Goal: Task Accomplishment & Management: Complete application form

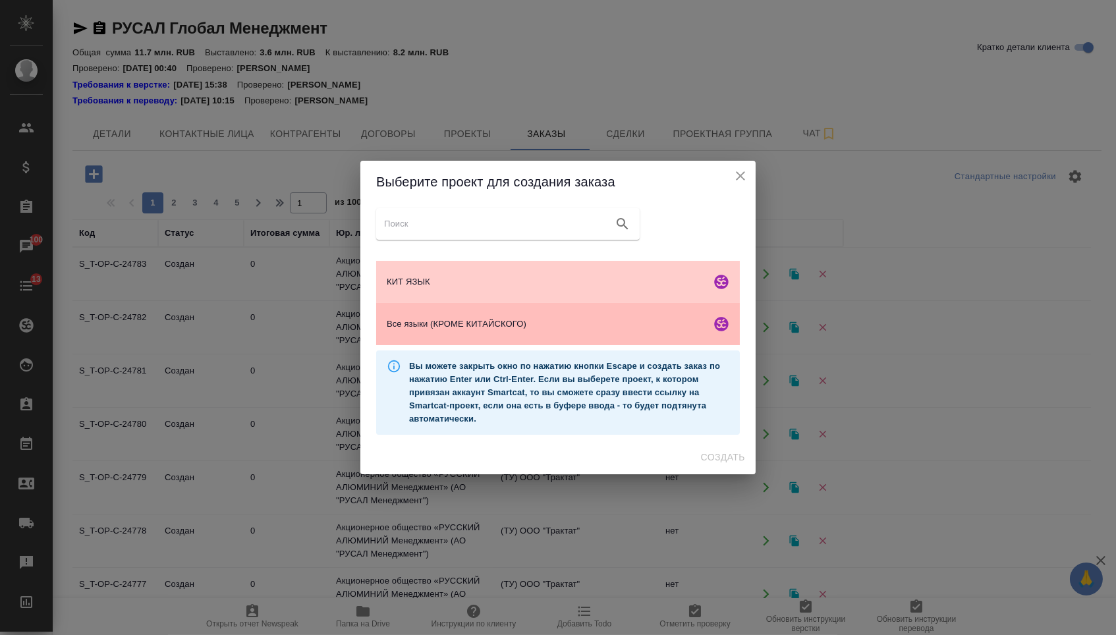
click at [531, 335] on div "Все языки (КРОМЕ КИТАЙСКОГО)" at bounding box center [558, 324] width 364 height 42
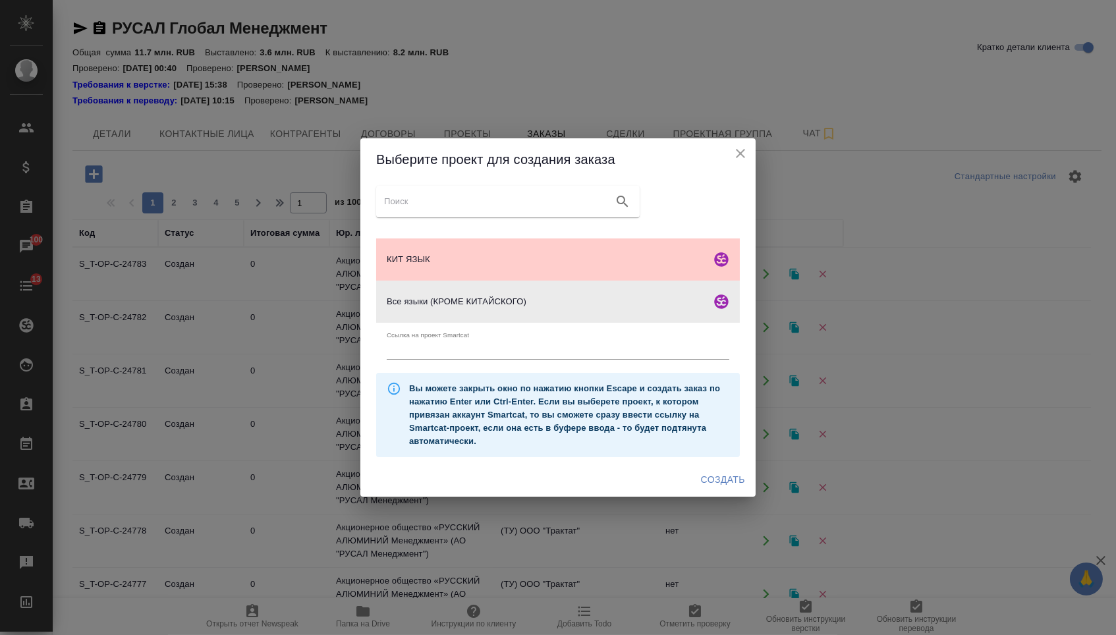
click at [730, 469] on div "Создать" at bounding box center [558, 480] width 395 height 35
click at [730, 488] on span "Создать" at bounding box center [723, 480] width 44 height 16
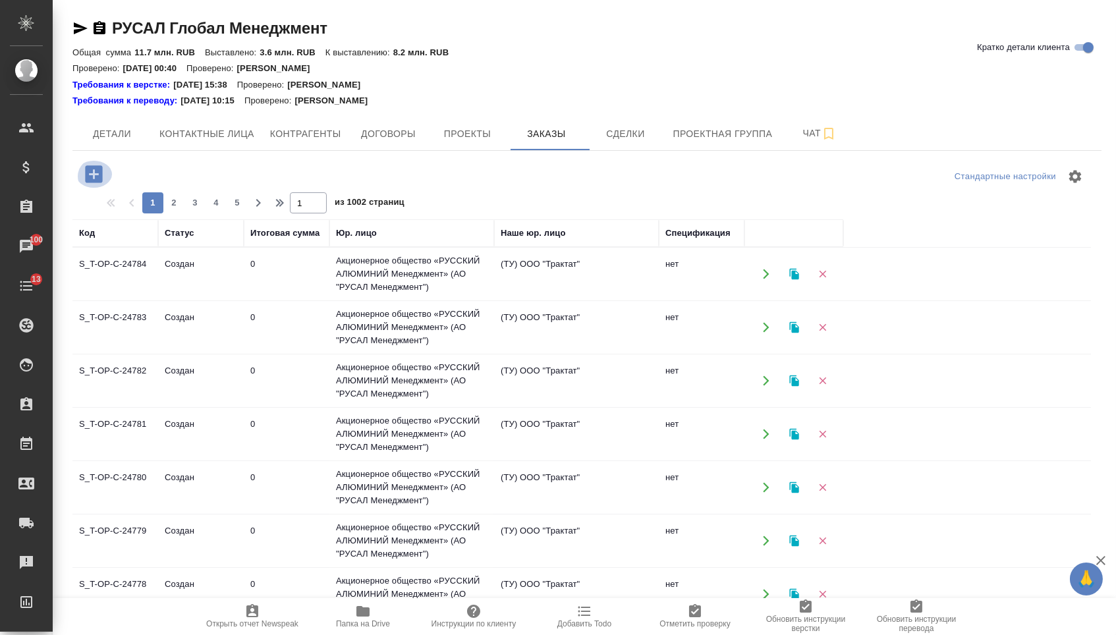
click at [88, 163] on icon "button" at bounding box center [93, 174] width 23 height 23
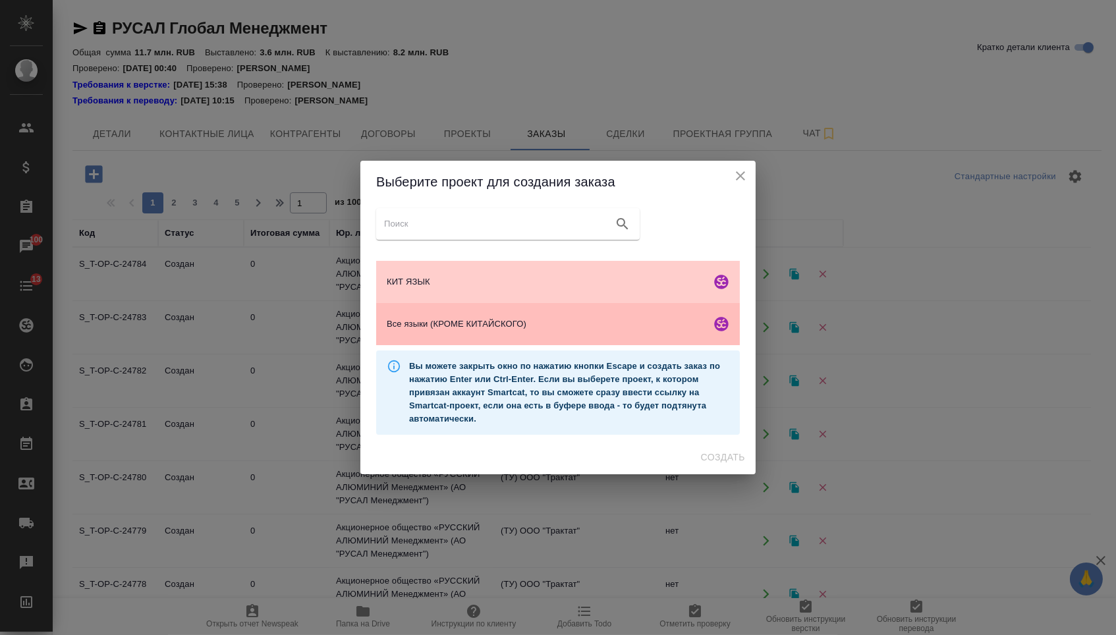
click at [405, 311] on div "Все языки (КРОМЕ КИТАЙСКОГО)" at bounding box center [558, 324] width 364 height 42
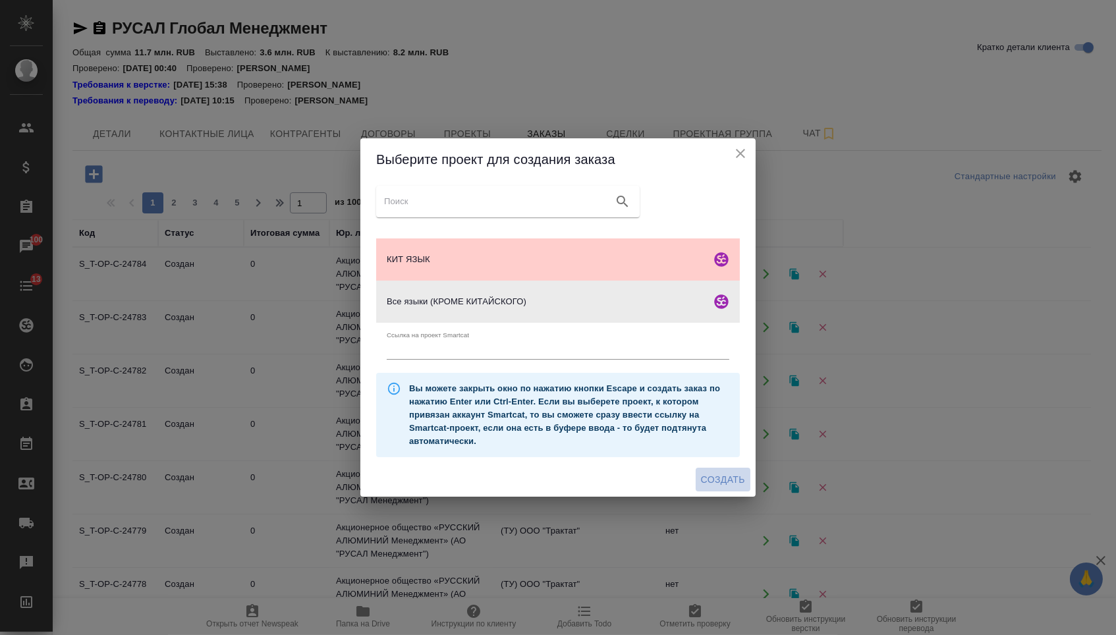
click at [727, 488] on span "Создать" at bounding box center [723, 480] width 44 height 16
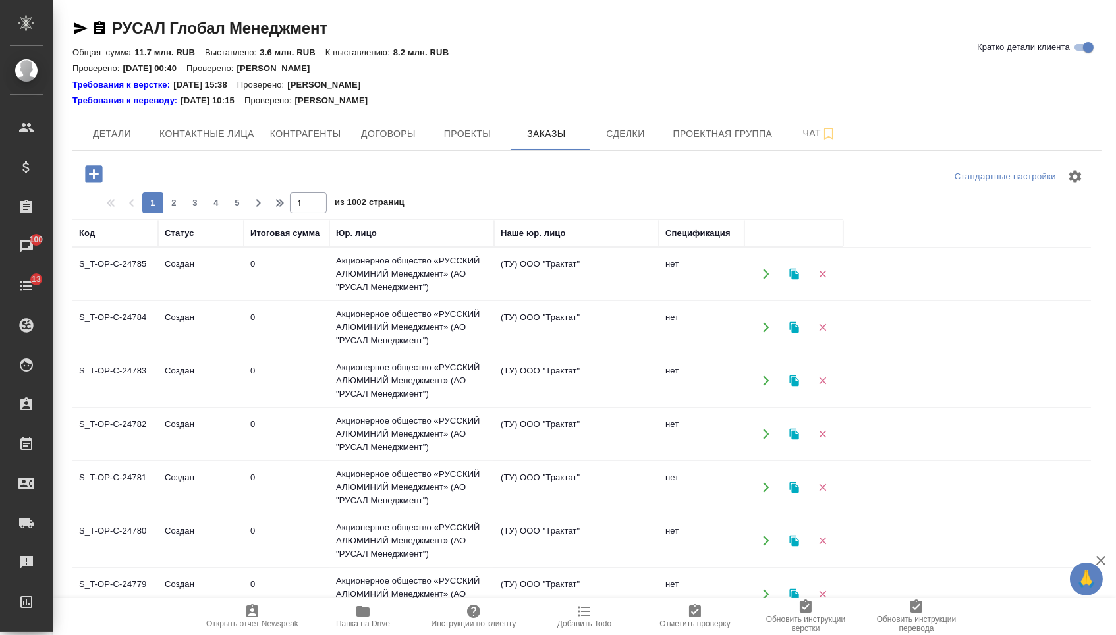
click at [99, 169] on icon "button" at bounding box center [93, 173] width 17 height 17
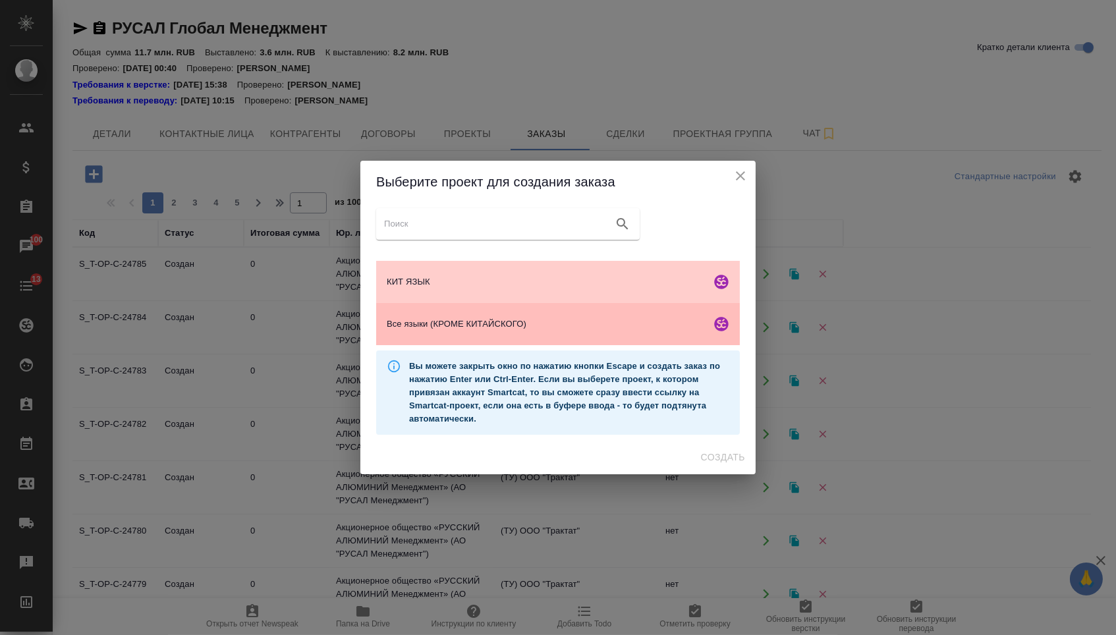
click at [462, 331] on span "Все языки (КРОМЕ КИТАЙСКОГО)" at bounding box center [546, 324] width 319 height 13
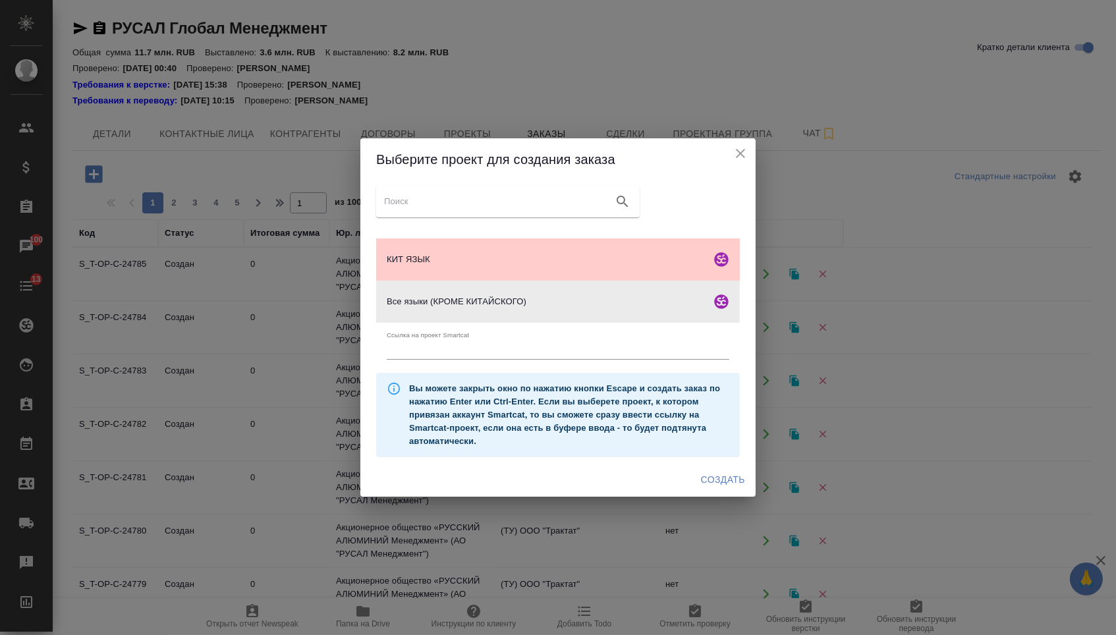
click at [728, 479] on span "Создать" at bounding box center [723, 480] width 44 height 16
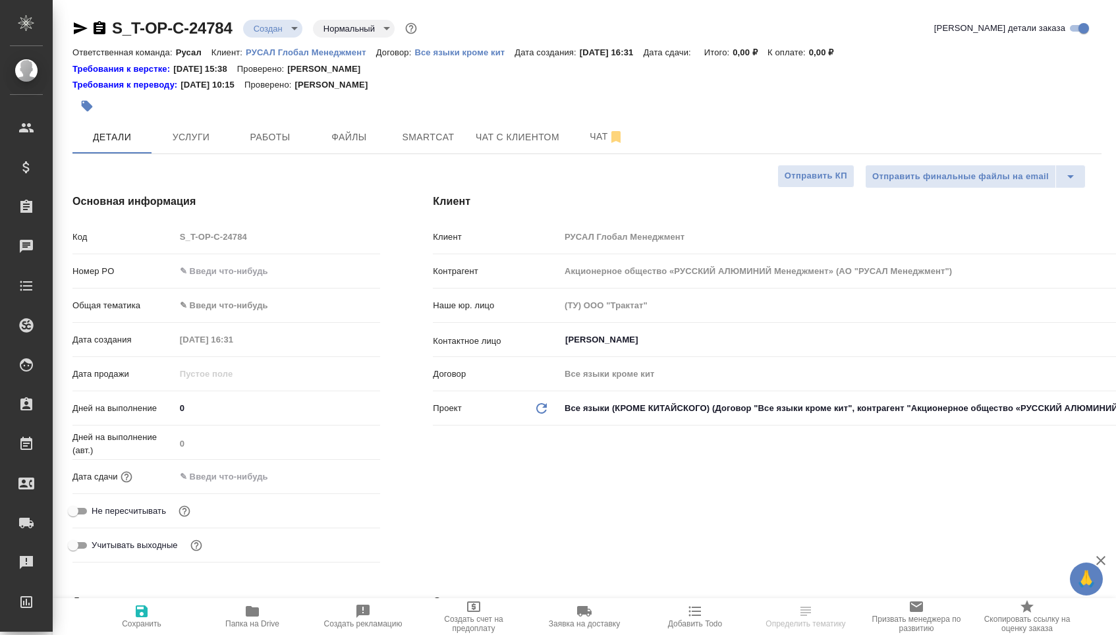
select select "RU"
type textarea "x"
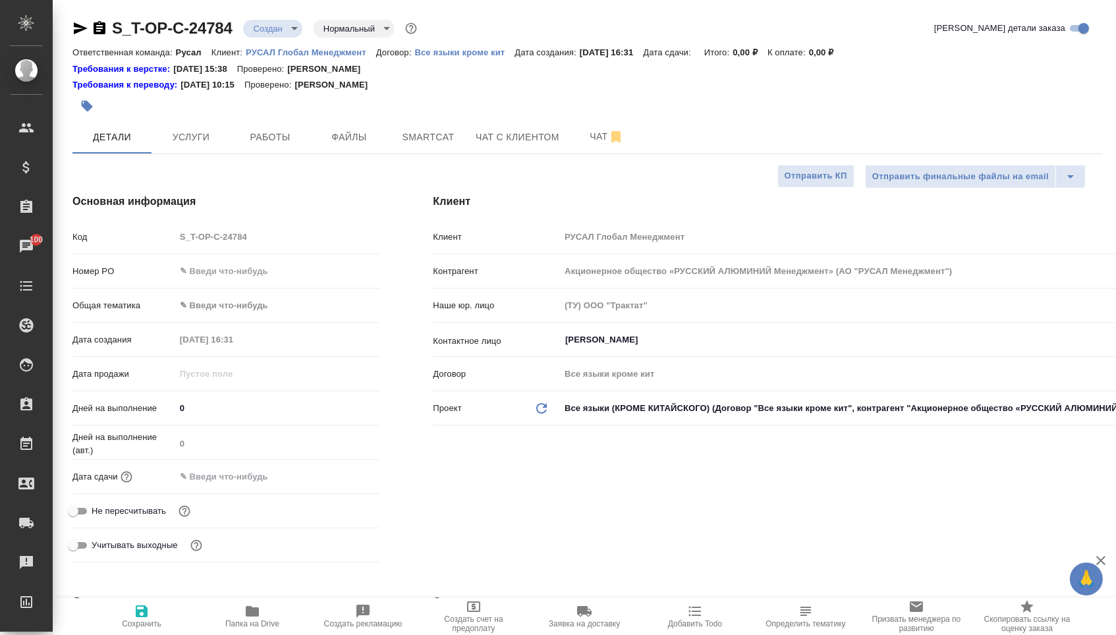
type textarea "x"
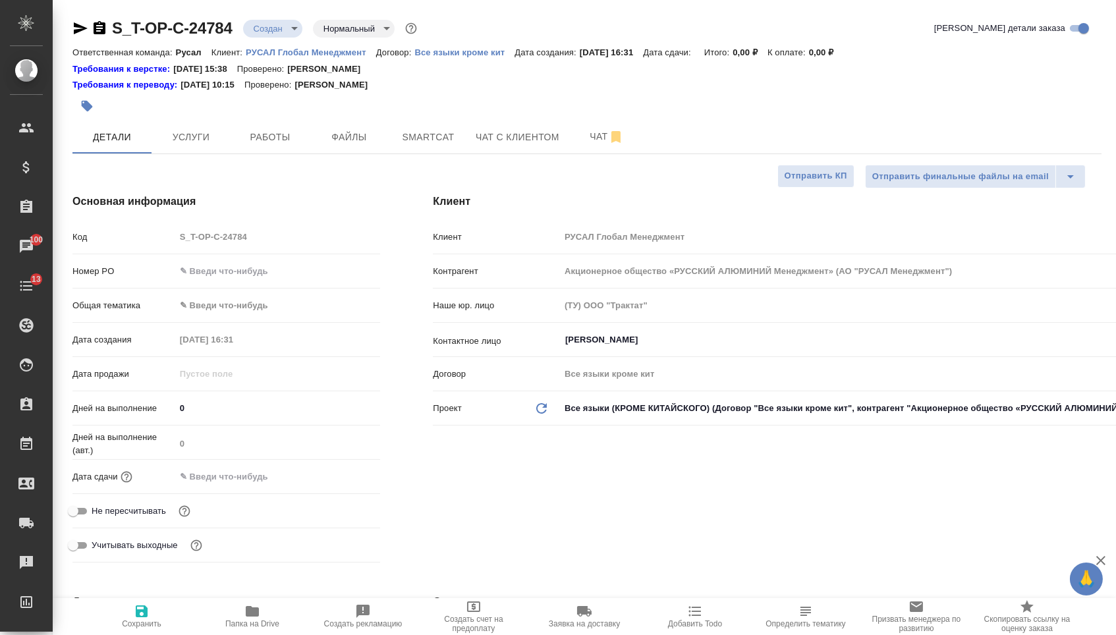
type textarea "x"
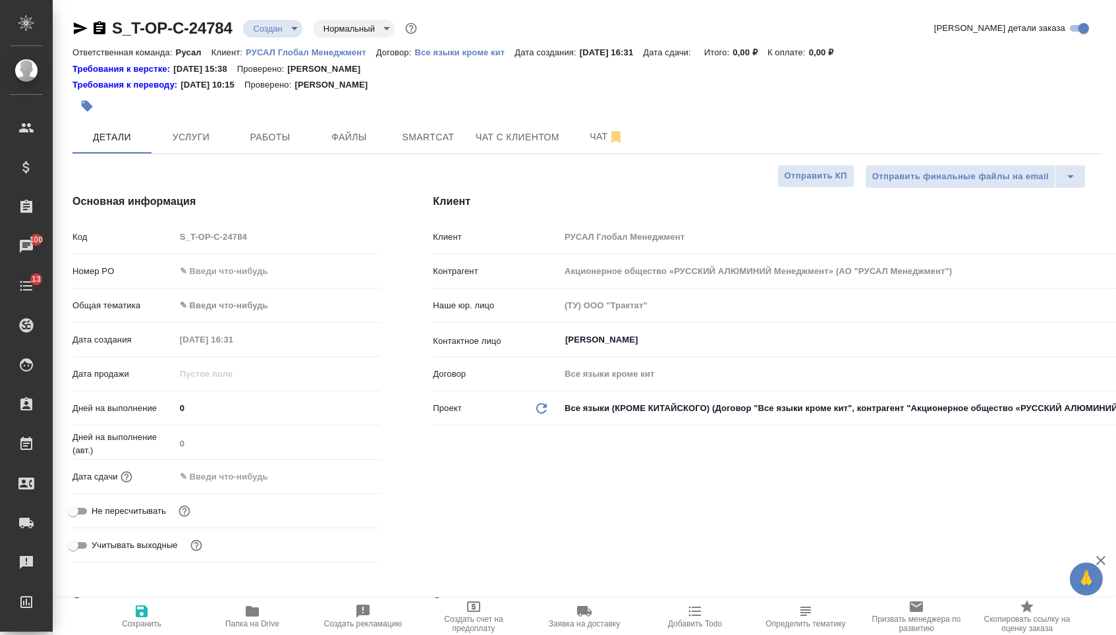
type textarea "x"
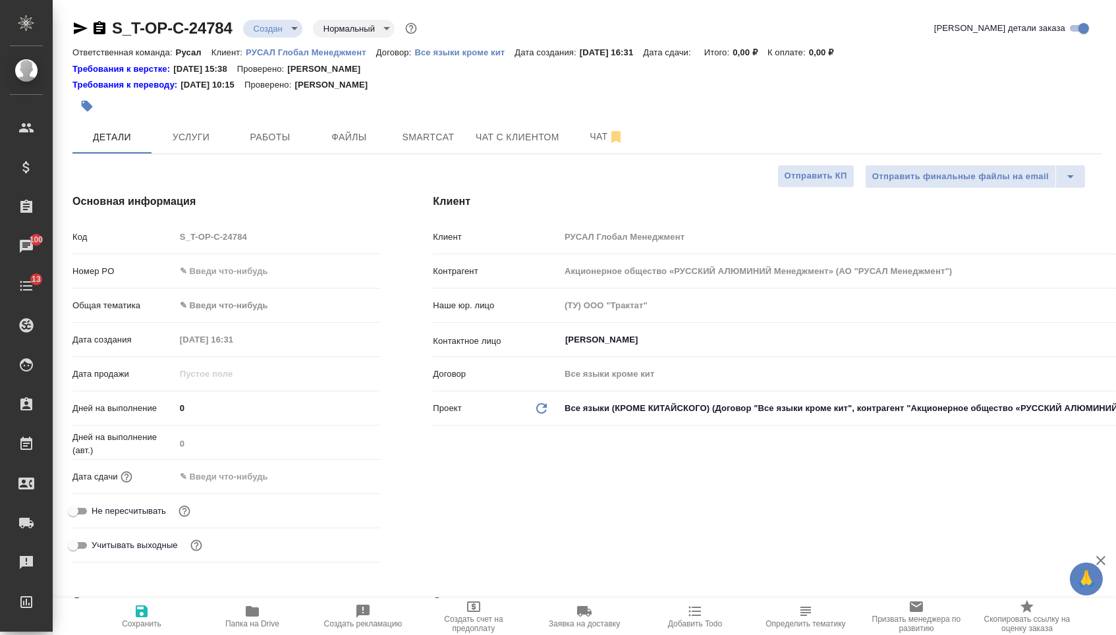
type textarea "x"
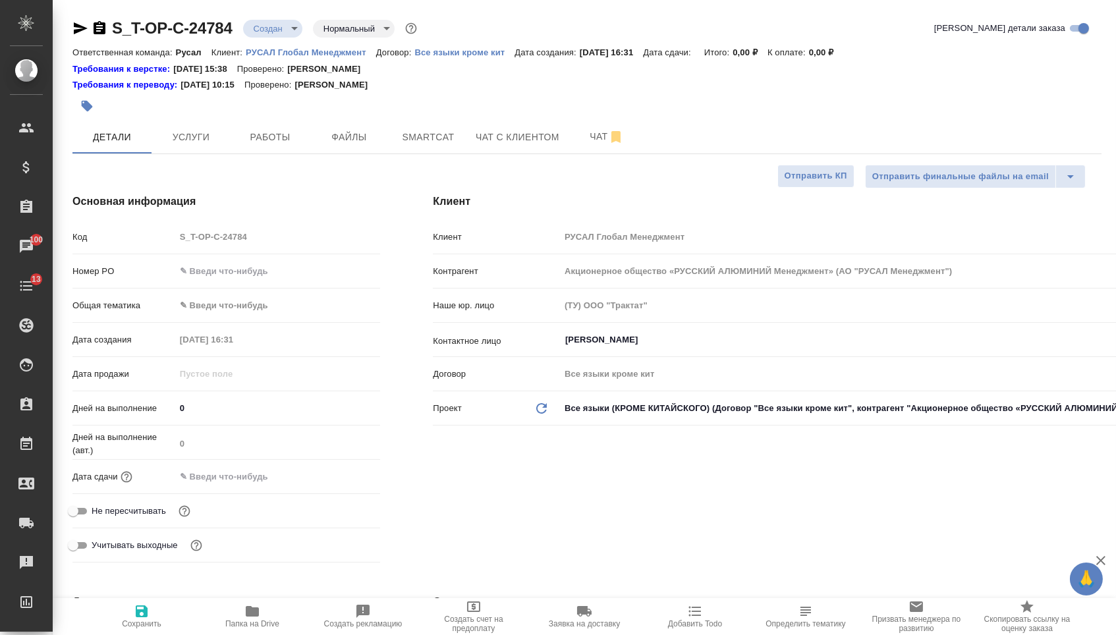
type textarea "x"
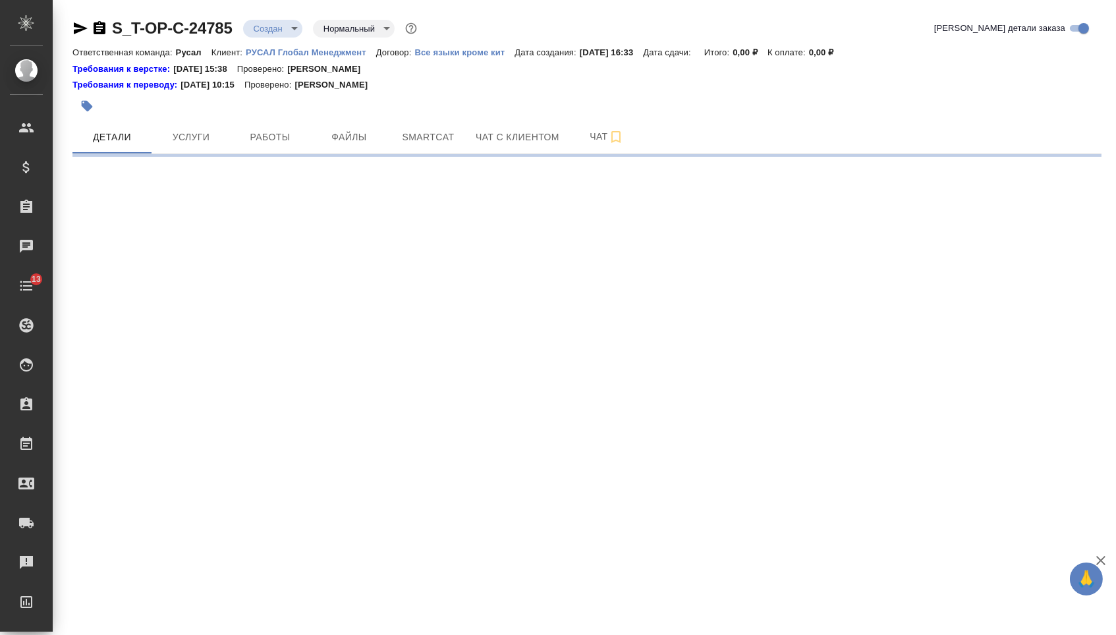
select select "RU"
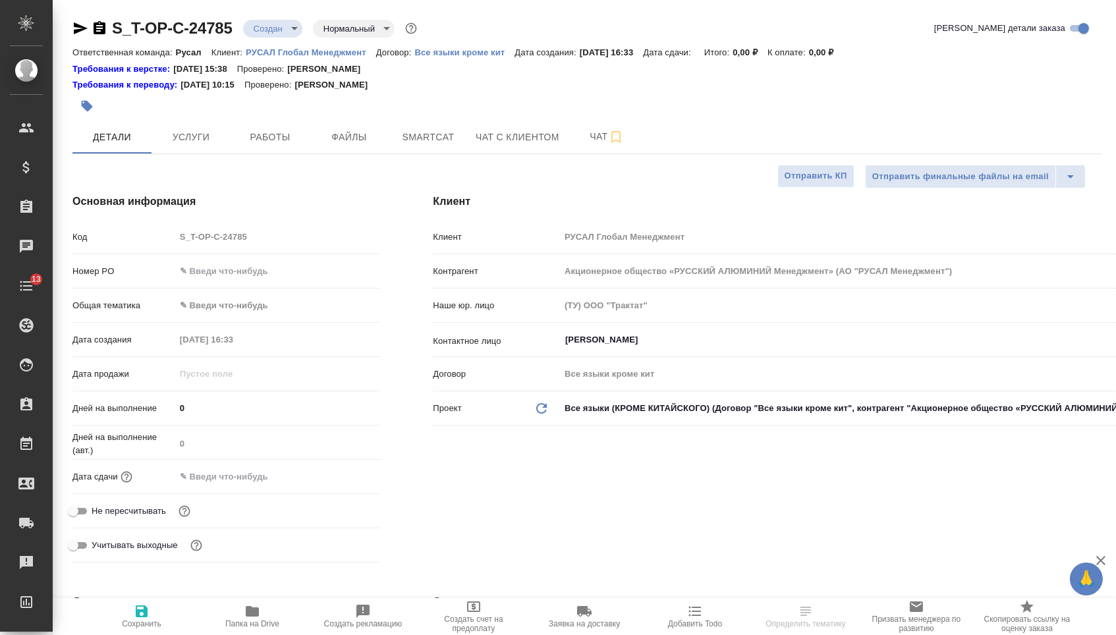
type textarea "x"
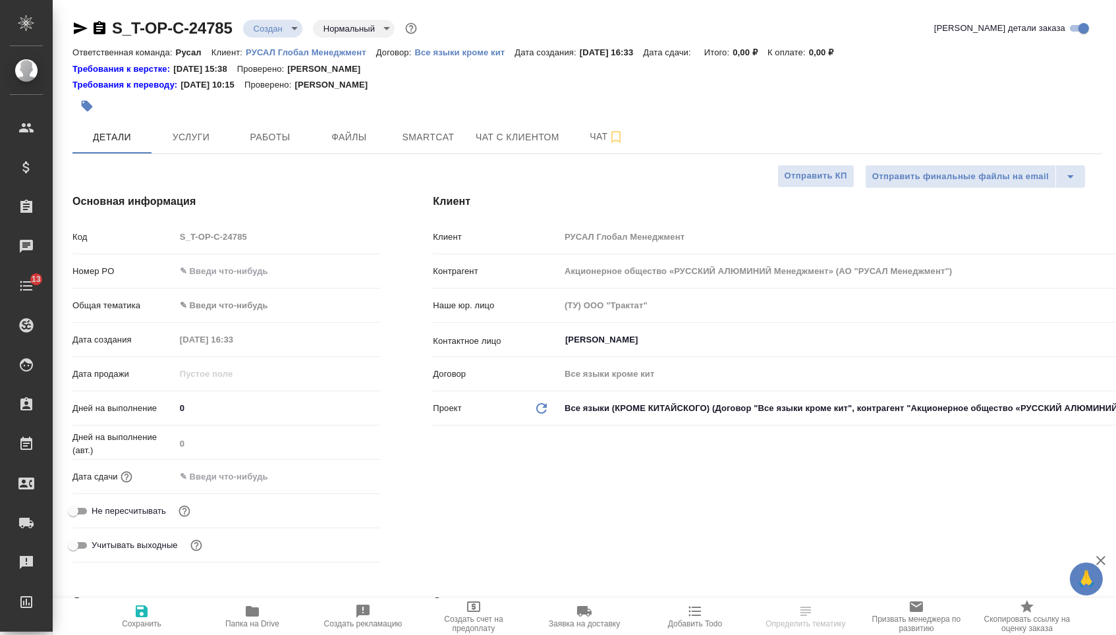
type textarea "x"
click at [300, 275] on input "text" at bounding box center [278, 271] width 206 height 19
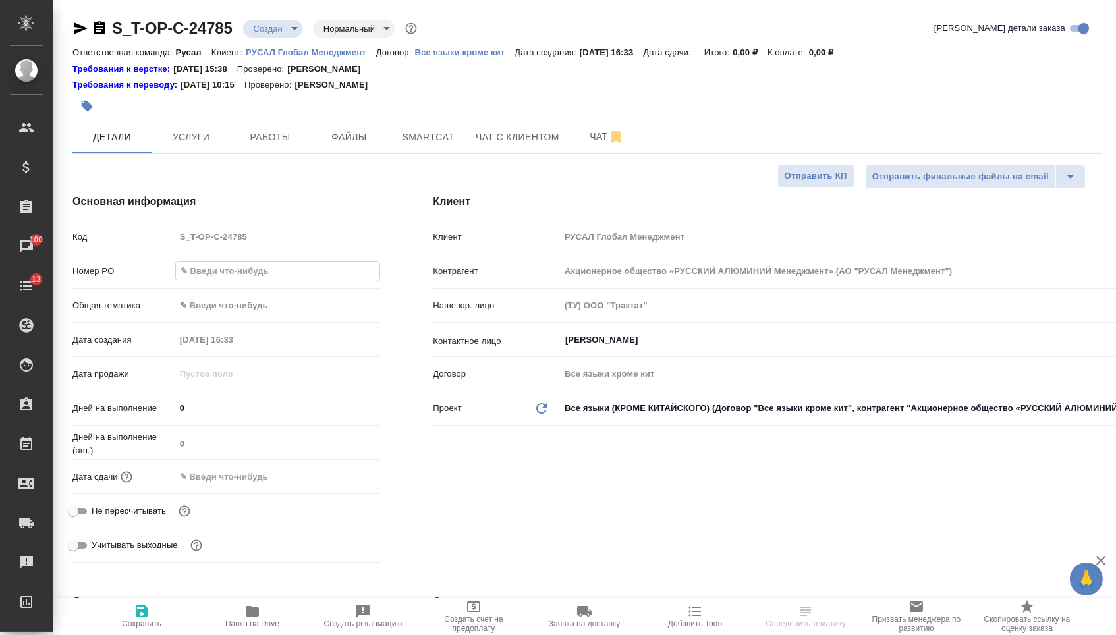
paste input "Т-ОП-С-46426"
type input "Т-ОП-С-46426"
type textarea "x"
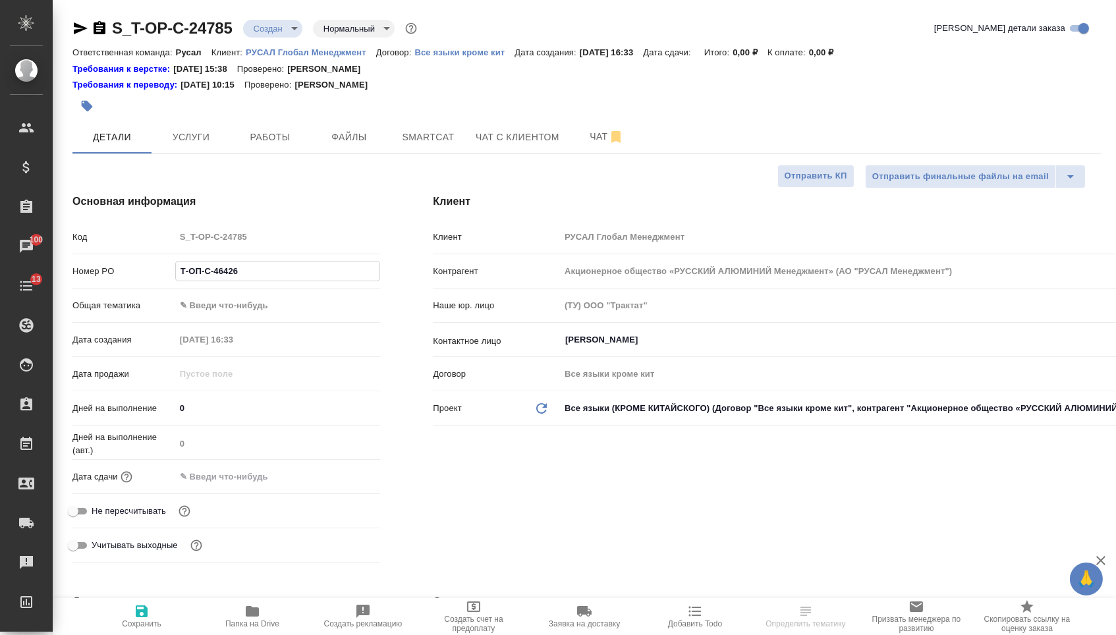
type textarea "x"
select select "RU"
type textarea "x"
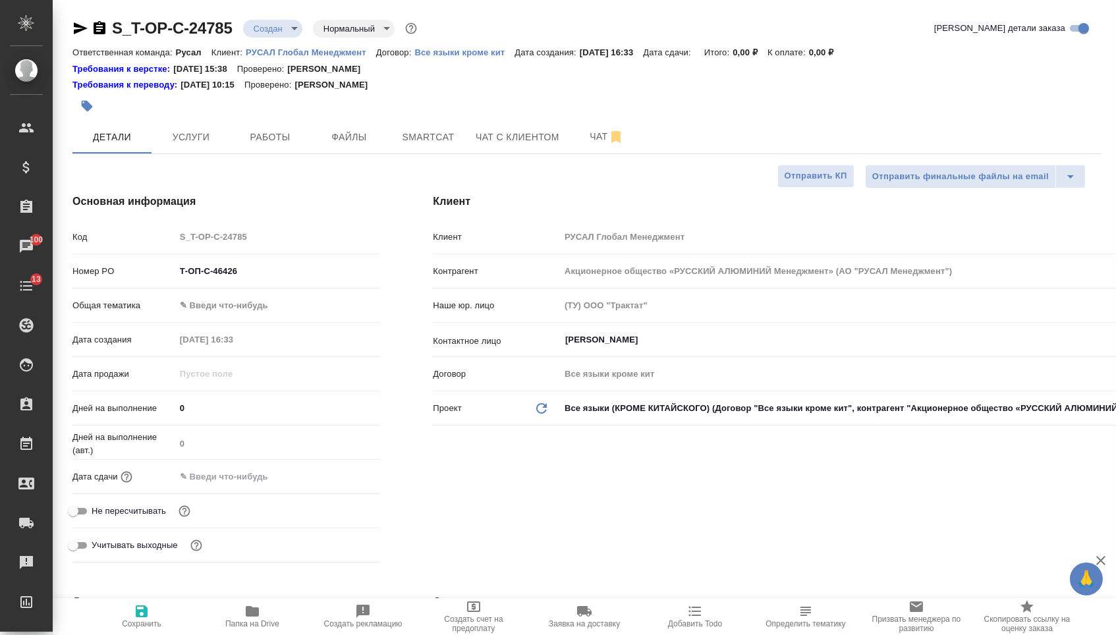
type textarea "x"
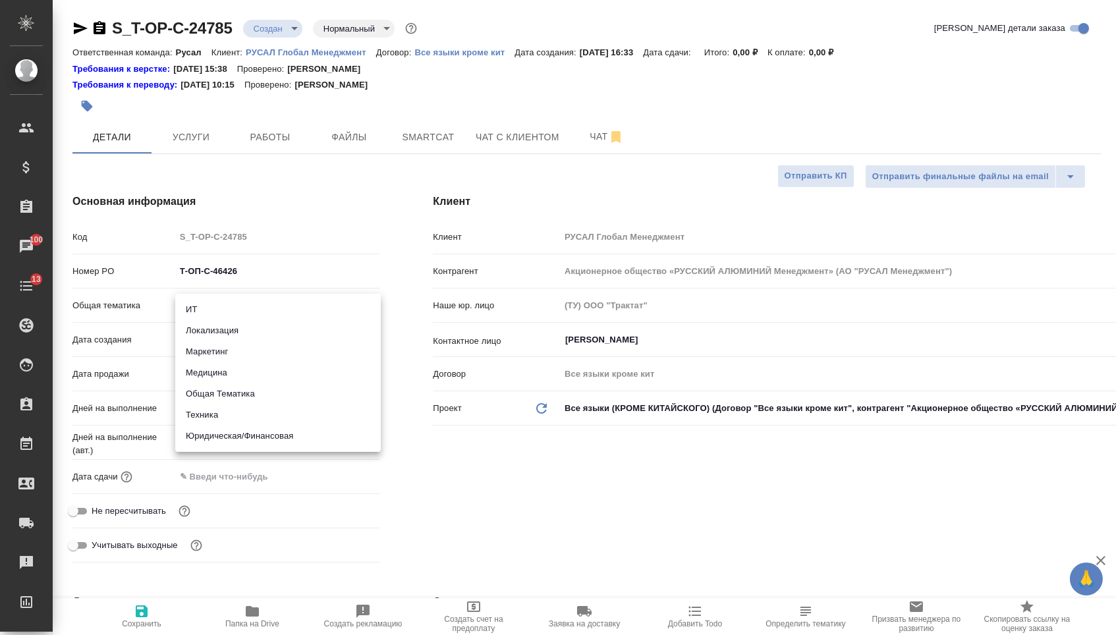
click at [291, 299] on body "🙏 .cls-1 fill:#fff; AWATERA Menshikova Aleksandra Клиенты Спецификации Заказы 1…" at bounding box center [558, 317] width 1116 height 635
click at [269, 420] on li "Техника" at bounding box center [278, 415] width 206 height 21
type input "tech"
type textarea "x"
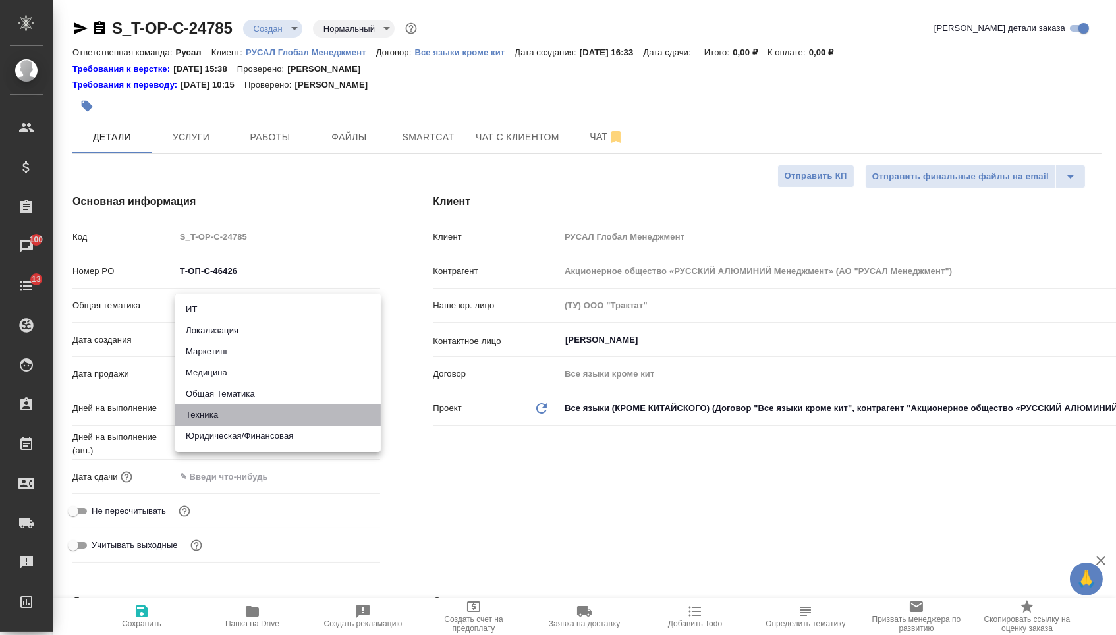
type textarea "x"
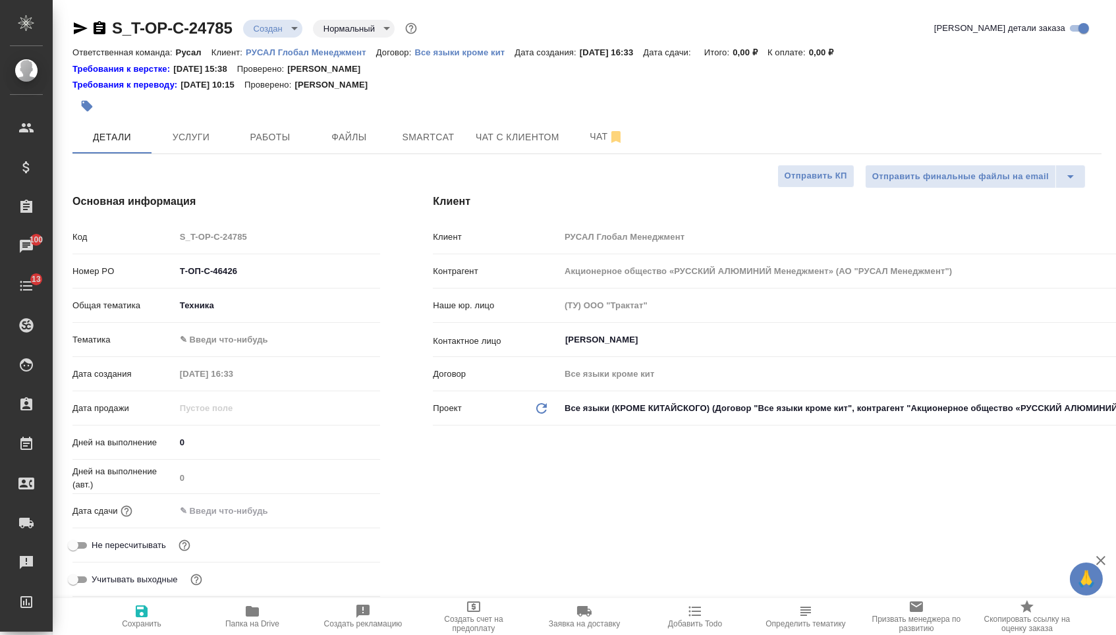
click at [262, 323] on hr at bounding box center [226, 322] width 308 height 1
click at [263, 340] on body "🙏 .cls-1 fill:#fff; AWATERA Menshikova Aleksandra Клиенты Спецификации Заказы 1…" at bounding box center [558, 317] width 1116 height 635
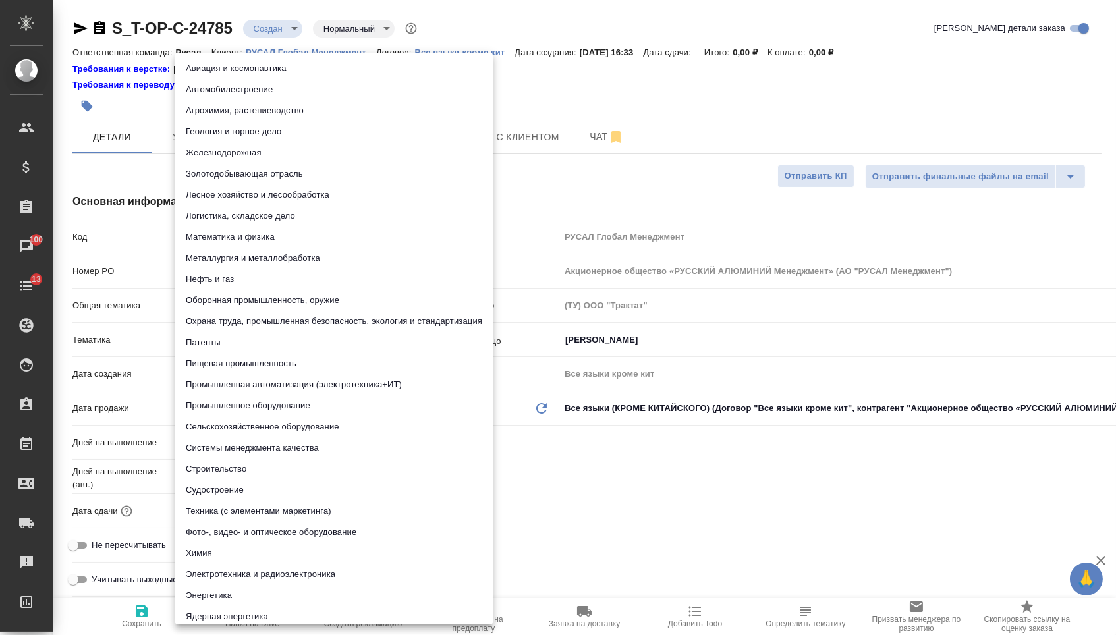
click at [258, 319] on li "Охрана труда, промышленная безопасность, экология и стандартизация" at bounding box center [334, 321] width 318 height 21
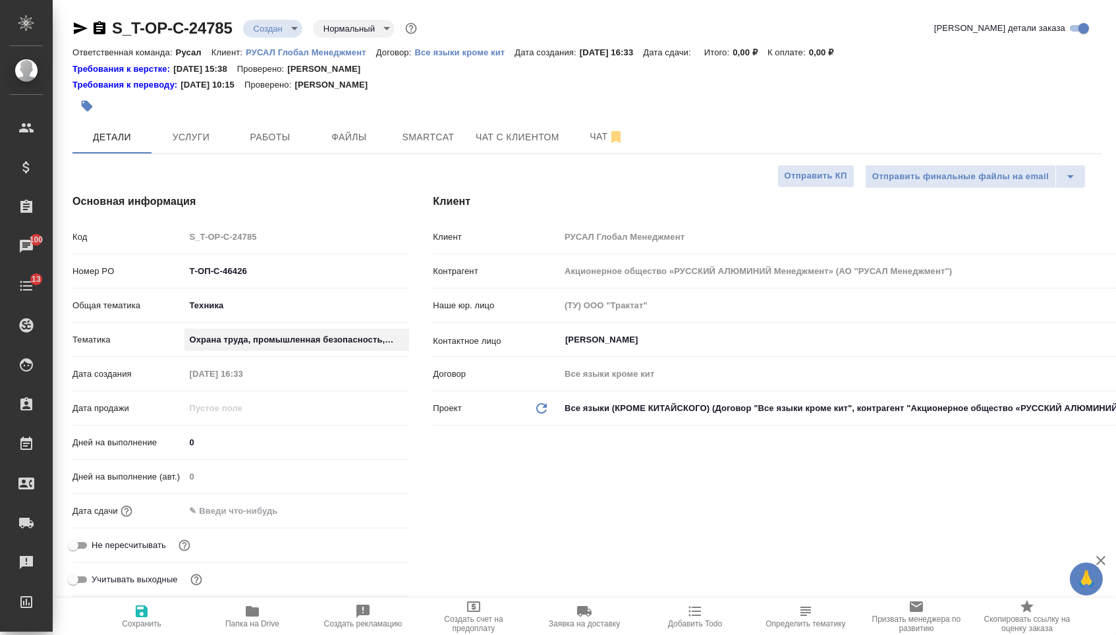
type textarea "x"
type input "5f647205b73bc97568ca66b9"
click at [241, 504] on div "Дата сдачи" at bounding box center [240, 511] width 337 height 23
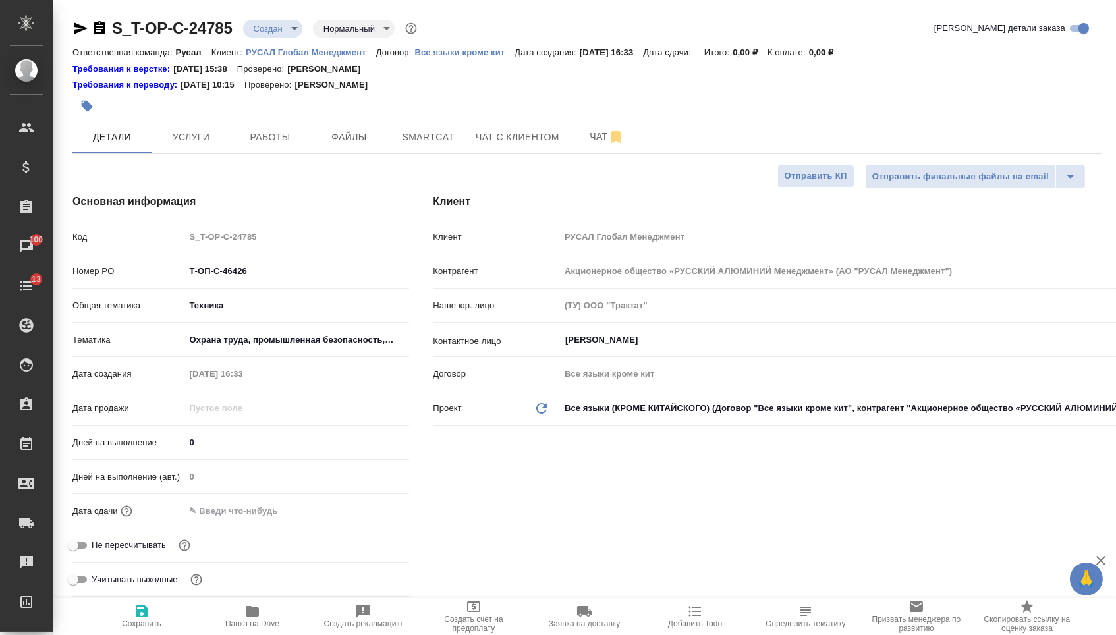
click at [324, 515] on div at bounding box center [297, 511] width 225 height 19
click at [271, 519] on input "text" at bounding box center [242, 511] width 115 height 19
type textarea "x"
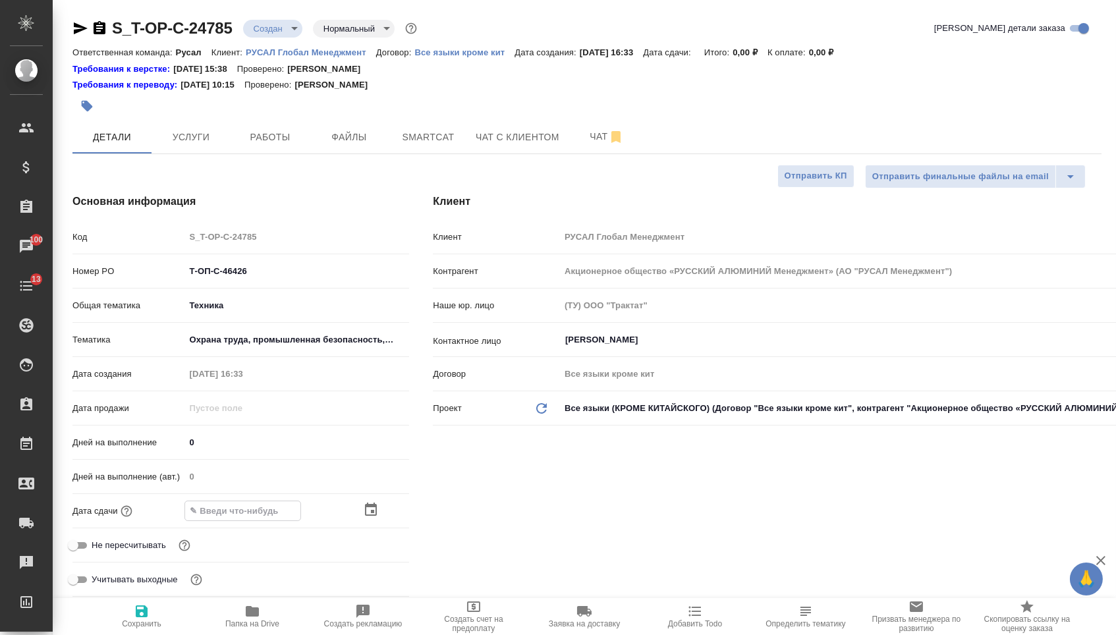
type textarea "x"
click at [364, 519] on div at bounding box center [297, 511] width 225 height 19
click at [375, 516] on icon "button" at bounding box center [371, 511] width 16 height 16
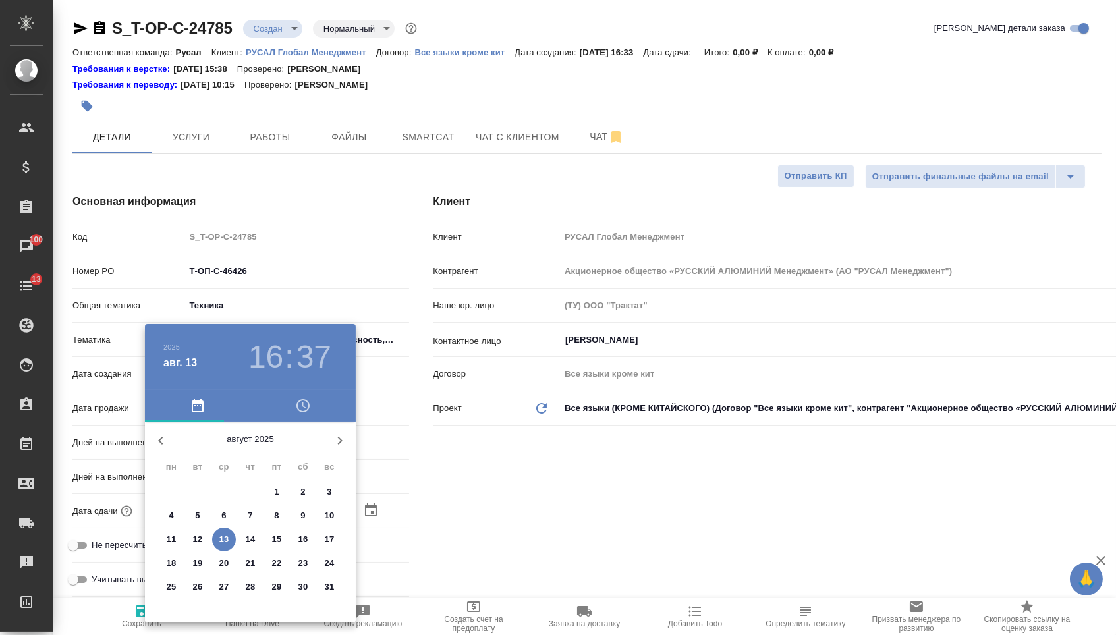
click at [174, 563] on p "18" at bounding box center [172, 563] width 10 height 13
type input "18.08.2025 16:37"
type textarea "x"
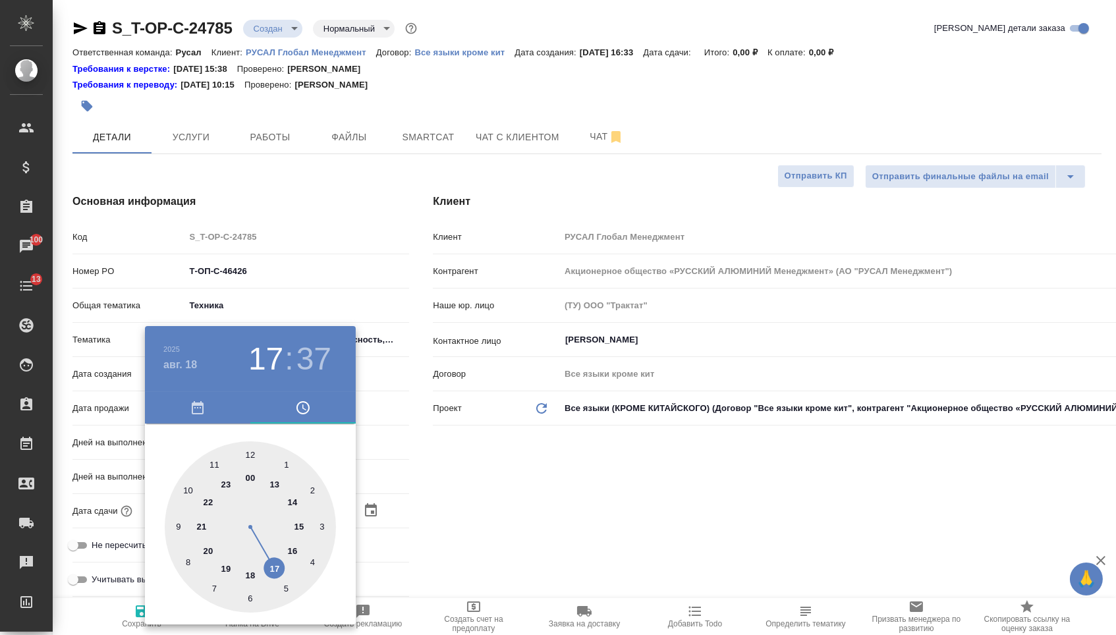
type textarea "x"
click at [278, 565] on div at bounding box center [250, 527] width 171 height 171
type input "18.08.2025 17:37"
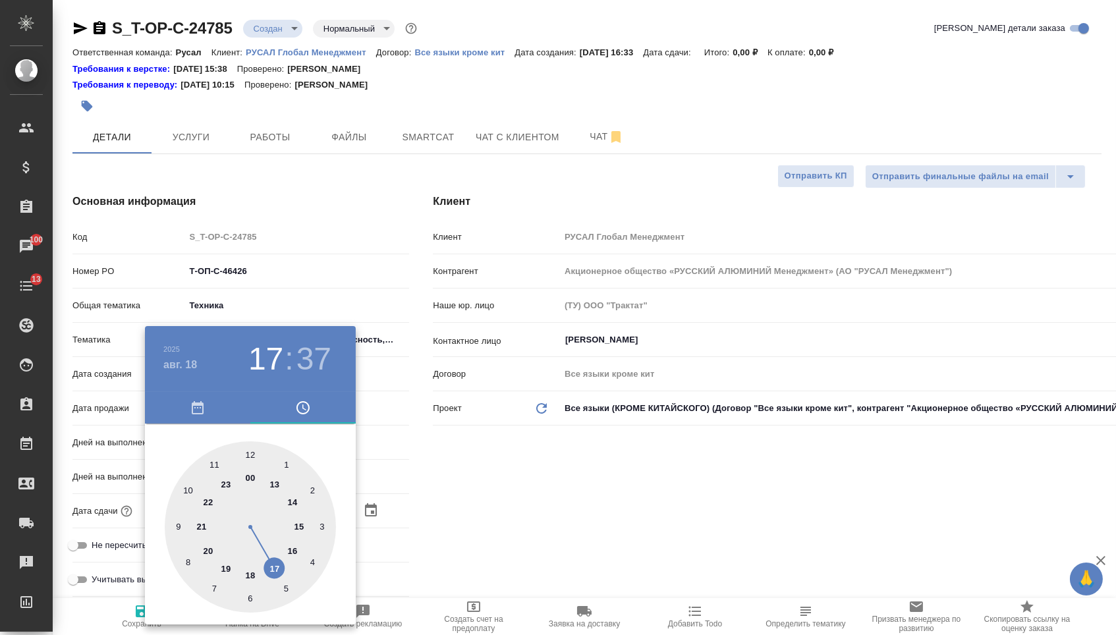
type textarea "x"
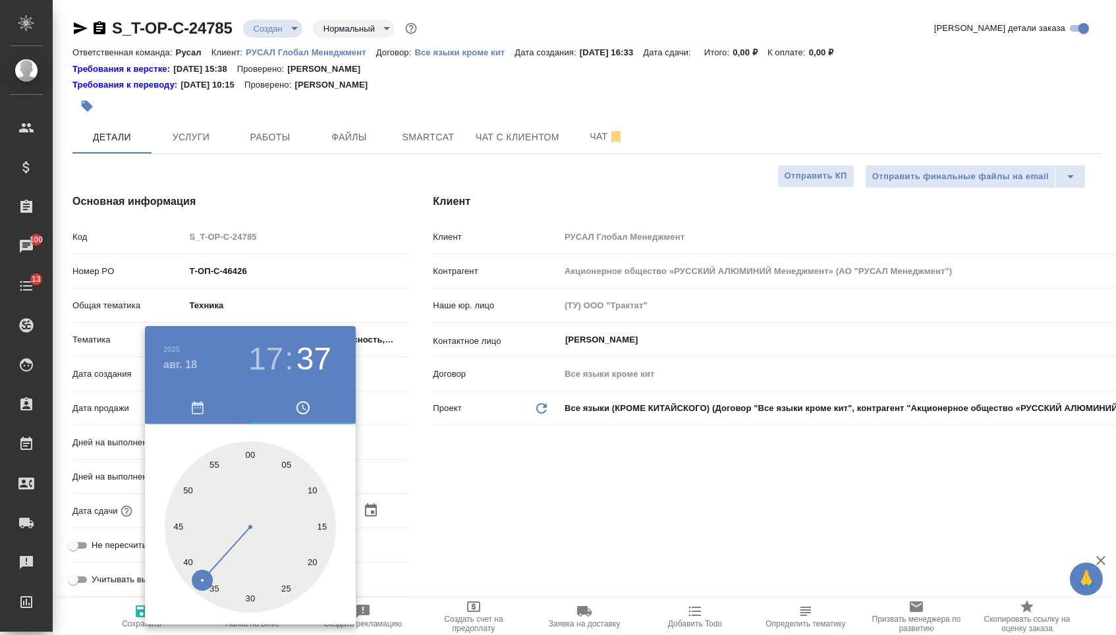
type textarea "x"
type input "18.08.2025 17:00"
click at [249, 449] on div at bounding box center [250, 527] width 171 height 171
type textarea "x"
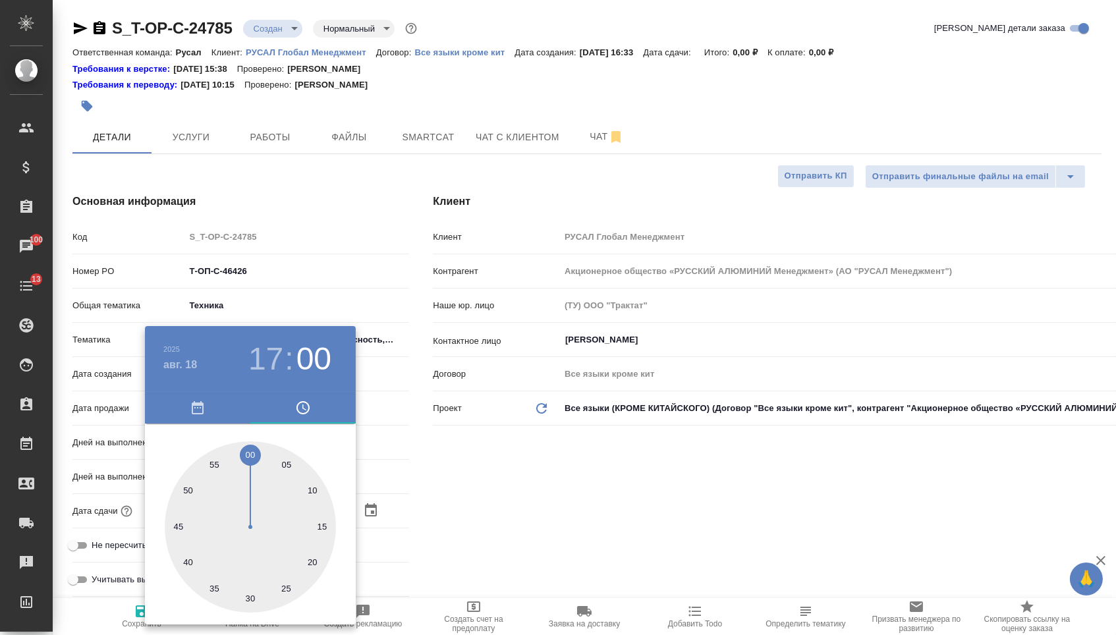
type textarea "x"
click at [412, 464] on div at bounding box center [558, 317] width 1116 height 635
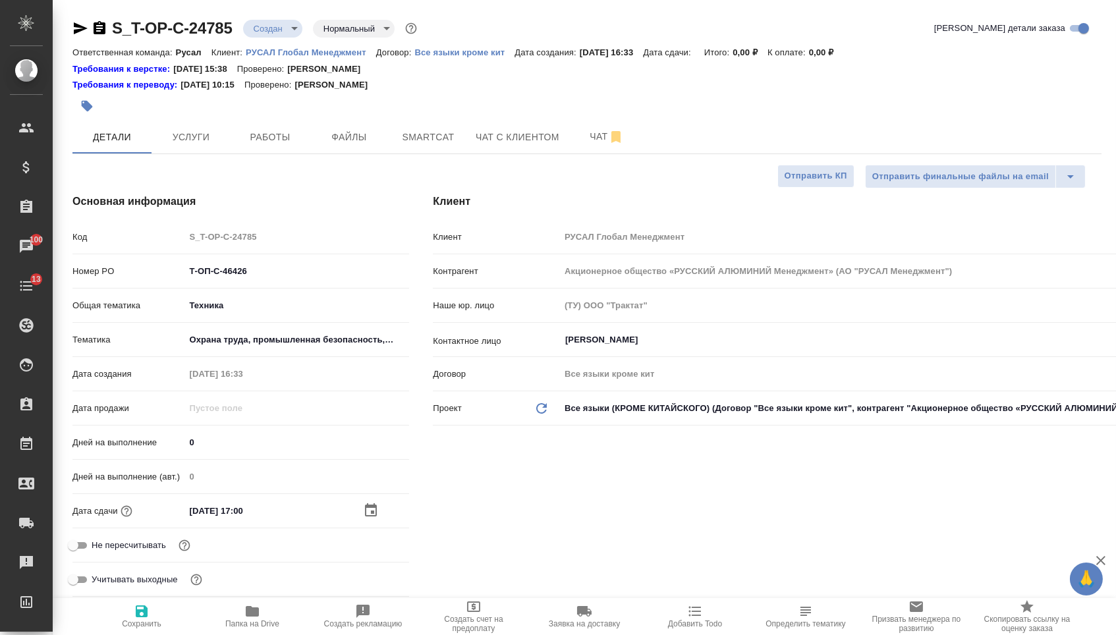
type textarea "x"
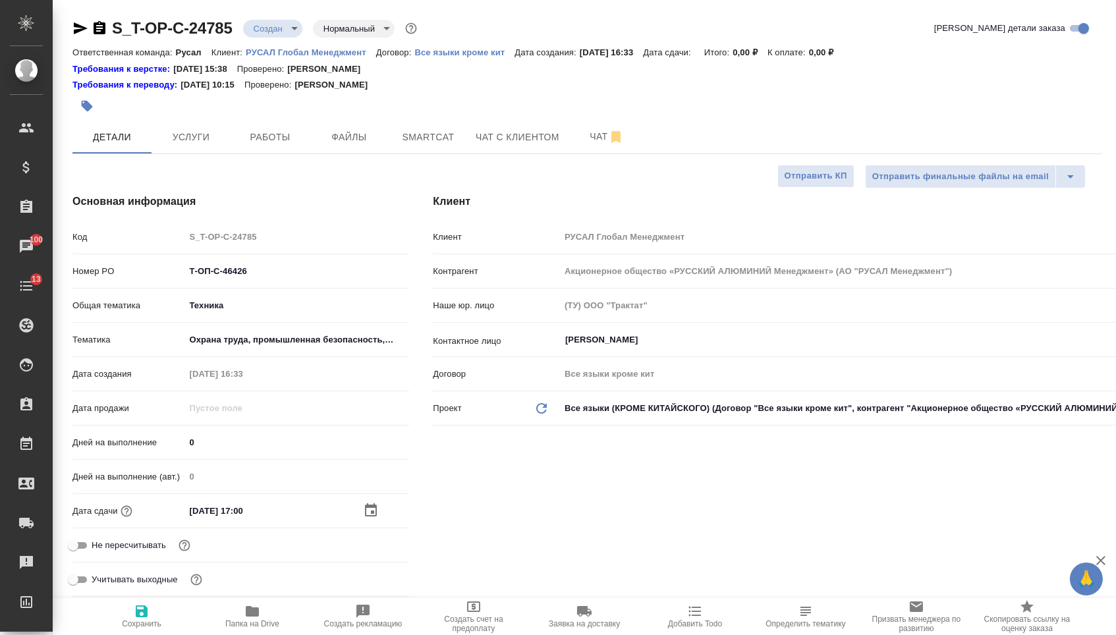
type textarea "x"
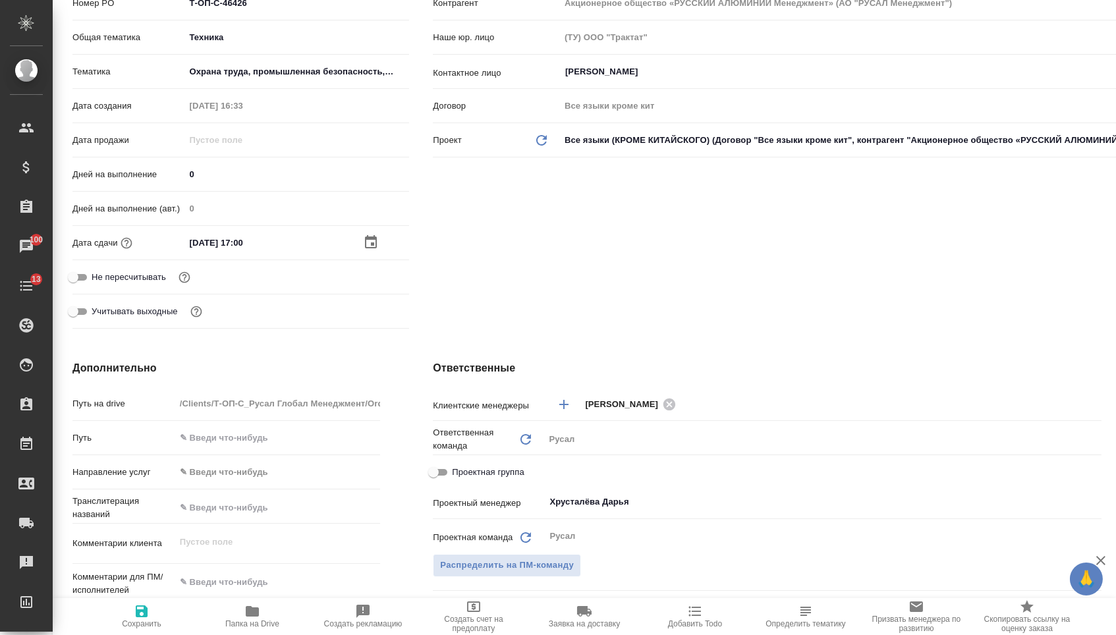
scroll to position [358, 0]
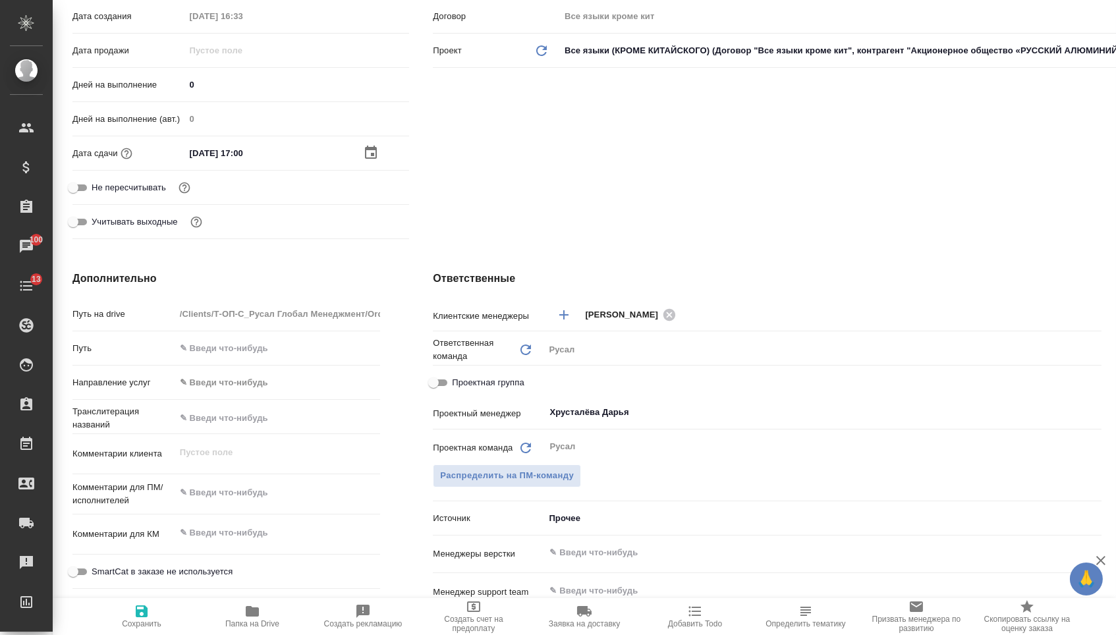
type textarea "x"
click at [252, 491] on textarea at bounding box center [278, 493] width 206 height 22
type textarea "x"
type textarea "с"
type textarea "x"
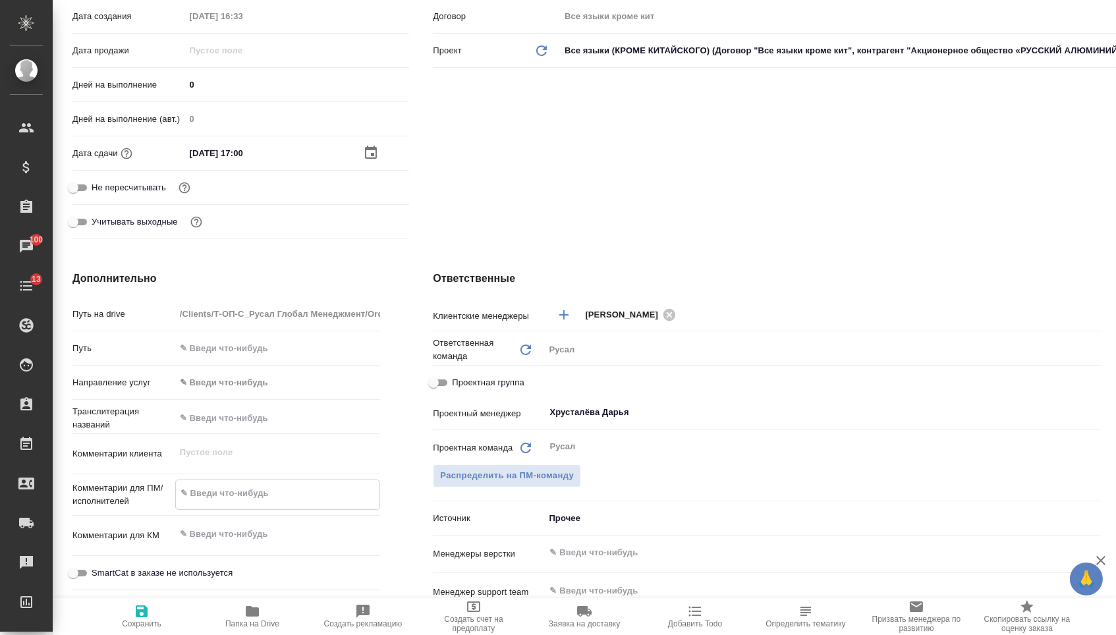
type textarea "x"
paste textarea "Перевод с английского на русский язык можно сохранять иероглифы, если это упрос…"
type textarea "сПеревод с английского на русский язык можно сохранять иероглифы, если это упро…"
type textarea "x"
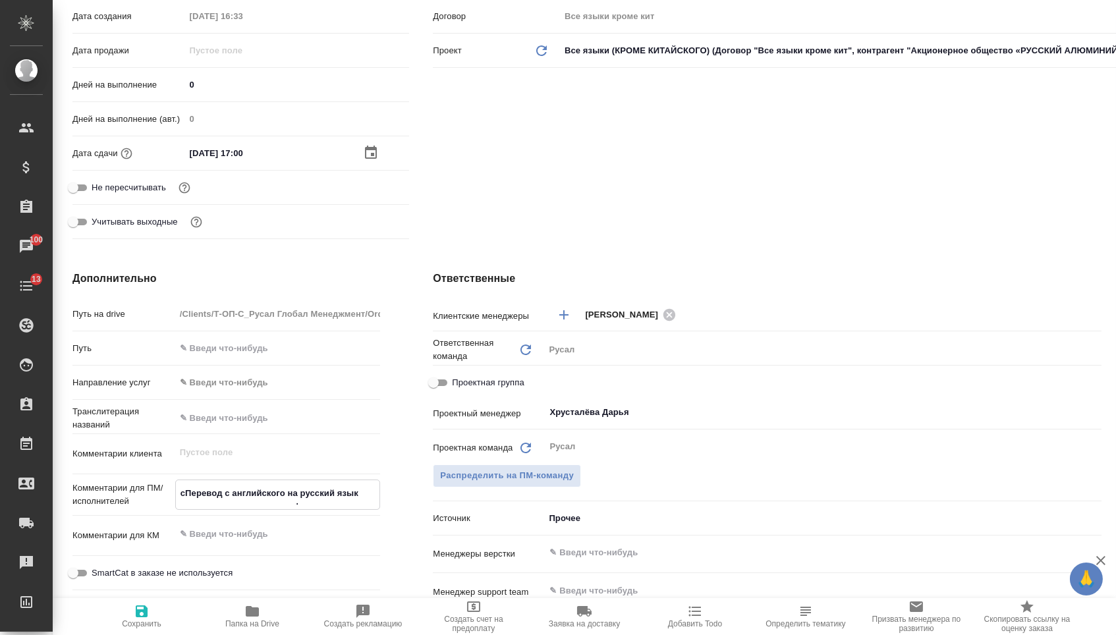
type textarea "x"
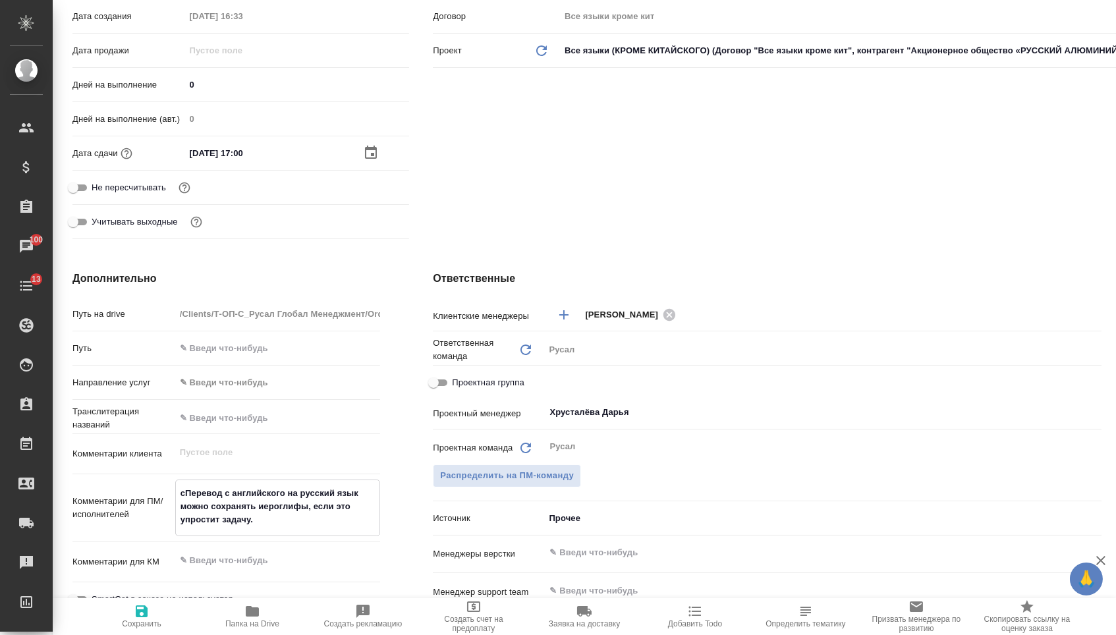
click at [186, 494] on textarea "сПеревод с английского на русский язык можно сохранять иероглифы, если это упро…" at bounding box center [278, 506] width 204 height 49
type textarea "x"
type textarea "Перевод с английского на русский язык можно сохранять иероглифы, если это упрос…"
type textarea "x"
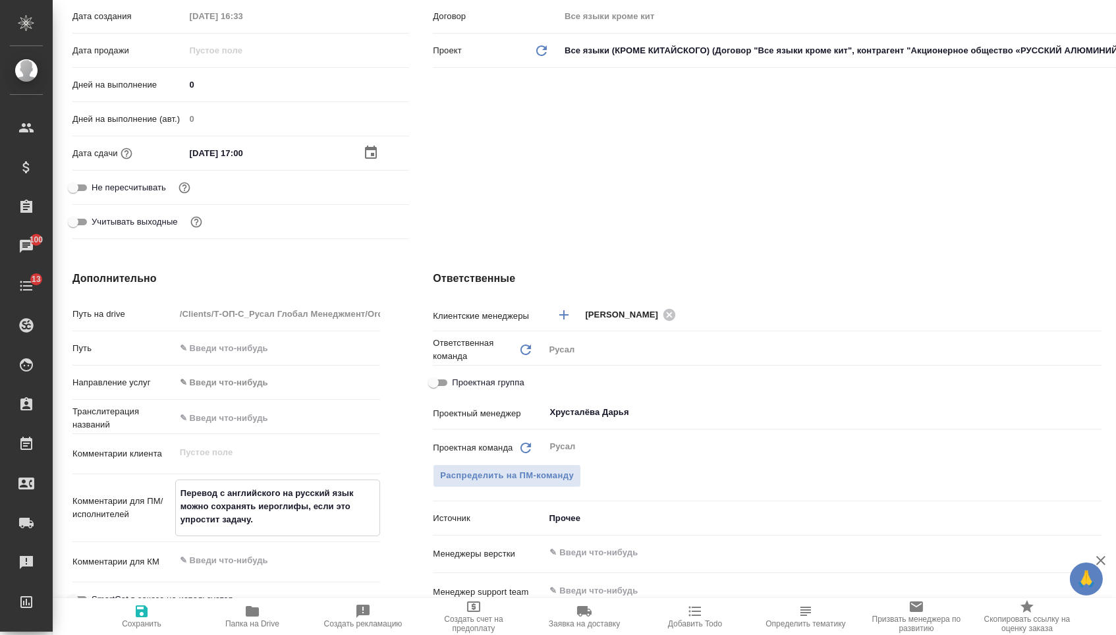
type textarea "Перевод с английского на русский язык можно сохранять иероглифы, если это упрос…"
type textarea "x"
click at [156, 616] on span "Сохранить" at bounding box center [141, 616] width 95 height 25
type textarea "x"
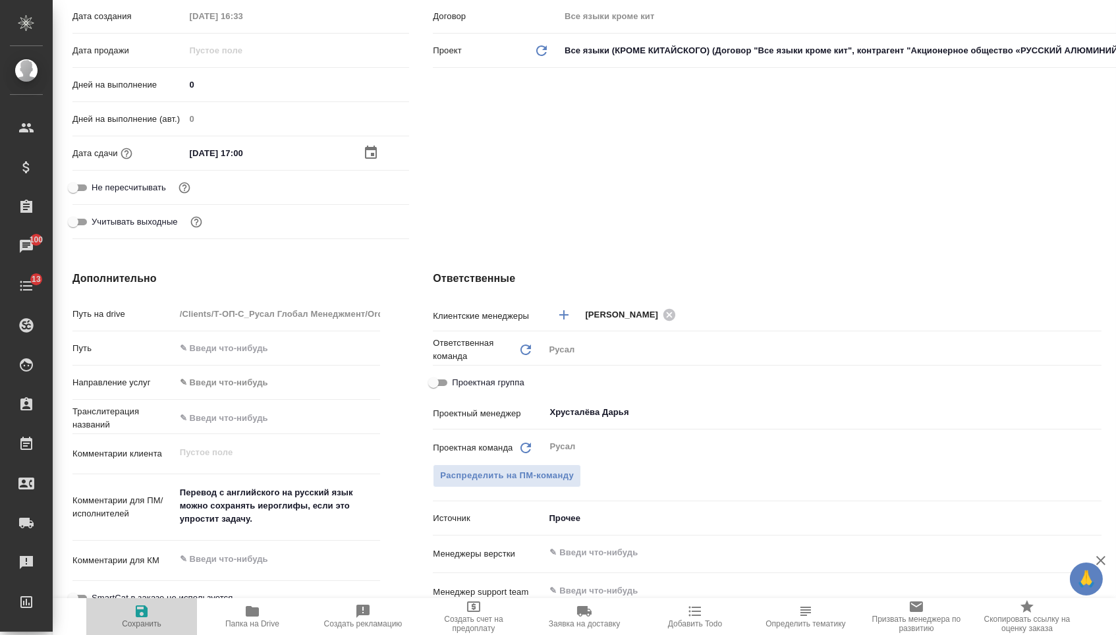
type textarea "x"
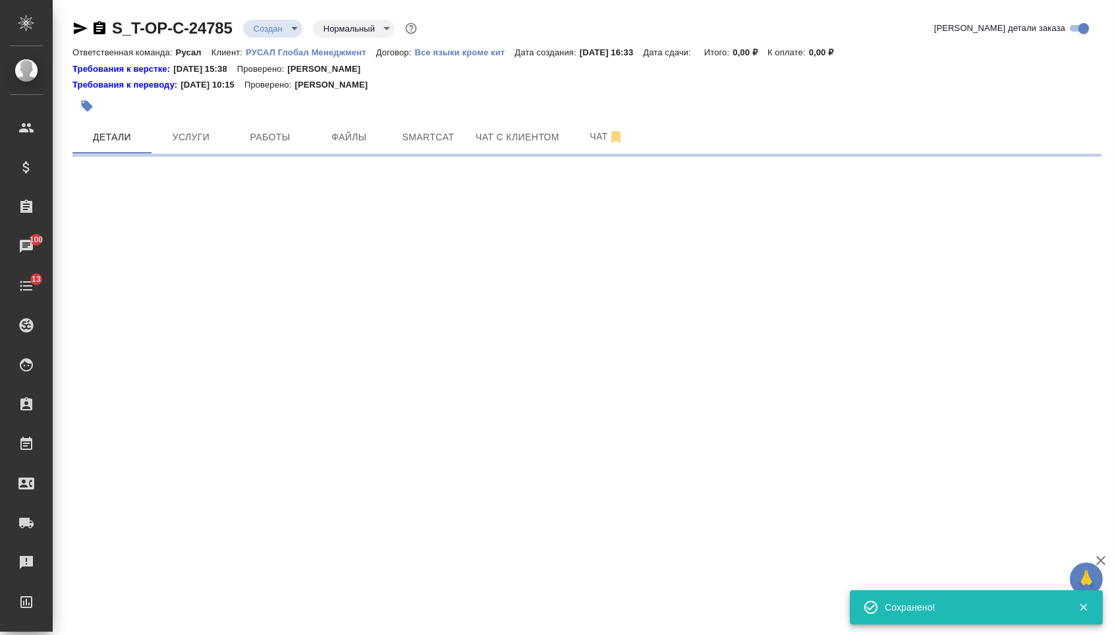
scroll to position [0, 0]
select select "RU"
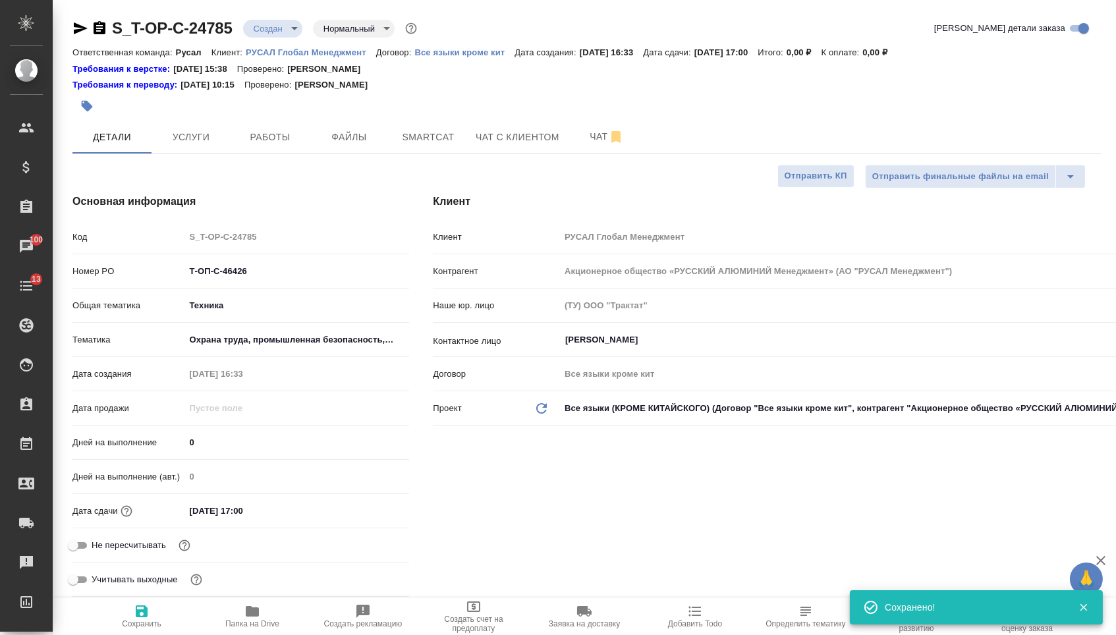
type textarea "x"
click at [341, 154] on hr at bounding box center [586, 154] width 1029 height 1
click at [341, 152] on button "Файлы" at bounding box center [349, 137] width 79 height 33
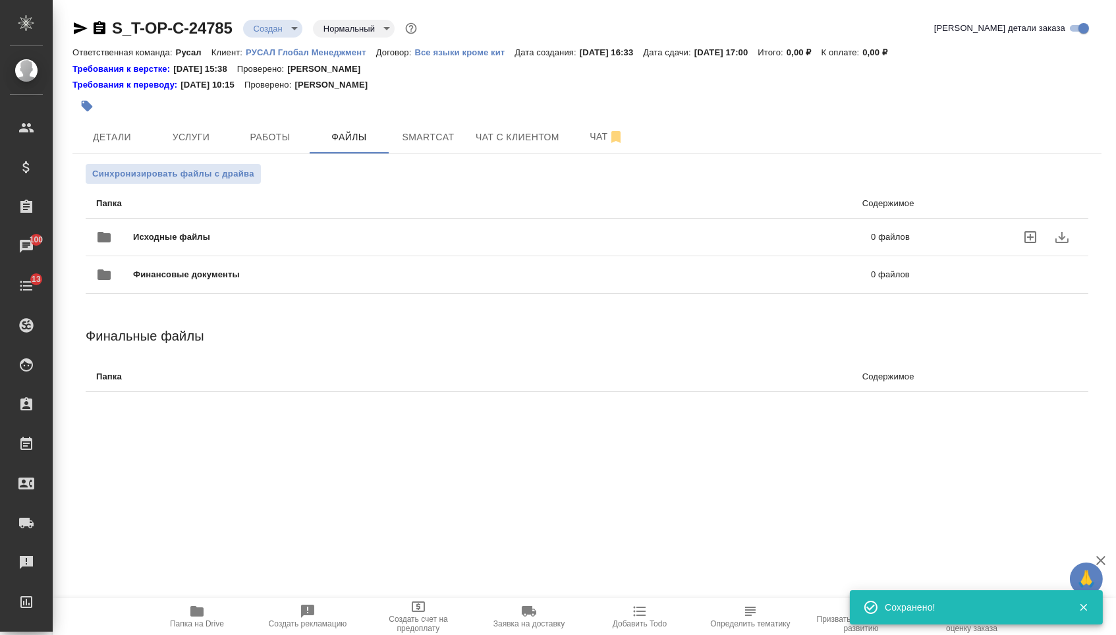
click at [265, 241] on span "Исходные файлы" at bounding box center [337, 237] width 408 height 13
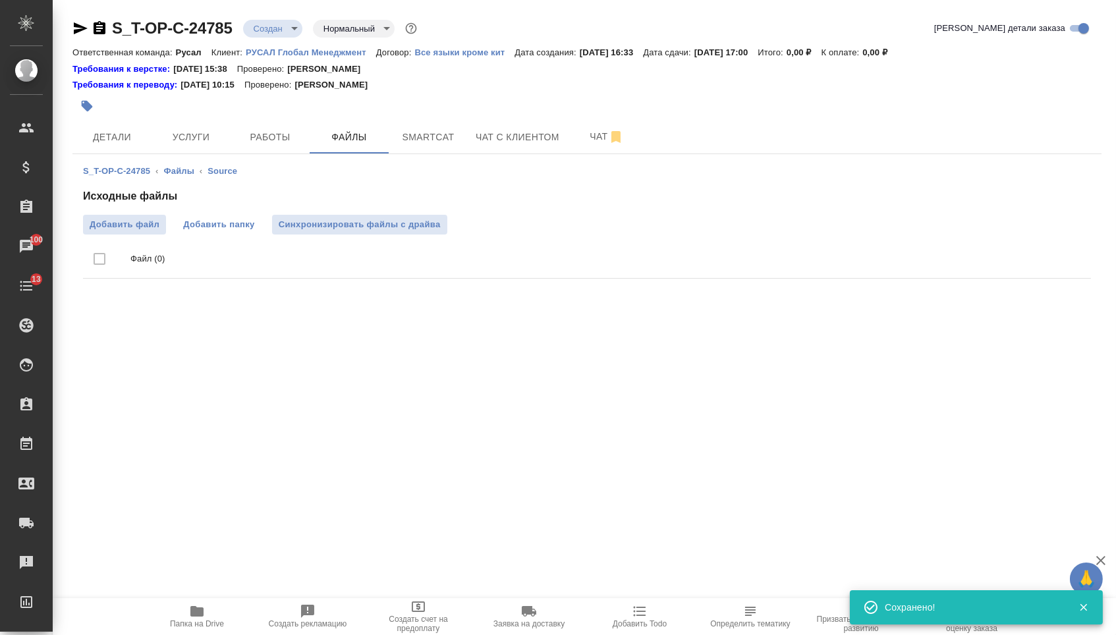
click at [187, 229] on span "Добавить папку" at bounding box center [218, 224] width 71 height 13
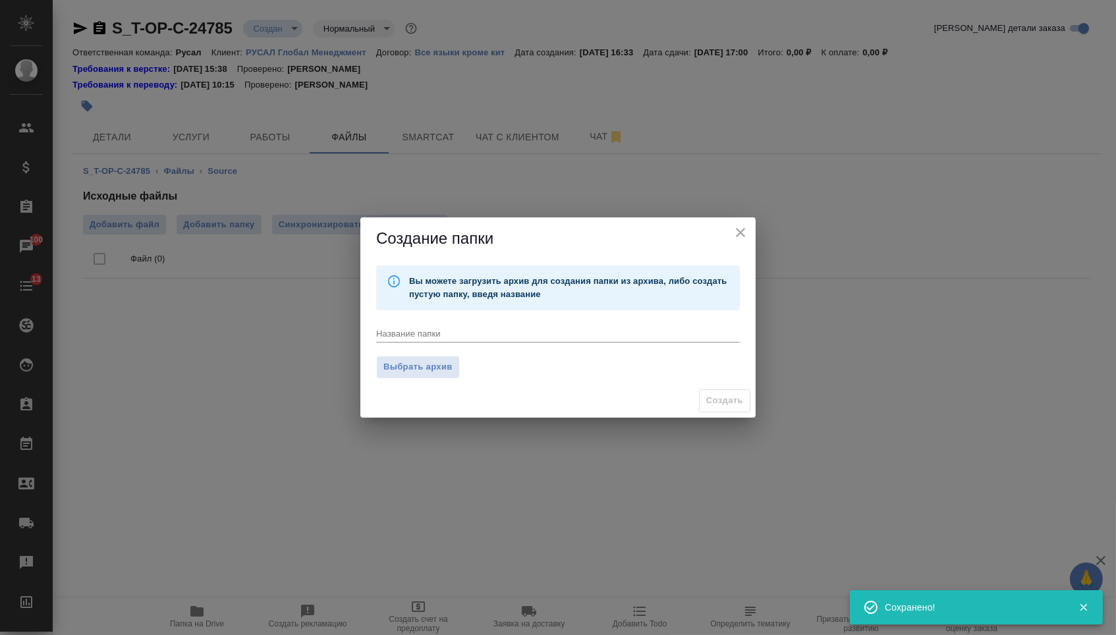
click at [744, 229] on icon "close" at bounding box center [741, 233] width 16 height 16
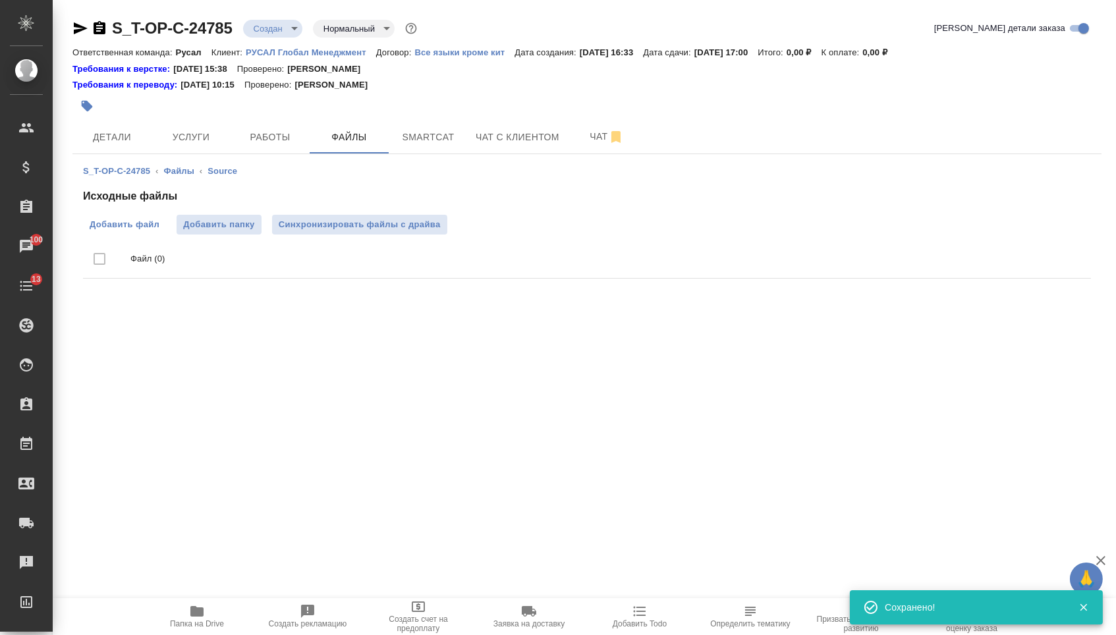
click at [144, 219] on span "Добавить файл" at bounding box center [125, 224] width 70 height 13
click at [0, 0] on input "Добавить файл" at bounding box center [0, 0] width 0 height 0
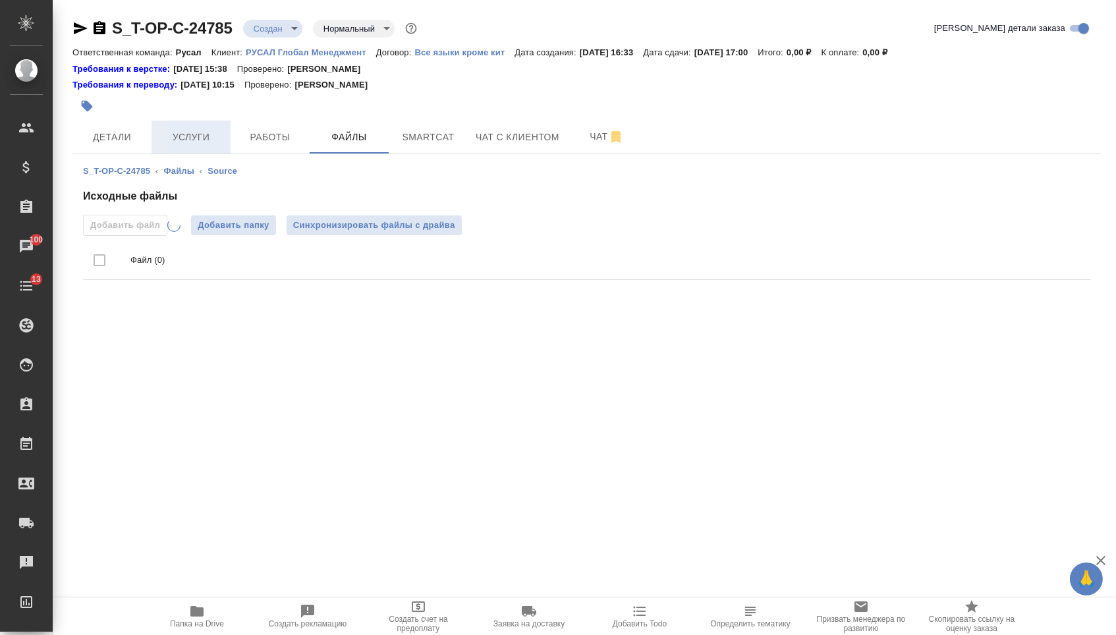
click at [207, 132] on span "Услуги" at bounding box center [190, 137] width 63 height 16
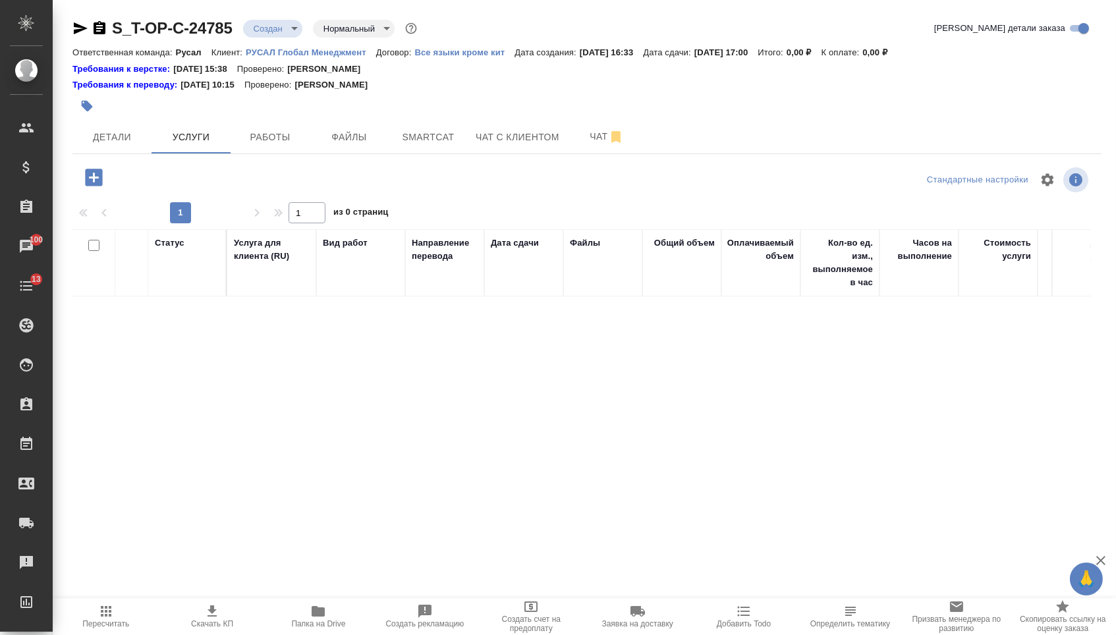
click at [105, 175] on icon "button" at bounding box center [93, 177] width 23 height 23
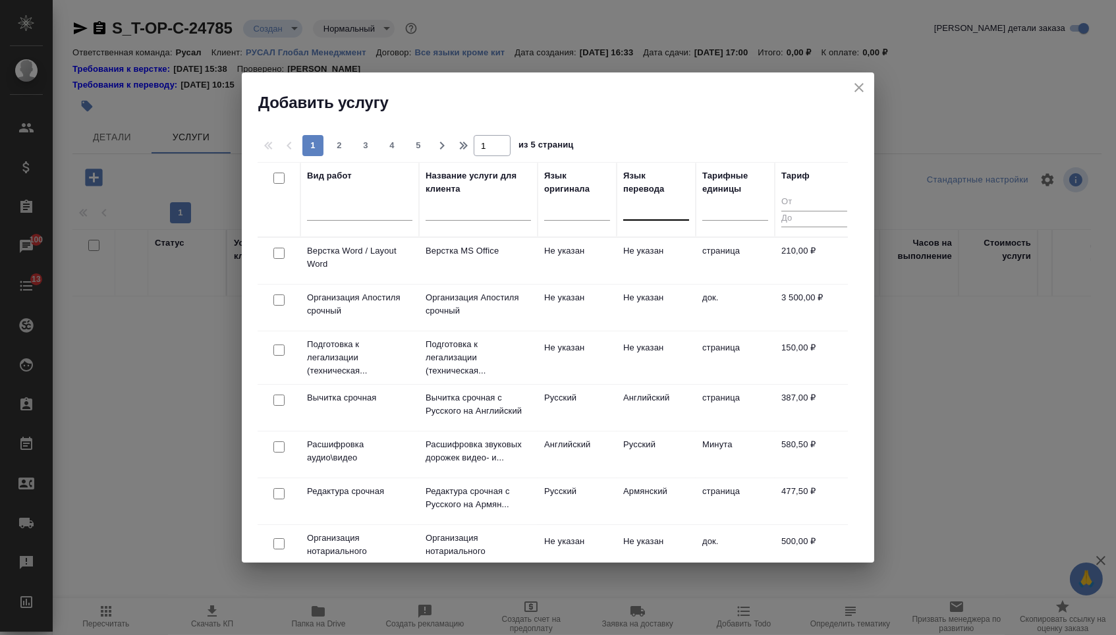
click at [635, 218] on div at bounding box center [656, 208] width 66 height 25
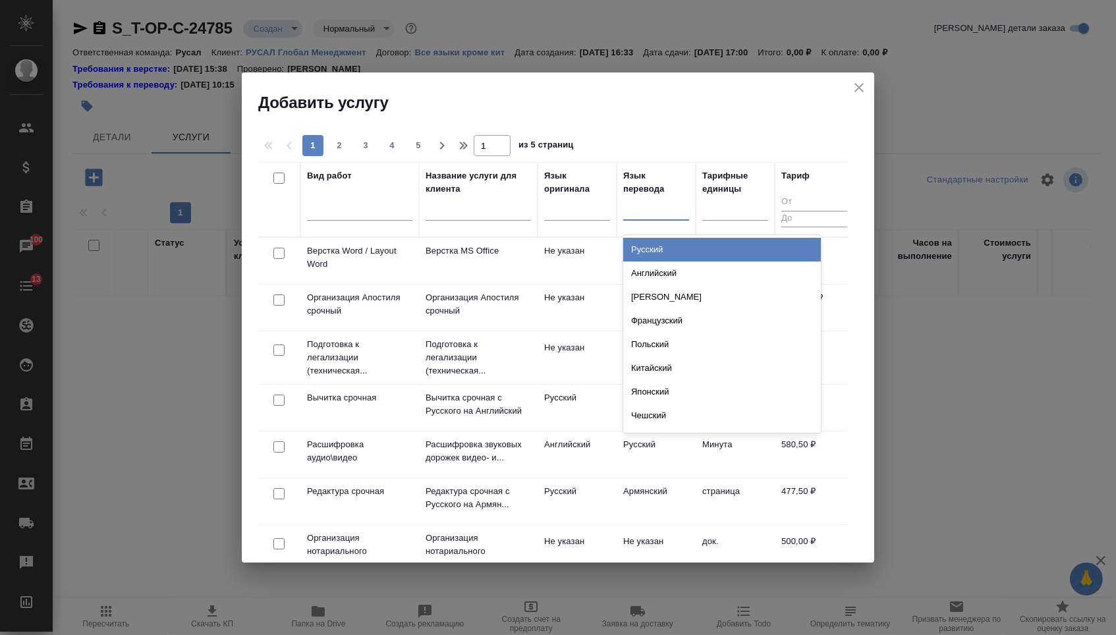
click at [640, 247] on div "Русский" at bounding box center [722, 250] width 198 height 24
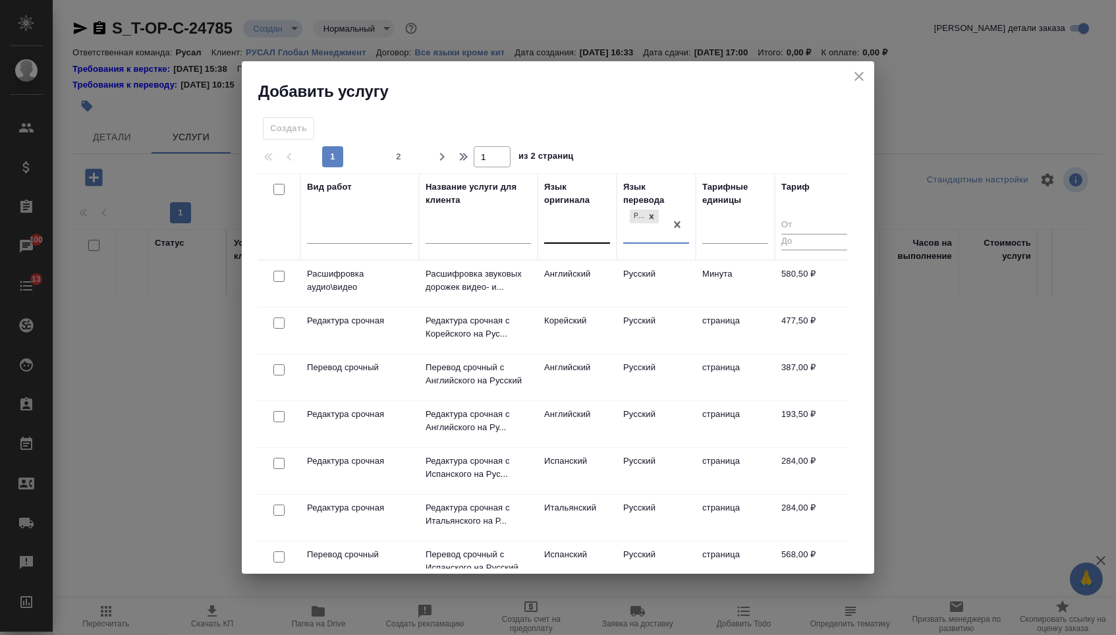
click at [594, 225] on div at bounding box center [577, 230] width 66 height 19
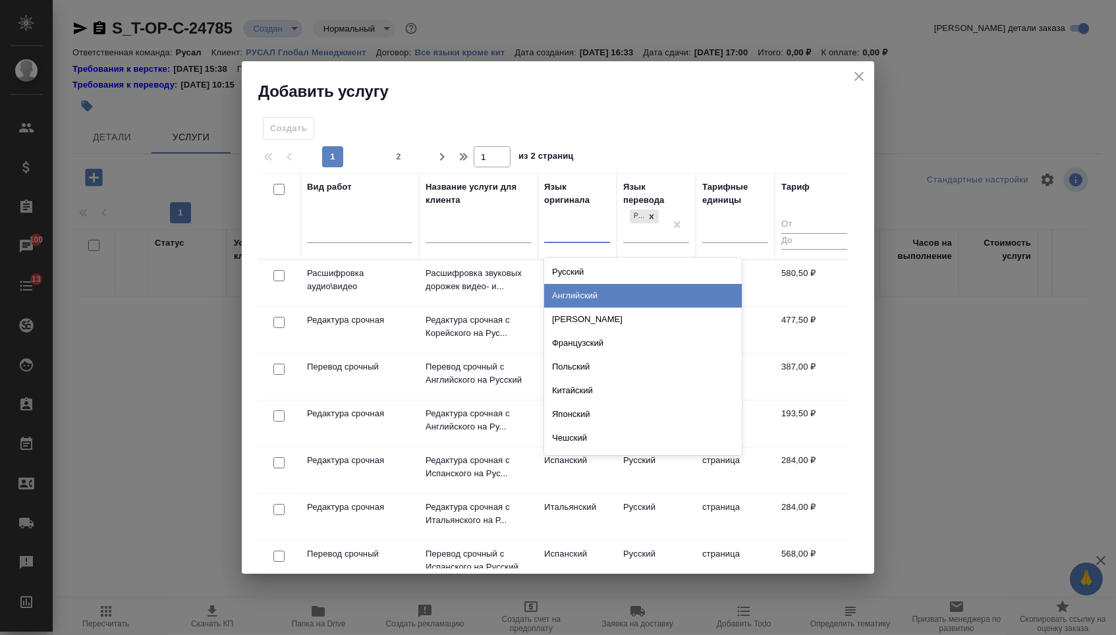
click at [594, 289] on div "Английский" at bounding box center [643, 296] width 198 height 24
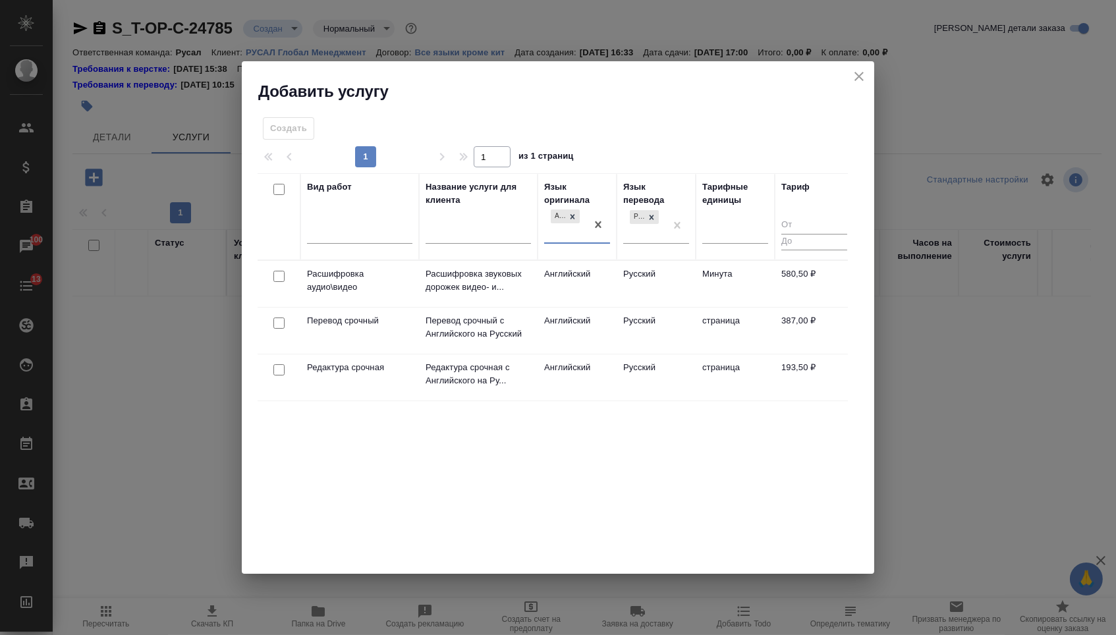
click at [276, 371] on input "checkbox" at bounding box center [279, 369] width 11 height 11
checkbox input "true"
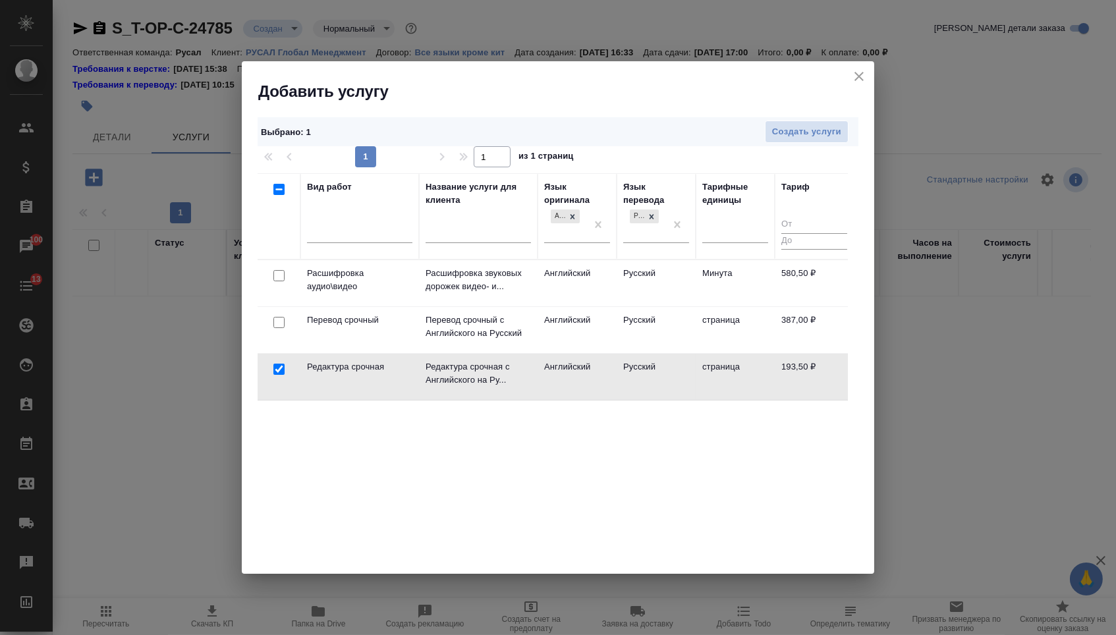
click at [276, 320] on input "checkbox" at bounding box center [279, 322] width 11 height 11
checkbox input "true"
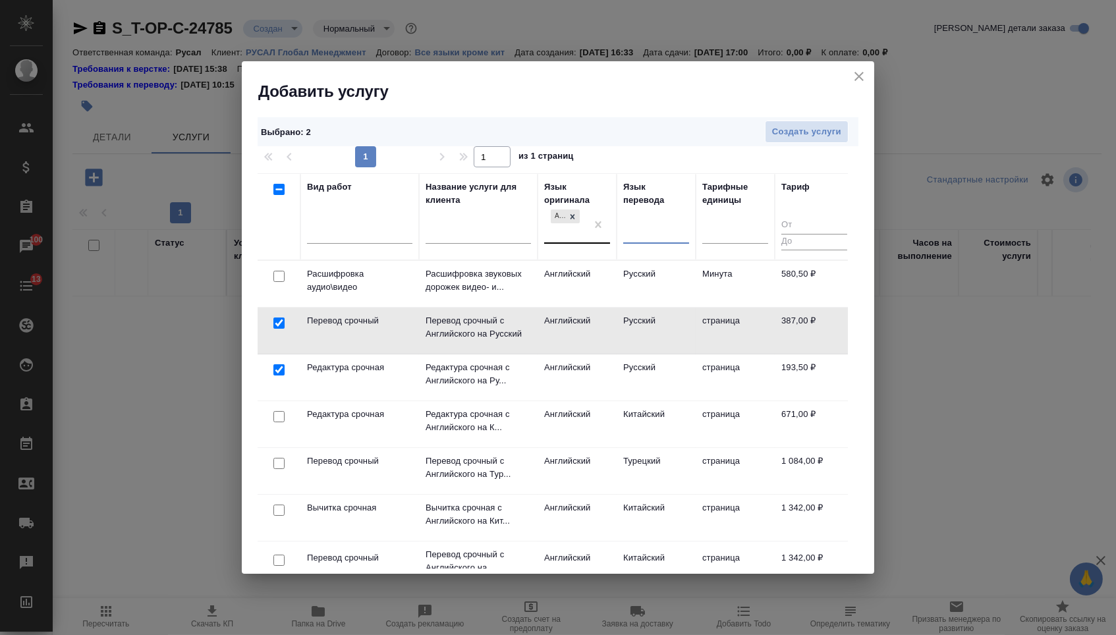
click at [585, 225] on div "Английский" at bounding box center [565, 225] width 42 height 36
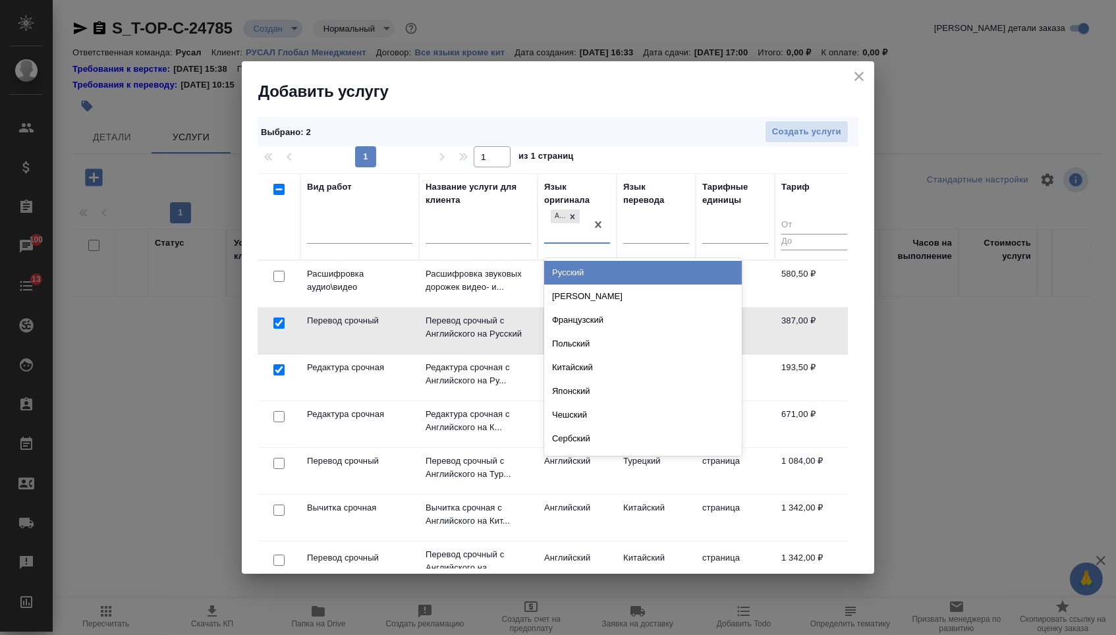
click at [611, 225] on th "Язык оригинала option Английский, selected. option Русский focused, 1 of 134. 1…" at bounding box center [577, 216] width 79 height 87
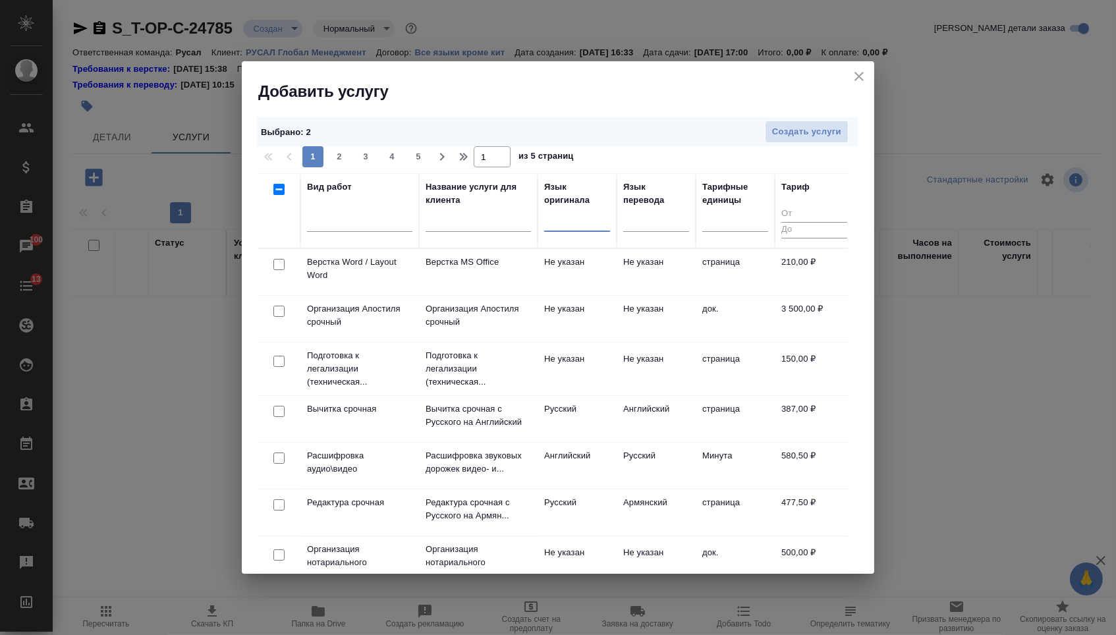
click at [277, 270] on input "checkbox" at bounding box center [279, 264] width 11 height 11
checkbox input "true"
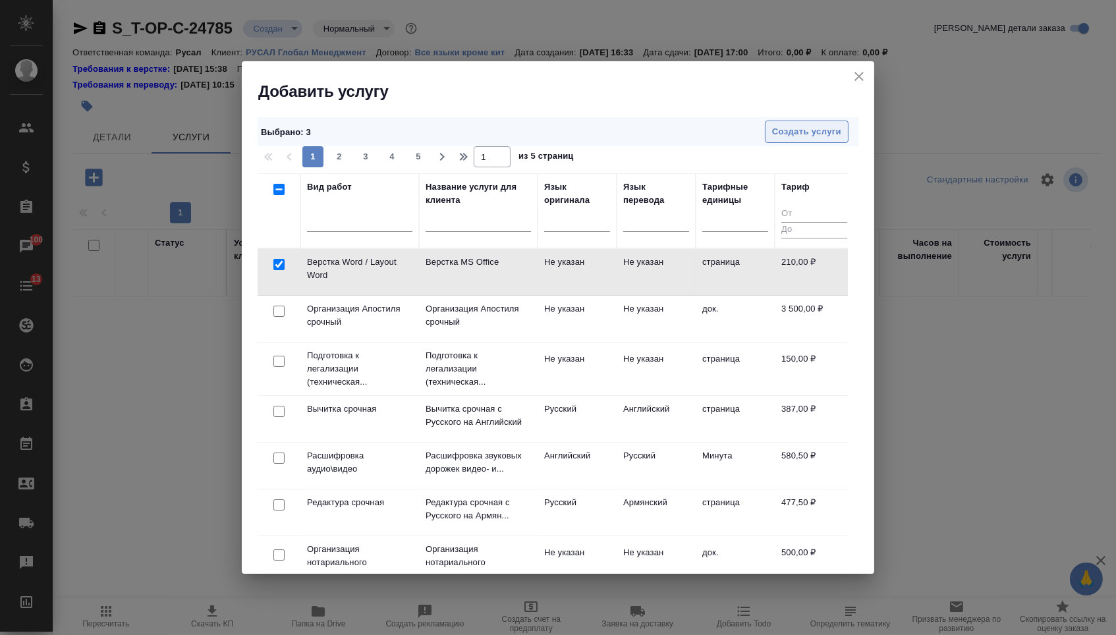
click at [805, 125] on span "Создать услуги" at bounding box center [806, 132] width 69 height 15
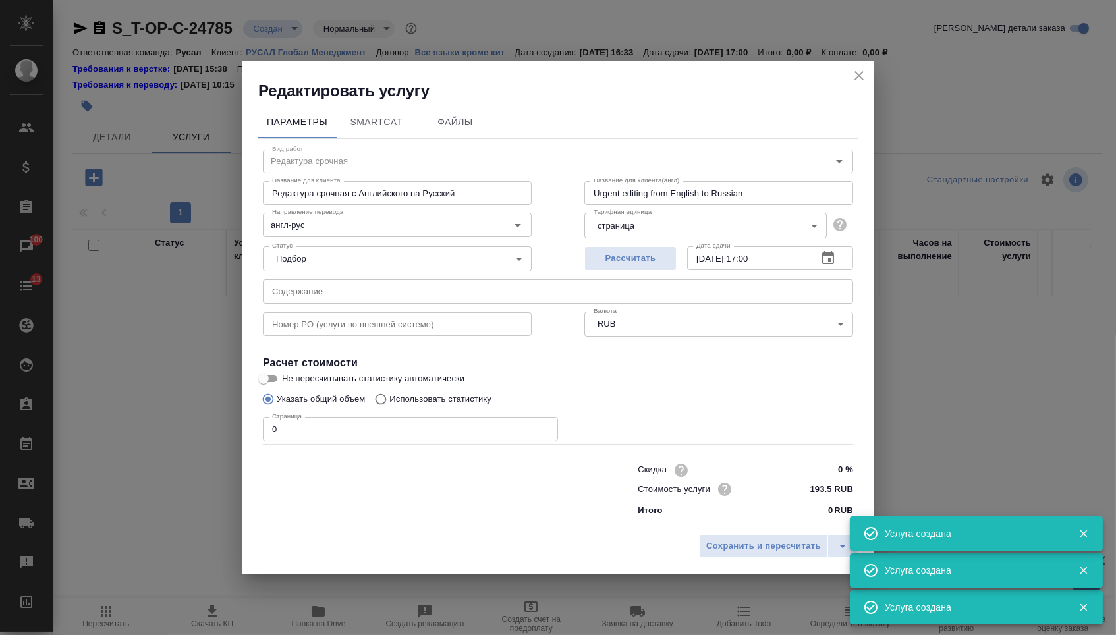
type input "Перевод срочный"
type input "Перевод срочный с Английского на Русский"
type input "Urgent translation from English into Russian"
type input "англ-рус"
type input "387 RUB"
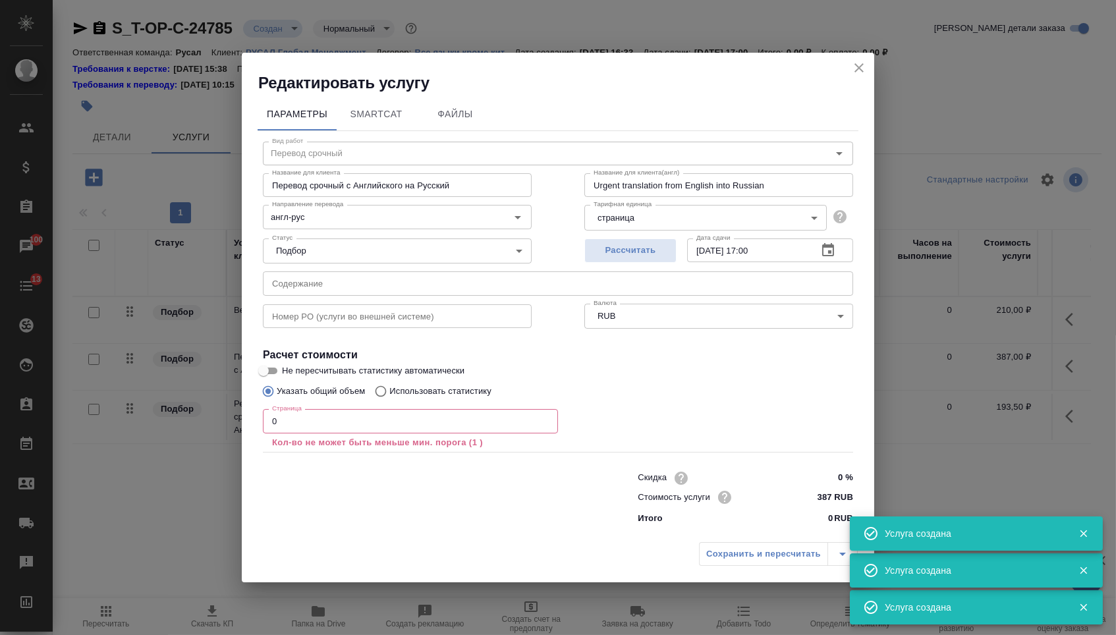
click at [339, 269] on div "Статус Подбор none Статус" at bounding box center [398, 250] width 322 height 86
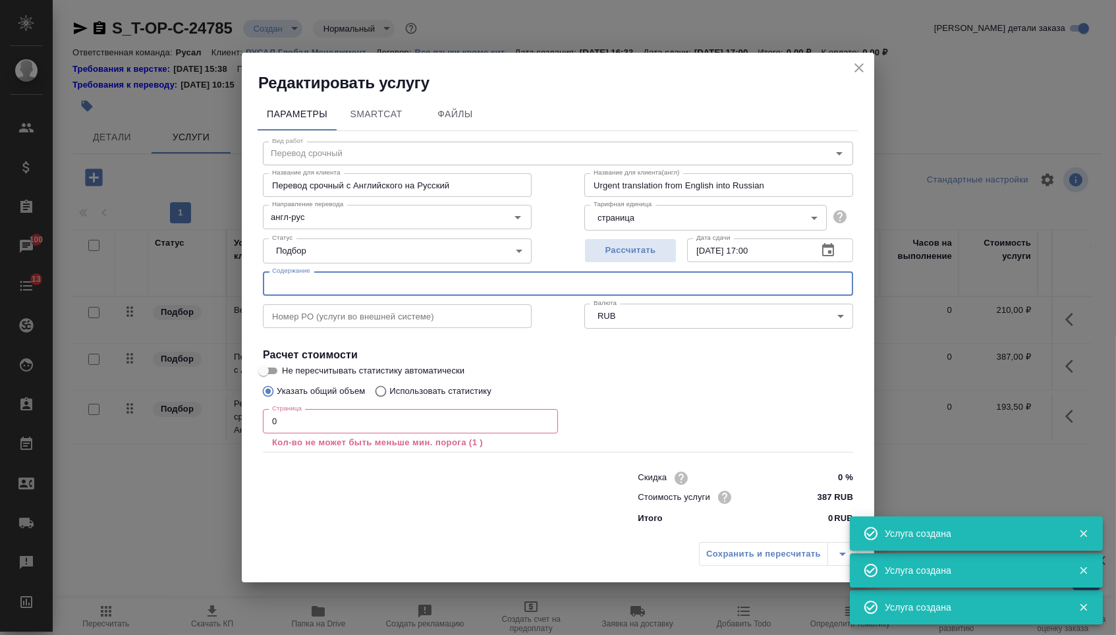
click at [339, 280] on input "text" at bounding box center [558, 284] width 591 height 24
paste input "1-1 [Rusal Panda] Prospectus- English Prospectus 2025-20250813"
type input "1-1 [Rusal Panda] Prospectus- English Prospectus 2025-20250813"
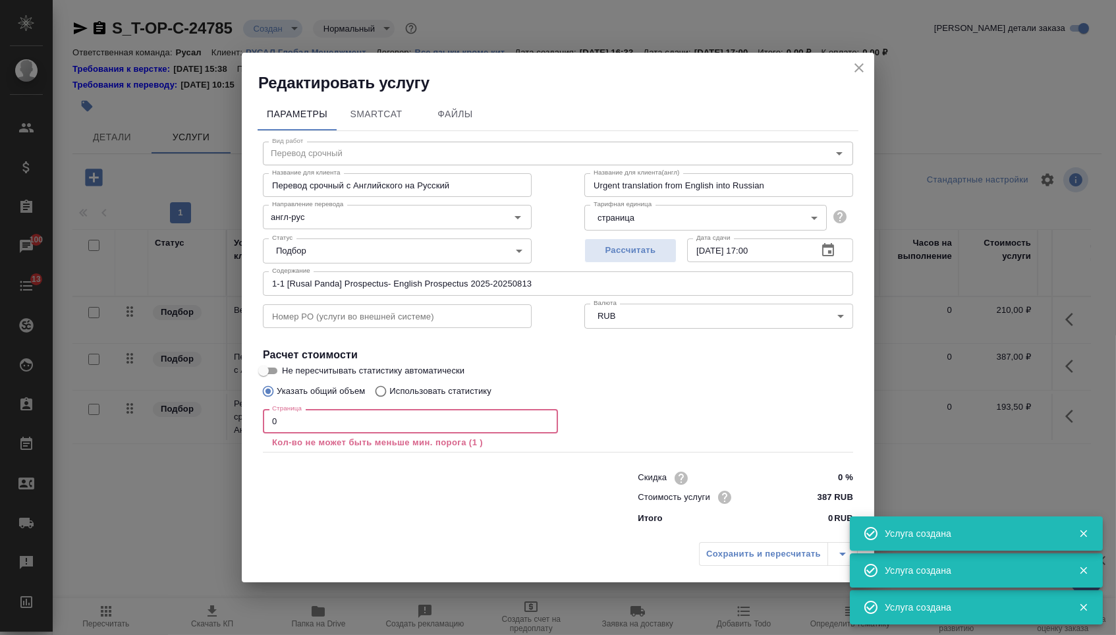
drag, startPoint x: 285, startPoint y: 422, endPoint x: 240, endPoint y: 422, distance: 44.8
click at [240, 422] on div "Редактировать услугу Параметры SmartCat Файлы Вид работ Перевод срочный Вид раб…" at bounding box center [558, 317] width 1116 height 635
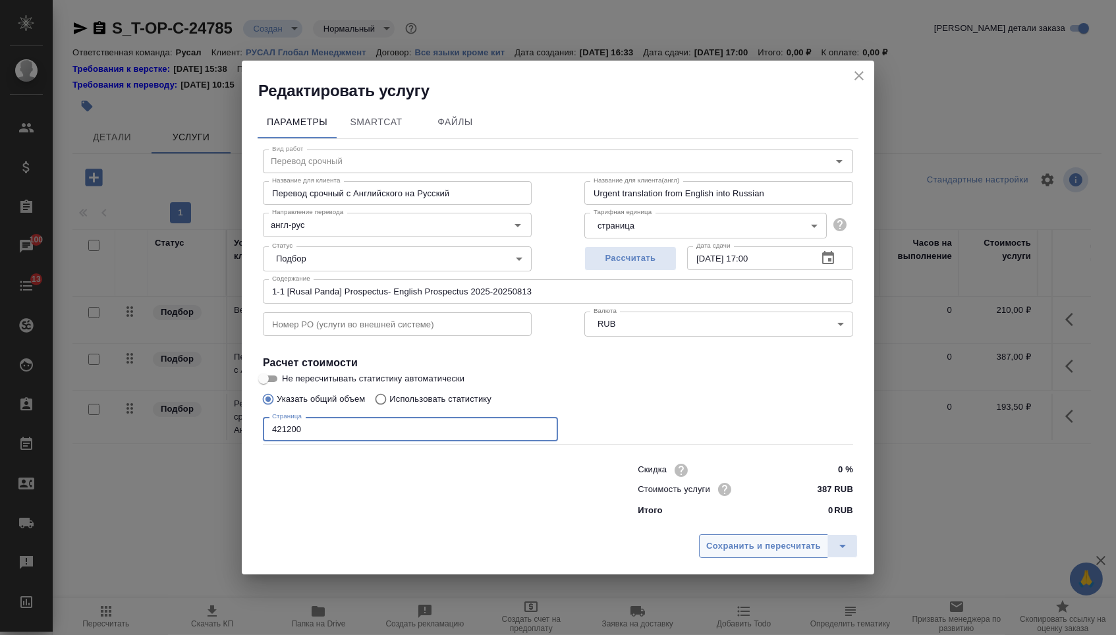
type input "421200"
click at [754, 553] on span "Сохранить и пересчитать" at bounding box center [764, 546] width 115 height 15
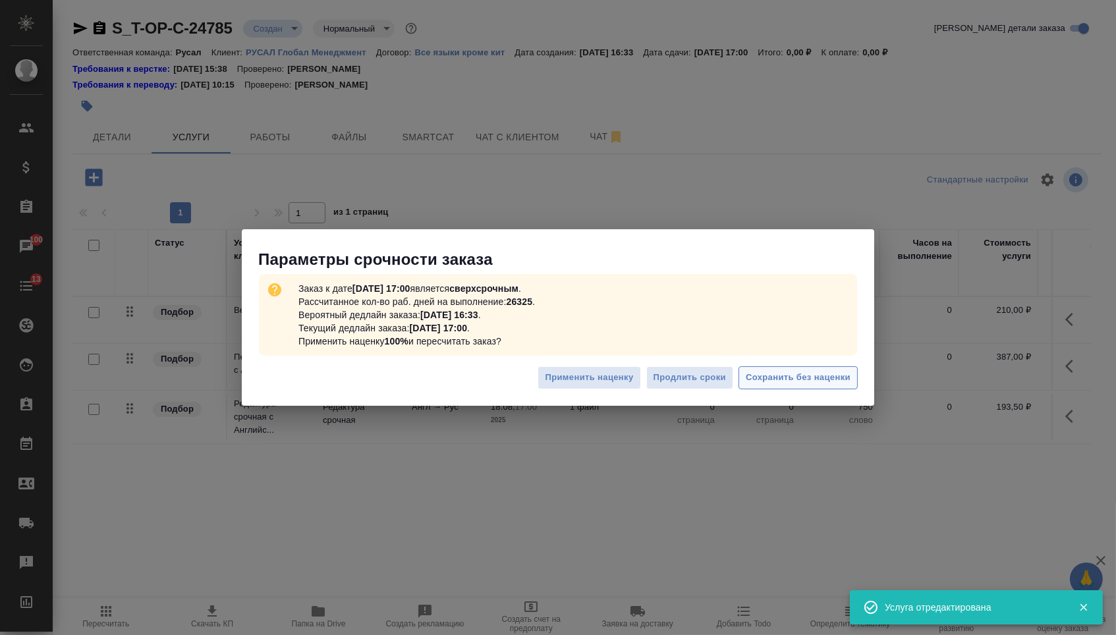
click at [767, 379] on span "Сохранить без наценки" at bounding box center [798, 377] width 105 height 15
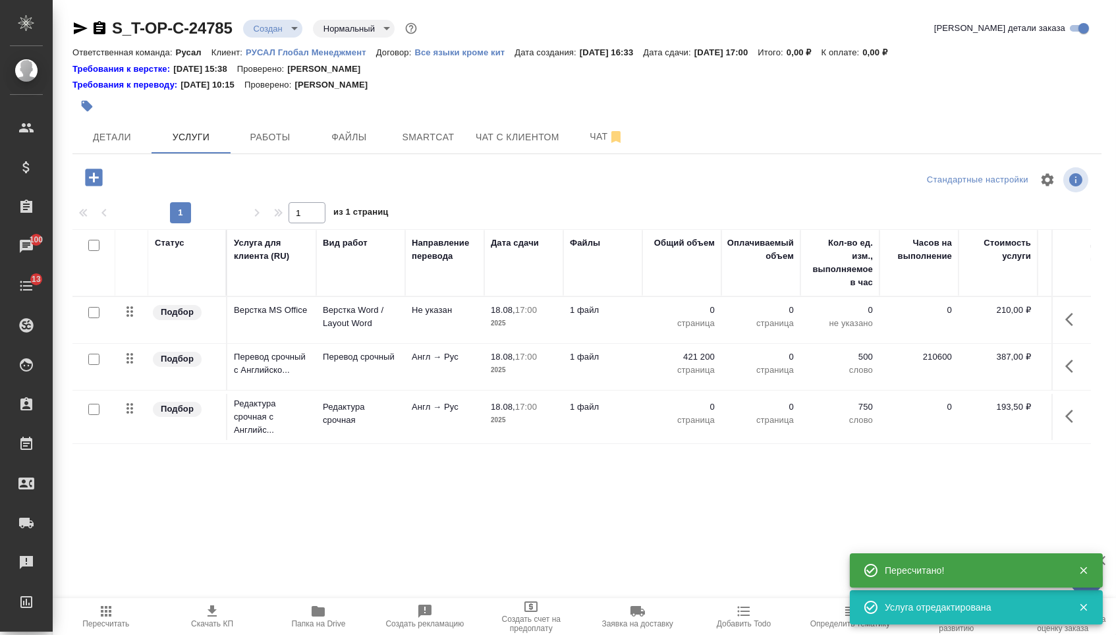
type input "urgent"
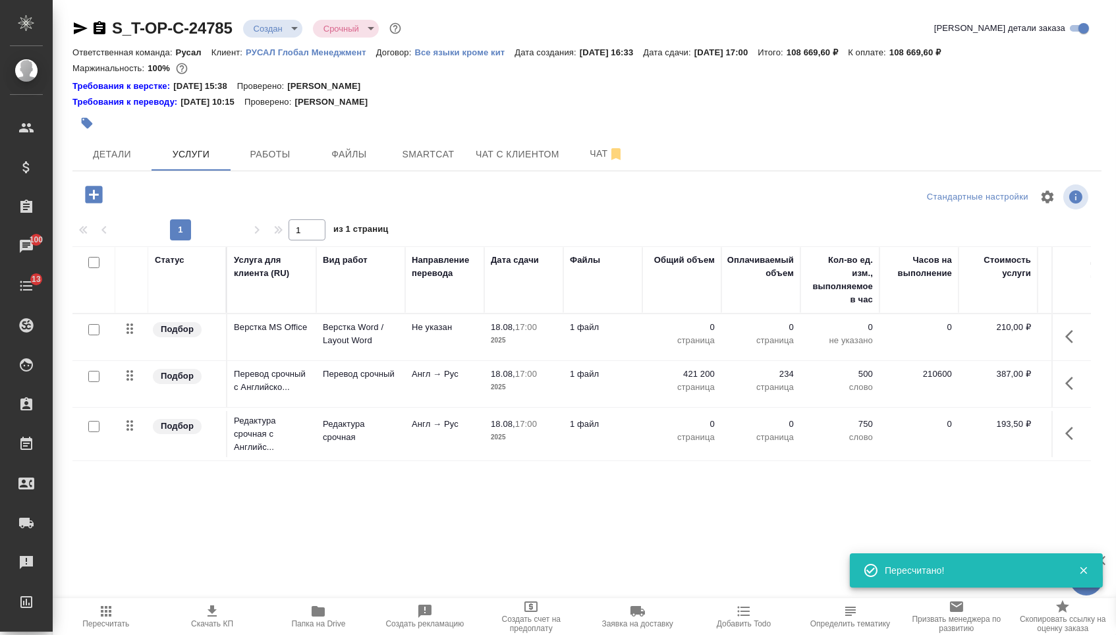
click at [685, 334] on p "0" at bounding box center [682, 327] width 66 height 13
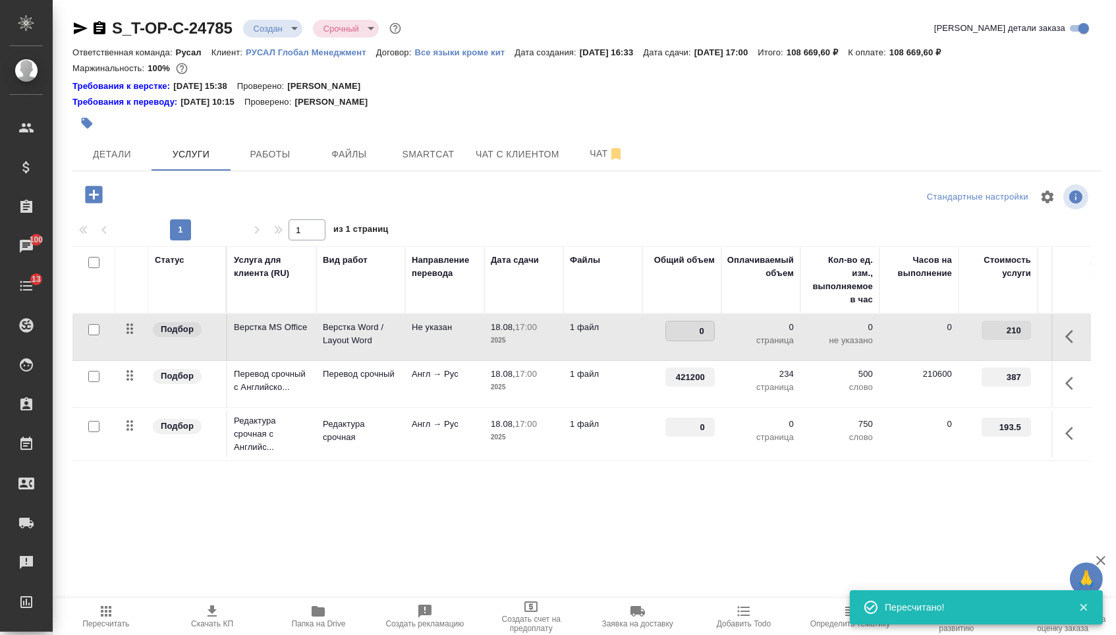
drag, startPoint x: 684, startPoint y: 330, endPoint x: 716, endPoint y: 330, distance: 32.3
click at [716, 330] on td "0" at bounding box center [682, 337] width 79 height 46
type input "2340"
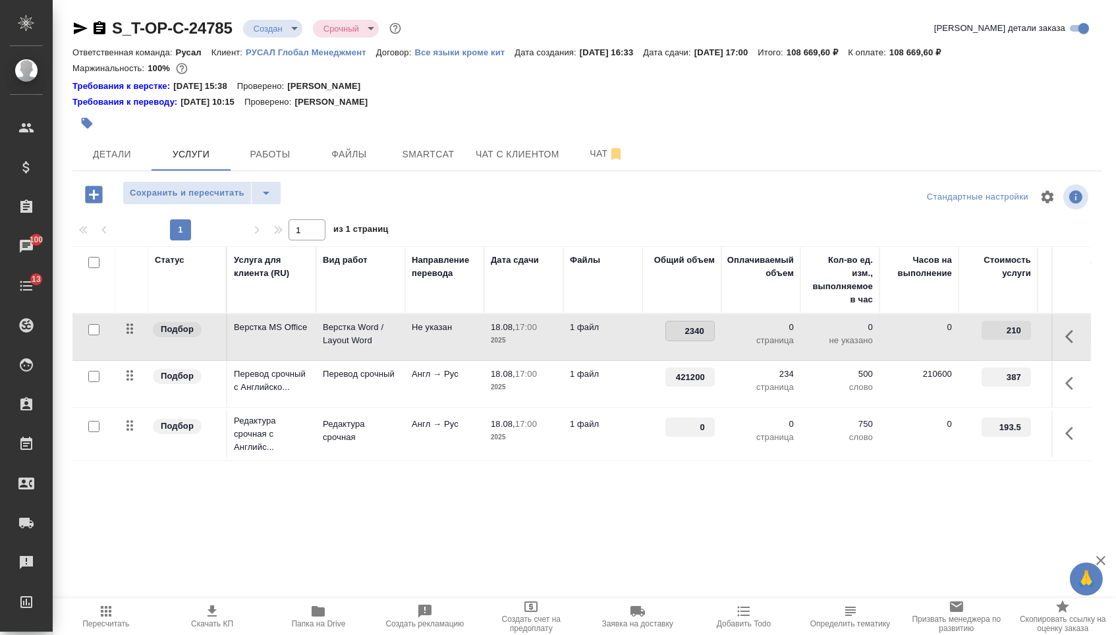
click at [701, 336] on input "2340" at bounding box center [690, 331] width 48 height 19
type input "234"
type input "421200"
click at [672, 511] on div "Статус Услуга для клиента (RU) Вид работ Направление перевода Дата сдачи Файлы …" at bounding box center [581, 387] width 1019 height 283
click at [225, 199] on span "Сохранить и пересчитать" at bounding box center [187, 193] width 115 height 15
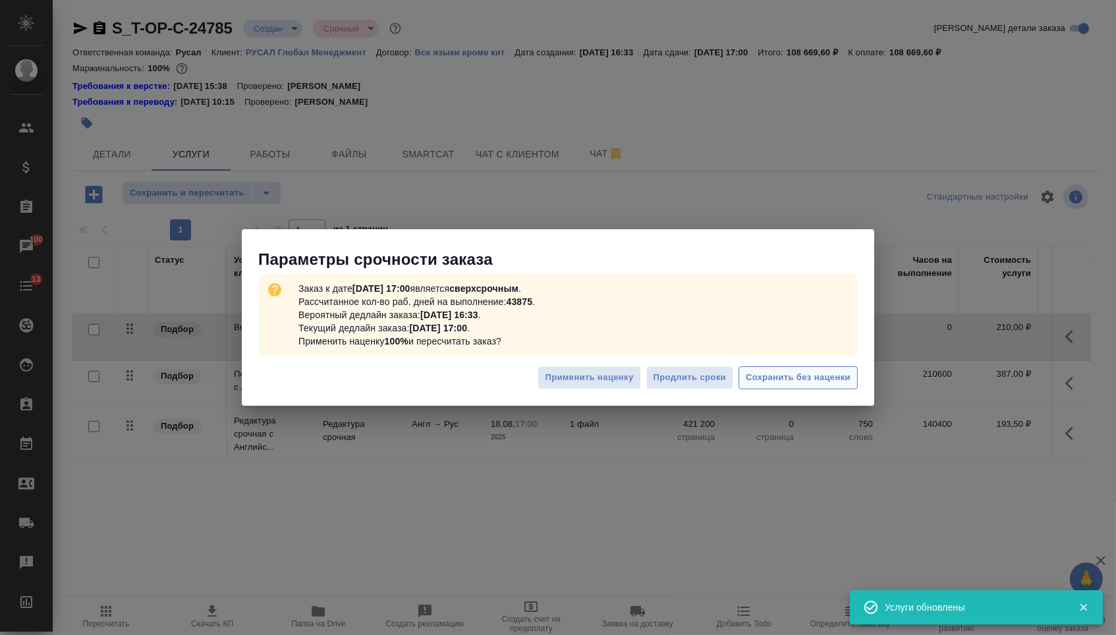
click at [802, 370] on span "Сохранить без наценки" at bounding box center [798, 377] width 105 height 15
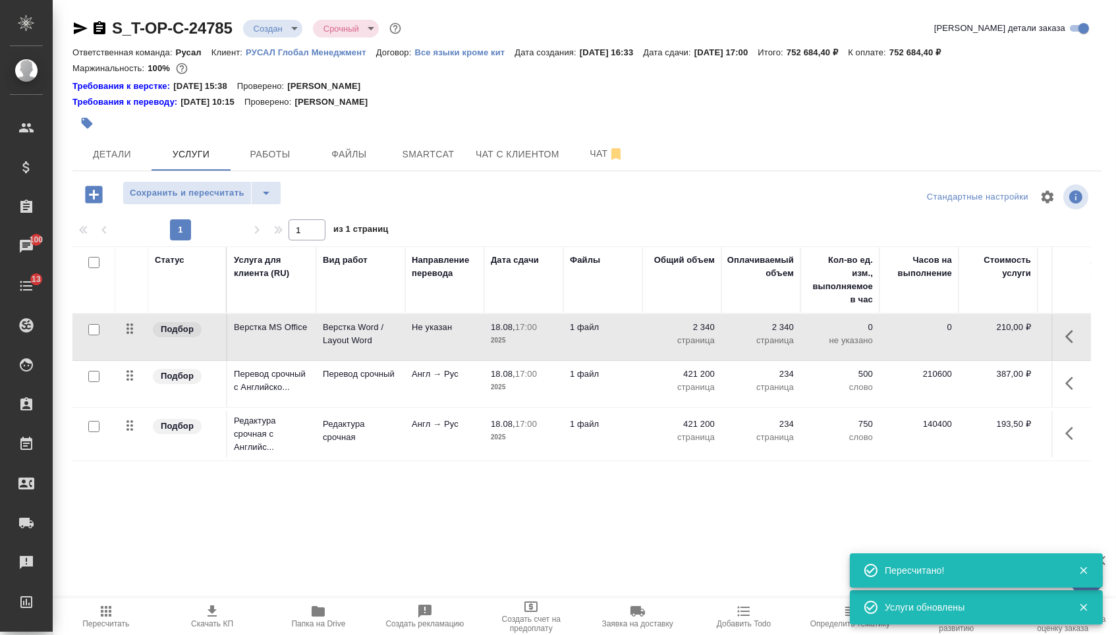
click at [697, 334] on p "2 340" at bounding box center [682, 327] width 66 height 13
click at [702, 339] on input "2340" at bounding box center [690, 331] width 48 height 19
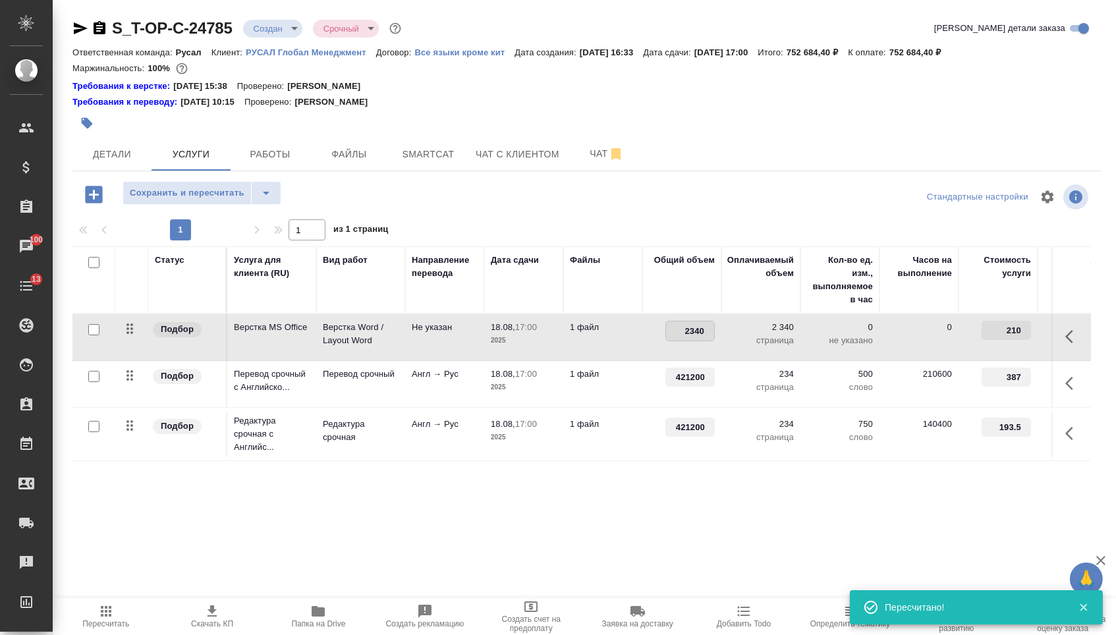
type input "234"
click at [649, 476] on div "Статус Услуга для клиента (RU) Вид работ Направление перевода Дата сдачи Файлы …" at bounding box center [581, 387] width 1019 height 283
click at [225, 201] on span "Сохранить и пересчитать" at bounding box center [187, 193] width 115 height 15
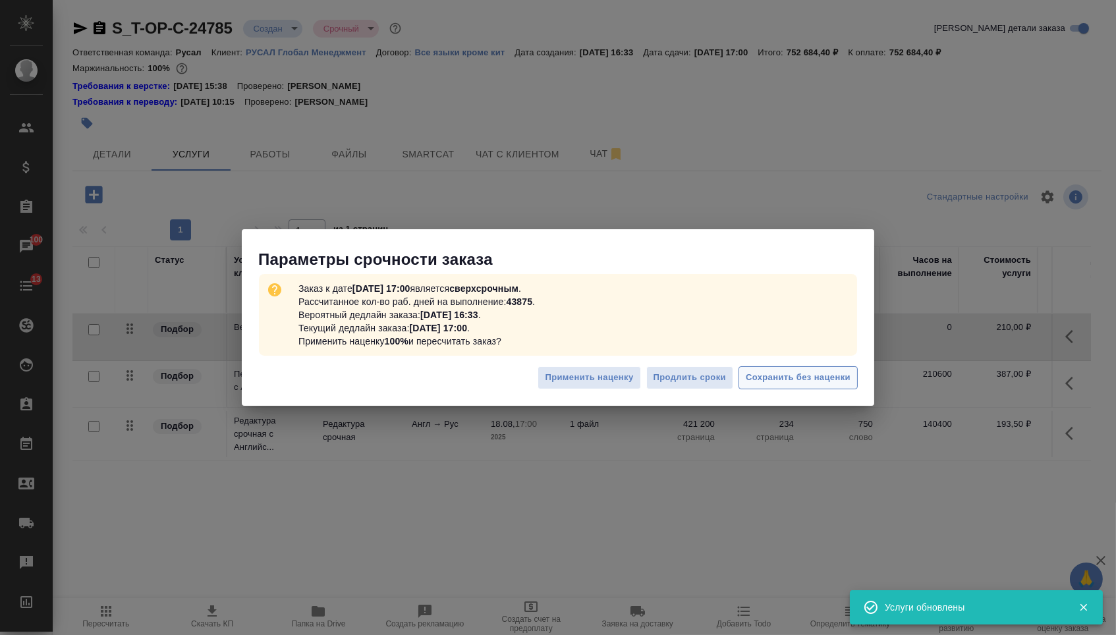
click at [807, 374] on span "Сохранить без наценки" at bounding box center [798, 377] width 105 height 15
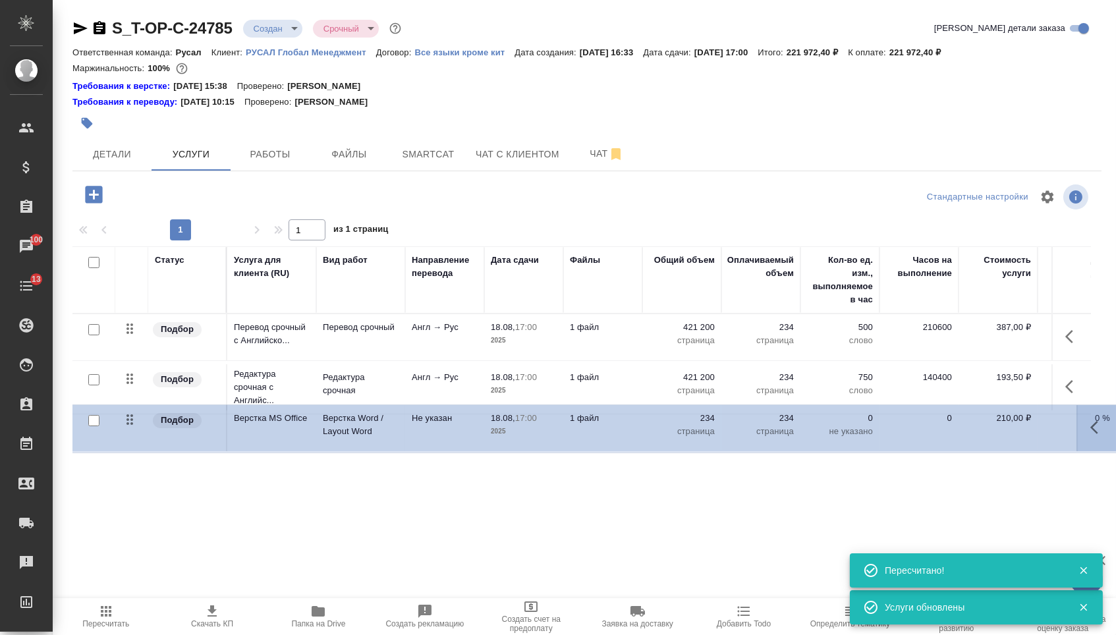
drag, startPoint x: 130, startPoint y: 337, endPoint x: 130, endPoint y: 438, distance: 101.5
click at [130, 434] on tbody "Подбор Верстка MS Office Верстка Word / Layout Word Не указан 18.08, 17:00 2025…" at bounding box center [693, 388] width 1242 height 149
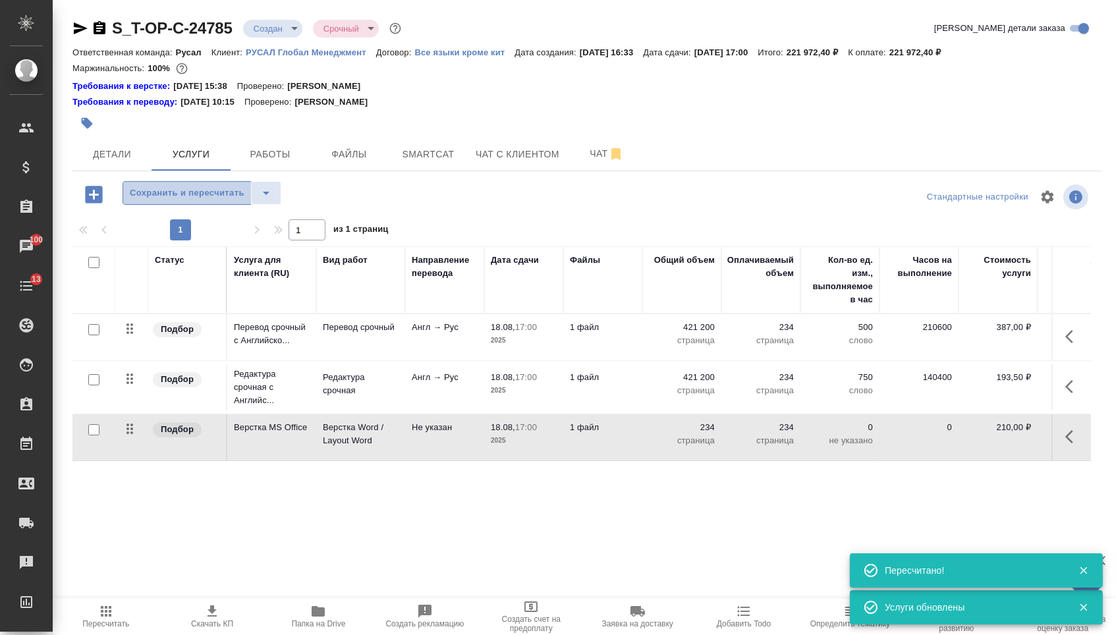
click at [187, 194] on span "Сохранить и пересчитать" at bounding box center [187, 193] width 115 height 15
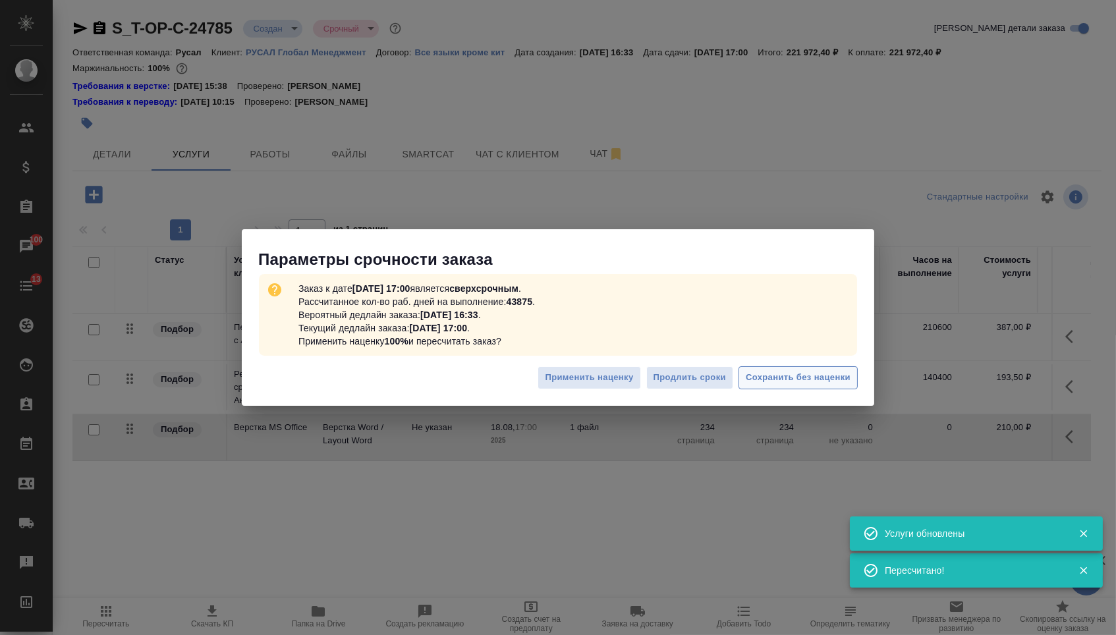
click at [788, 370] on span "Сохранить без наценки" at bounding box center [798, 377] width 105 height 15
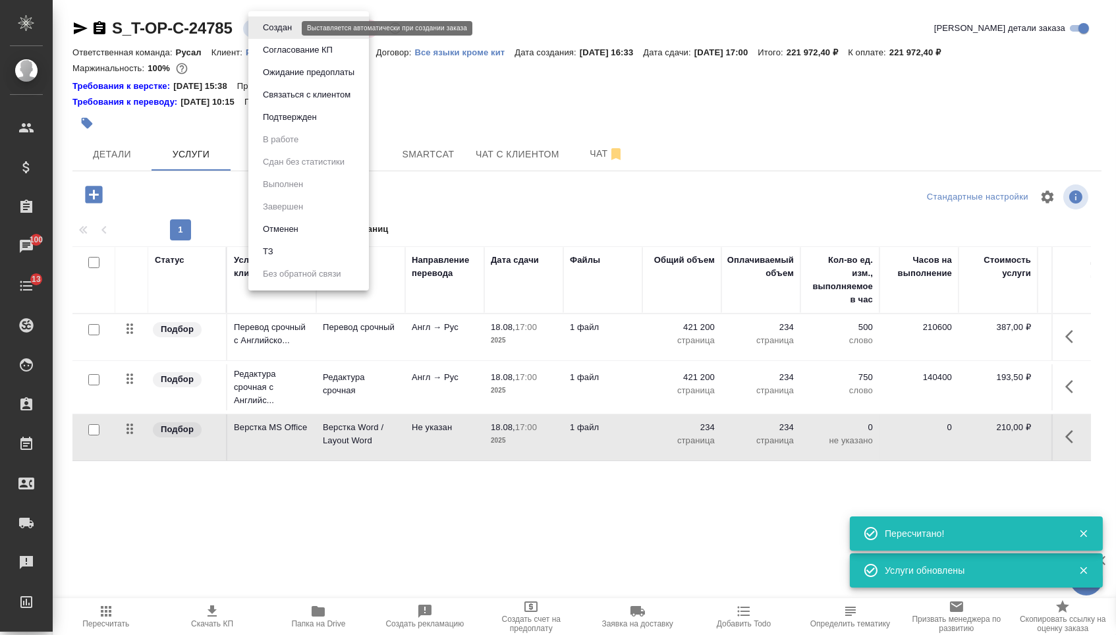
click at [287, 32] on body "🙏 .cls-1 fill:#fff; AWATERA Menshikova Aleksandra Клиенты Спецификации Заказы 1…" at bounding box center [558, 317] width 1116 height 635
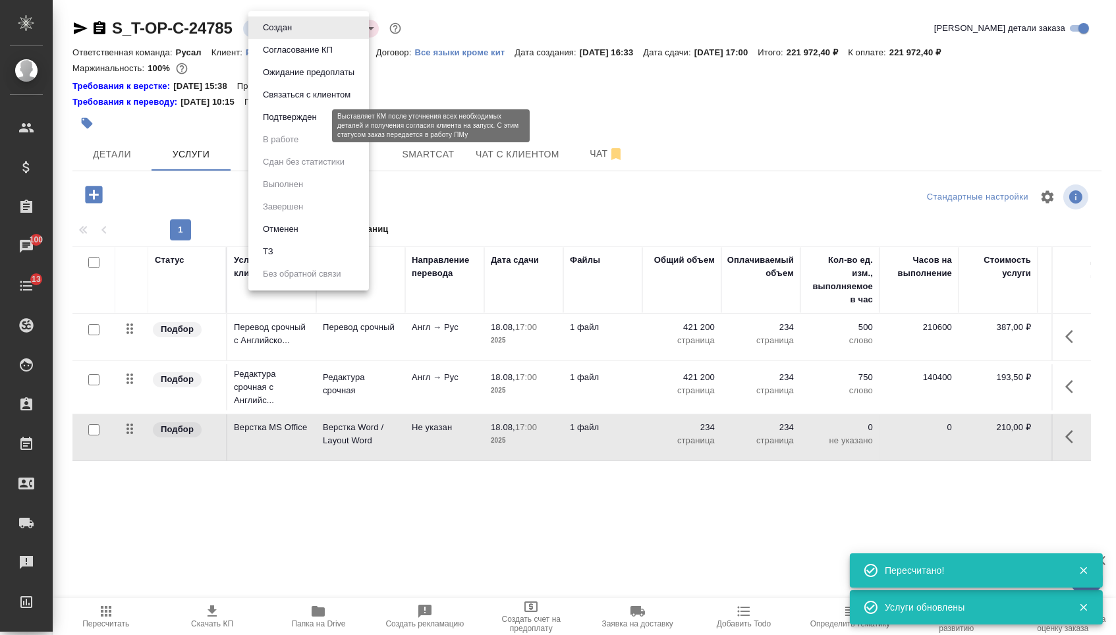
click at [289, 125] on button "Подтвержден" at bounding box center [290, 117] width 62 height 14
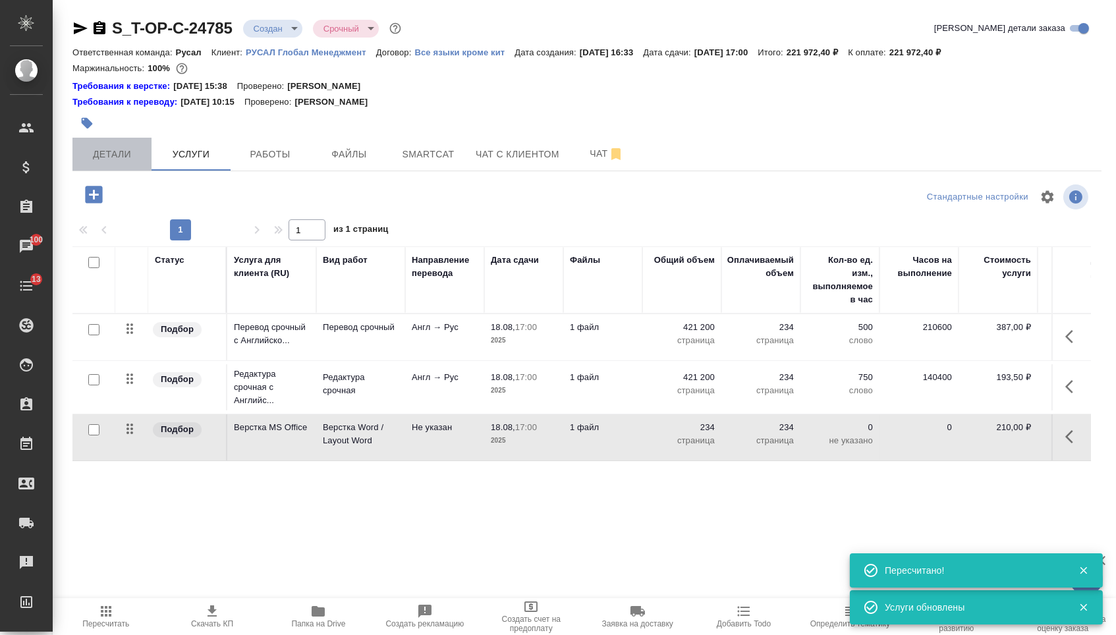
click at [95, 163] on span "Детали" at bounding box center [111, 154] width 63 height 16
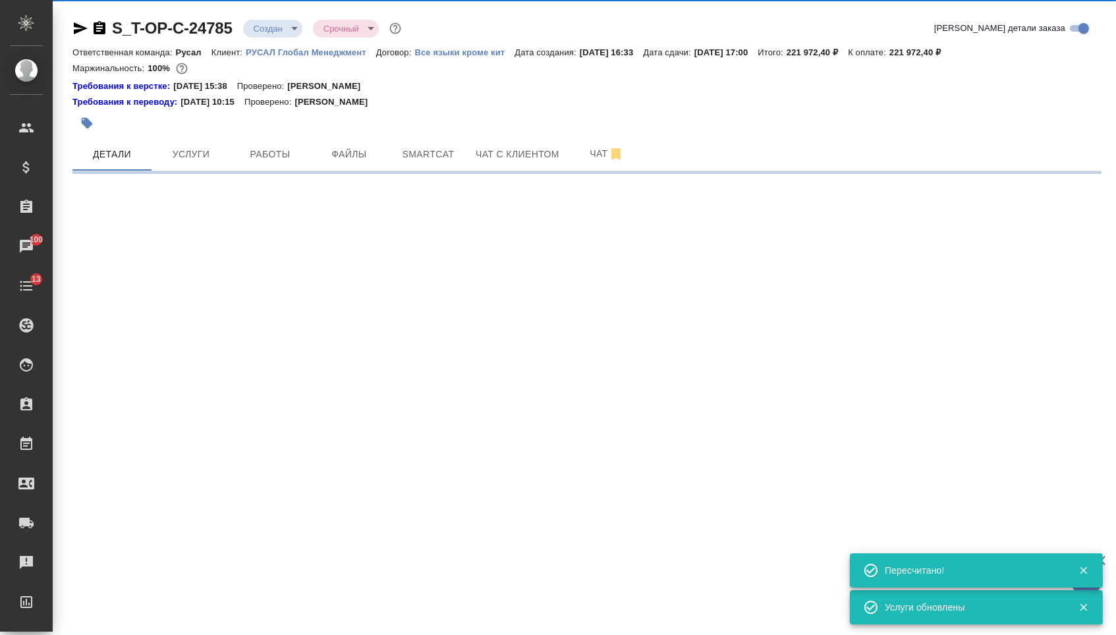
select select "RU"
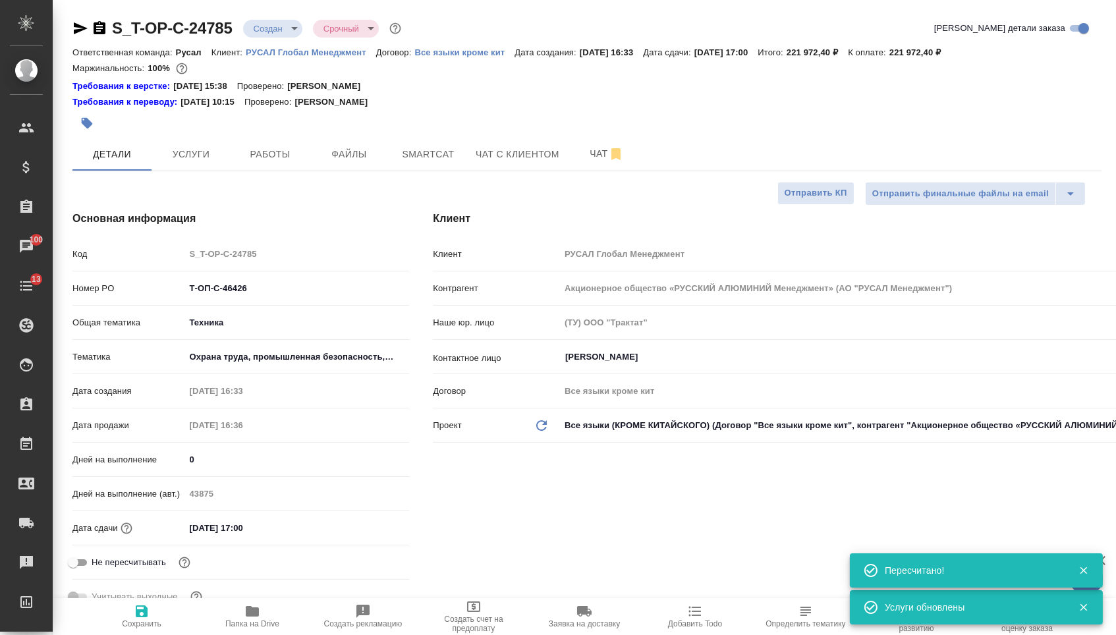
type textarea "x"
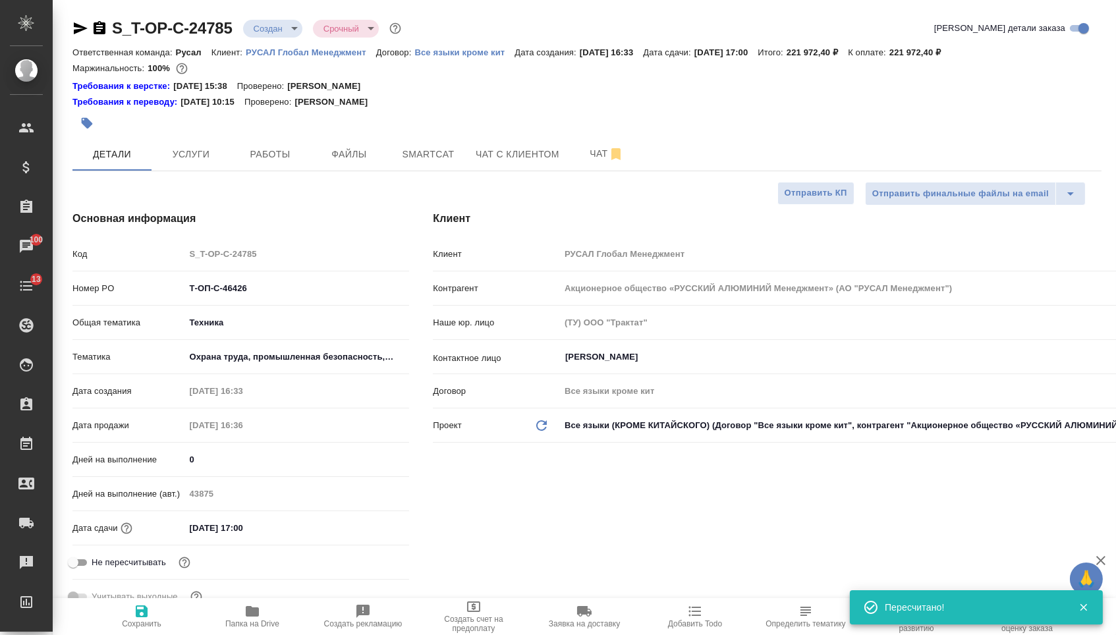
type textarea "x"
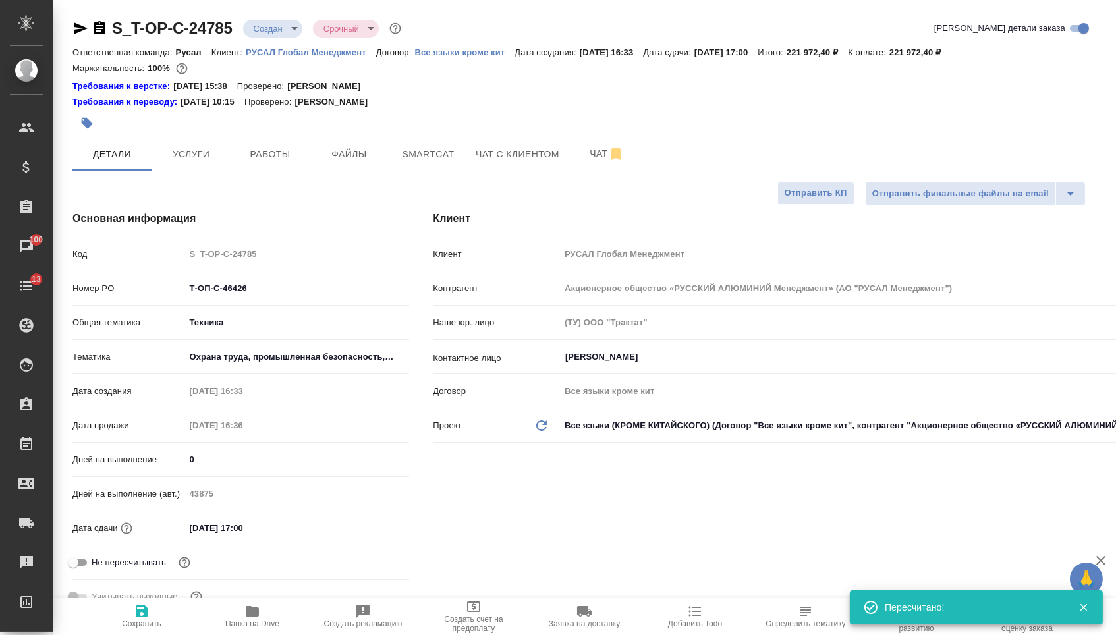
type textarea "x"
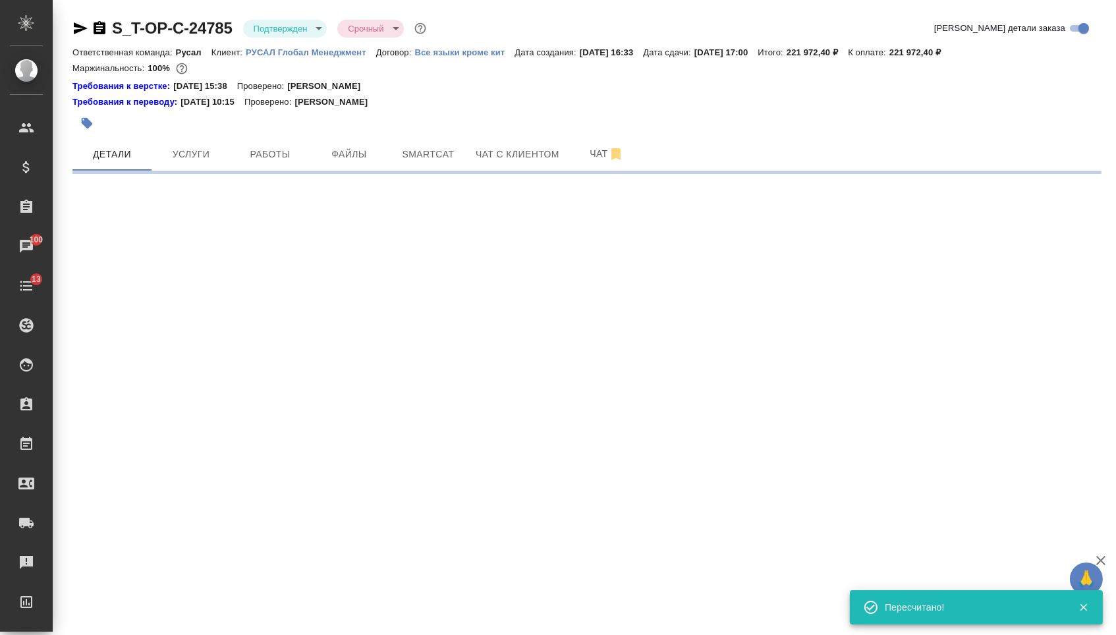
select select "RU"
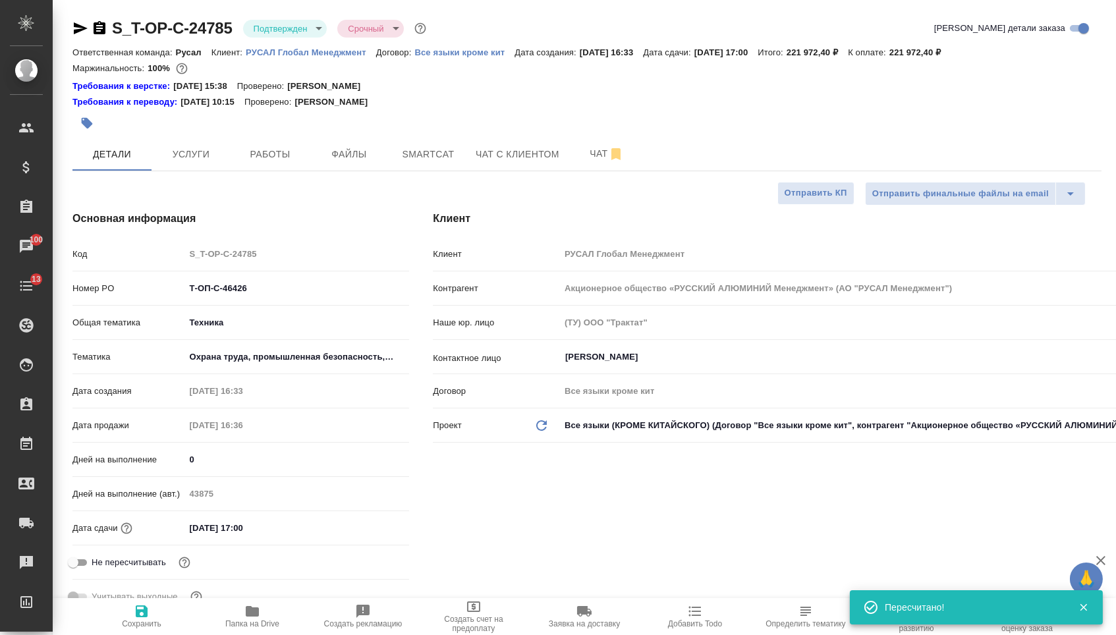
type textarea "x"
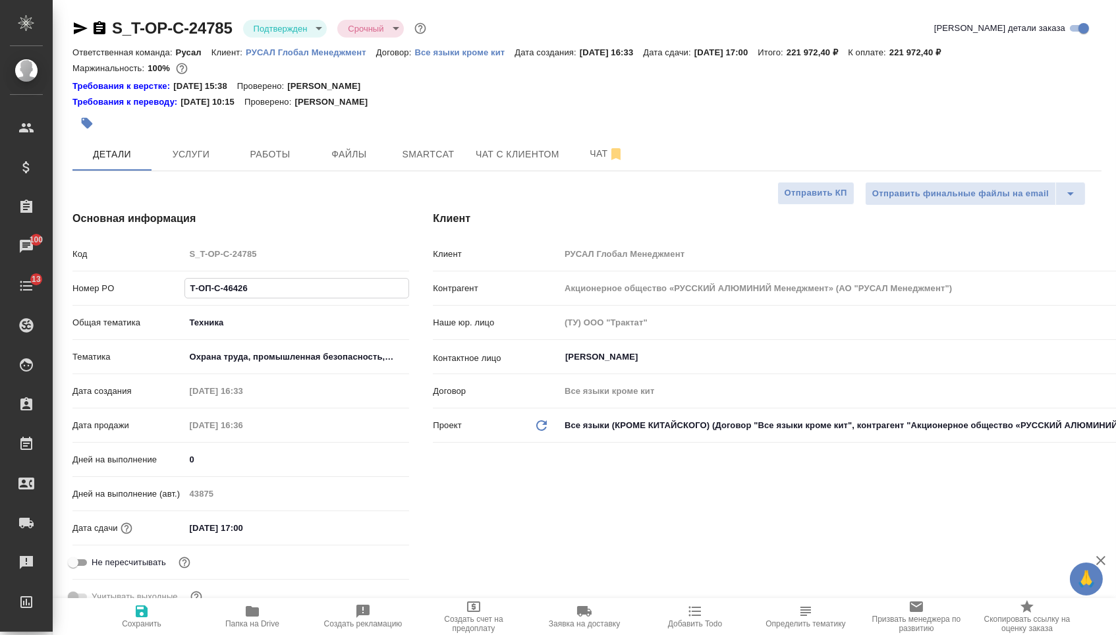
drag, startPoint x: 254, startPoint y: 291, endPoint x: 150, endPoint y: 289, distance: 103.5
click at [150, 289] on div "Номер PO Т-ОП-С-46426" at bounding box center [240, 288] width 337 height 23
type textarea "x"
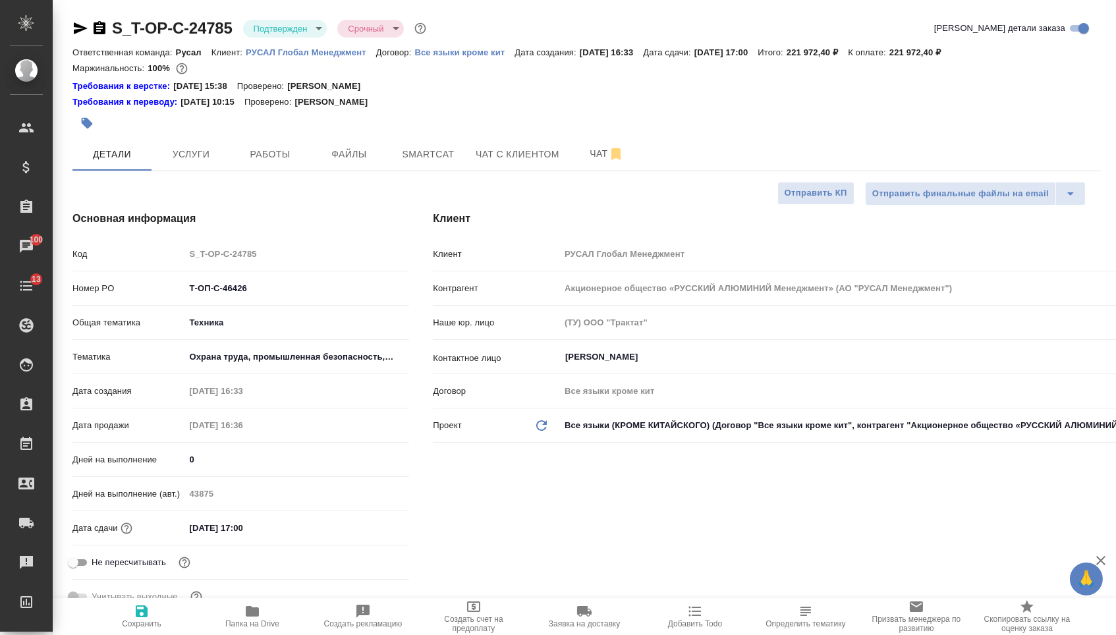
type textarea "x"
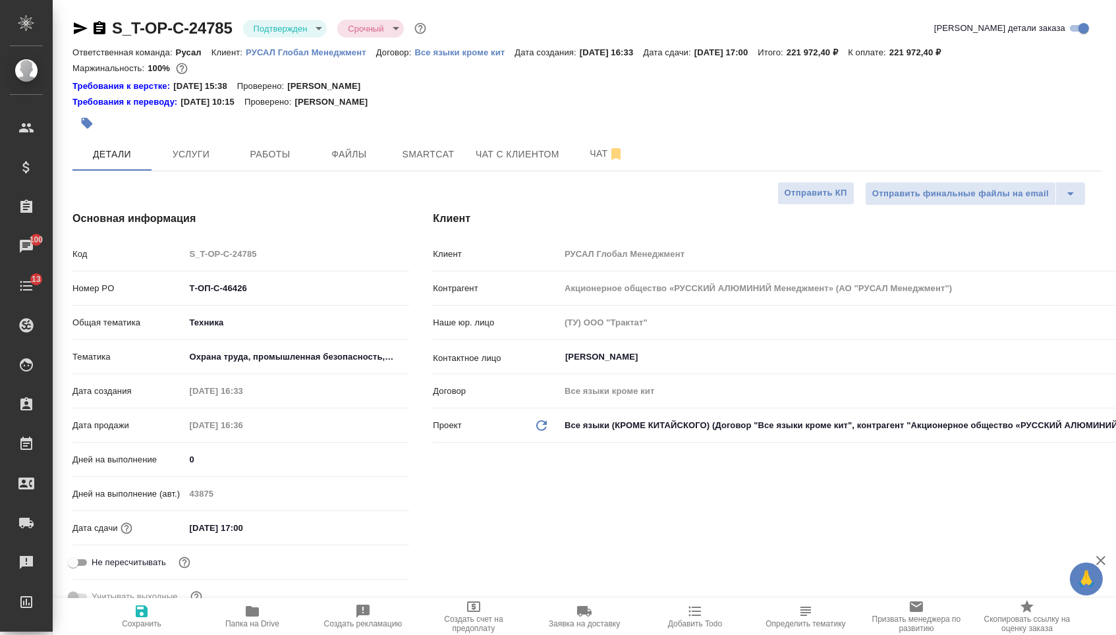
type textarea "x"
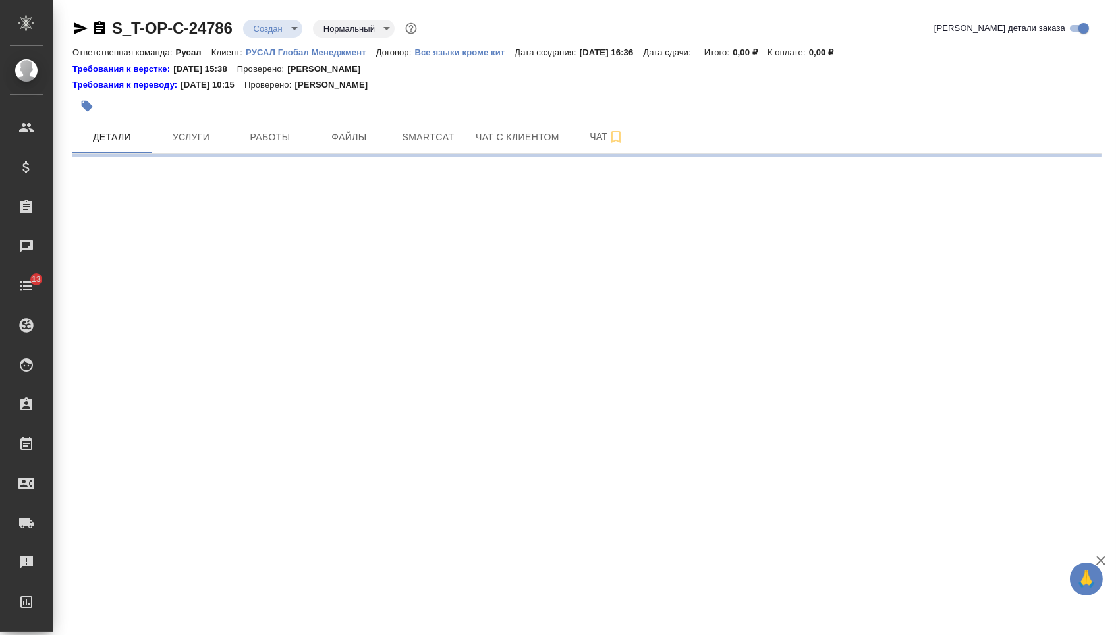
select select "RU"
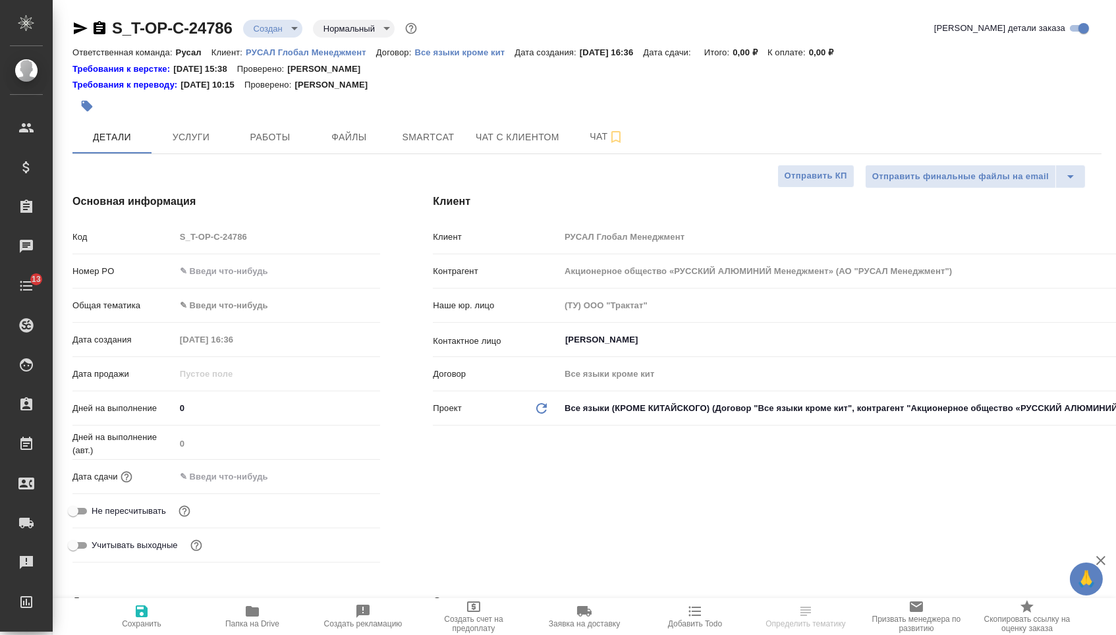
type textarea "x"
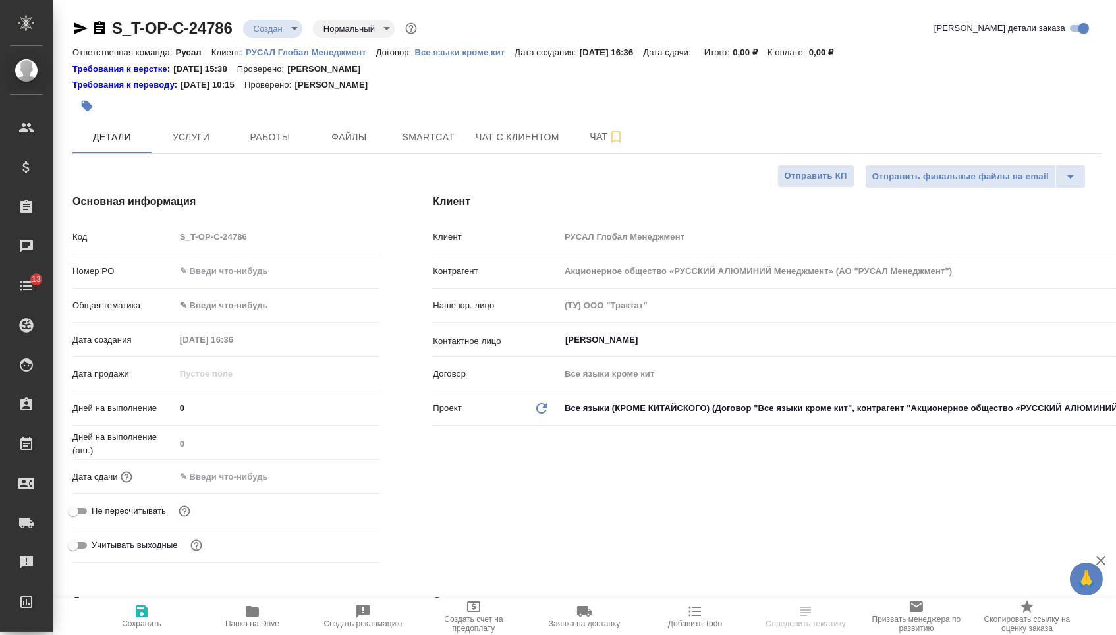
type textarea "x"
click at [274, 270] on input "text" at bounding box center [278, 271] width 206 height 19
type textarea "x"
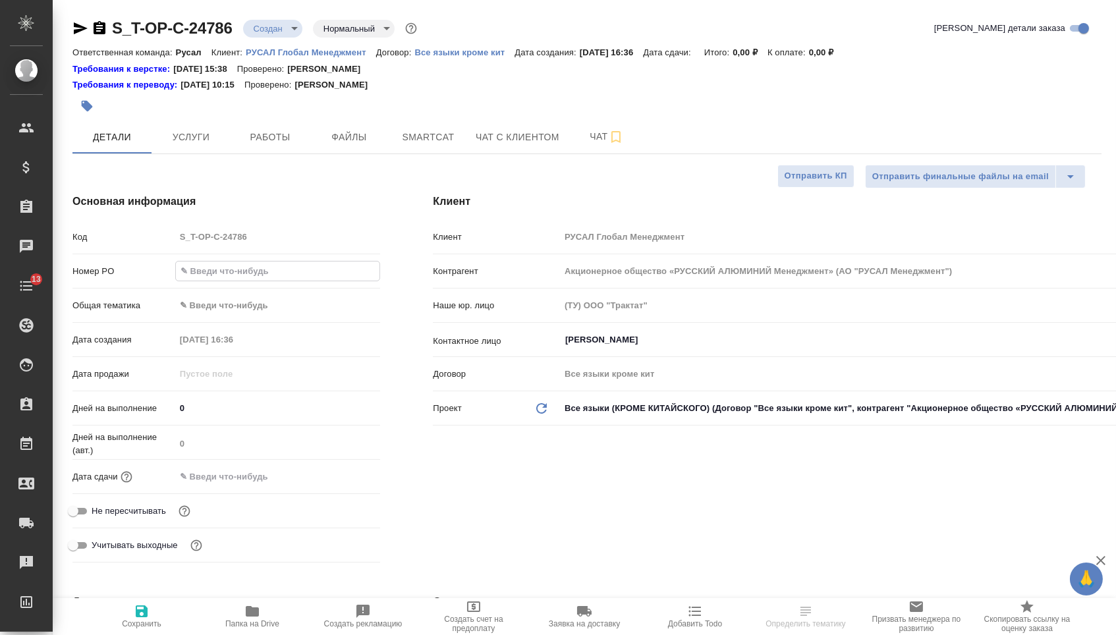
paste input "Т-ОП-С-46427"
type input "Т-ОП-С-46427"
type textarea "x"
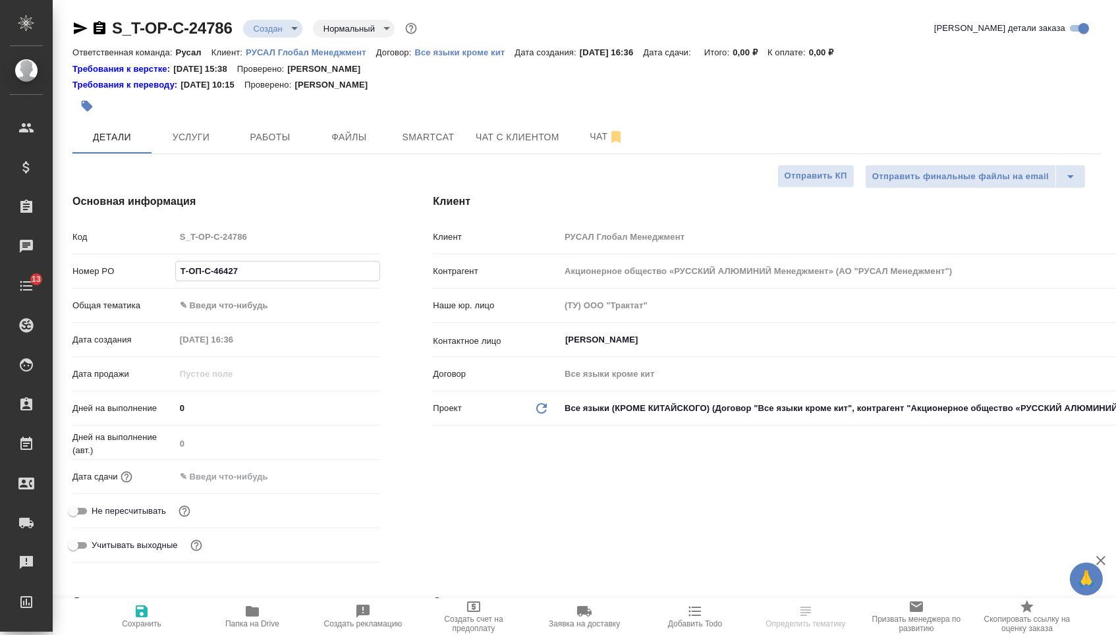
type input "Т-ОП-С-46427"
click at [223, 484] on input "text" at bounding box center [232, 476] width 115 height 19
click at [332, 482] on div at bounding box center [278, 477] width 206 height 20
click at [339, 484] on icon "button" at bounding box center [342, 477] width 16 height 16
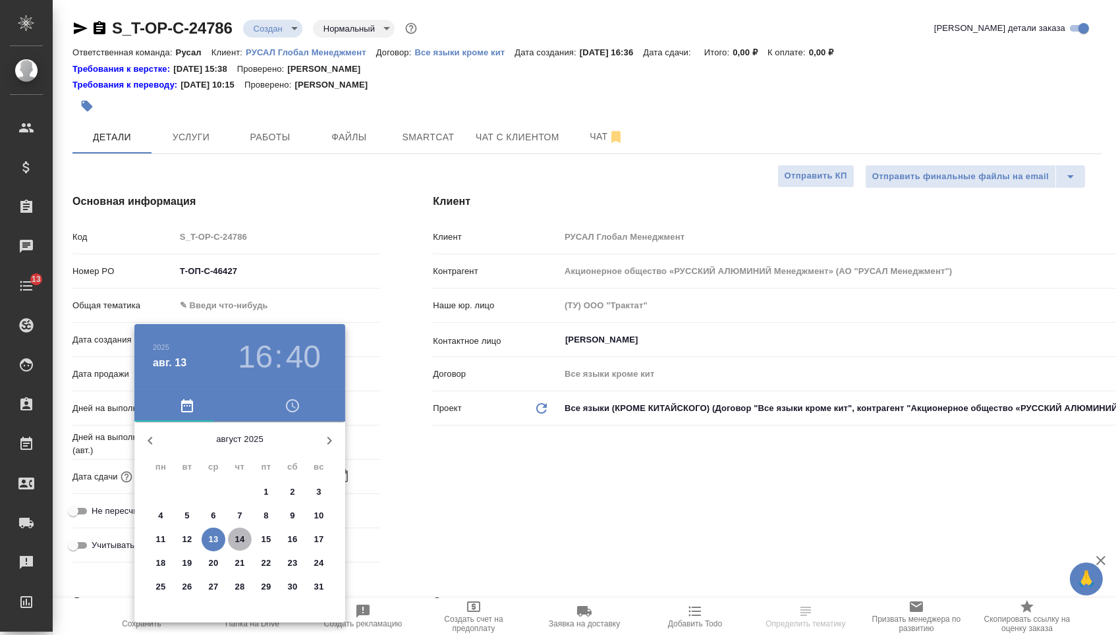
click at [248, 542] on span "14" at bounding box center [240, 539] width 24 height 13
type input "14.08.2025 16:40"
type textarea "x"
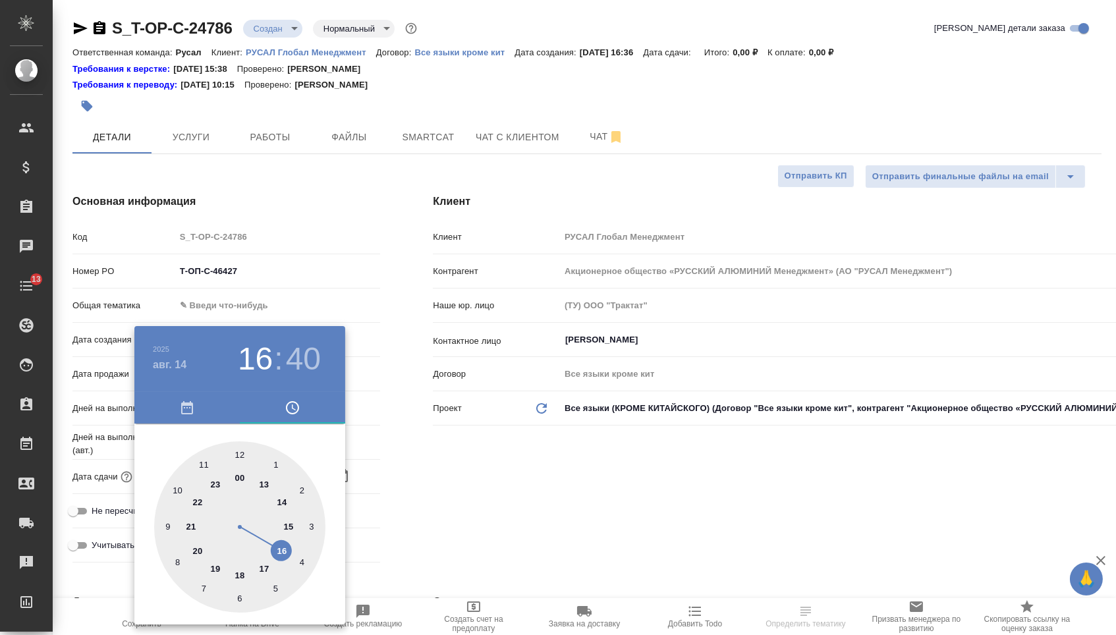
type textarea "x"
click at [272, 555] on div at bounding box center [239, 527] width 171 height 171
type textarea "x"
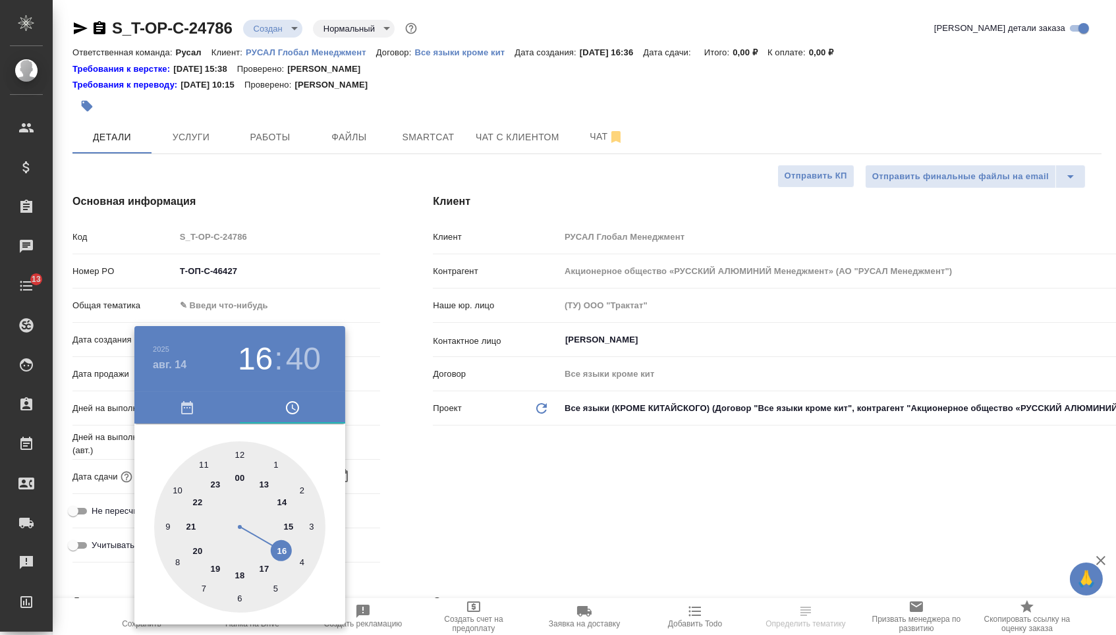
type textarea "x"
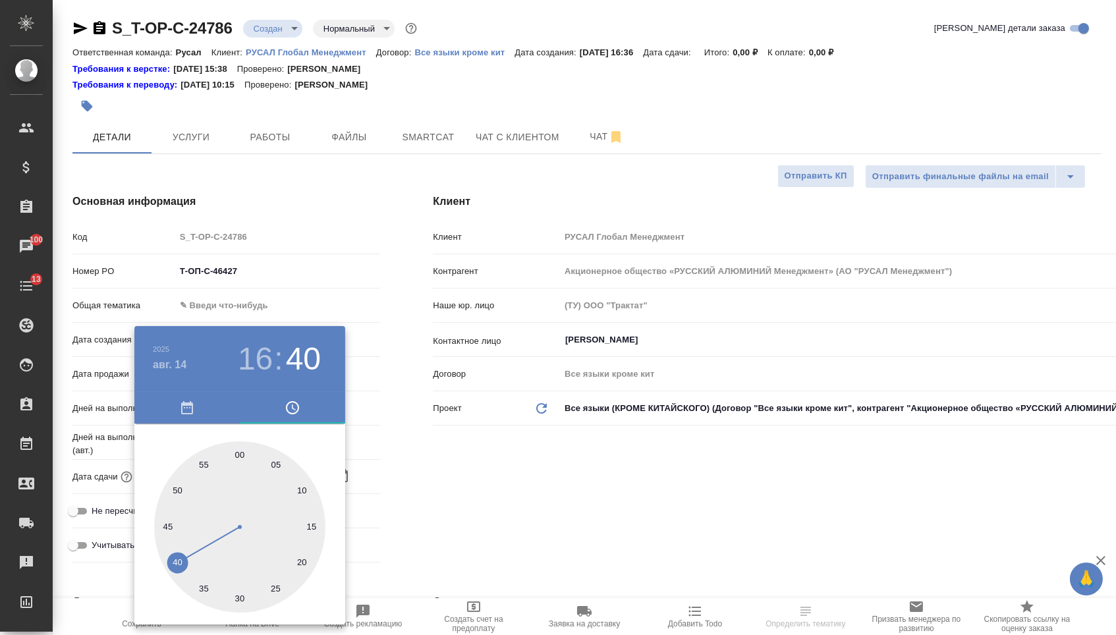
type input "14.08.2025 16:00"
click at [240, 442] on div at bounding box center [239, 527] width 171 height 171
type textarea "x"
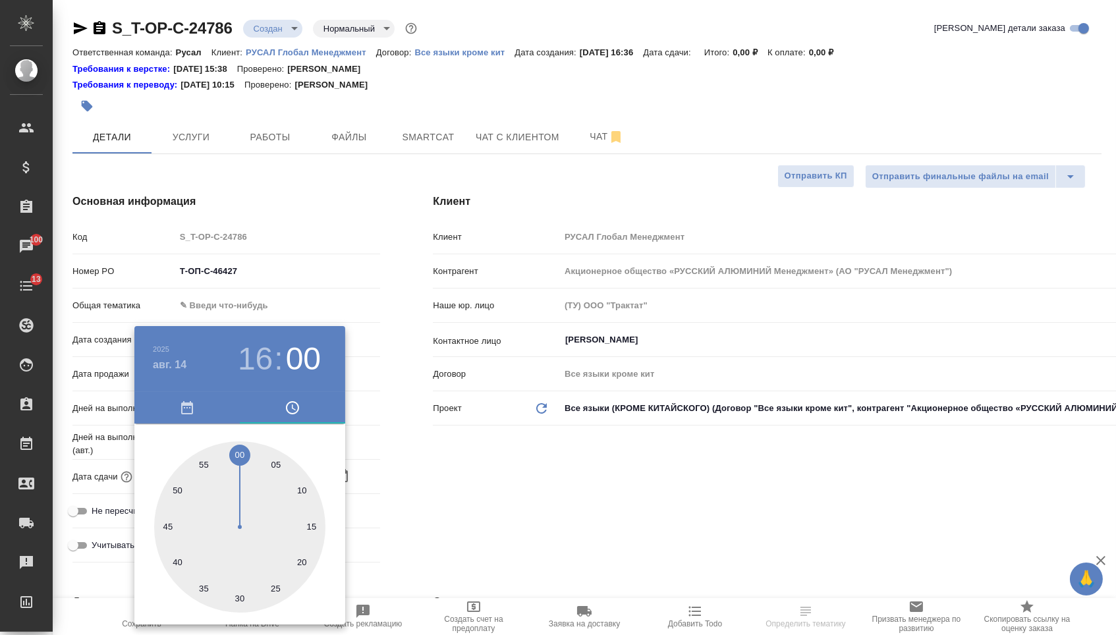
click at [258, 346] on h3 "16" at bounding box center [255, 359] width 35 height 37
type textarea "x"
type input "14.08.2025 17:00"
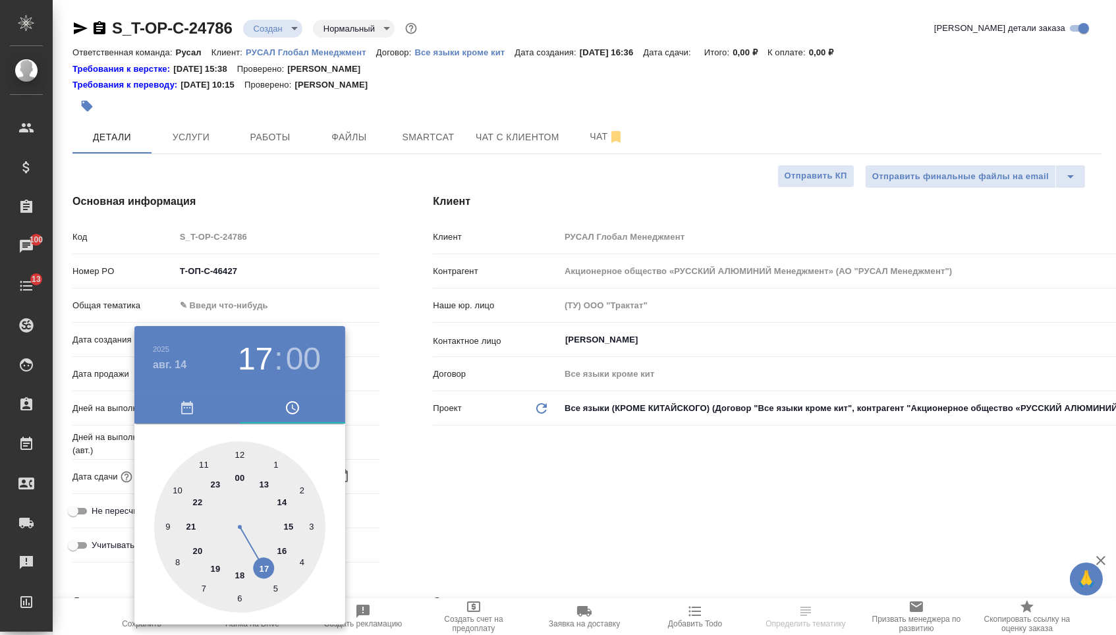
click at [261, 558] on div at bounding box center [239, 527] width 171 height 171
type textarea "x"
click at [432, 507] on div at bounding box center [558, 317] width 1116 height 635
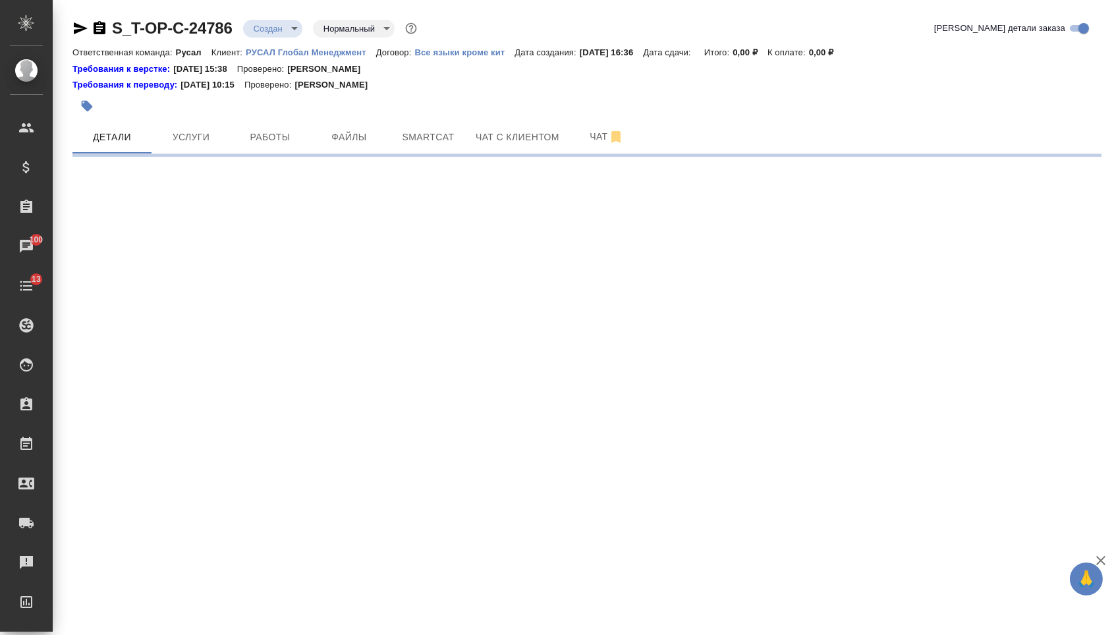
select select "RU"
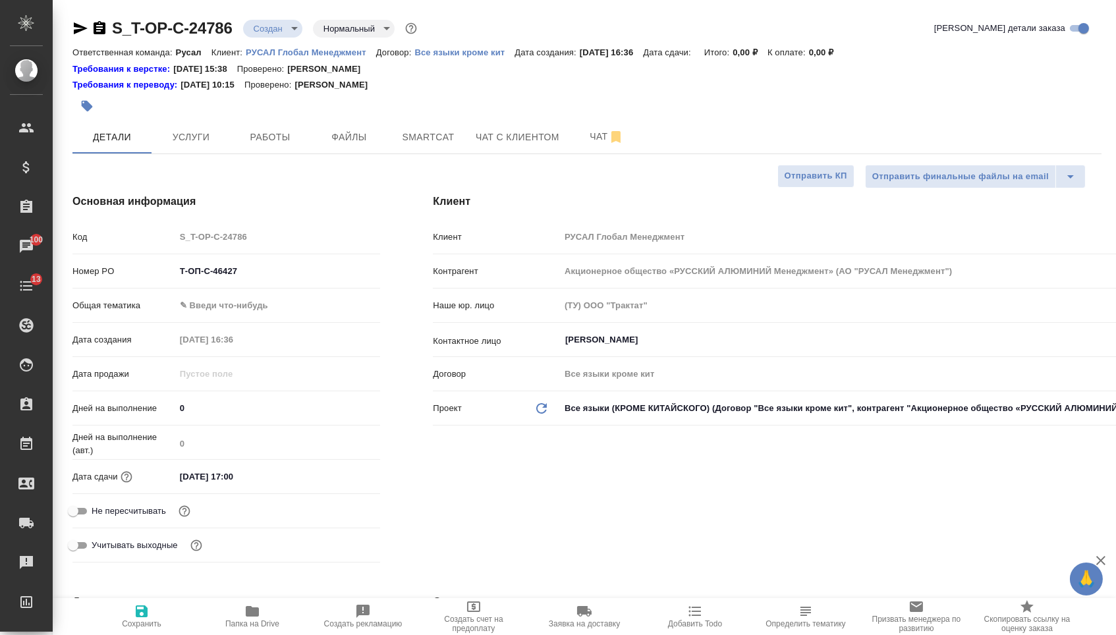
type textarea "x"
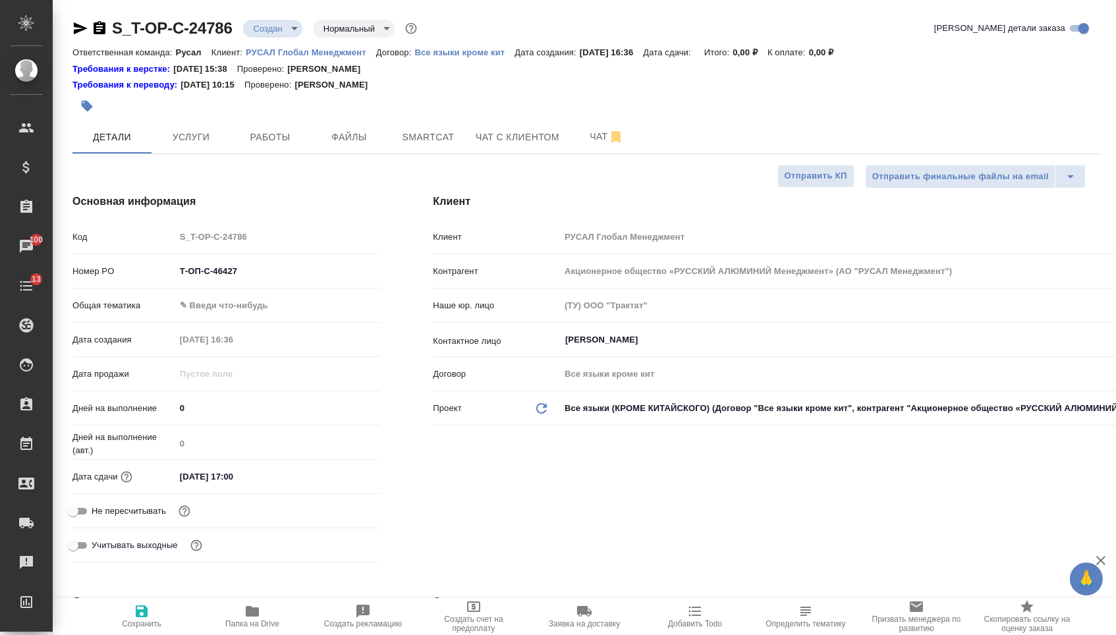
type textarea "x"
click at [260, 309] on body "🙏 .cls-1 fill:#fff; AWATERA Menshikova Aleksandra Клиенты Спецификации Заказы 1…" at bounding box center [558, 317] width 1116 height 635
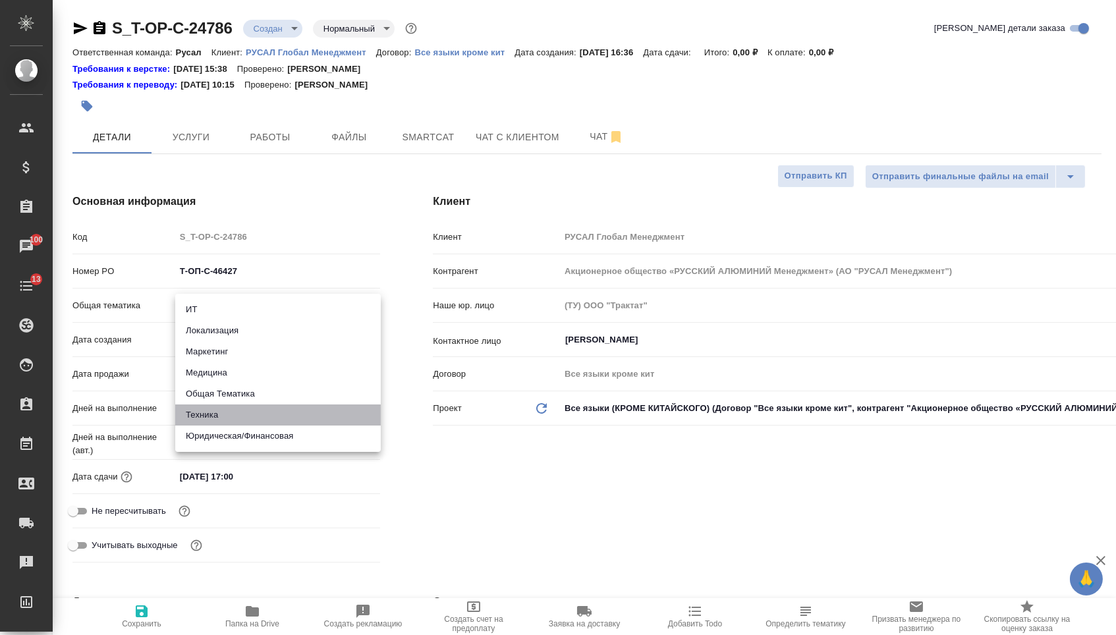
click at [254, 411] on li "Техника" at bounding box center [278, 415] width 206 height 21
type input "tech"
type textarea "x"
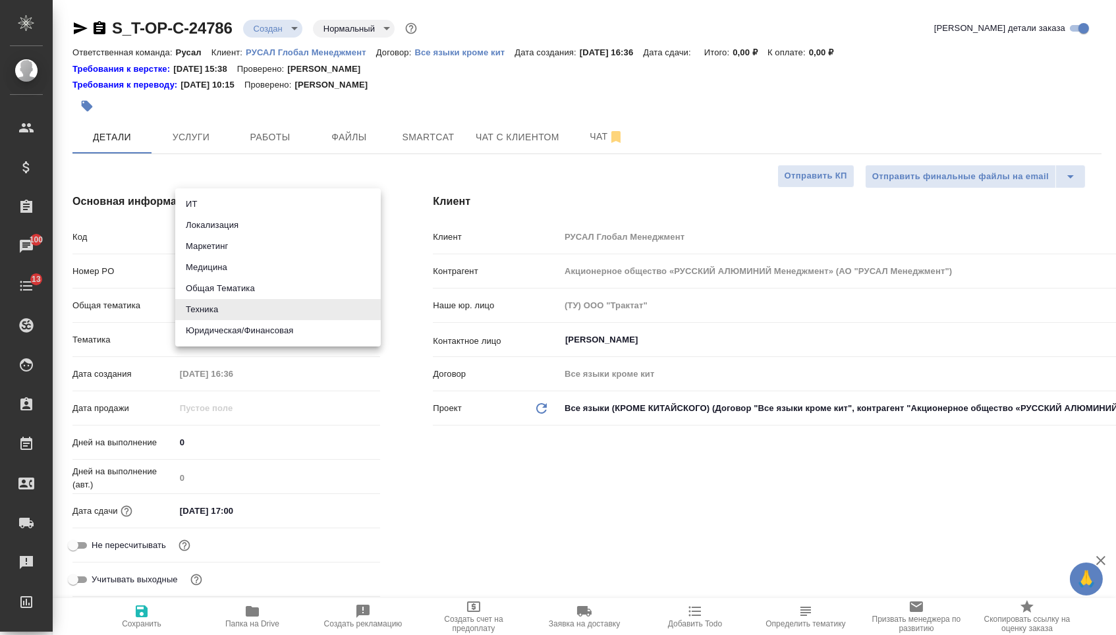
click at [242, 318] on body "🙏 .cls-1 fill:#fff; AWATERA Menshikova Aleksandra Клиенты Спецификации Заказы 1…" at bounding box center [558, 317] width 1116 height 635
click at [245, 332] on li "Юридическая/Финансовая" at bounding box center [278, 330] width 206 height 21
type input "yr-fn"
type textarea "x"
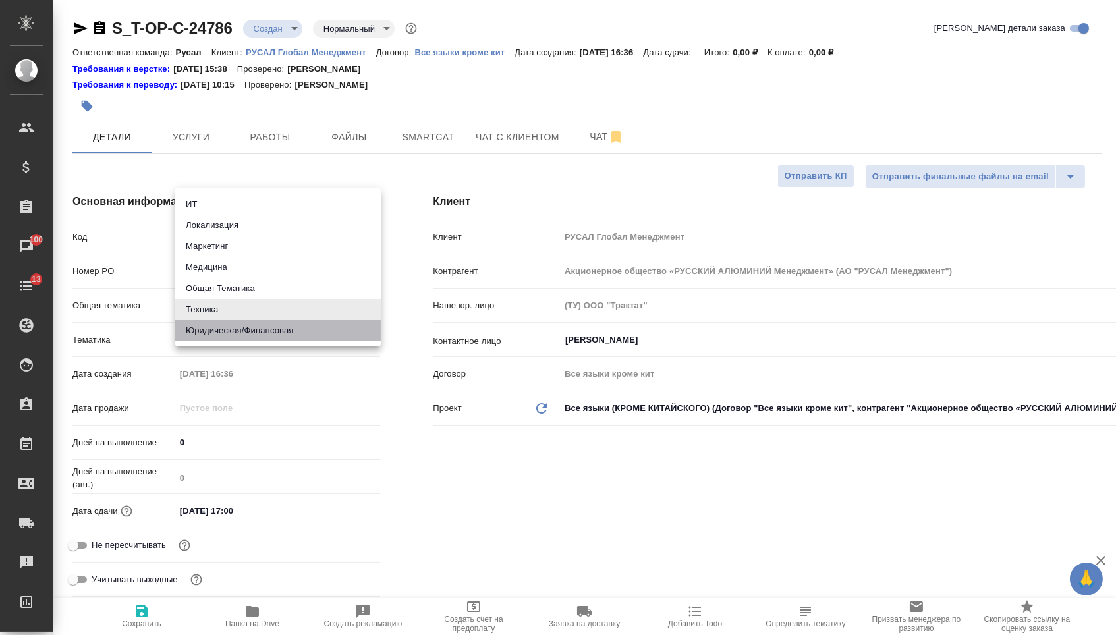
type textarea "x"
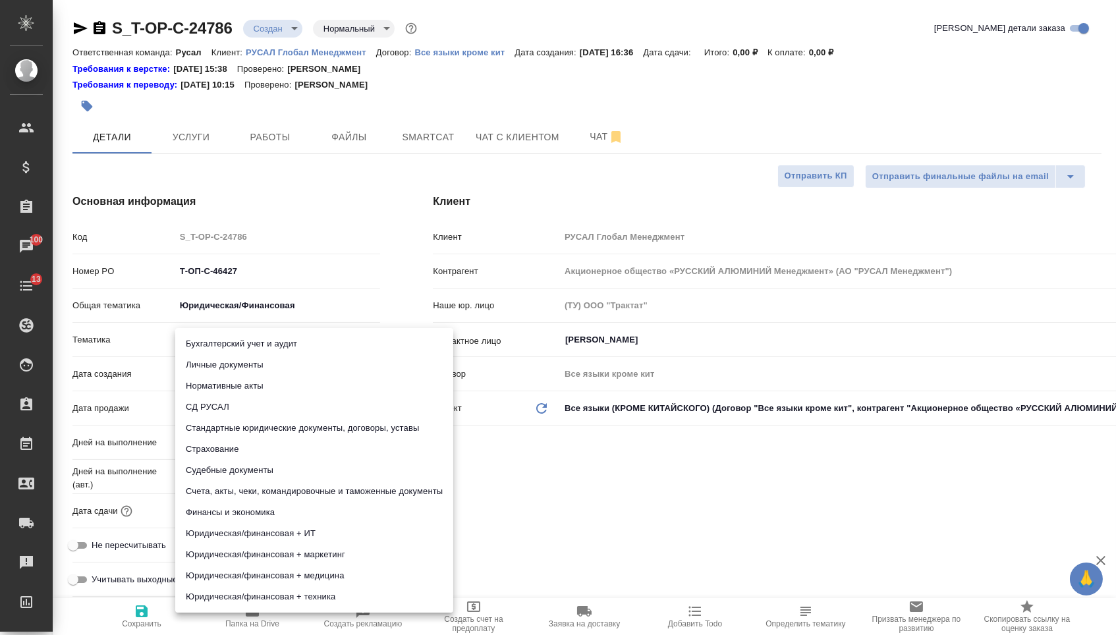
click at [247, 353] on body "🙏 .cls-1 fill:#fff; AWATERA Menshikova Aleksandra Клиенты Спецификации Заказы 1…" at bounding box center [558, 317] width 1116 height 635
click at [270, 432] on li "Стандартные юридические документы, договоры, уставы" at bounding box center [314, 428] width 278 height 21
type textarea "x"
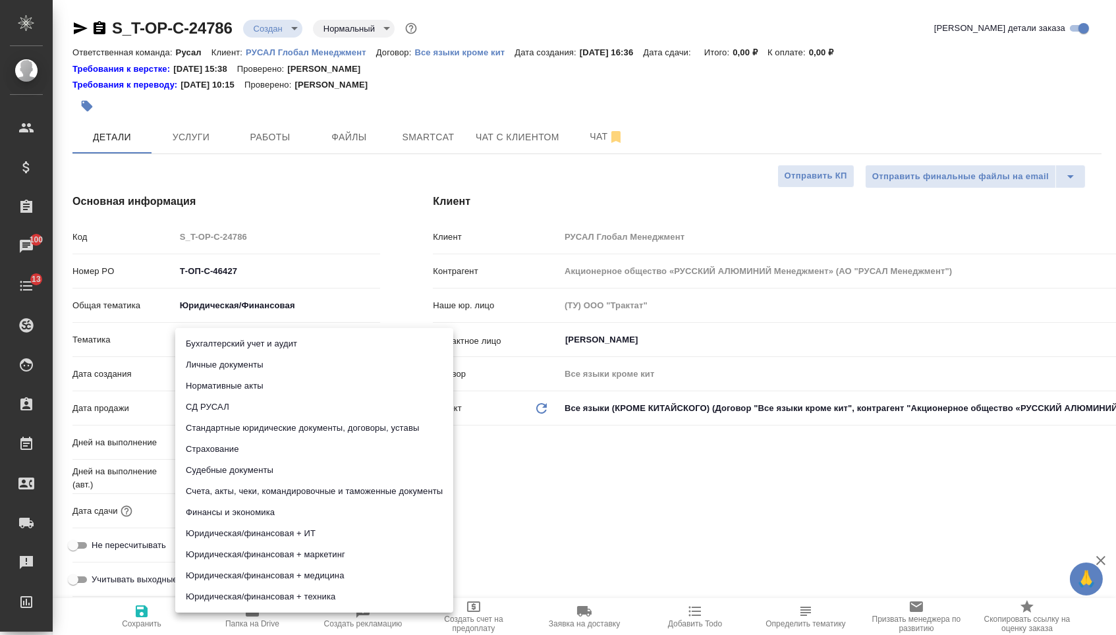
type input "5f647205b73bc97568ca66bf"
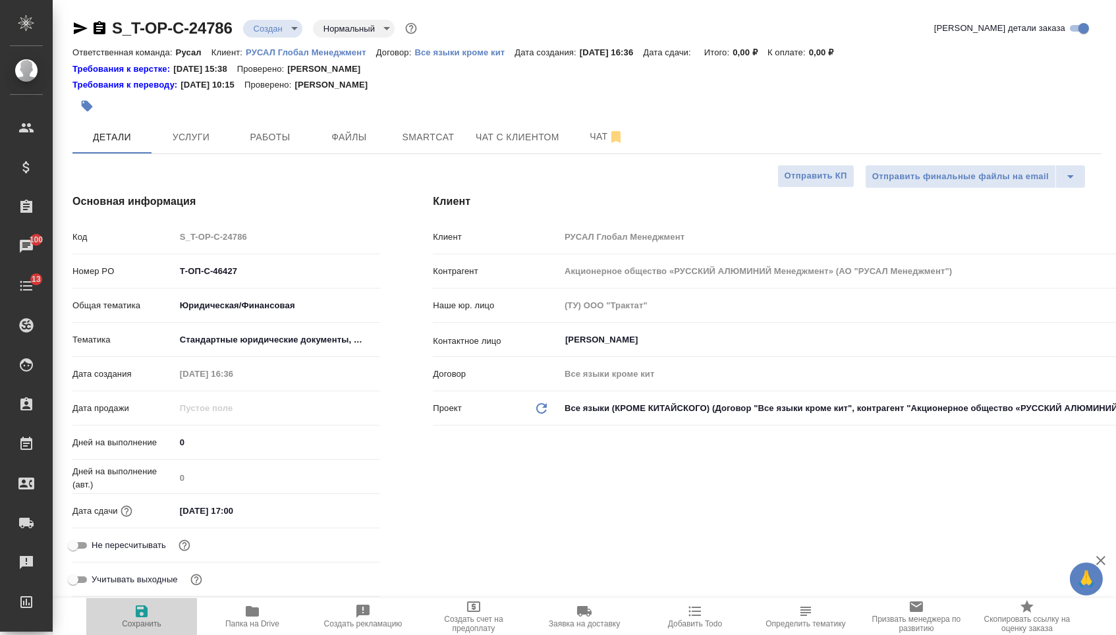
click at [139, 627] on span "Сохранить" at bounding box center [142, 624] width 40 height 9
type textarea "x"
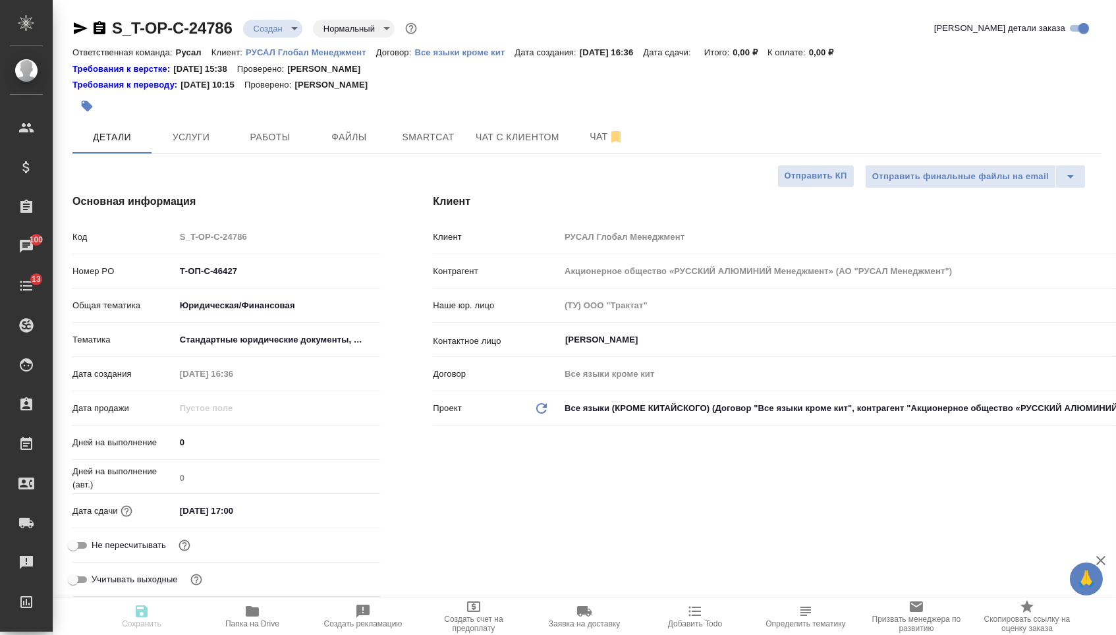
type textarea "x"
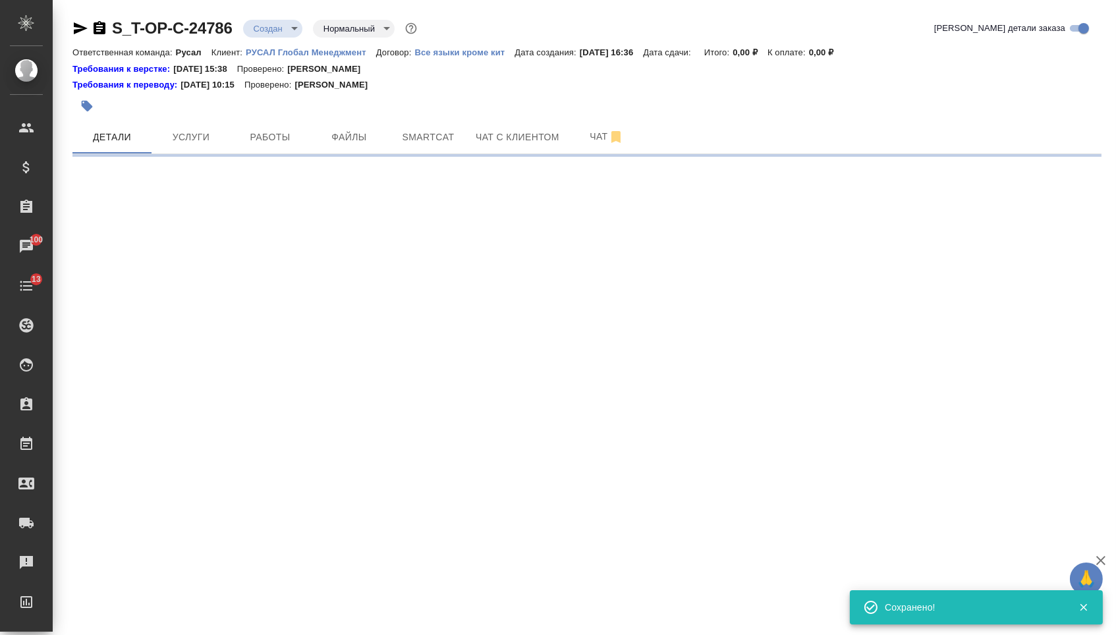
select select "RU"
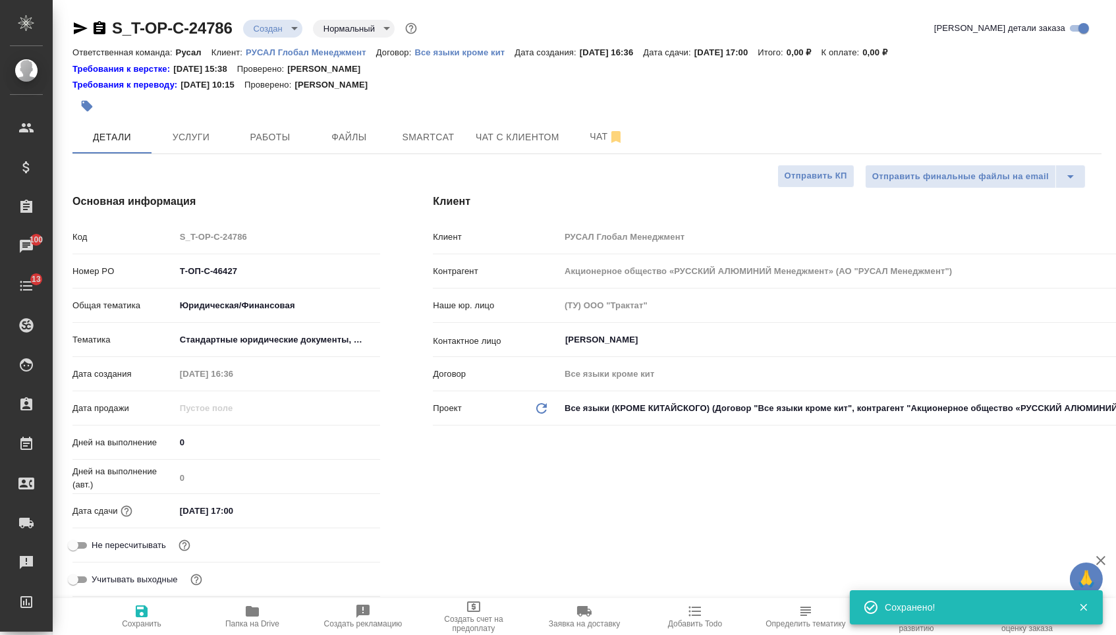
type textarea "x"
click at [339, 142] on span "Файлы" at bounding box center [349, 137] width 63 height 16
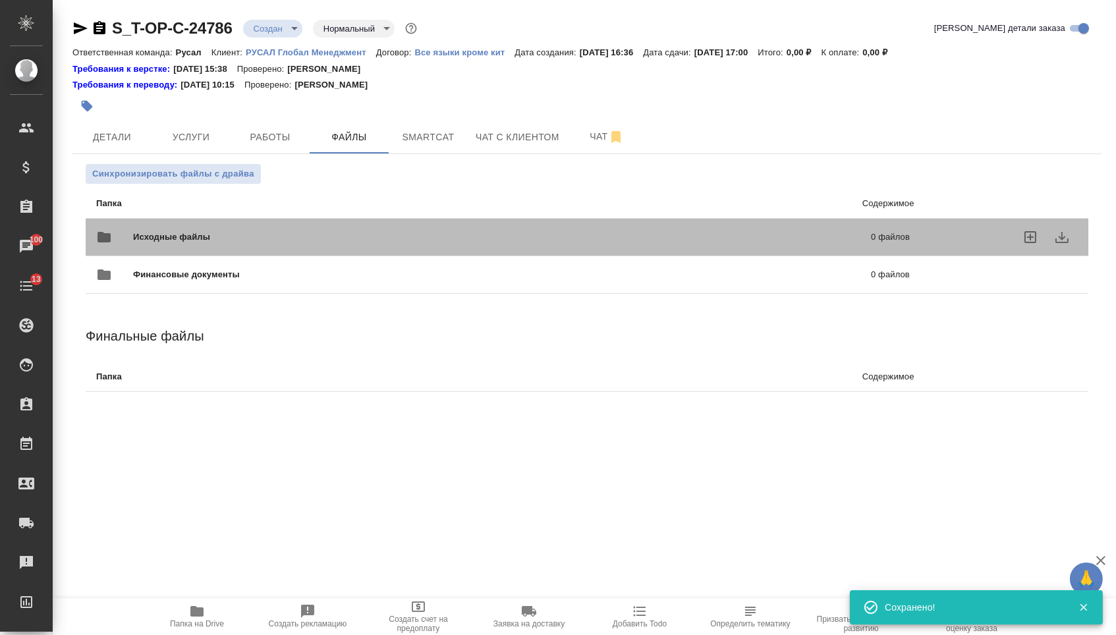
click at [249, 231] on div "Исходные файлы 0 файлов" at bounding box center [503, 237] width 814 height 32
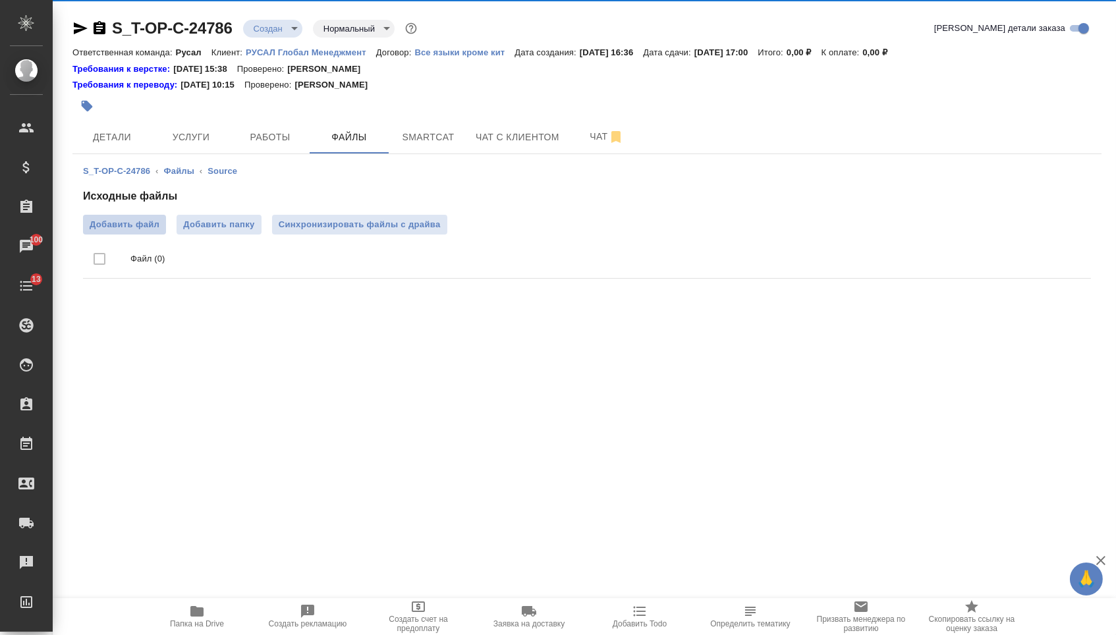
click at [148, 226] on span "Добавить файл" at bounding box center [125, 224] width 70 height 13
click at [0, 0] on input "Добавить файл" at bounding box center [0, 0] width 0 height 0
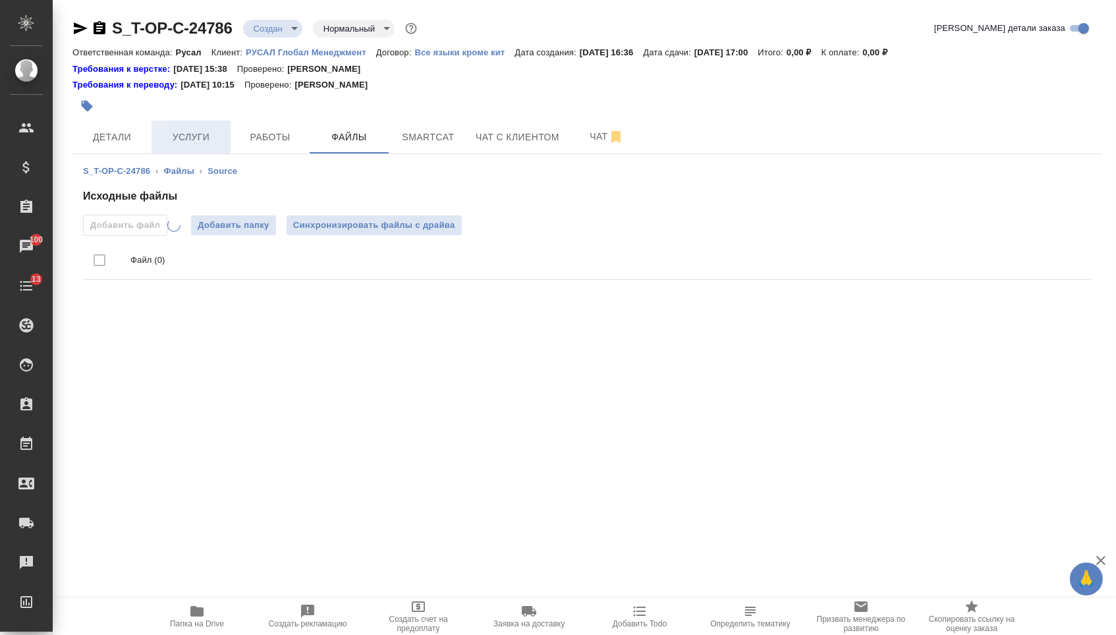
click at [164, 148] on button "Услуги" at bounding box center [191, 137] width 79 height 33
click at [95, 181] on div "S_T-OP-C-24786 ‹ Файлы ‹ Source Исходные файлы Добавить файл Добавить папку Син…" at bounding box center [586, 225] width 1029 height 142
click at [187, 134] on span "Услуги" at bounding box center [190, 137] width 63 height 16
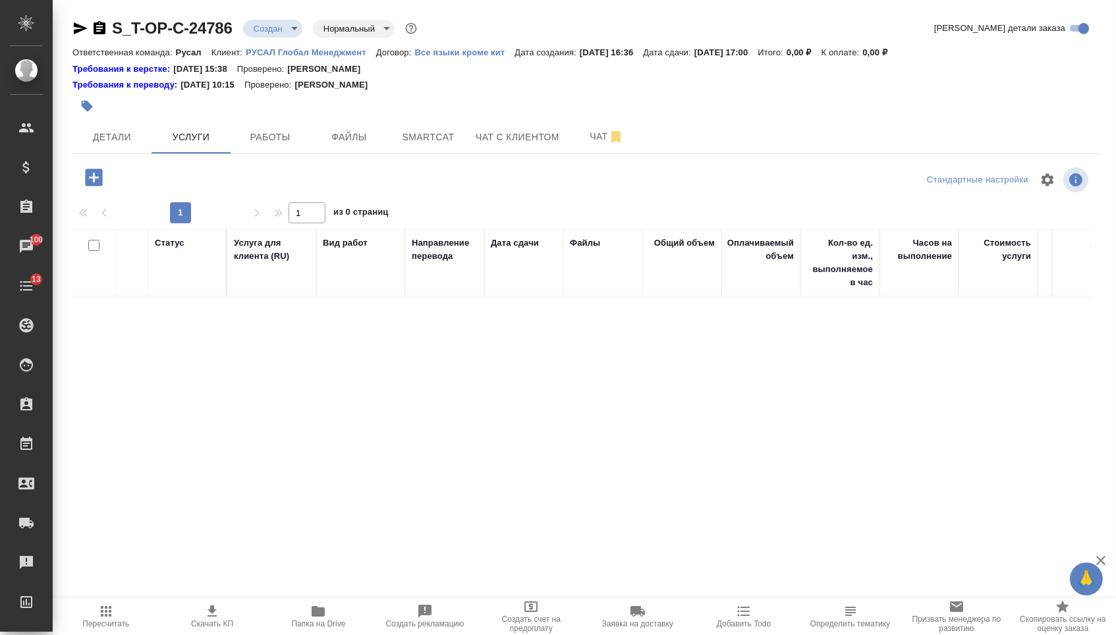
click at [112, 187] on div at bounding box center [95, 177] width 34 height 27
click at [105, 186] on icon "button" at bounding box center [93, 177] width 23 height 23
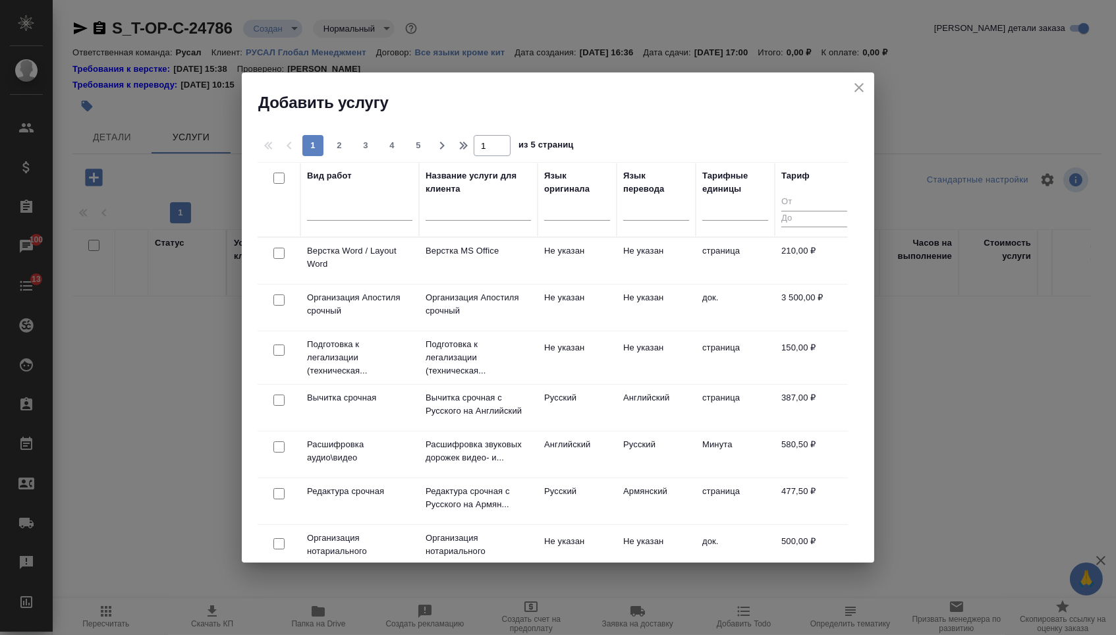
click at [573, 222] on div at bounding box center [577, 213] width 66 height 34
drag, startPoint x: 569, startPoint y: 219, endPoint x: 569, endPoint y: 234, distance: 15.2
click at [569, 218] on div at bounding box center [577, 208] width 66 height 25
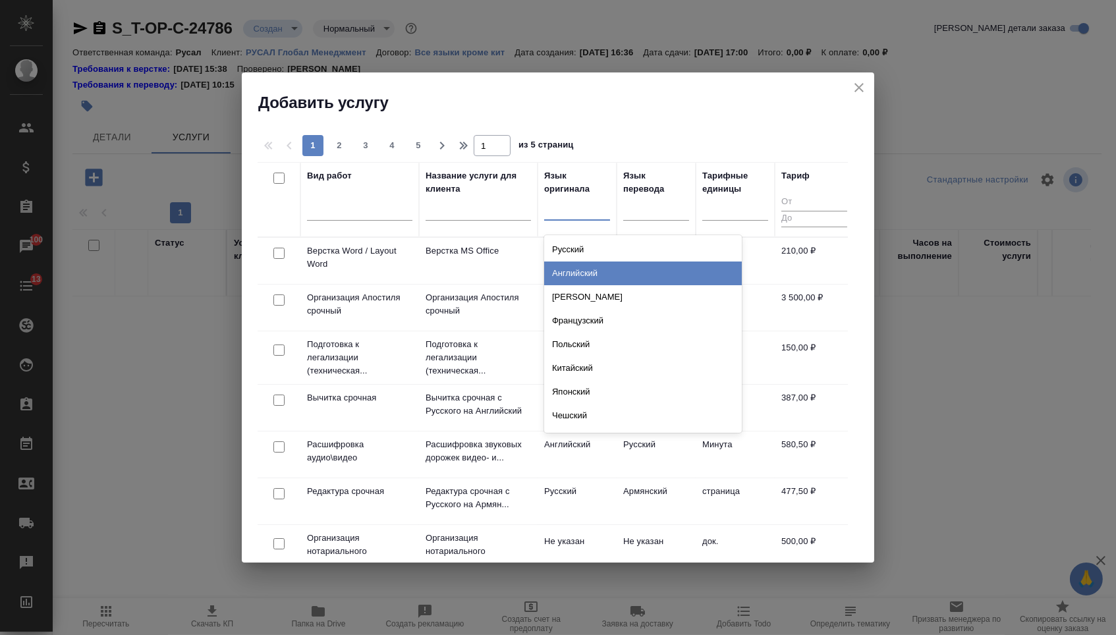
click at [569, 271] on div "Английский" at bounding box center [643, 274] width 198 height 24
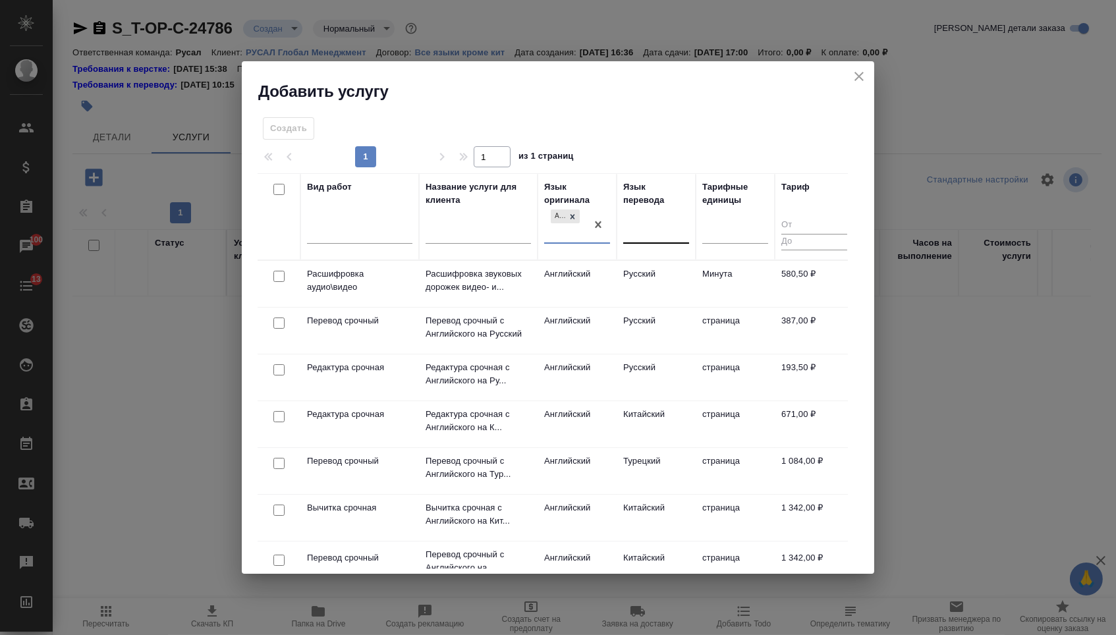
click at [641, 234] on div at bounding box center [656, 230] width 66 height 19
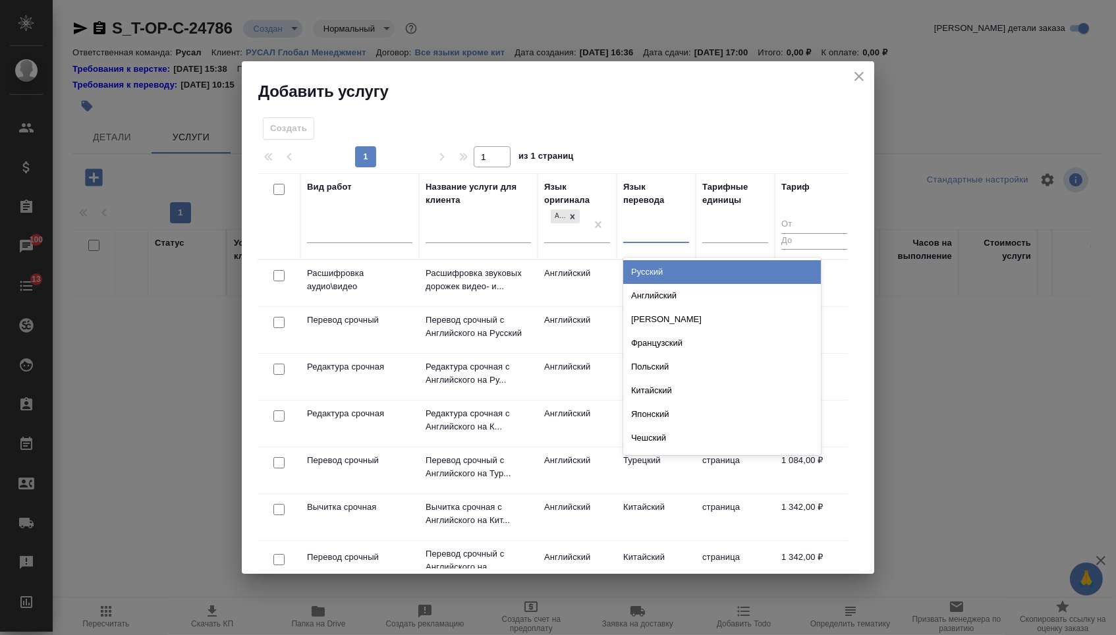
click at [641, 270] on div "Русский" at bounding box center [722, 272] width 198 height 24
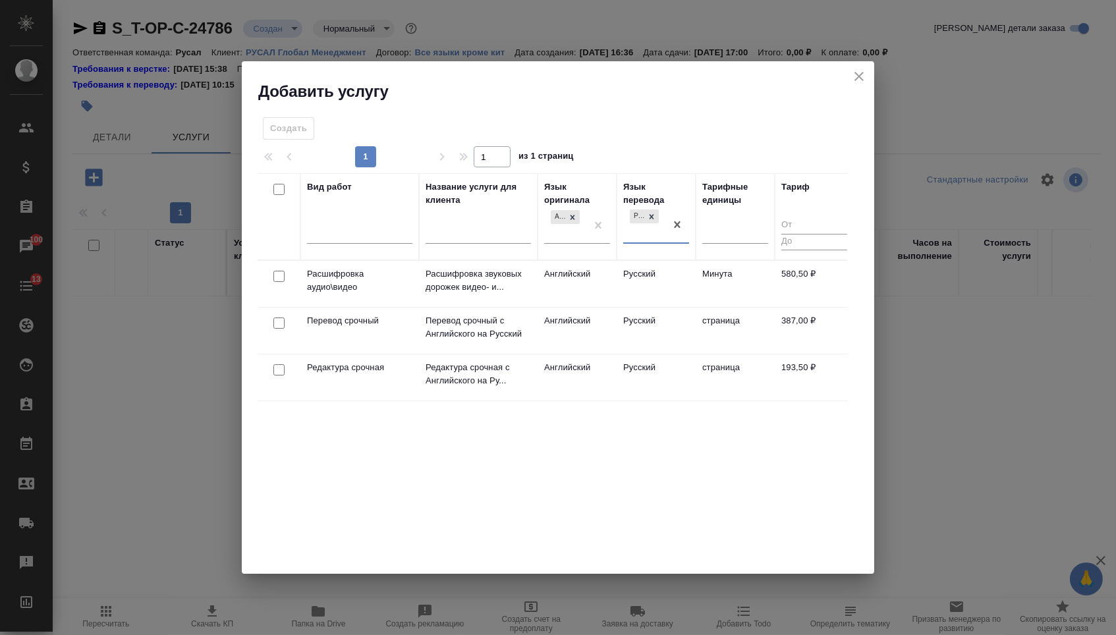
click at [276, 324] on input "checkbox" at bounding box center [279, 323] width 11 height 11
checkbox input "true"
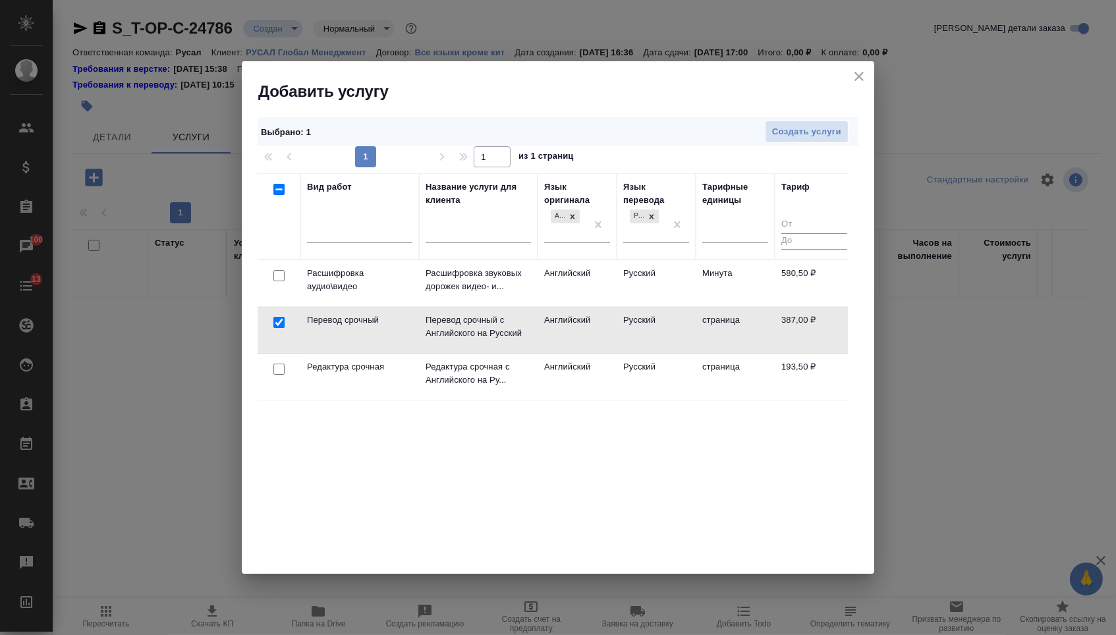
click at [278, 285] on div at bounding box center [279, 276] width 30 height 18
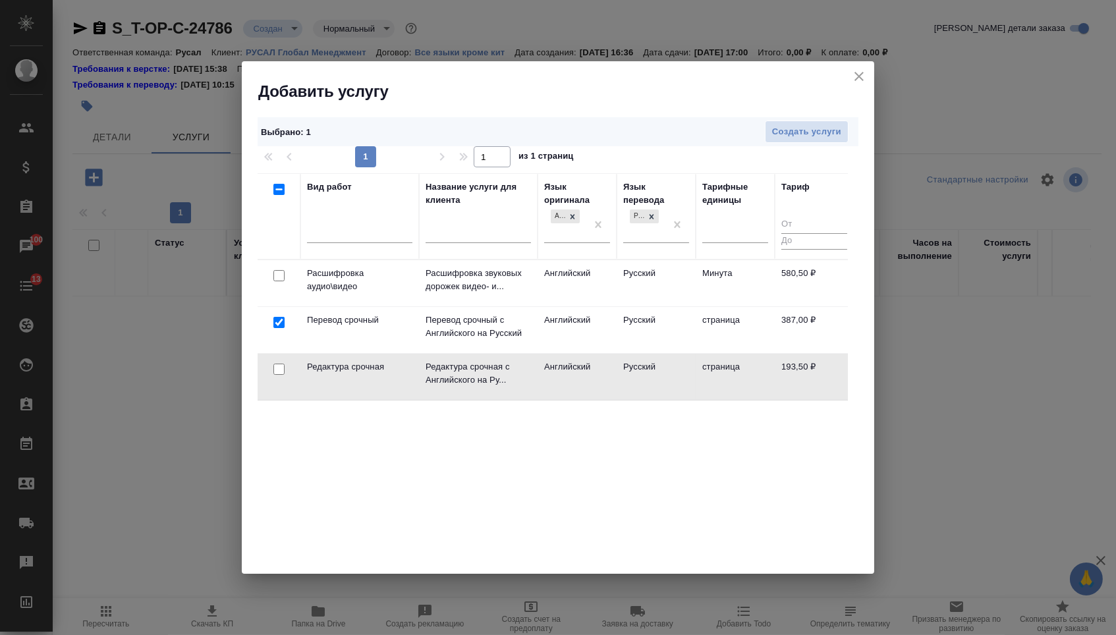
click at [281, 365] on input "checkbox" at bounding box center [279, 369] width 11 height 11
checkbox input "true"
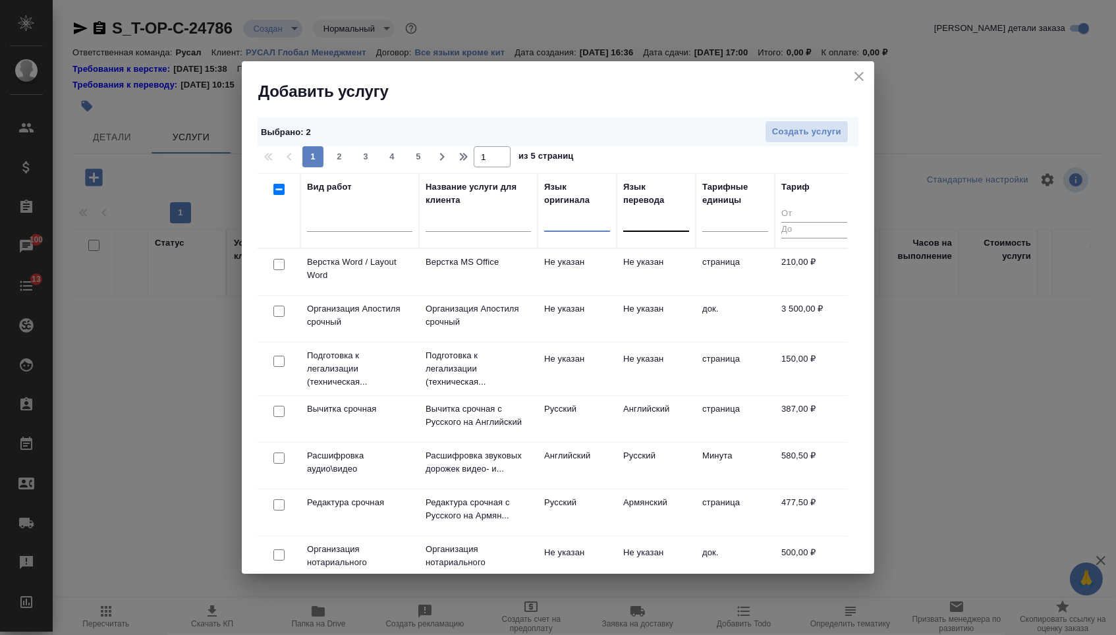
click at [805, 146] on div "Выбрано : 2 Создать услуги" at bounding box center [558, 132] width 601 height 30
click at [805, 138] on span "Создать услуги" at bounding box center [806, 132] width 69 height 15
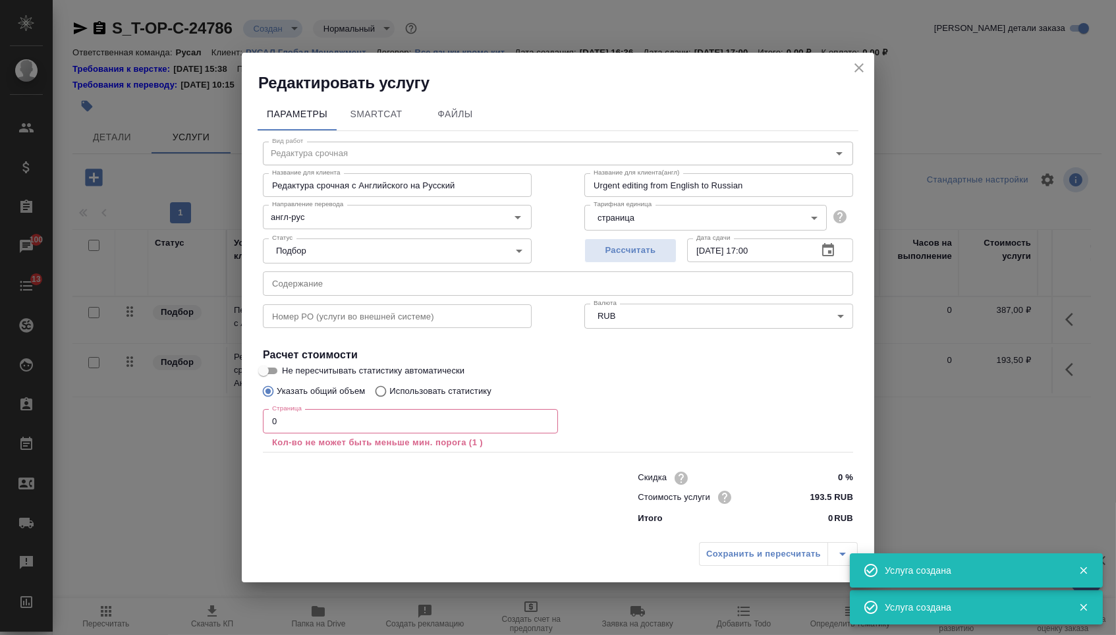
type input "Перевод срочный"
type input "Перевод срочный с Английского на Русский"
type input "Urgent translation from English into Russian"
type input "387 RUB"
click at [457, 283] on input "text" at bounding box center [558, 284] width 591 height 24
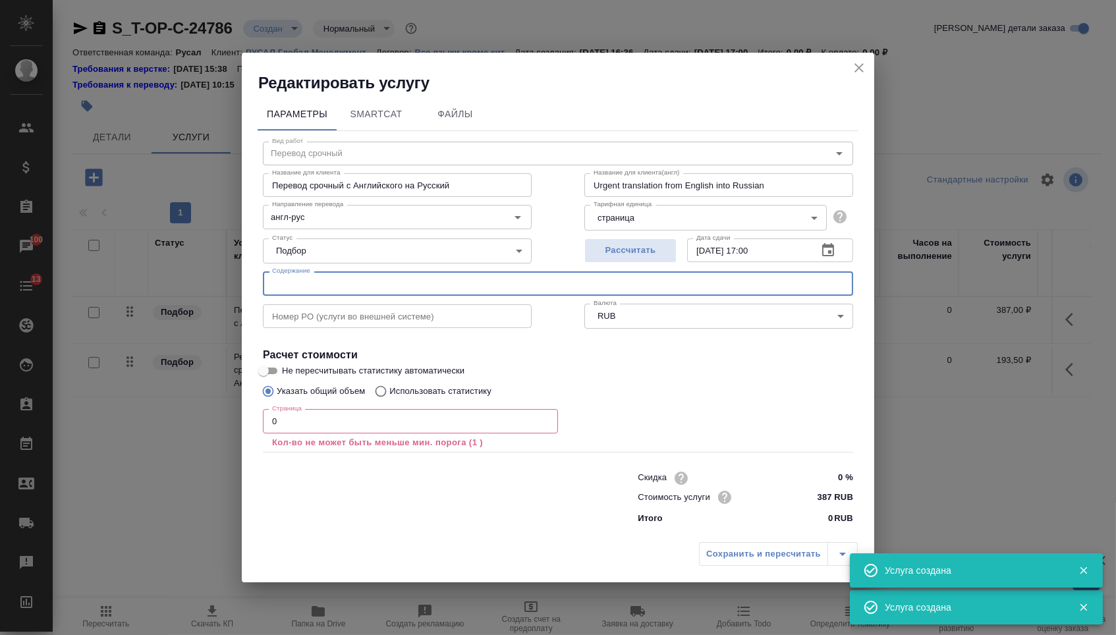
paste input "TSFM_redline_13.08.25"
type input "TSFM_redline_13.08.25"
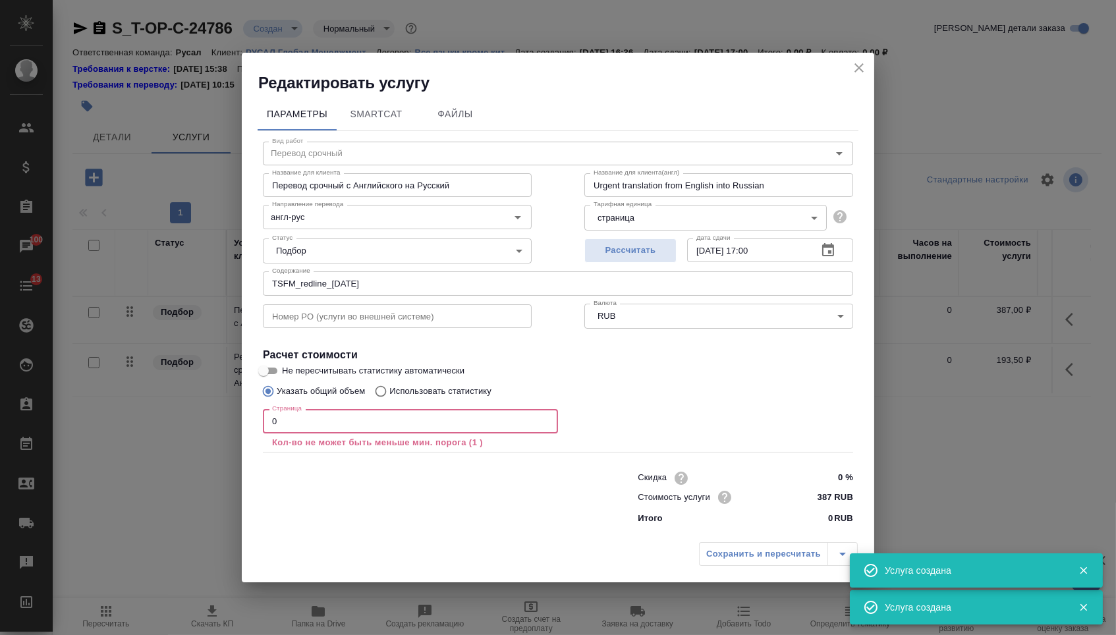
click at [384, 431] on input "0" at bounding box center [410, 421] width 295 height 24
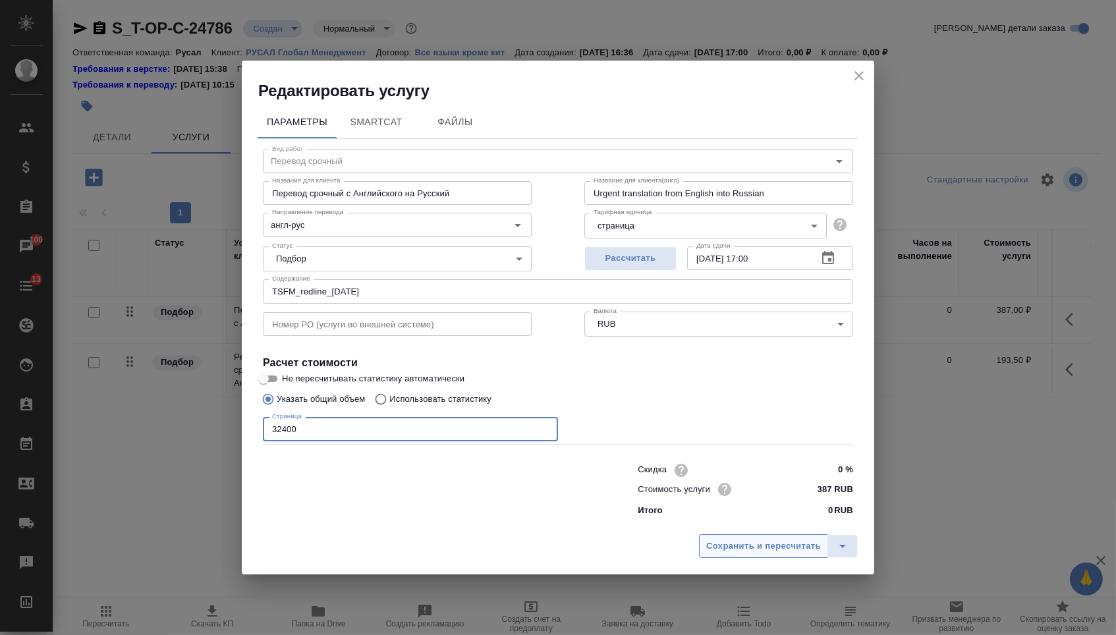
type input "32400"
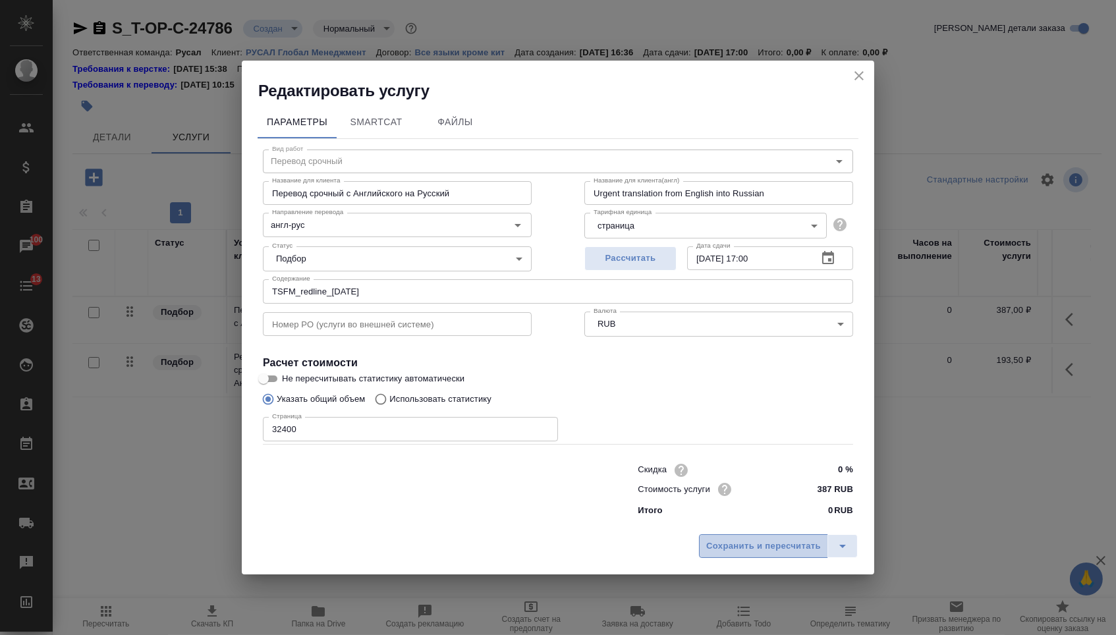
click at [765, 546] on span "Сохранить и пересчитать" at bounding box center [764, 546] width 115 height 15
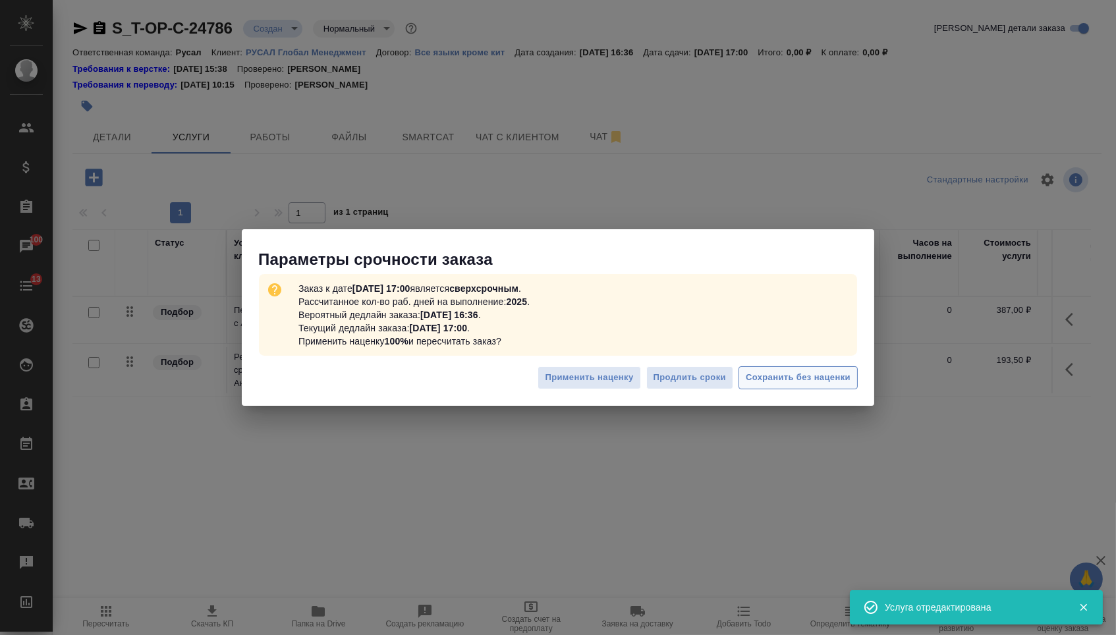
click at [812, 386] on button "Сохранить без наценки" at bounding box center [798, 377] width 119 height 23
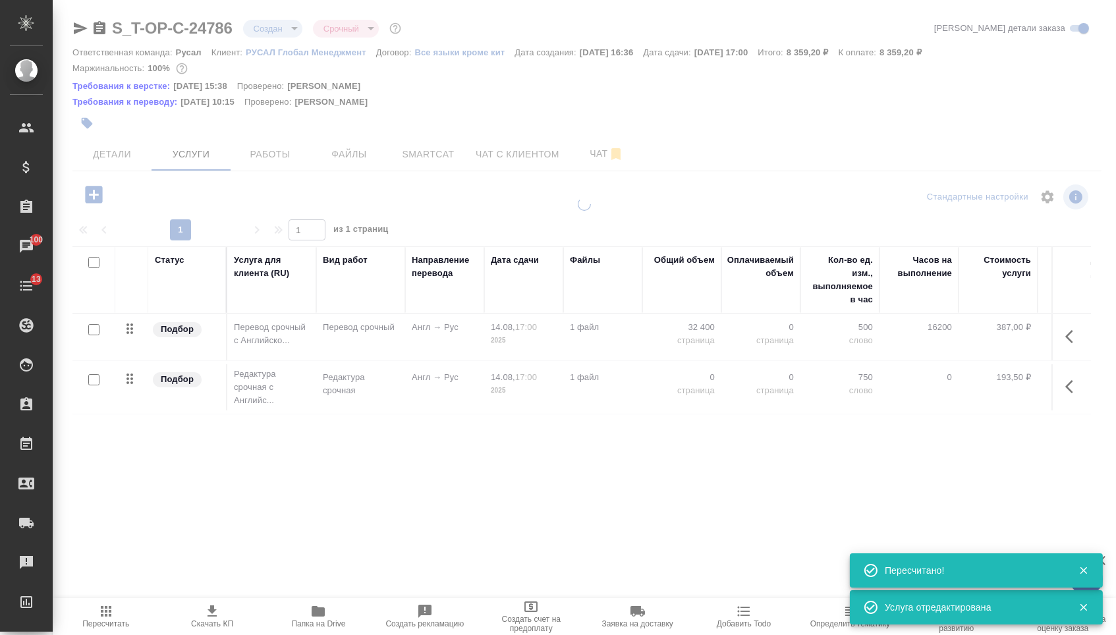
type input "urgent"
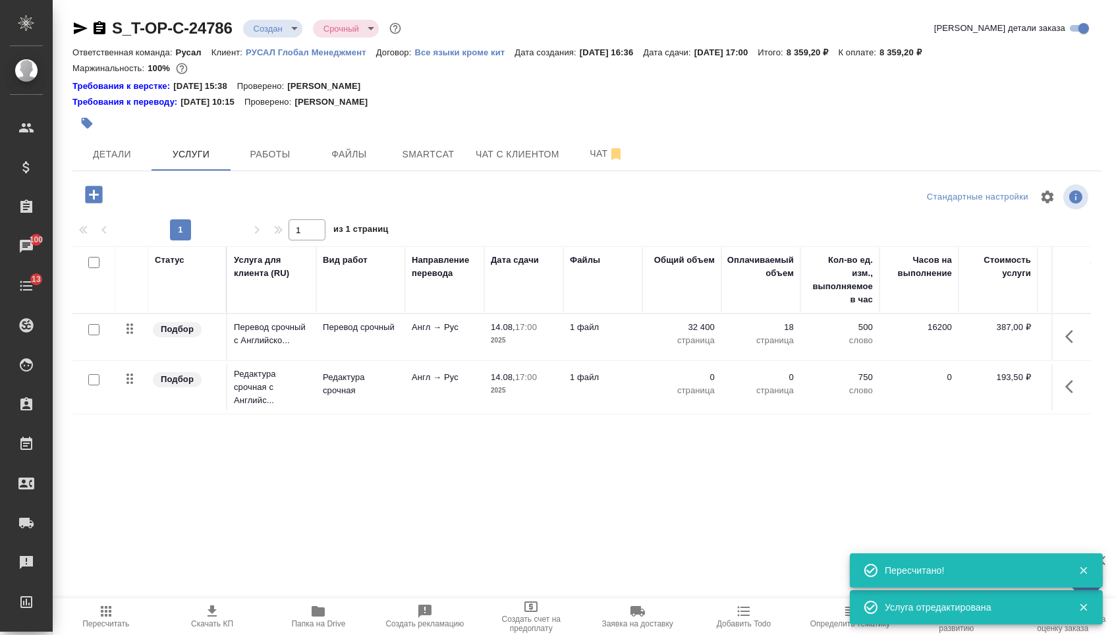
click at [687, 361] on td "32 400 страница" at bounding box center [682, 337] width 79 height 46
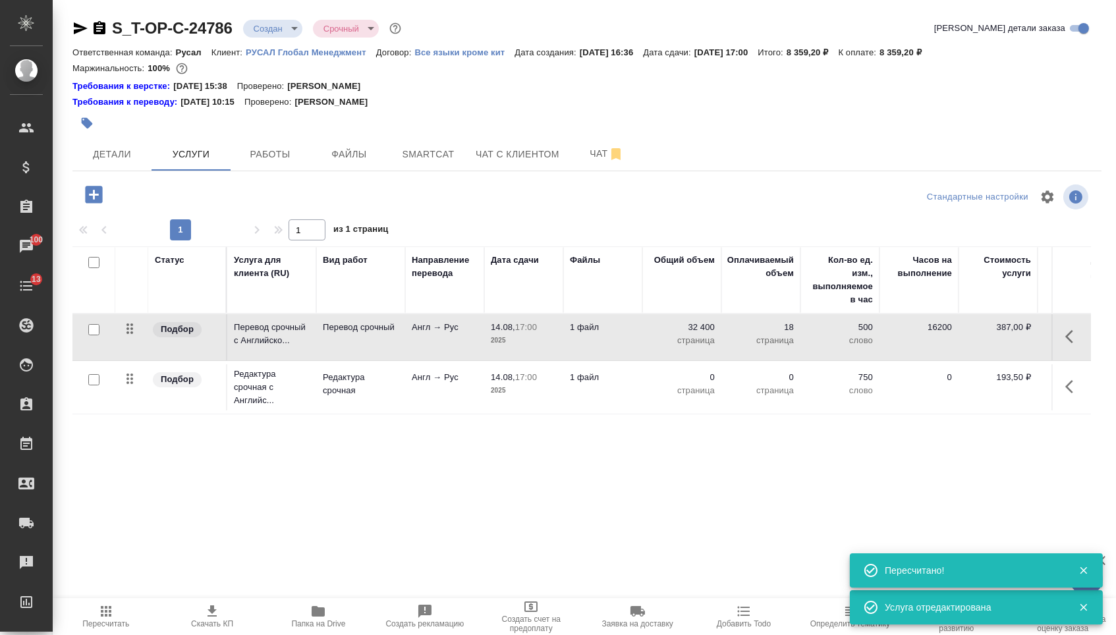
click at [687, 379] on p "0" at bounding box center [682, 377] width 66 height 13
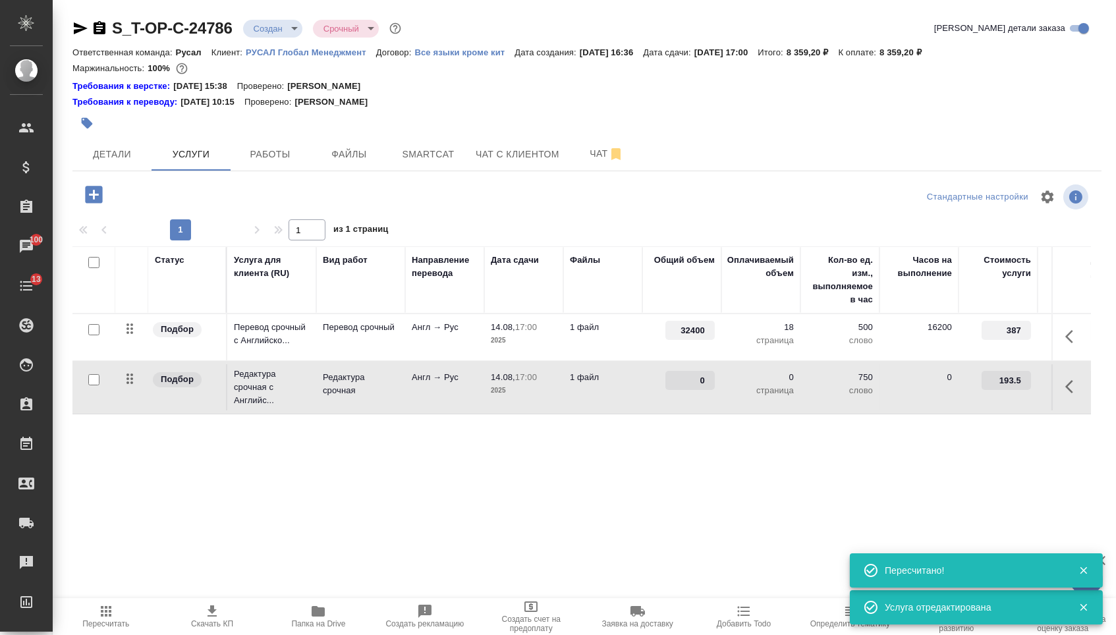
click at [687, 389] on input "0" at bounding box center [690, 380] width 49 height 19
type input "3240"
type input "32400"
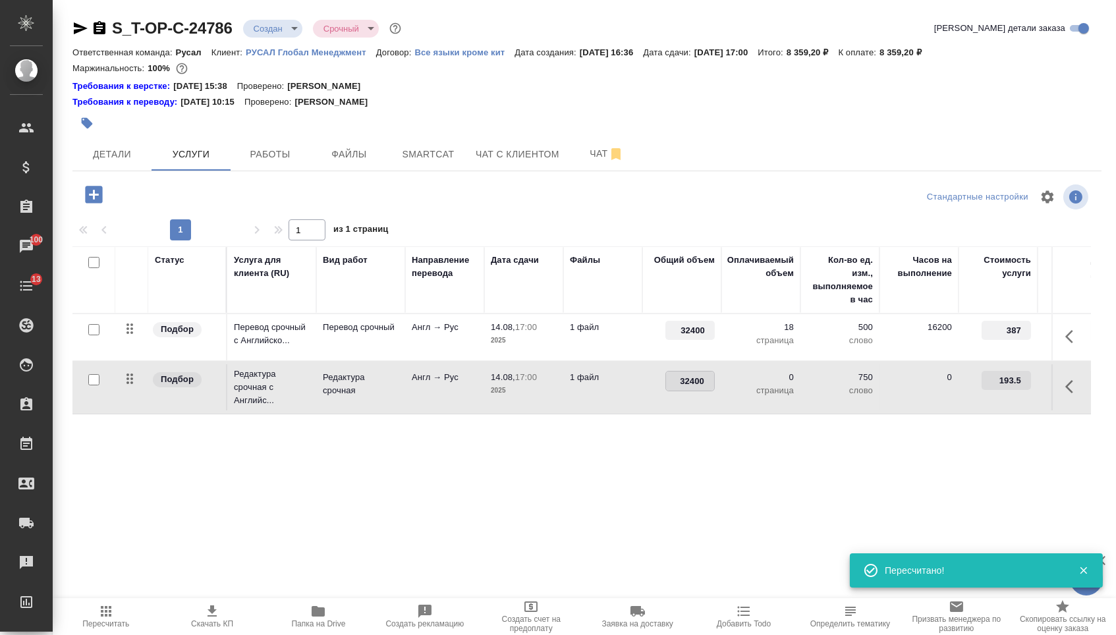
click at [649, 437] on div "Статус Услуга для клиента (RU) Вид работ Направление перевода Дата сдачи Файлы …" at bounding box center [581, 387] width 1019 height 283
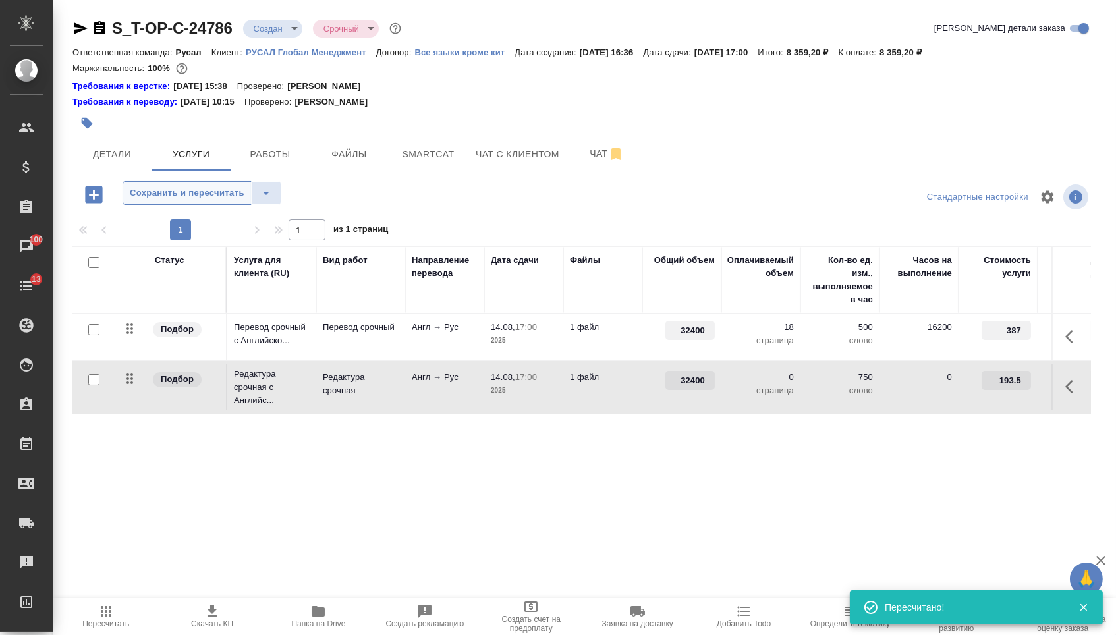
click at [231, 200] on span "Сохранить и пересчитать" at bounding box center [187, 193] width 115 height 15
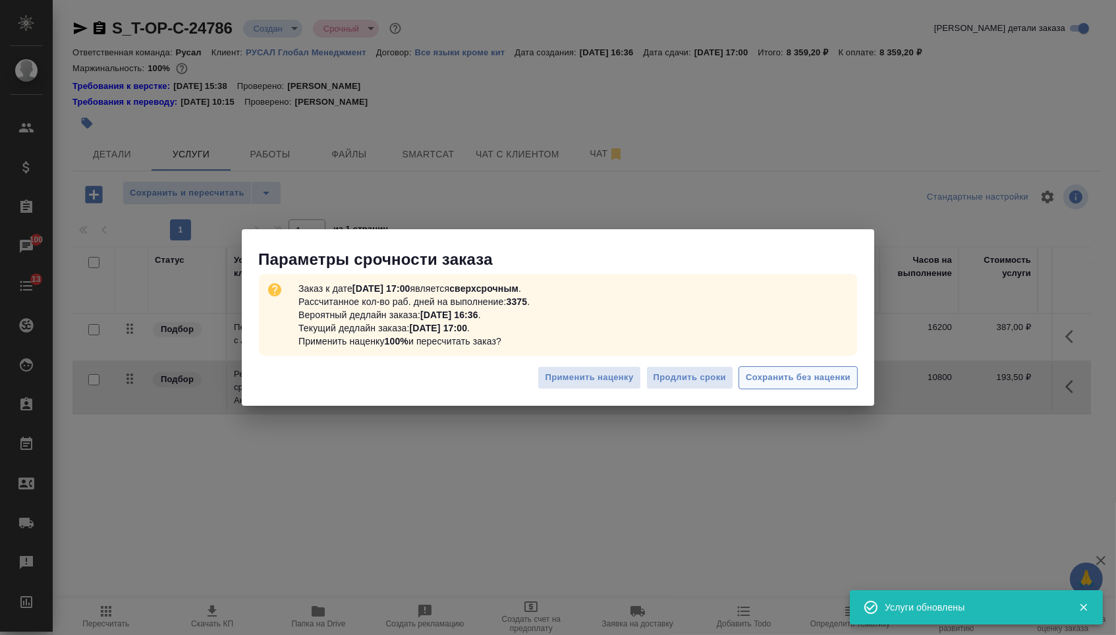
click at [755, 381] on span "Сохранить без наценки" at bounding box center [798, 377] width 105 height 15
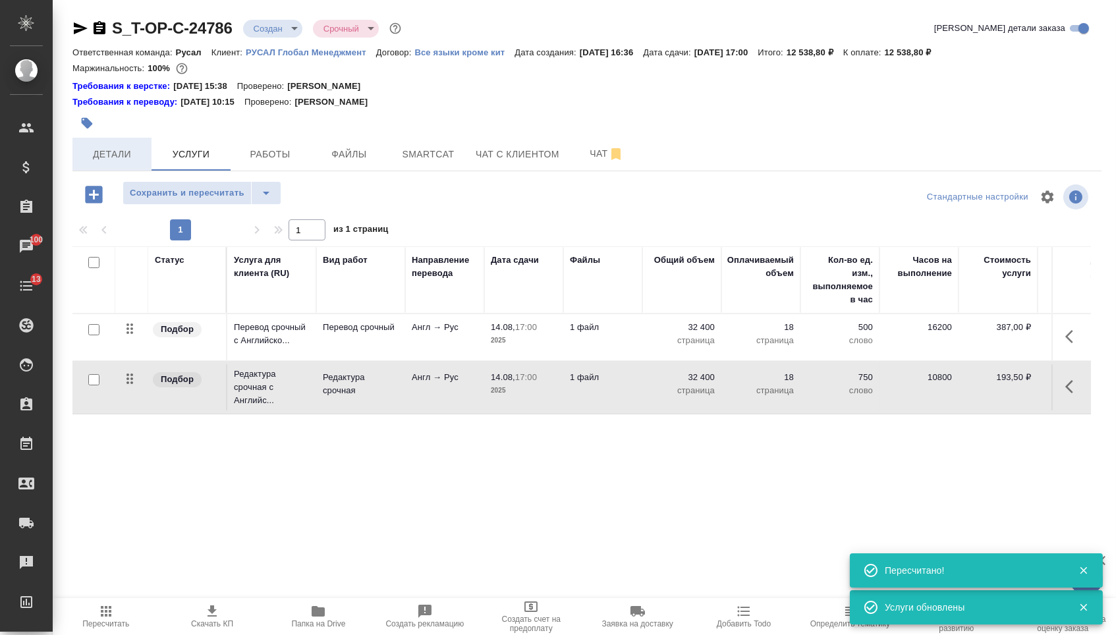
click at [116, 155] on span "Детали" at bounding box center [111, 154] width 63 height 16
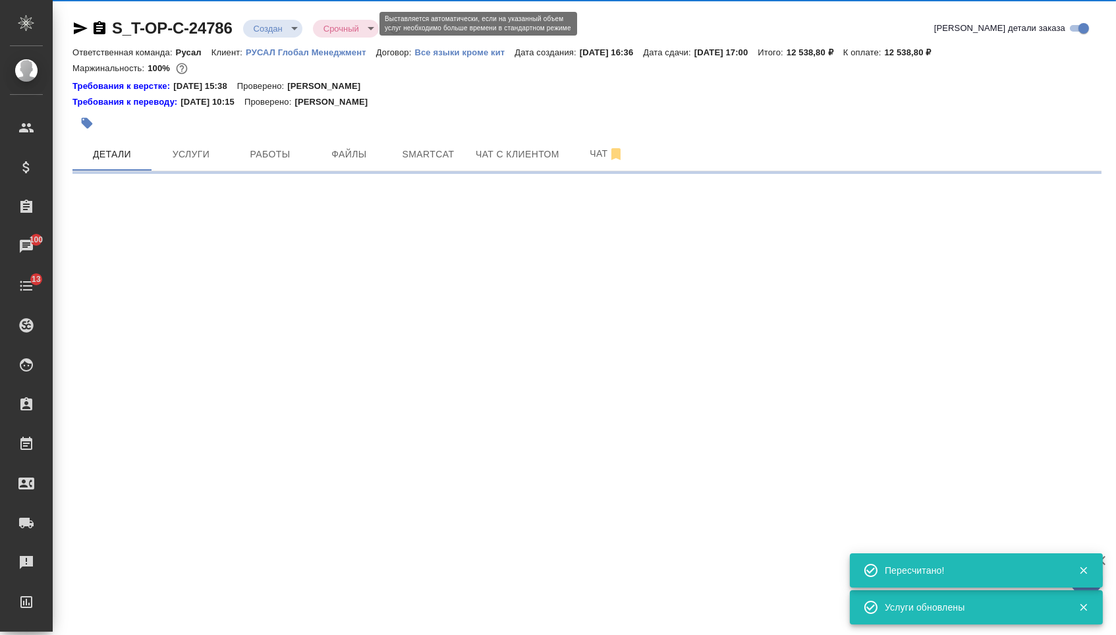
select select "RU"
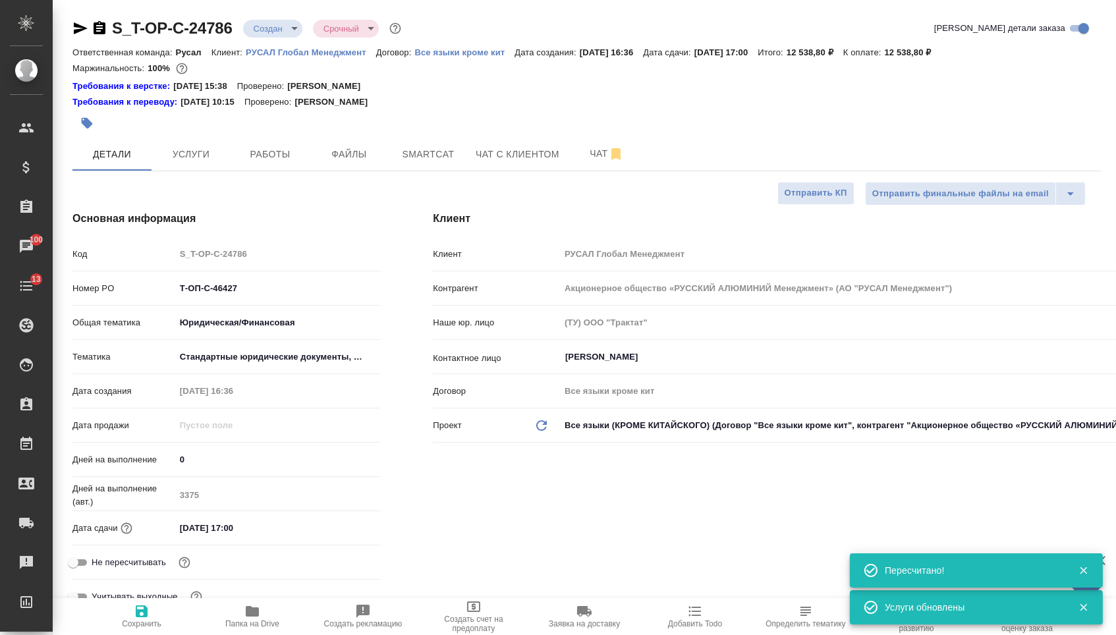
click at [295, 32] on body "🙏 .cls-1 fill:#fff; AWATERA Menshikova Aleksandra Клиенты Спецификации Заказы 1…" at bounding box center [558, 317] width 1116 height 635
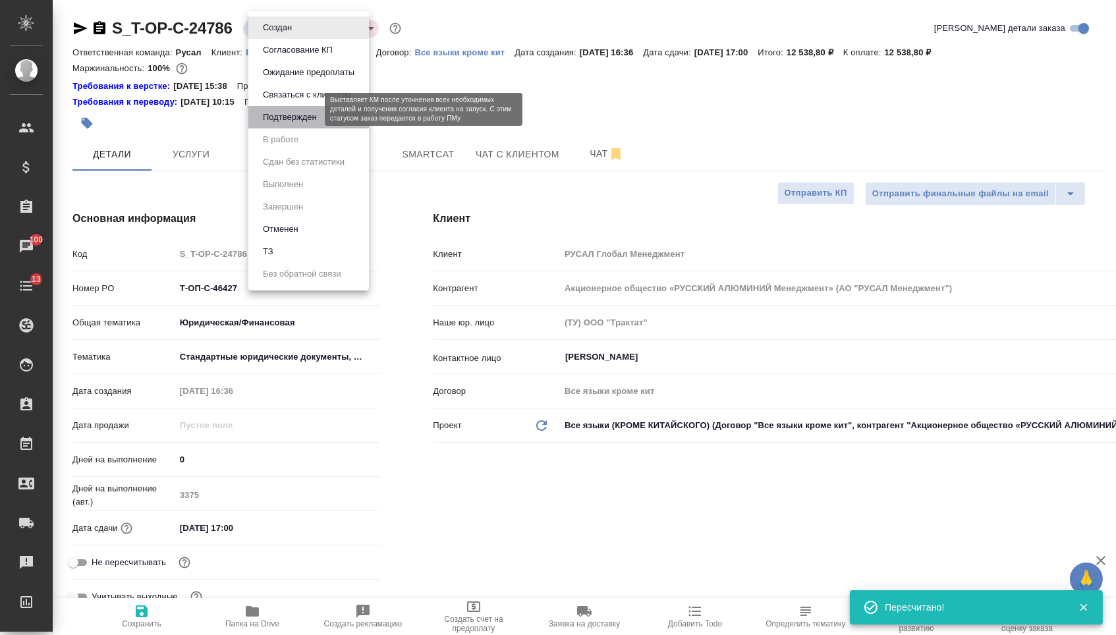
click at [295, 124] on button "Подтвержден" at bounding box center [290, 117] width 62 height 14
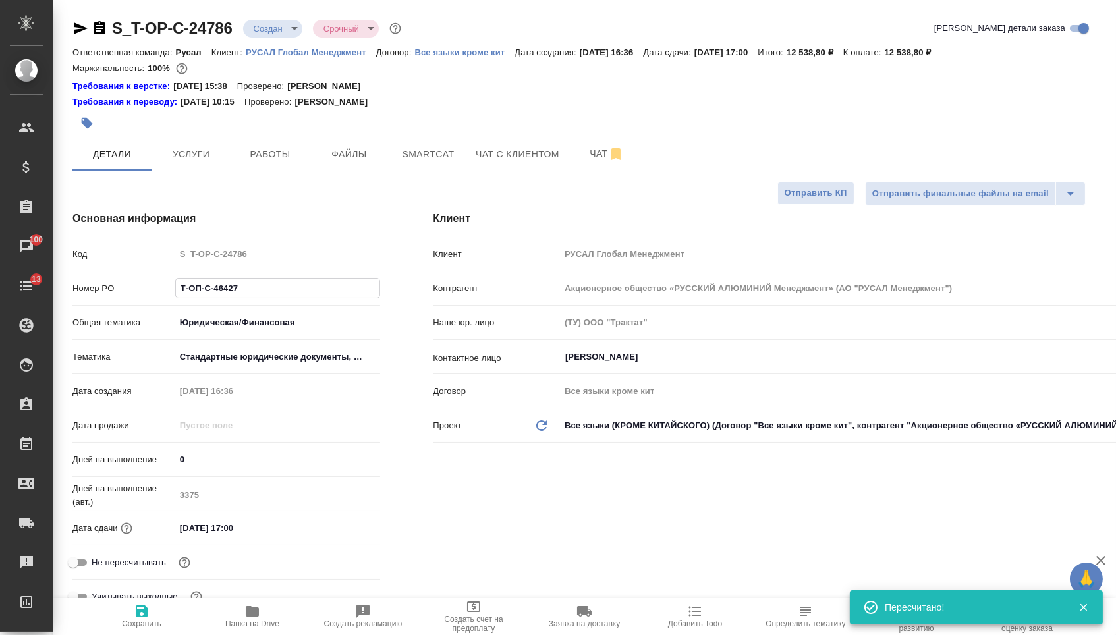
drag, startPoint x: 245, startPoint y: 295, endPoint x: 103, endPoint y: 286, distance: 142.0
click at [103, 286] on div "Номер PO Т-ОП-С-46427" at bounding box center [226, 288] width 308 height 23
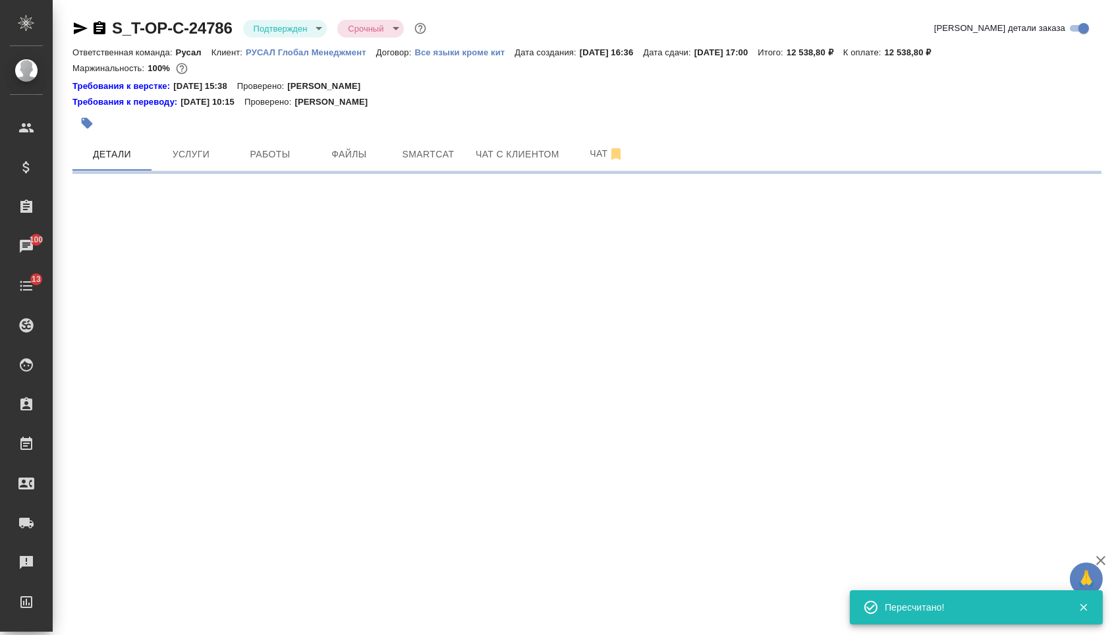
select select "RU"
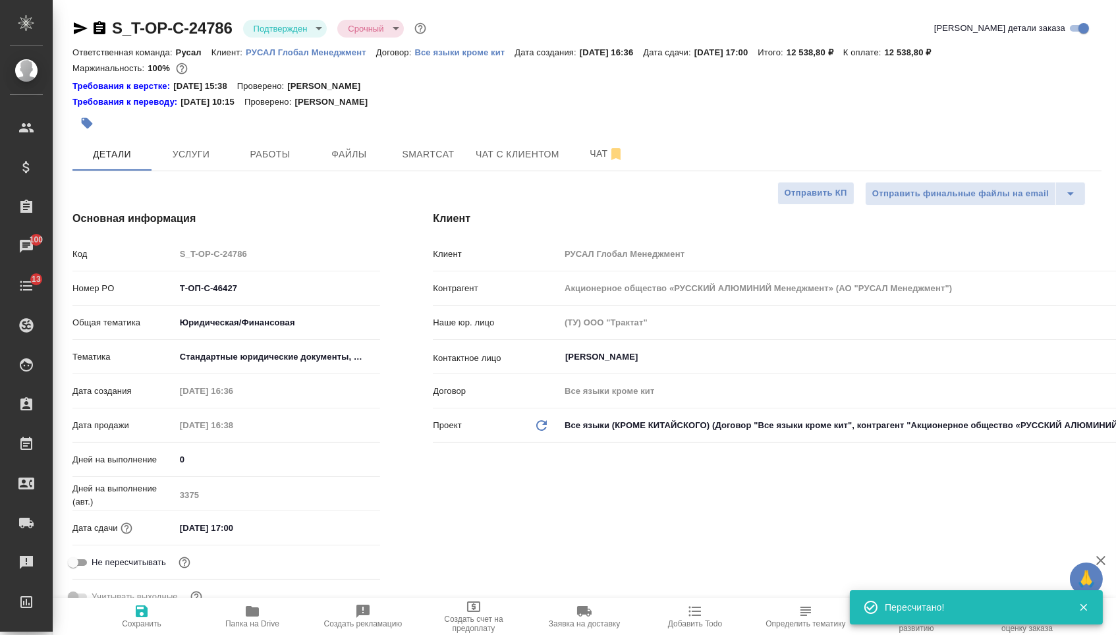
type textarea "x"
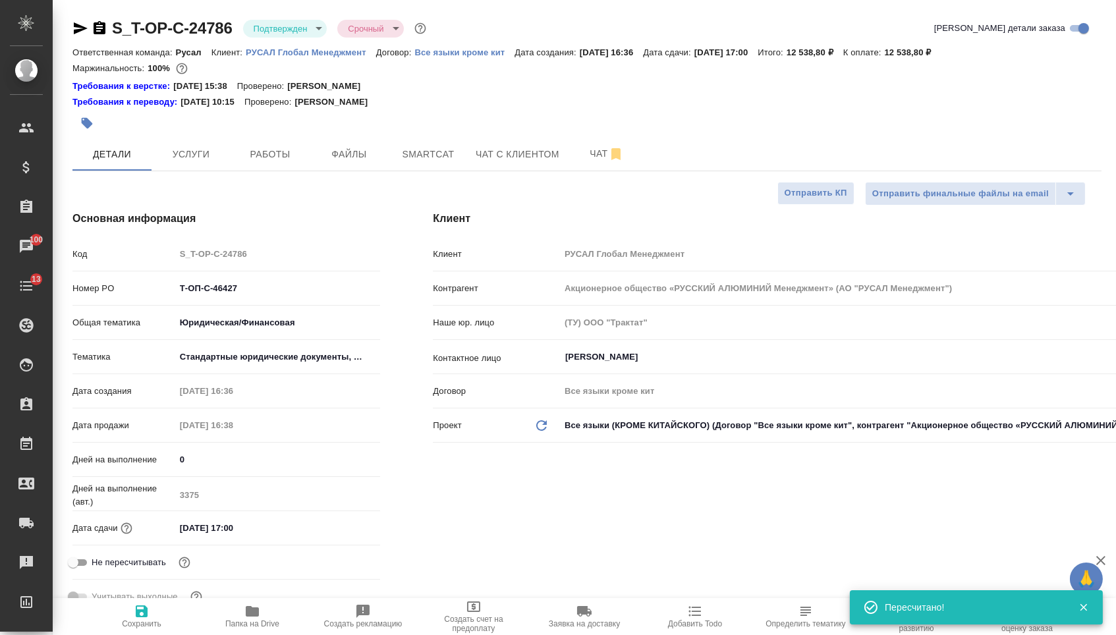
type textarea "x"
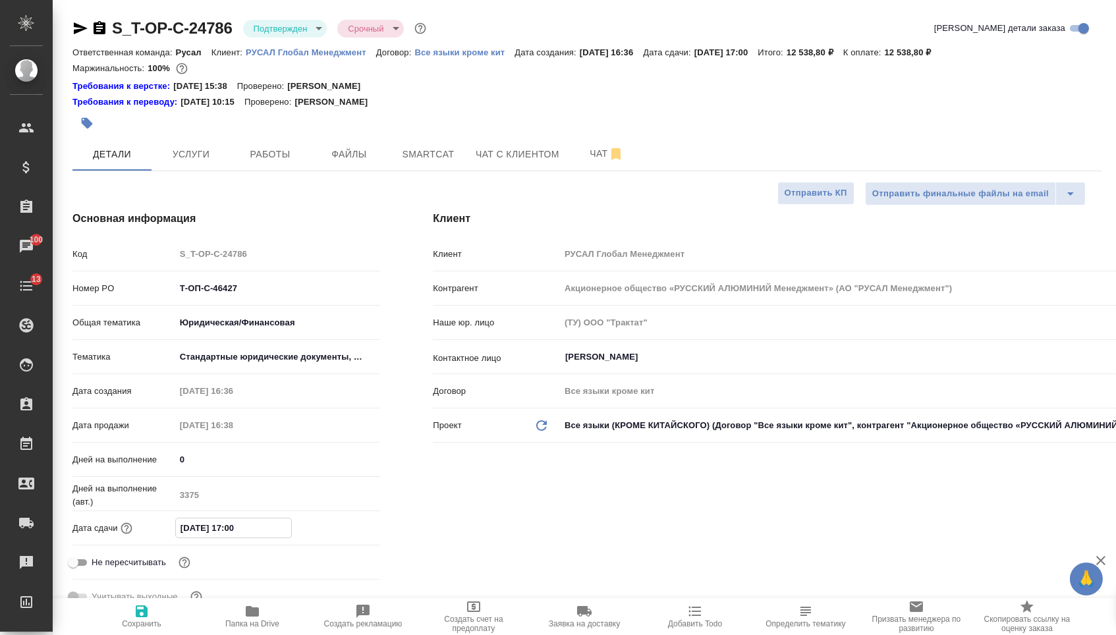
drag, startPoint x: 234, startPoint y: 535, endPoint x: 274, endPoint y: 550, distance: 42.1
click at [234, 535] on input "14.08.2025 17:00" at bounding box center [233, 528] width 115 height 19
type input "14.08.2025 10:0_"
type textarea "x"
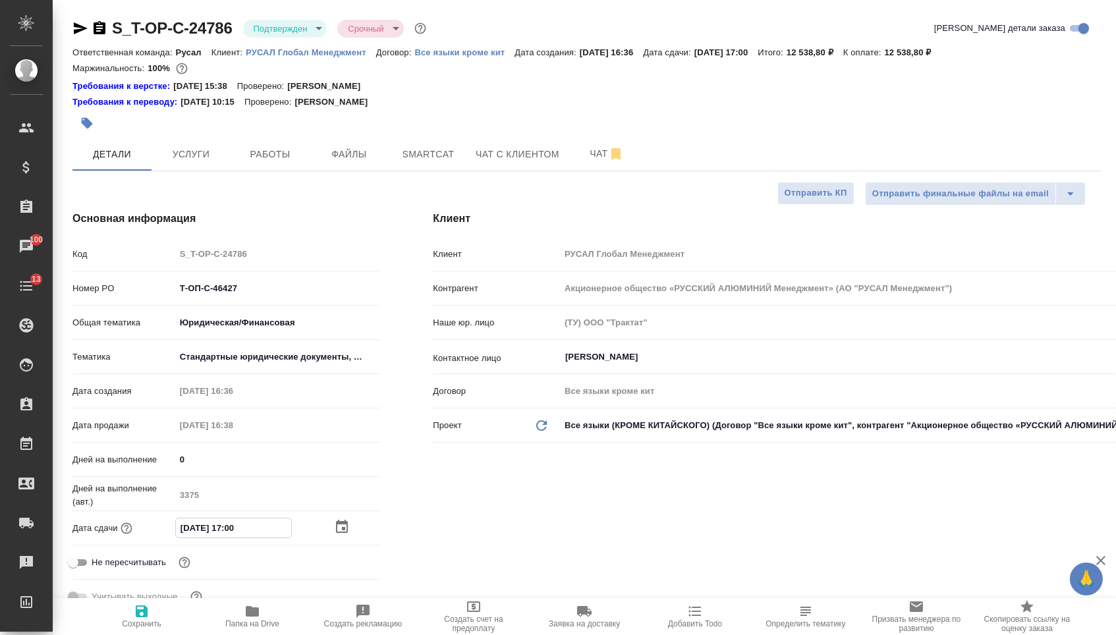
type textarea "x"
type input "14.08.2025 12:00"
type textarea "x"
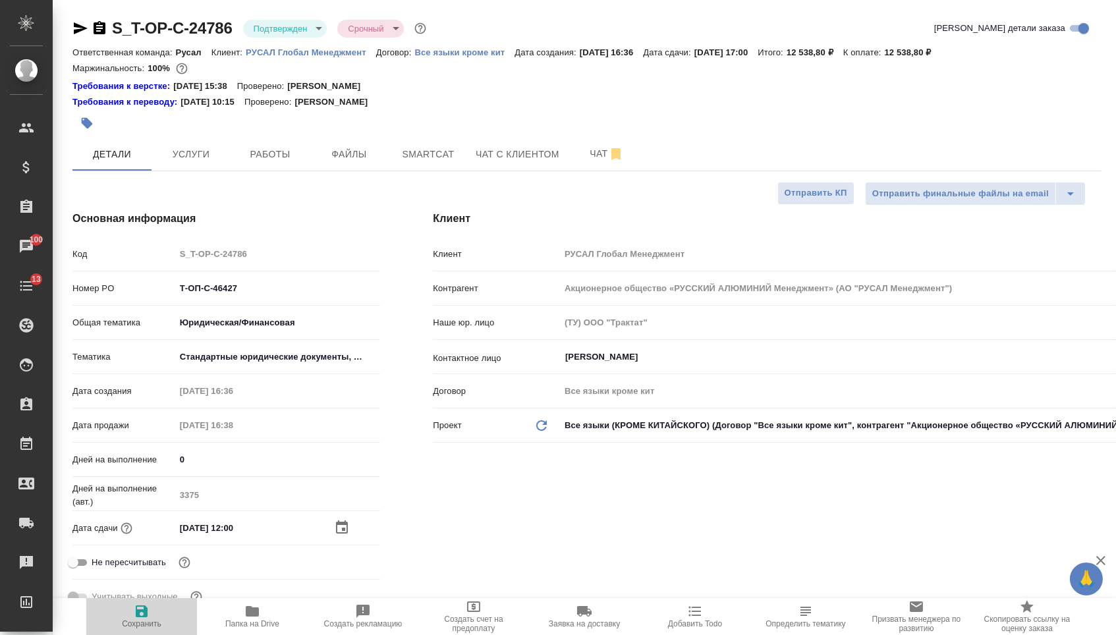
click at [153, 631] on button "Сохранить" at bounding box center [141, 616] width 111 height 37
type textarea "x"
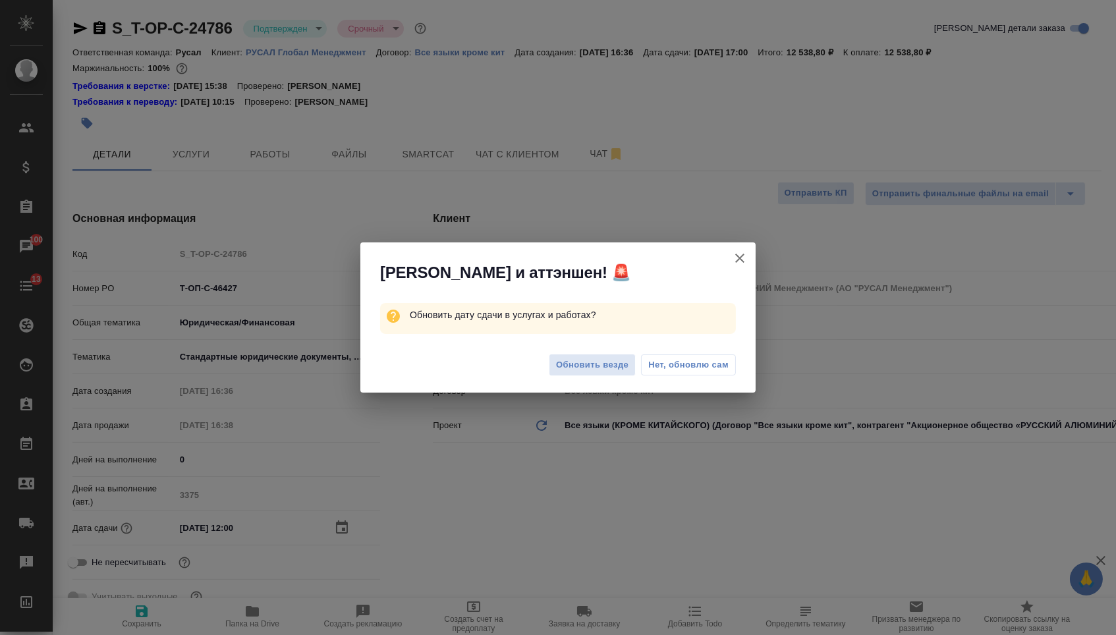
type textarea "x"
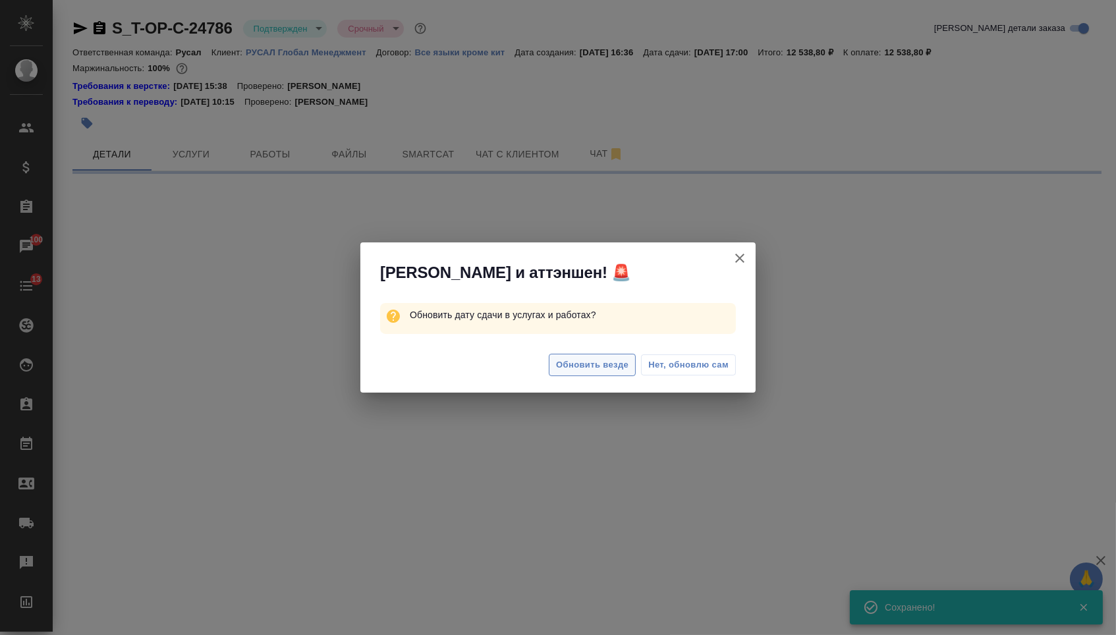
select select "RU"
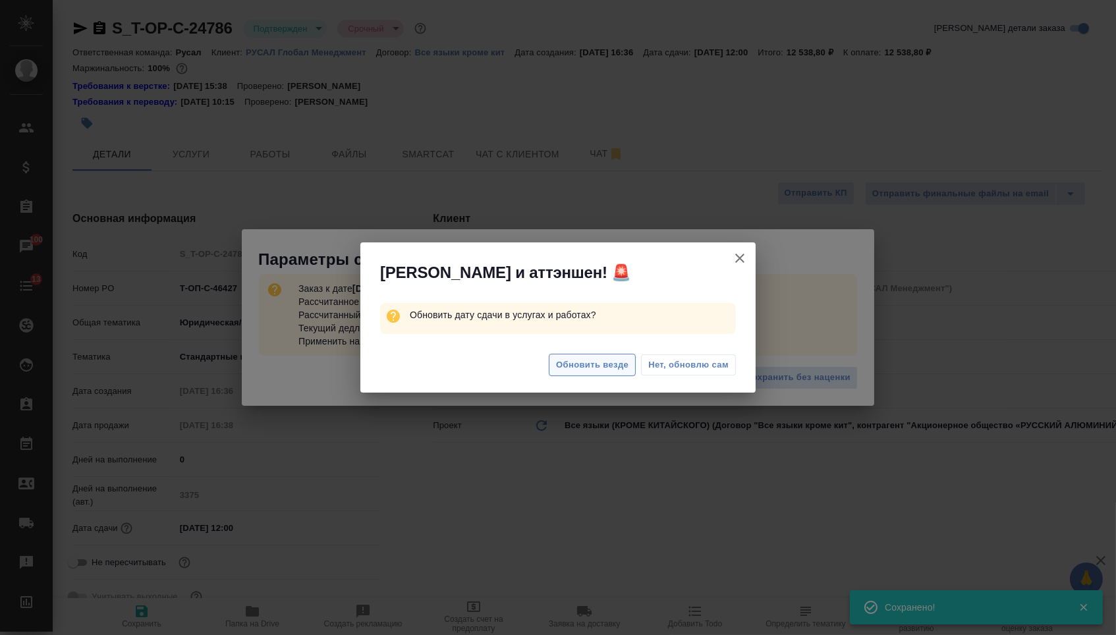
type textarea "x"
click at [604, 368] on span "Обновить везде" at bounding box center [592, 365] width 72 height 15
type textarea "x"
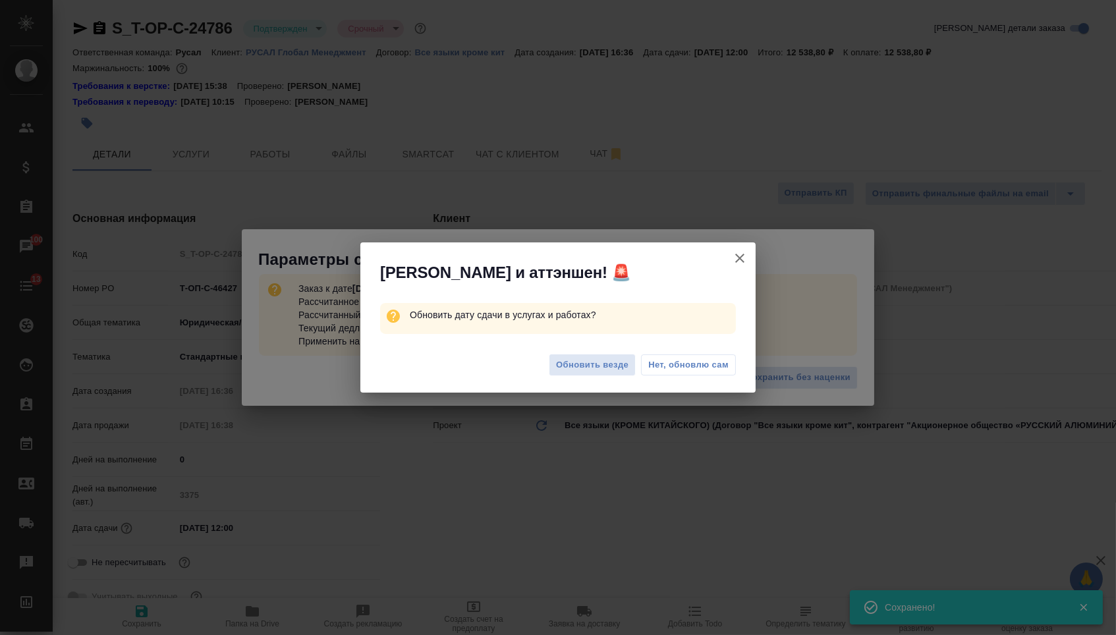
type textarea "x"
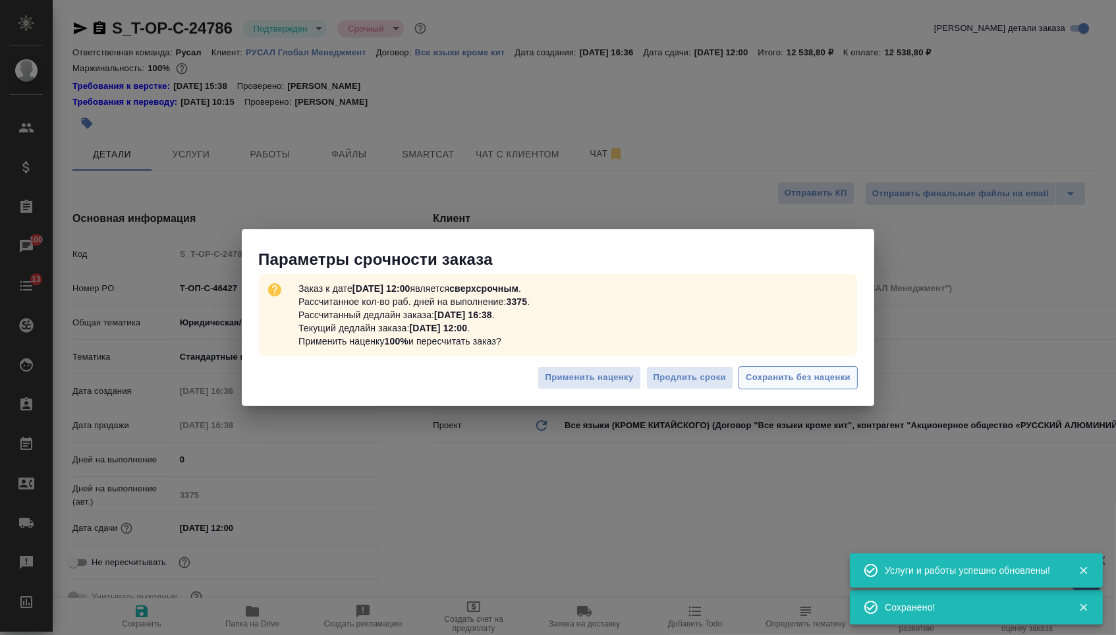
click at [770, 374] on span "Сохранить без наценки" at bounding box center [798, 377] width 105 height 15
type textarea "x"
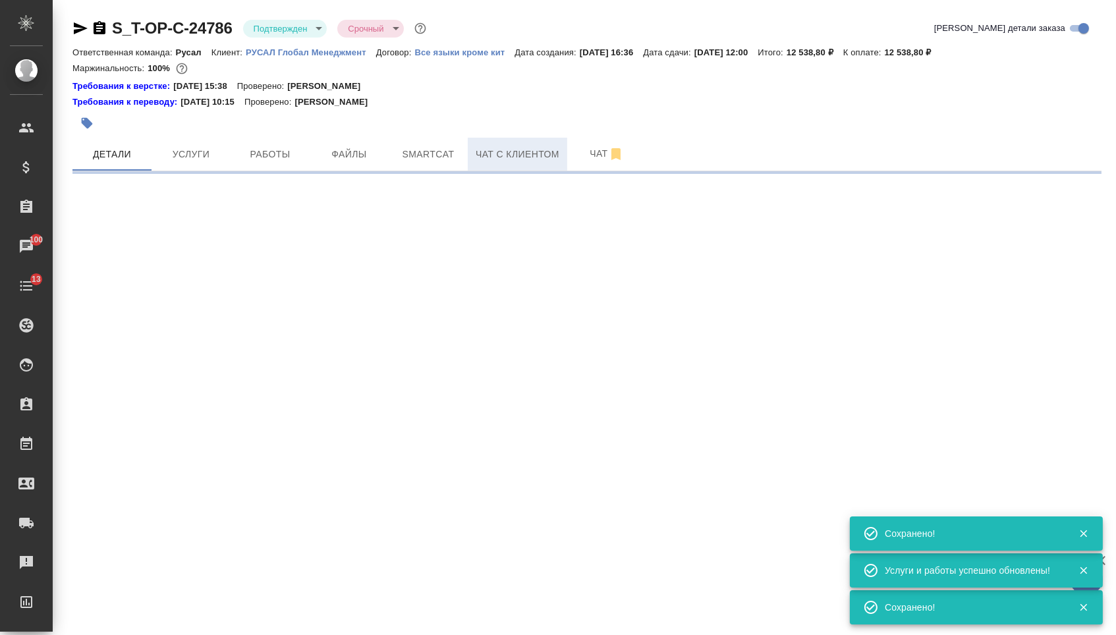
select select "RU"
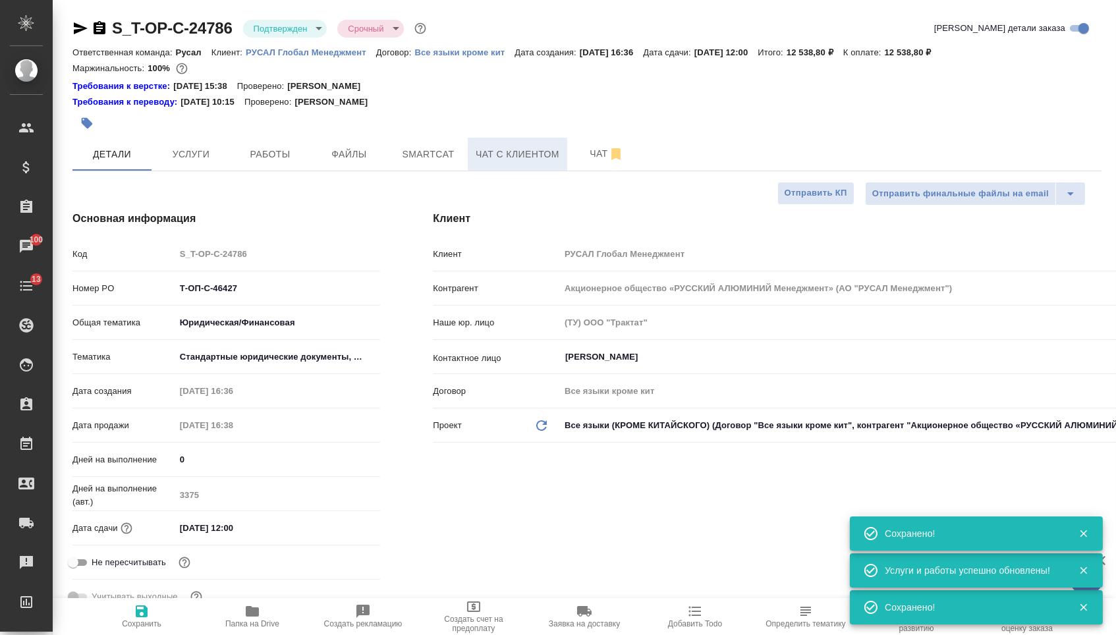
type textarea "x"
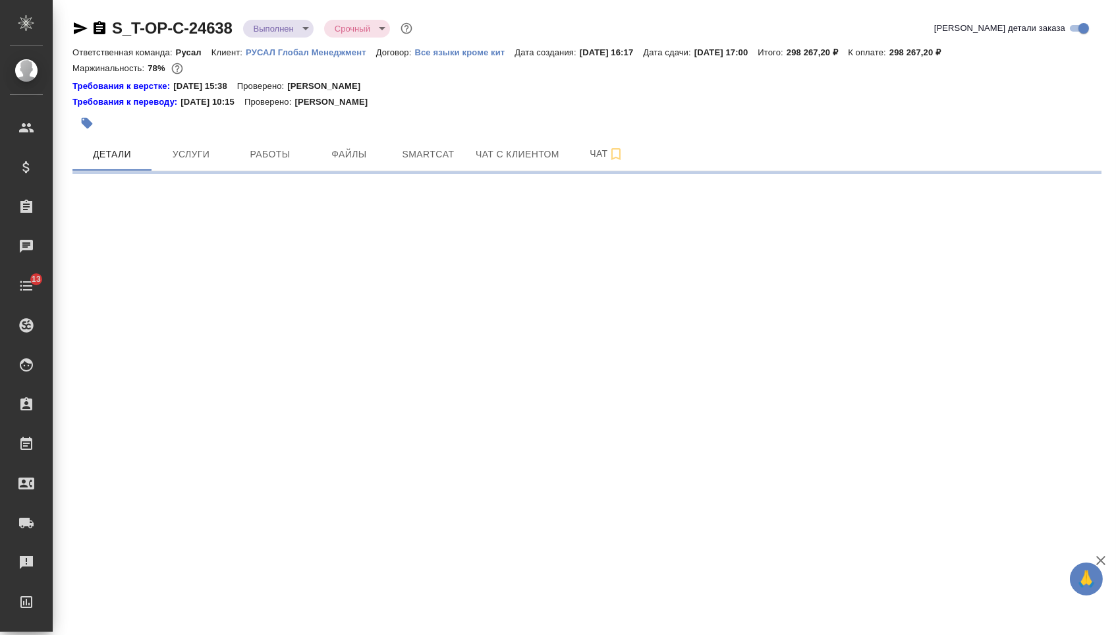
select select "RU"
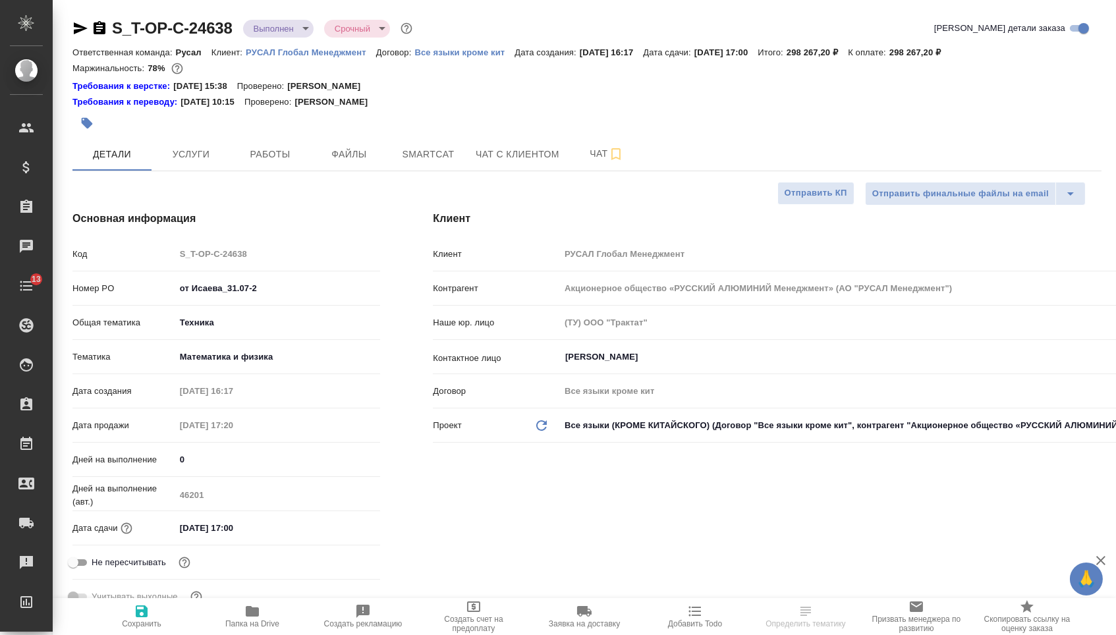
type textarea "x"
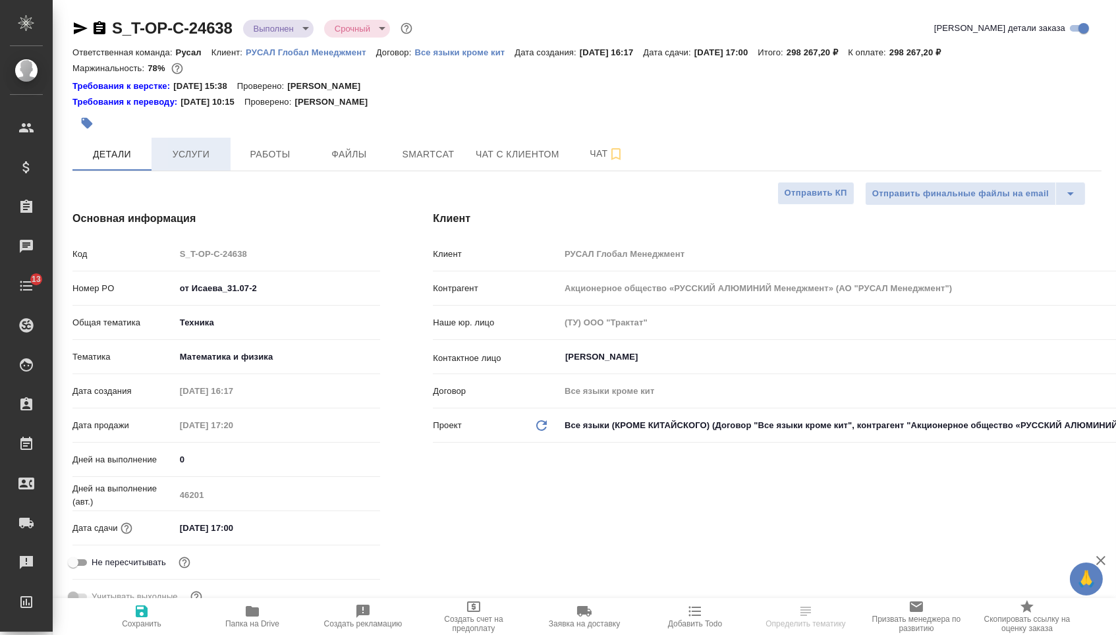
type textarea "x"
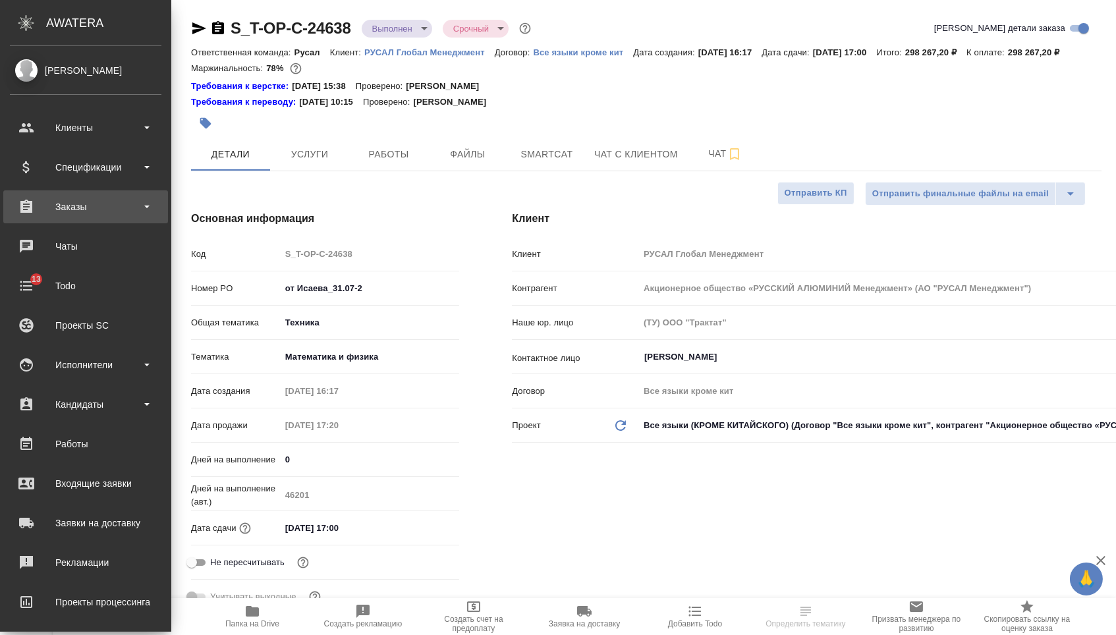
click at [95, 198] on div "Заказы" at bounding box center [86, 207] width 152 height 20
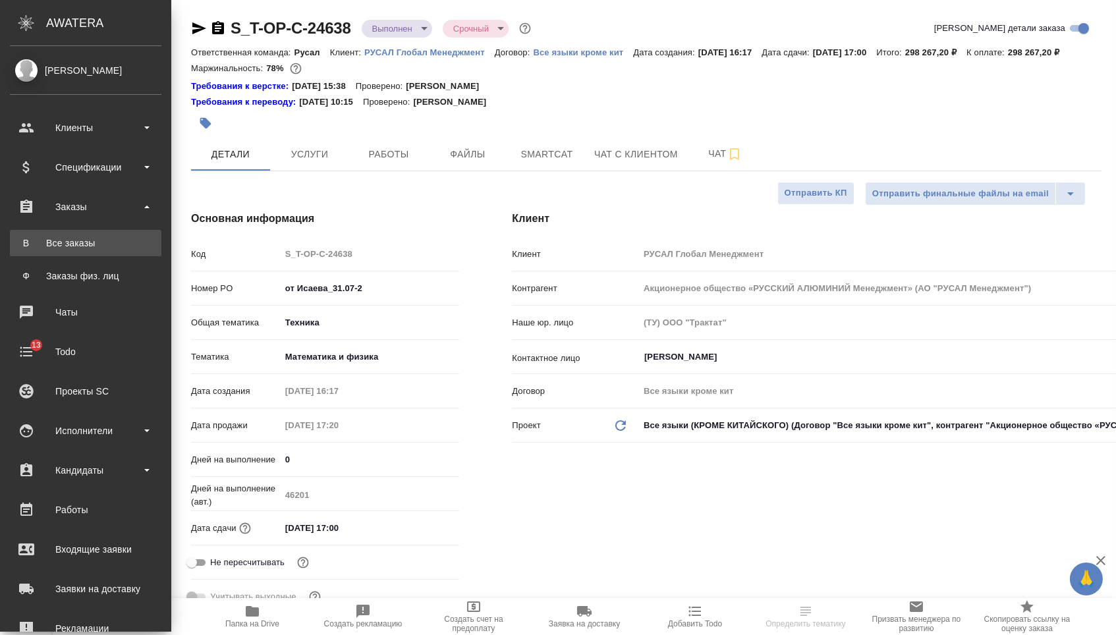
click at [96, 237] on div "Все заказы" at bounding box center [85, 243] width 138 height 13
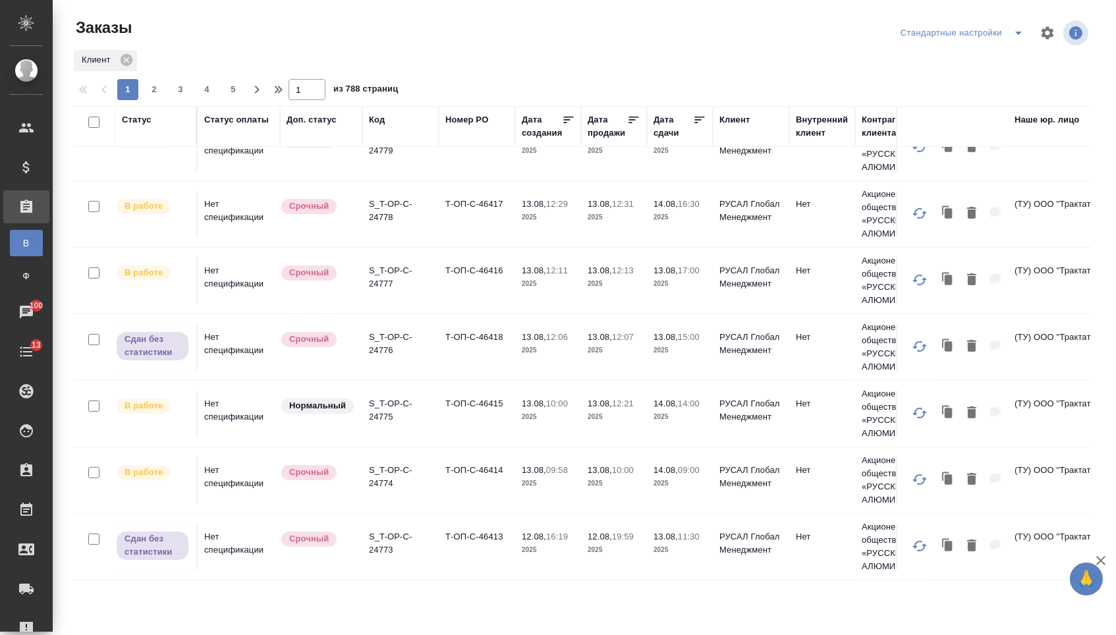
scroll to position [515, 1]
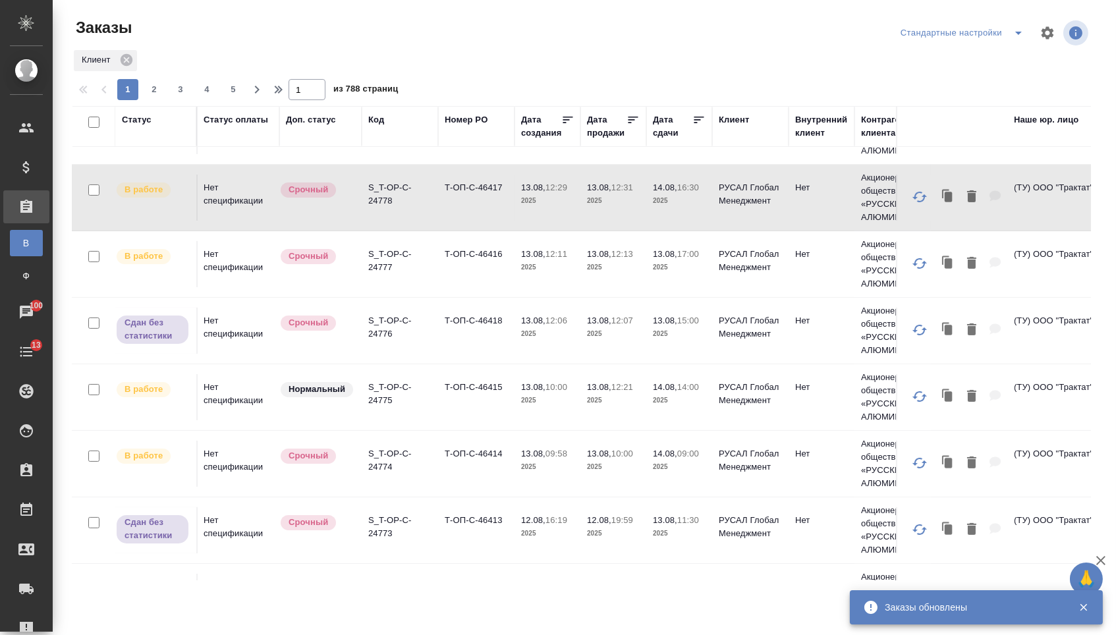
drag, startPoint x: 456, startPoint y: 253, endPoint x: 456, endPoint y: 262, distance: 9.2
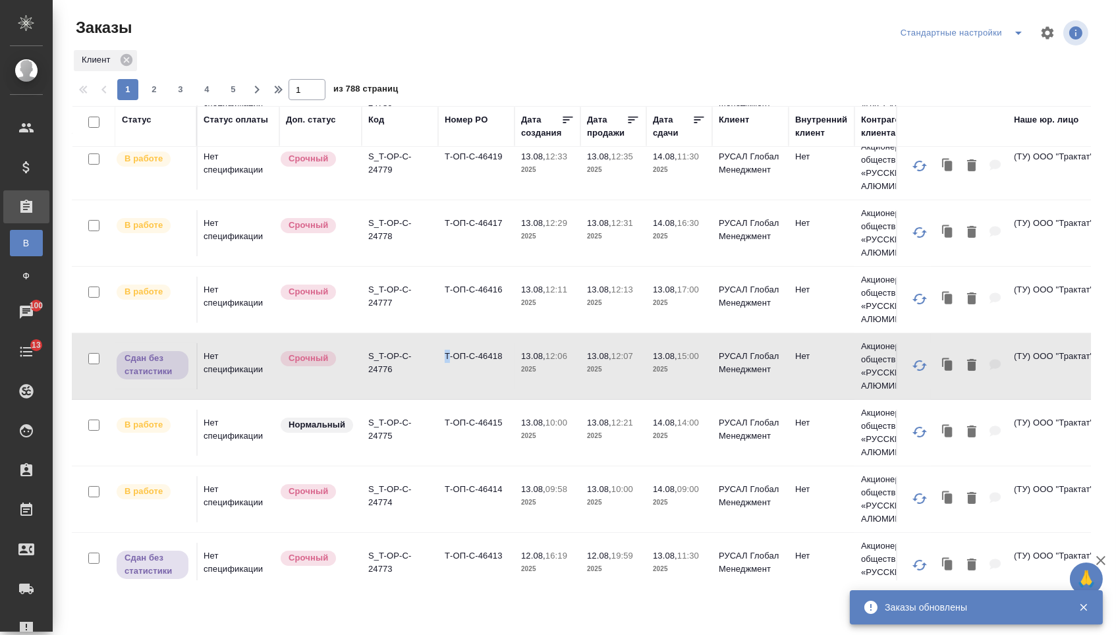
scroll to position [413, 1]
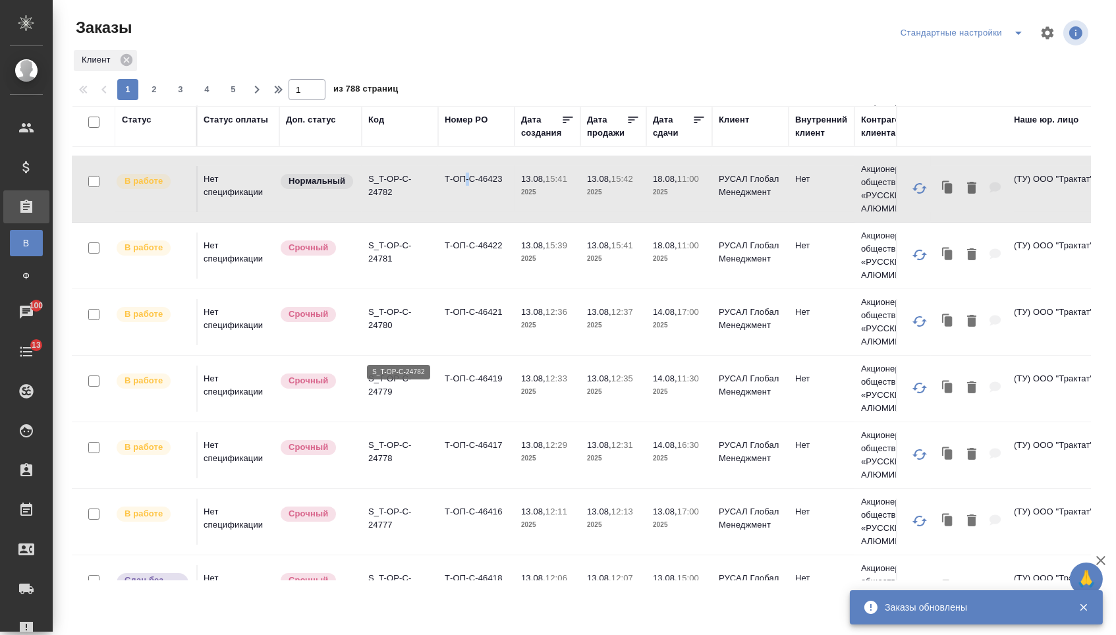
scroll to position [91, 1]
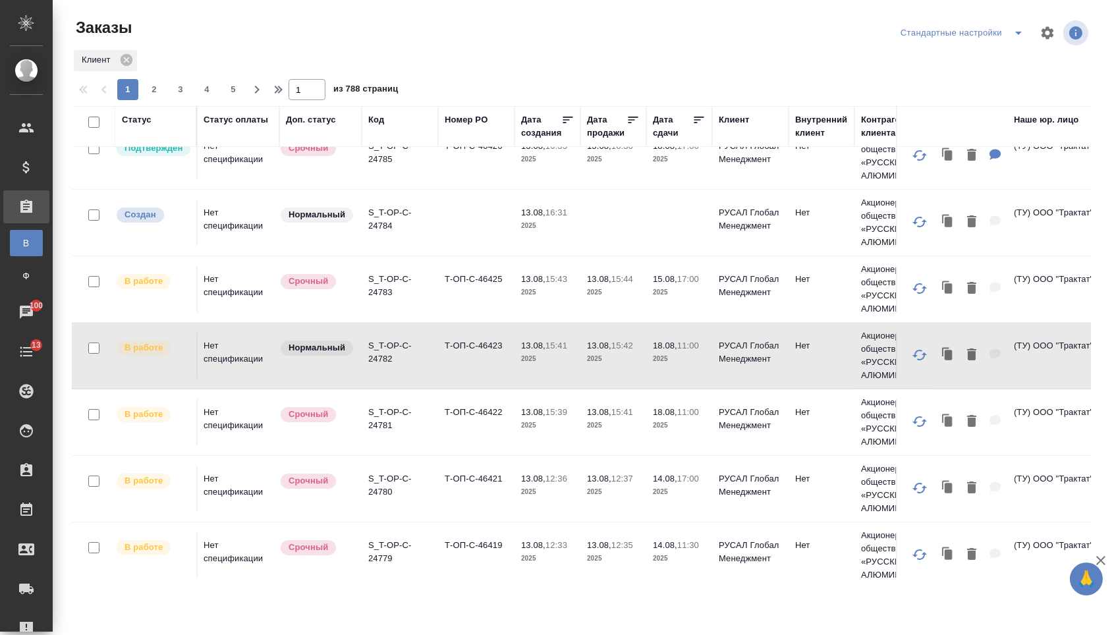
click at [463, 113] on td "Т-ОП-С-46425" at bounding box center [476, 90] width 76 height 46
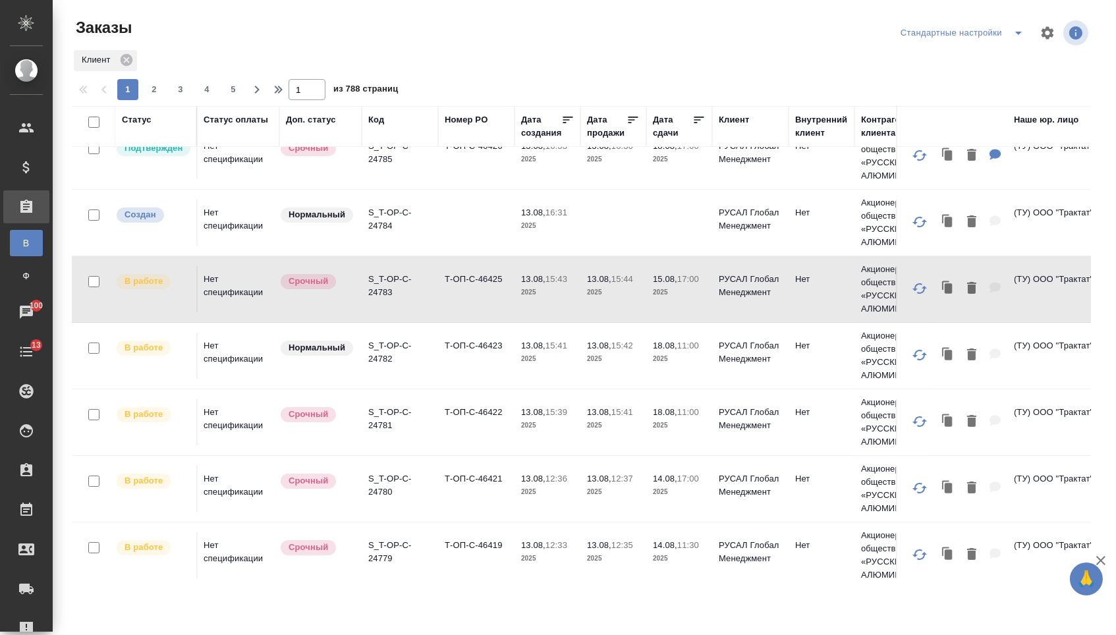
click at [463, 113] on td "Т-ОП-С-46425" at bounding box center [476, 90] width 76 height 46
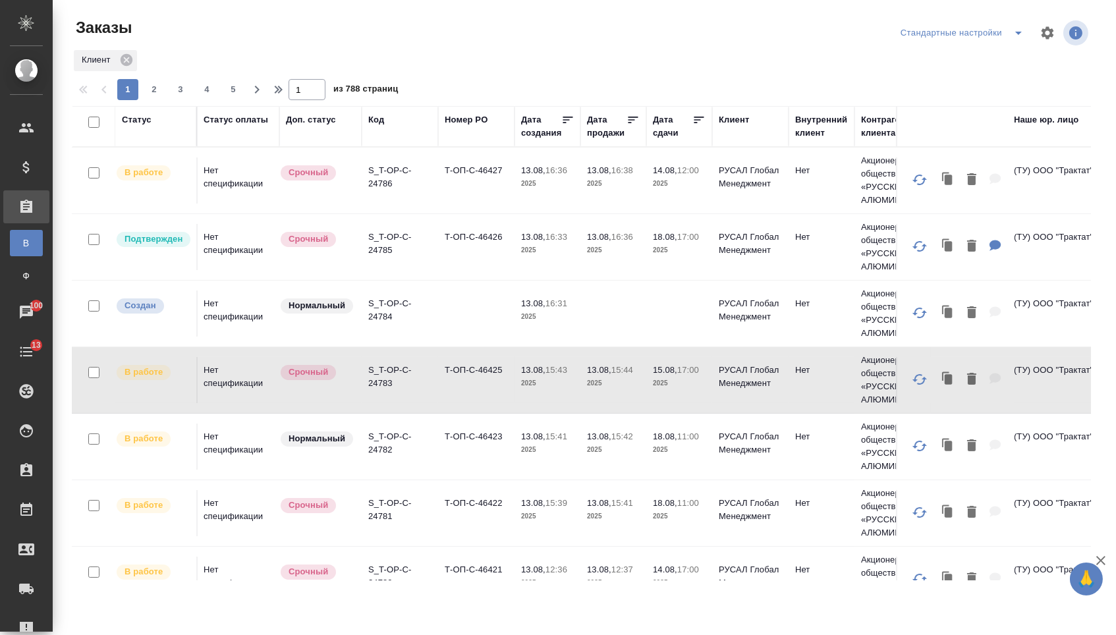
click at [471, 204] on td "Т-ОП-С-46426" at bounding box center [476, 181] width 76 height 46
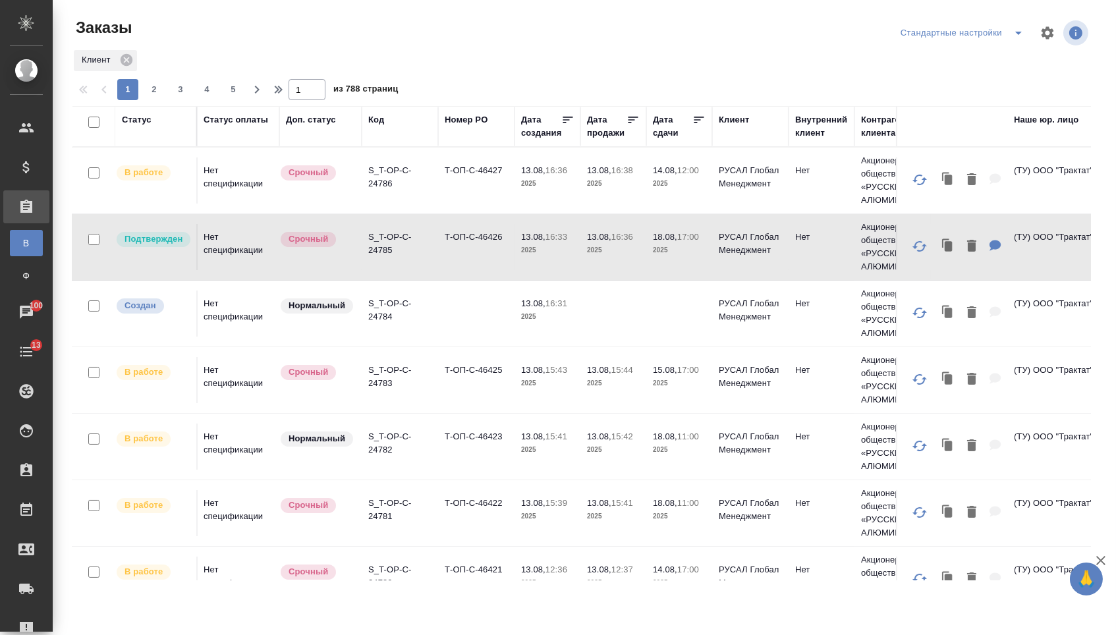
click at [471, 204] on td "Т-ОП-С-46426" at bounding box center [476, 181] width 76 height 46
click at [473, 189] on td "Т-ОП-С-46427" at bounding box center [476, 181] width 76 height 46
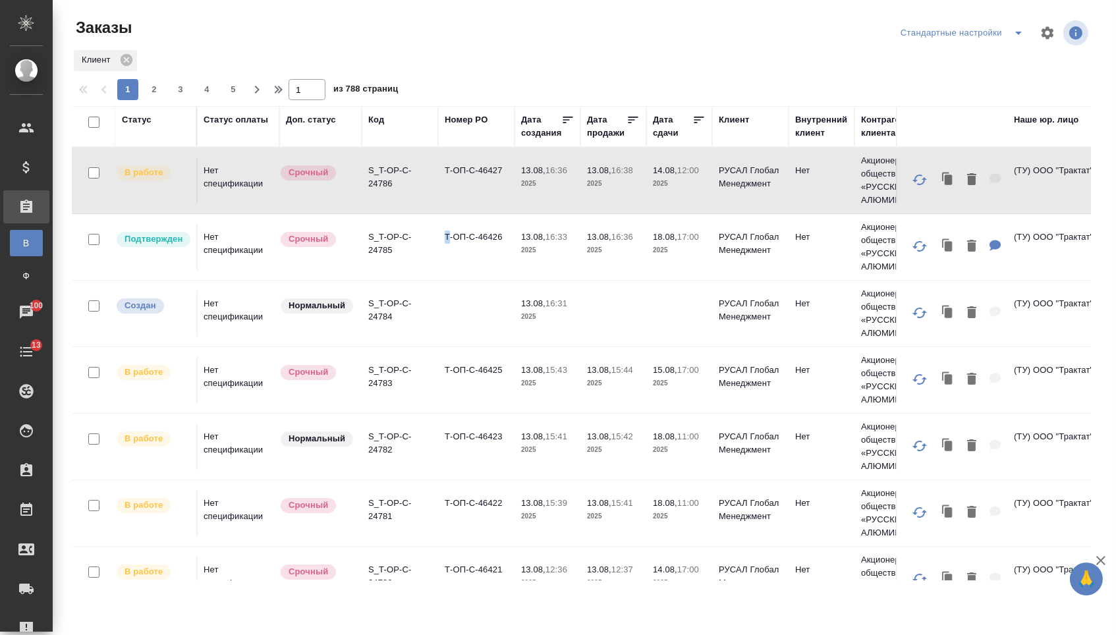
click at [473, 189] on td "Т-ОП-С-46427" at bounding box center [476, 181] width 76 height 46
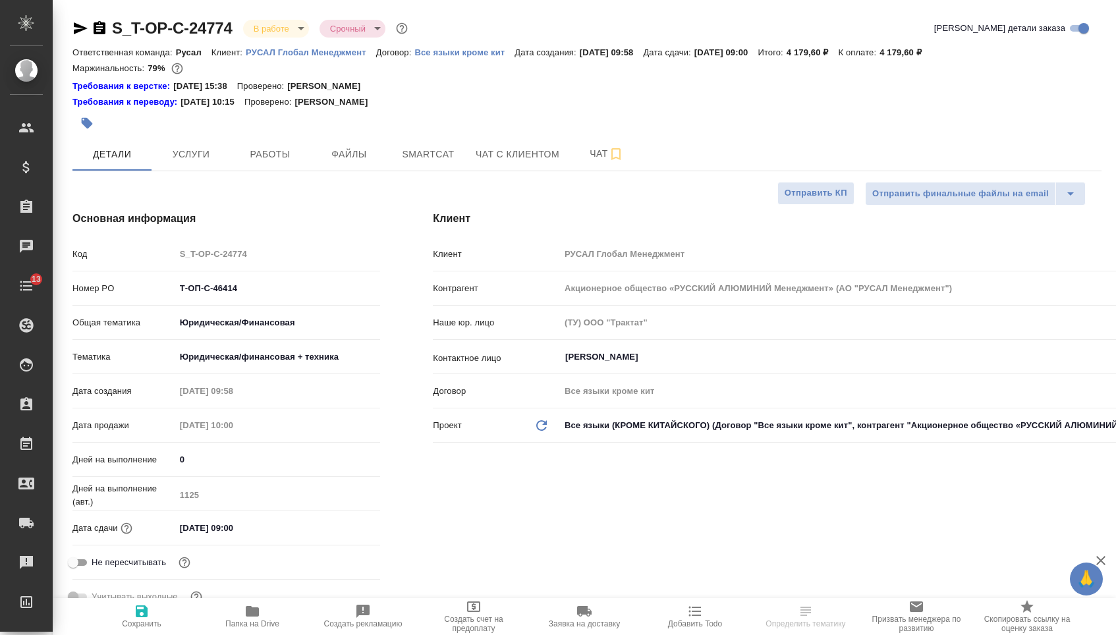
select select "RU"
click at [101, 24] on icon "button" at bounding box center [100, 28] width 16 height 16
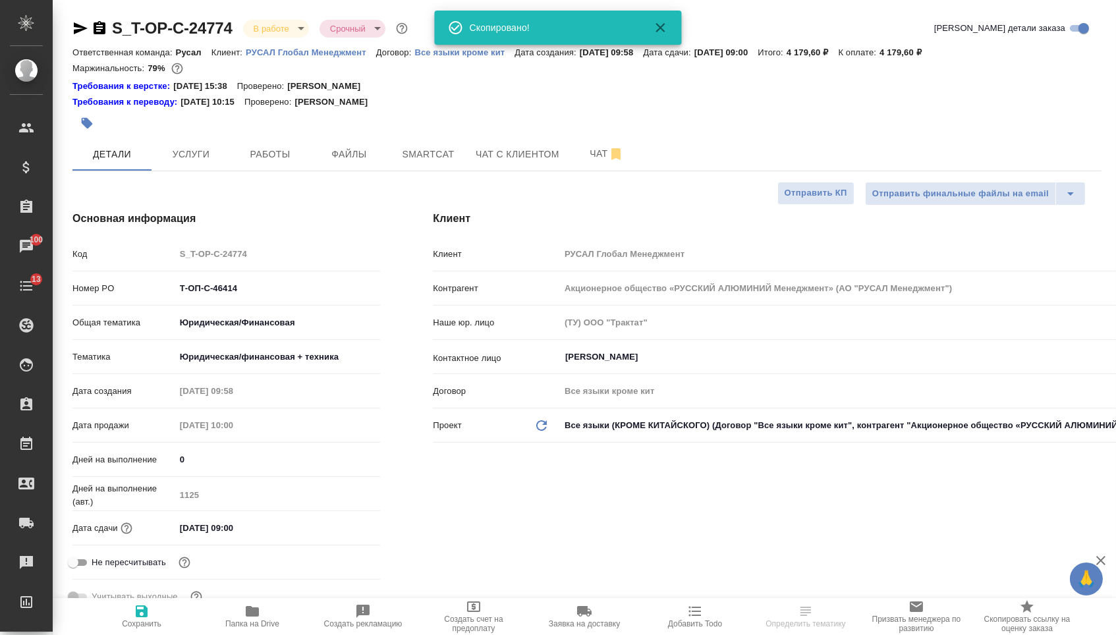
select select "RU"
type textarea "x"
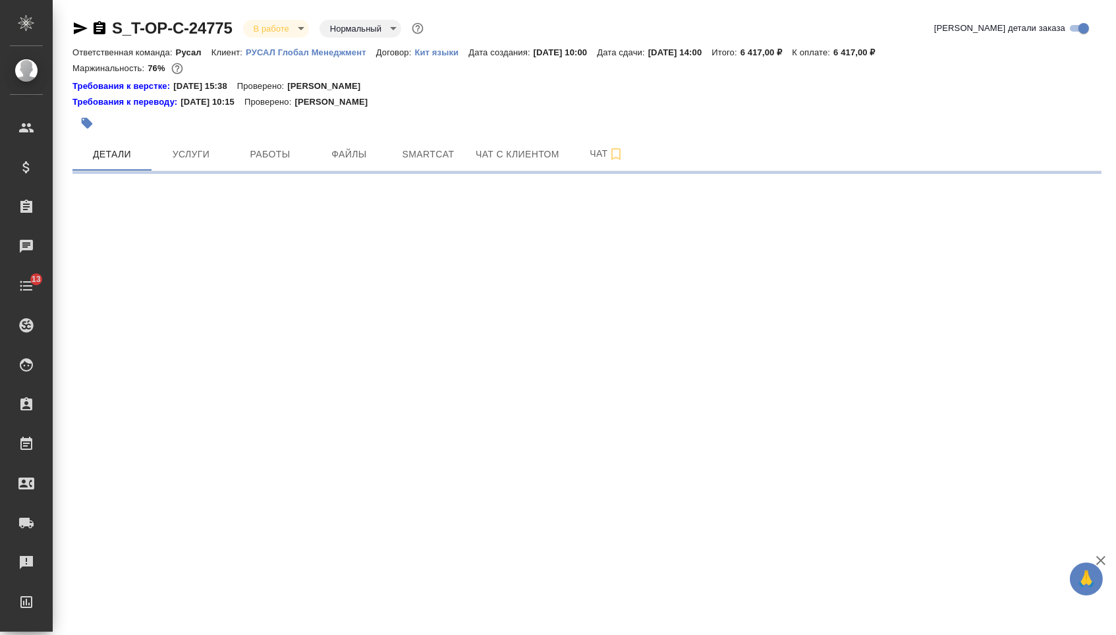
select select "RU"
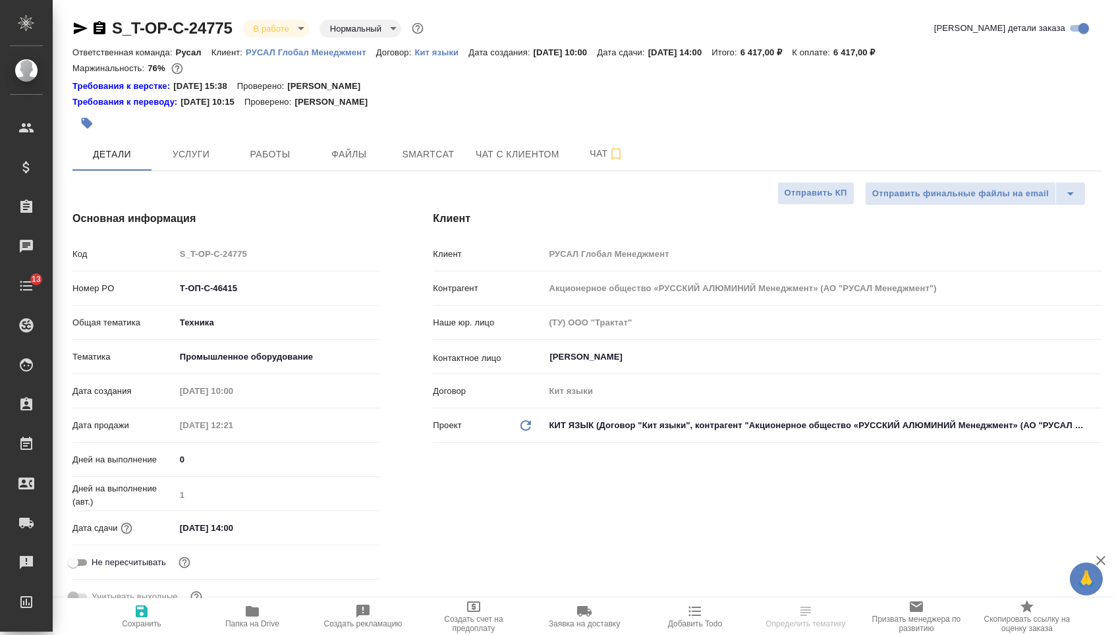
type textarea "x"
click at [105, 26] on icon "button" at bounding box center [100, 27] width 12 height 13
type textarea "x"
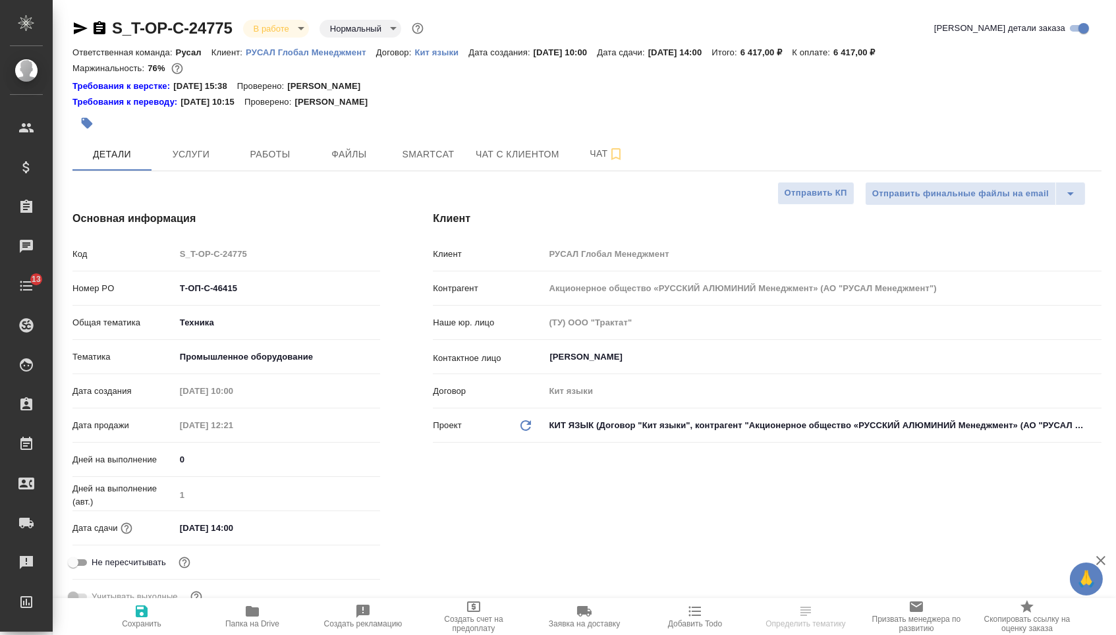
type textarea "x"
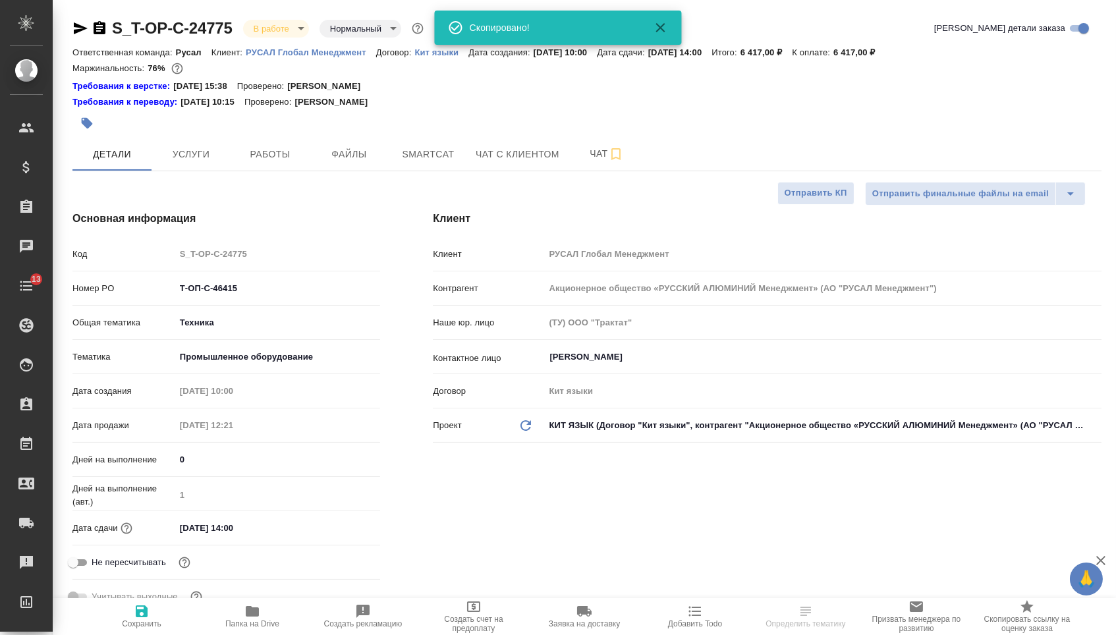
type textarea "x"
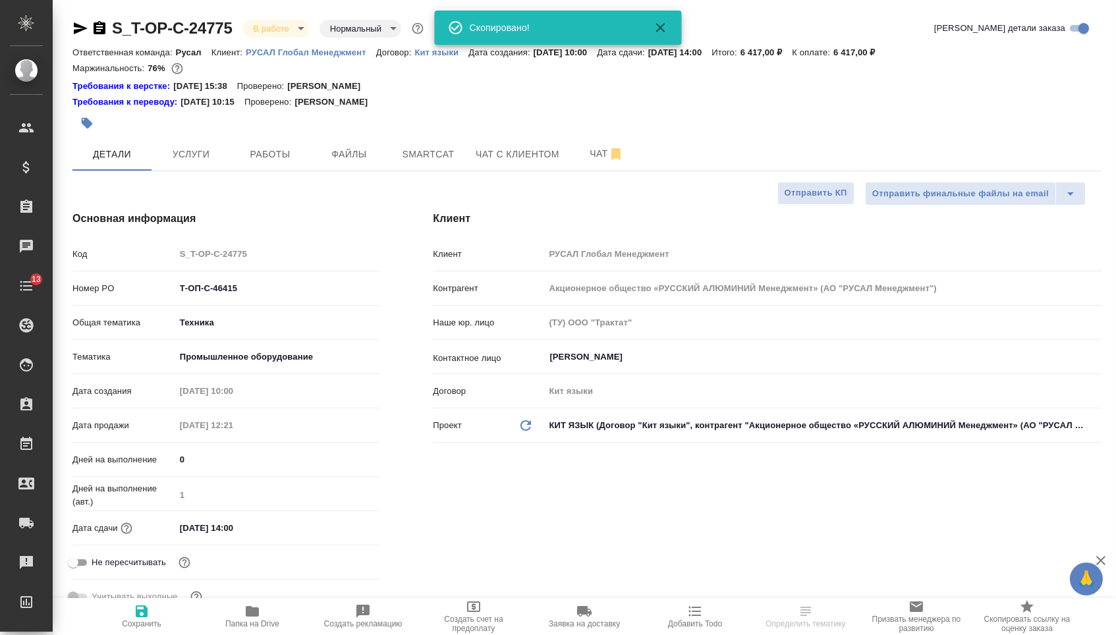
type textarea "x"
select select "RU"
type textarea "x"
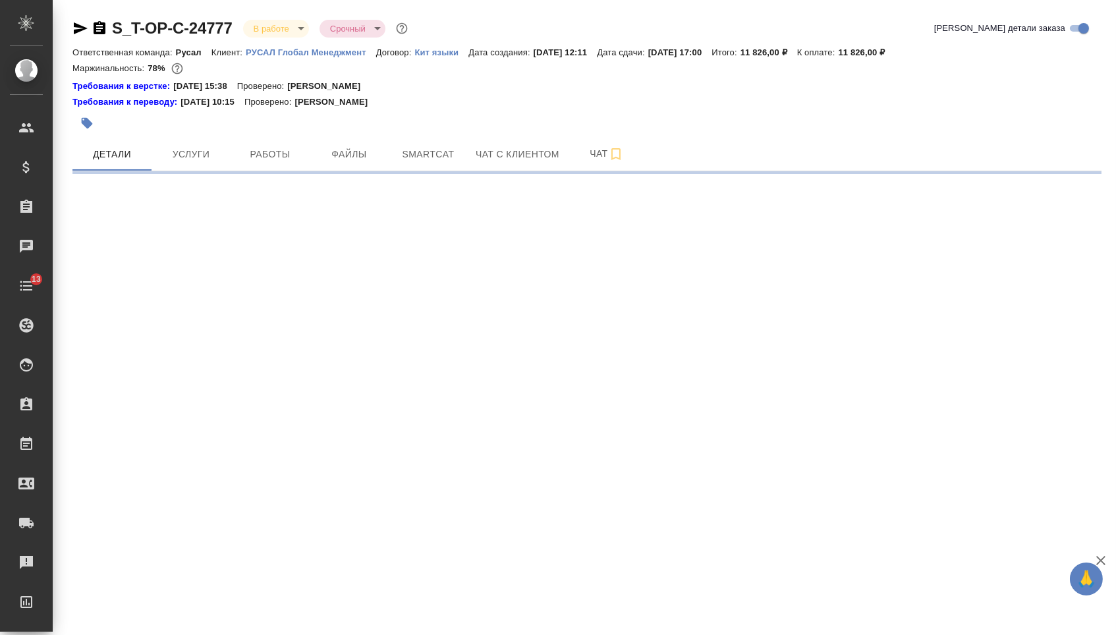
select select "RU"
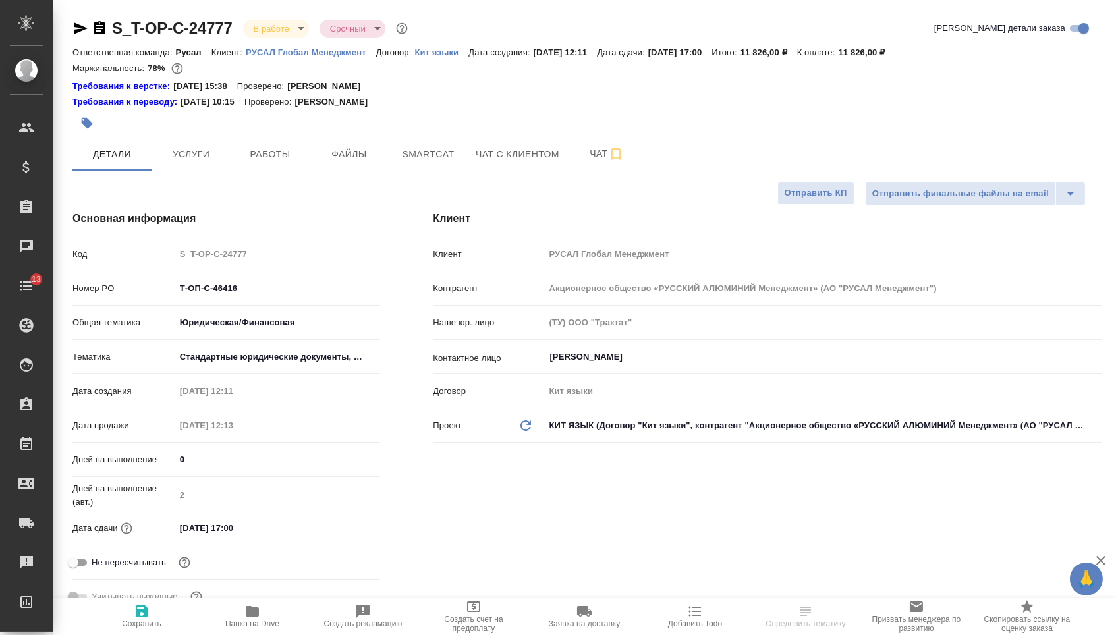
drag, startPoint x: 102, startPoint y: 28, endPoint x: 126, endPoint y: 28, distance: 23.7
click at [102, 28] on icon "button" at bounding box center [100, 28] width 16 height 16
type textarea "x"
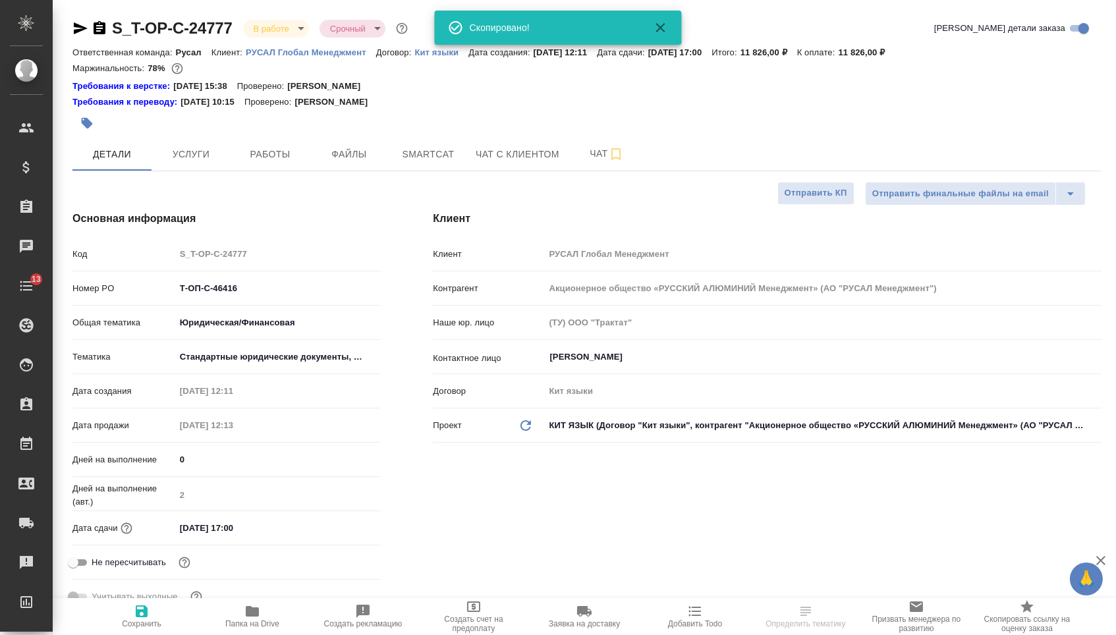
type textarea "x"
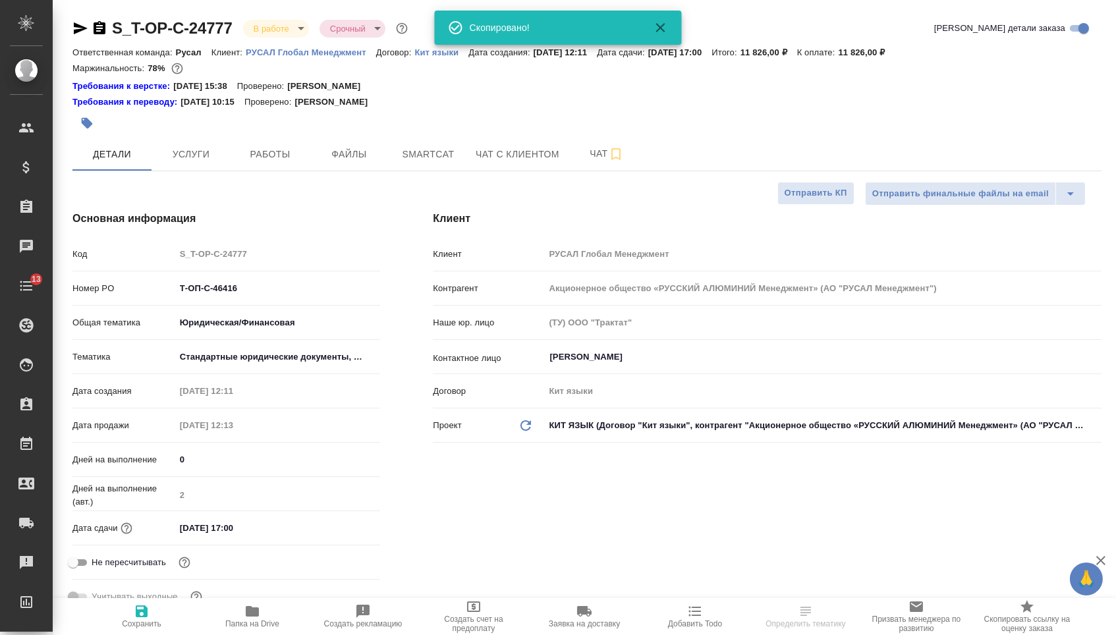
type textarea "x"
select select "RU"
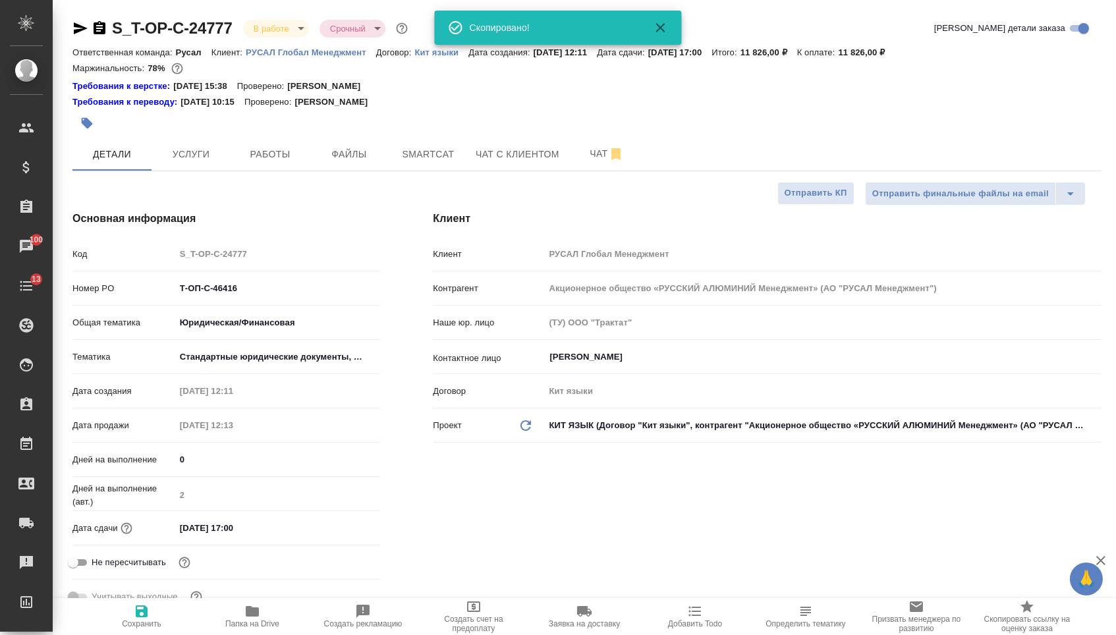
type textarea "x"
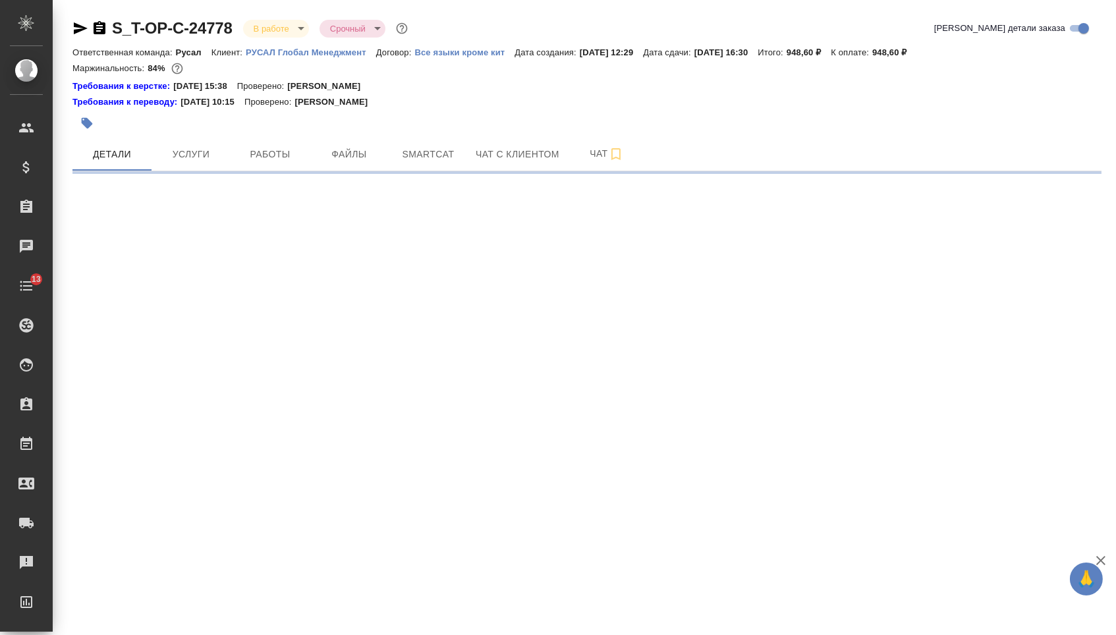
select select "RU"
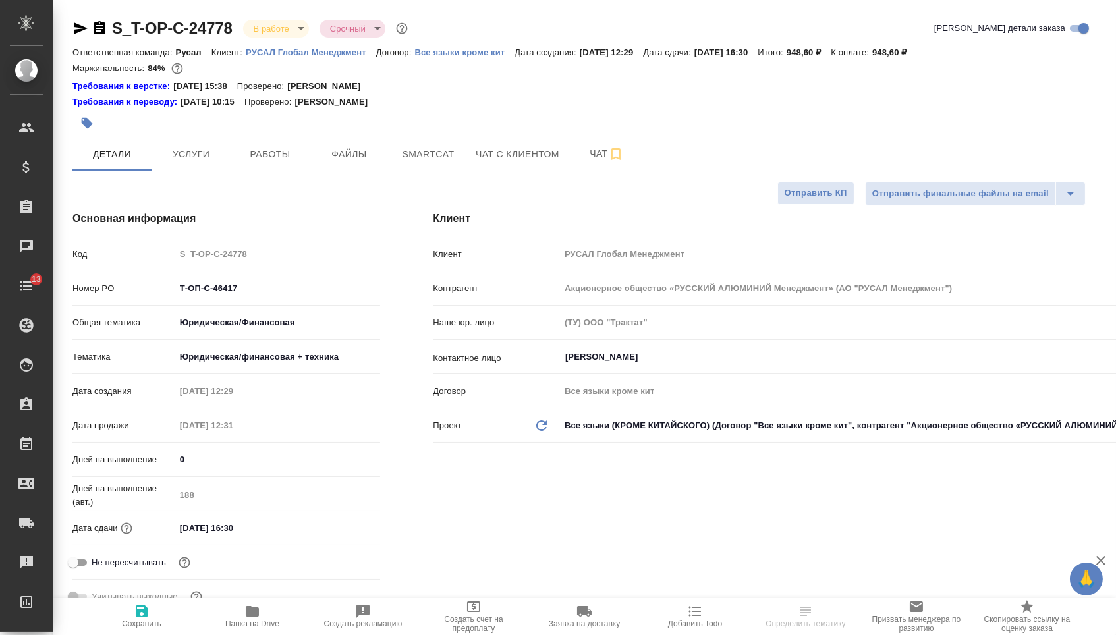
type textarea "x"
click at [105, 28] on icon "button" at bounding box center [100, 28] width 16 height 16
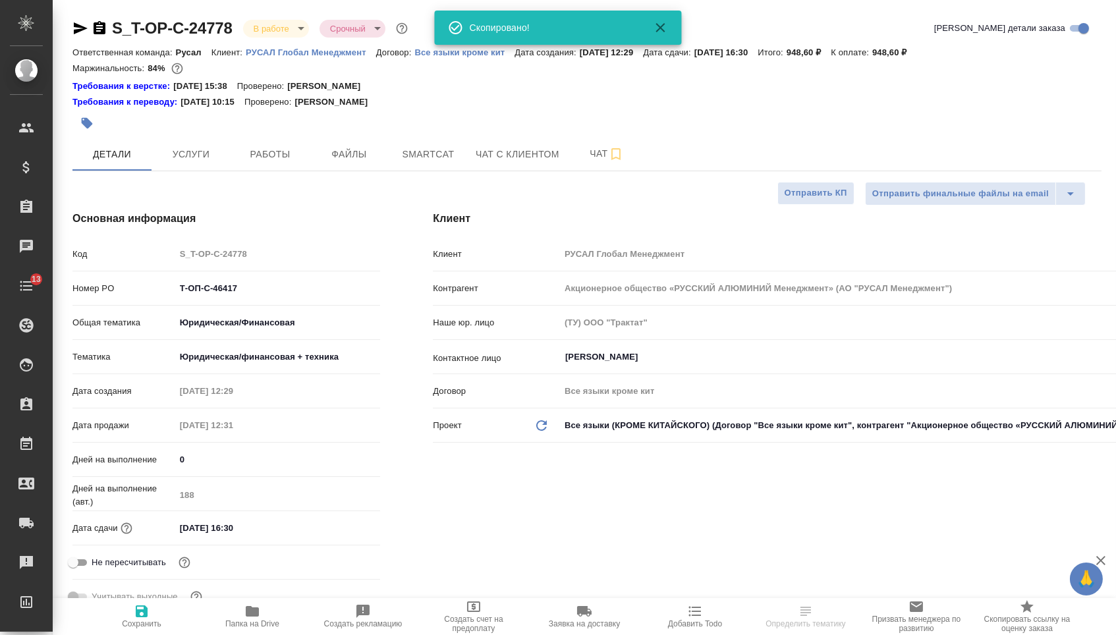
type textarea "x"
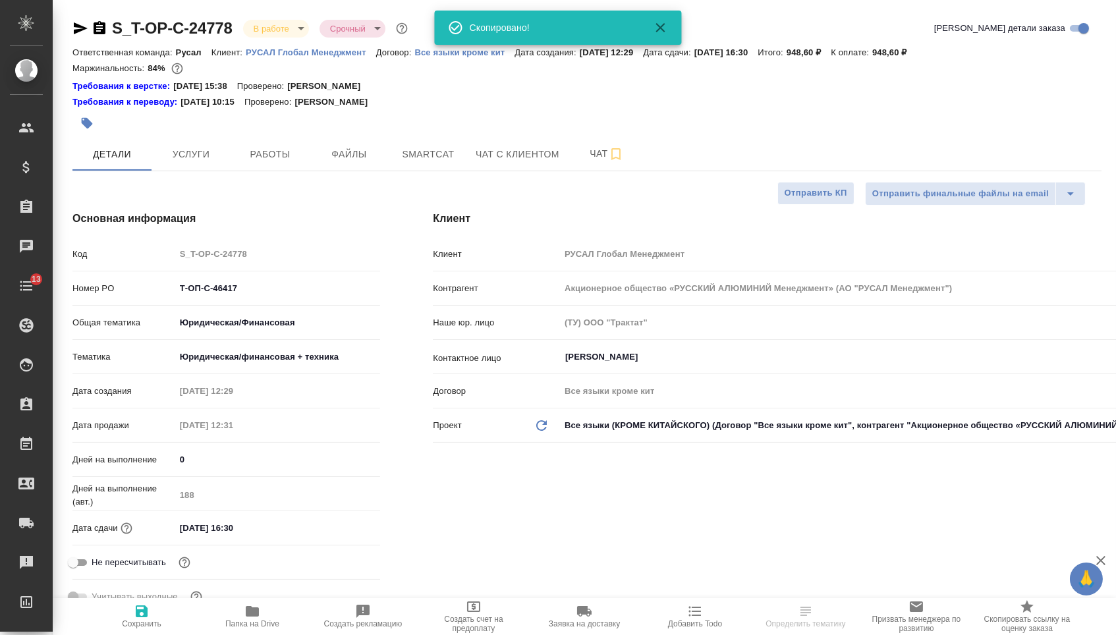
type textarea "x"
select select "RU"
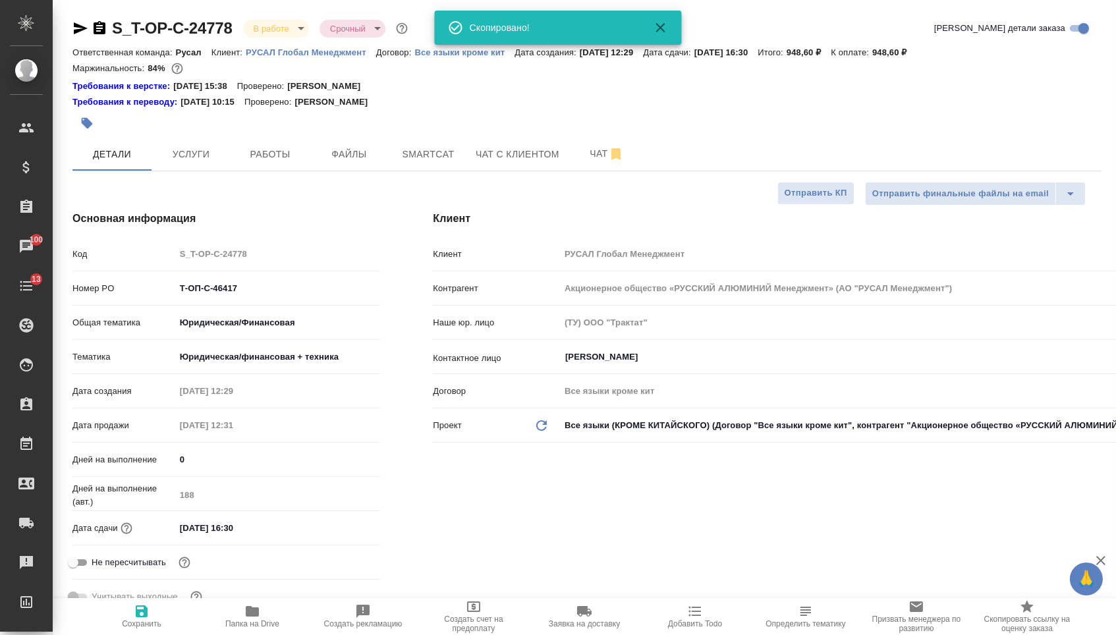
type textarea "x"
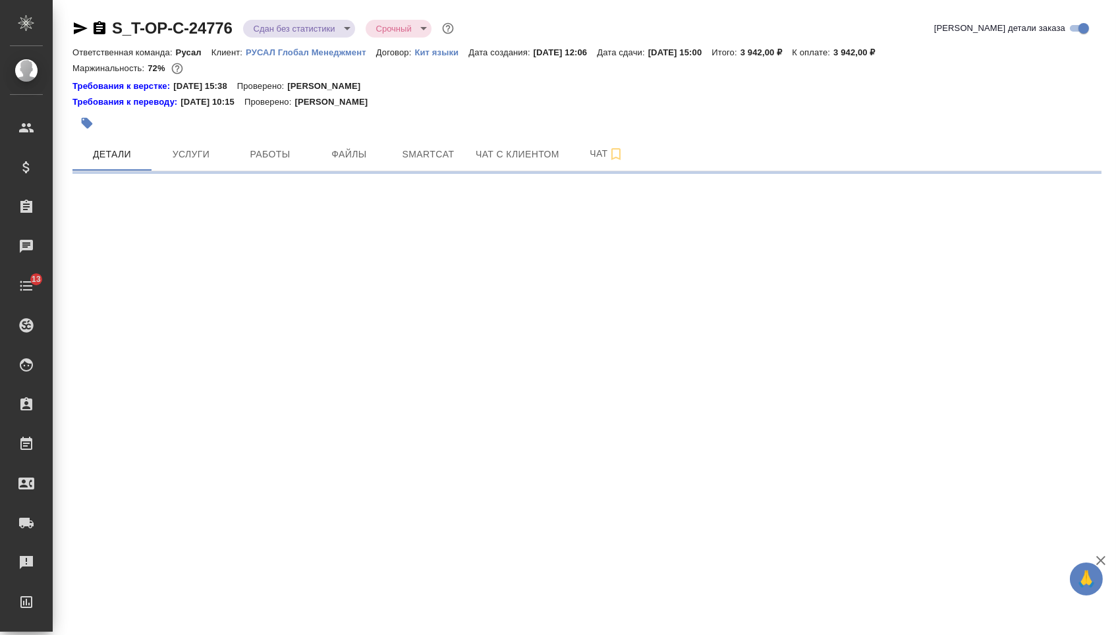
select select "RU"
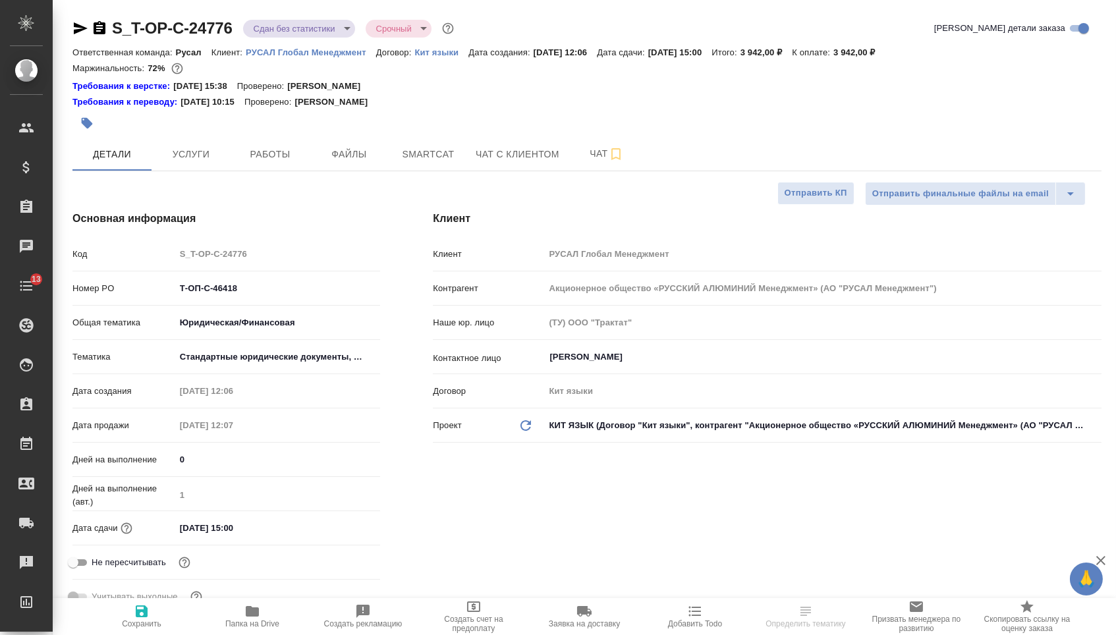
click at [105, 33] on icon "button" at bounding box center [100, 27] width 12 height 13
type textarea "x"
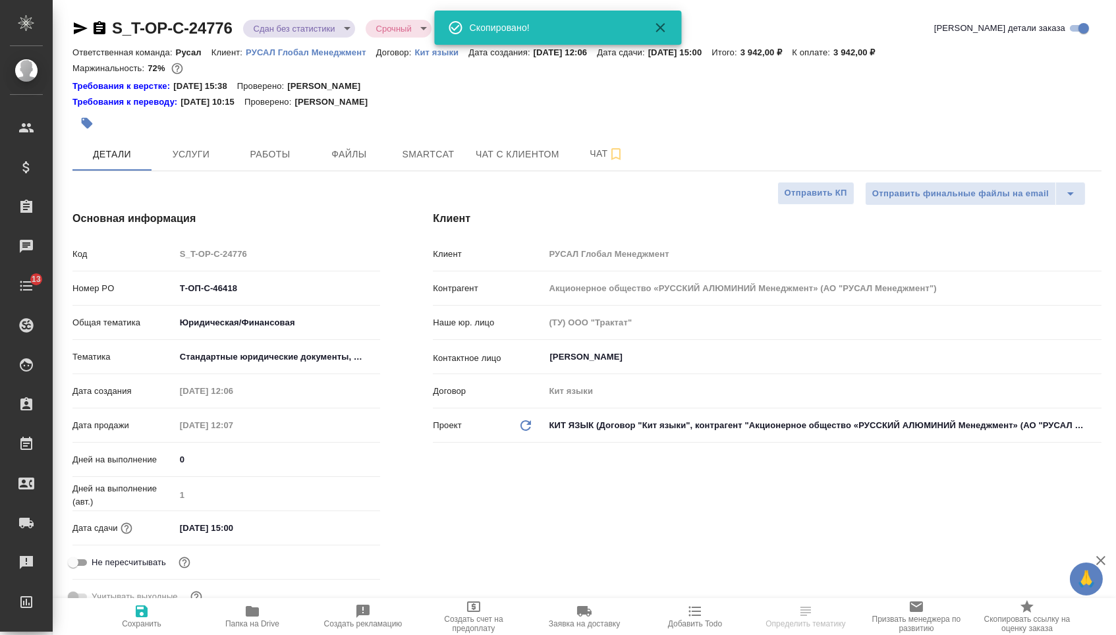
type textarea "x"
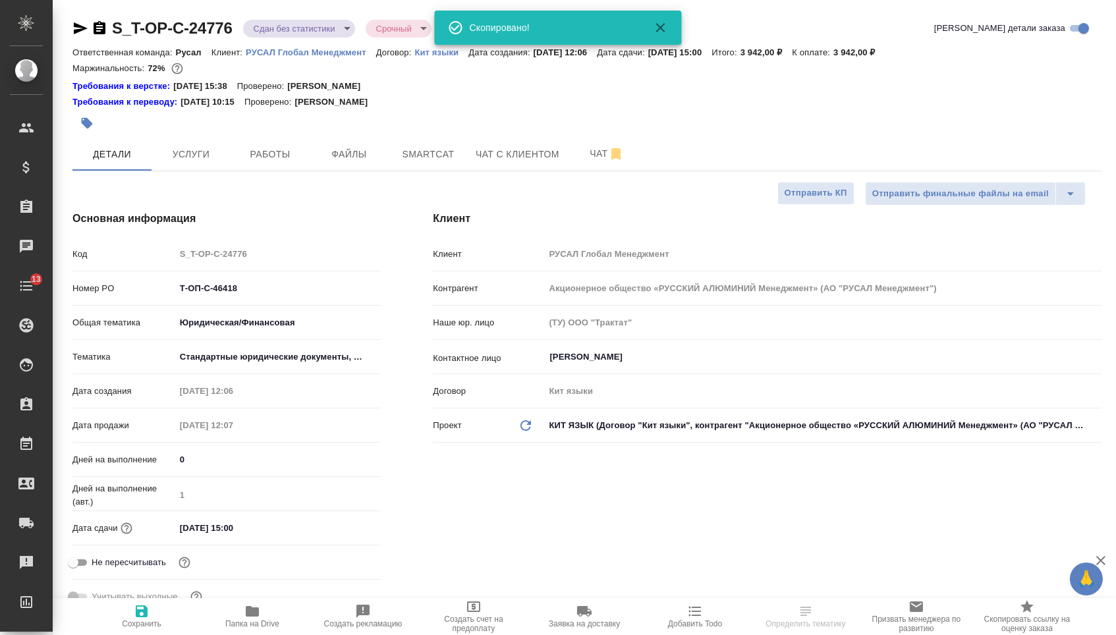
type textarea "x"
select select "RU"
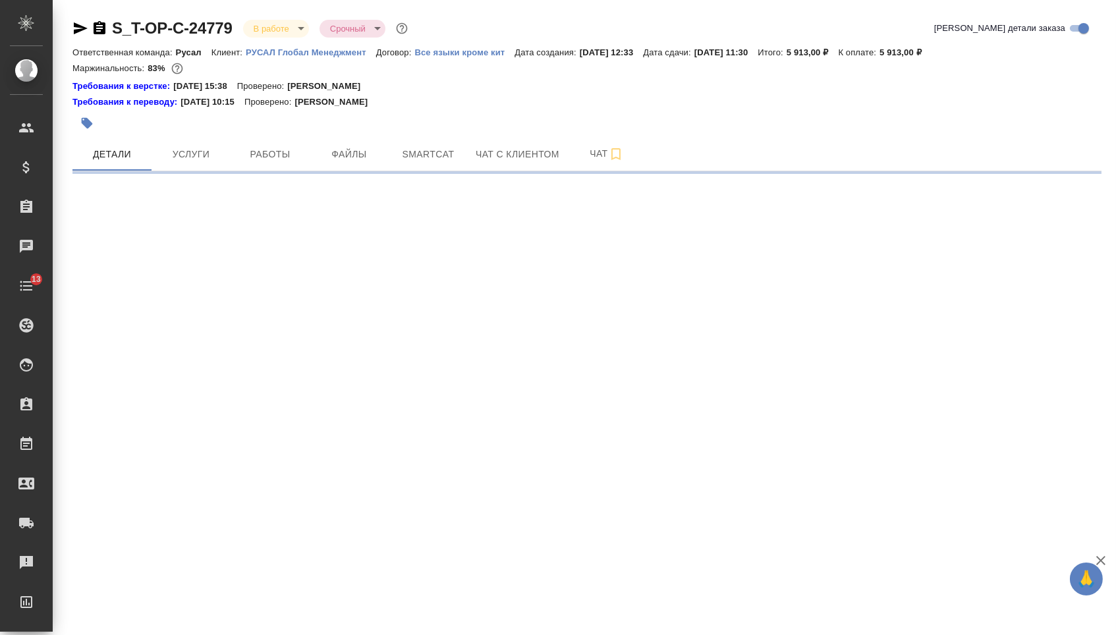
select select "RU"
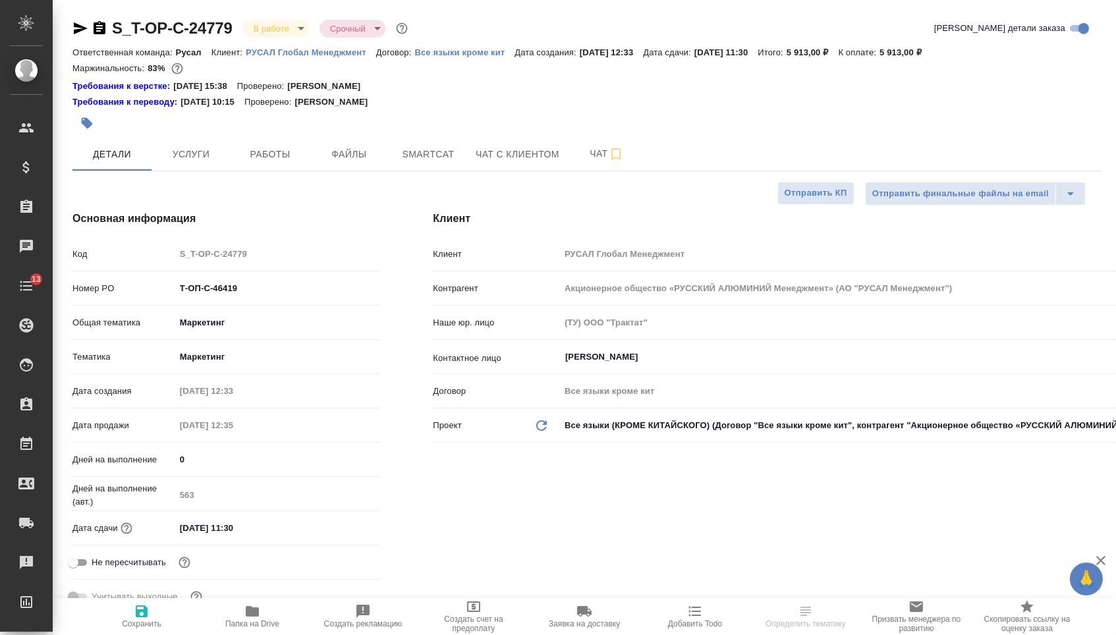
type textarea "x"
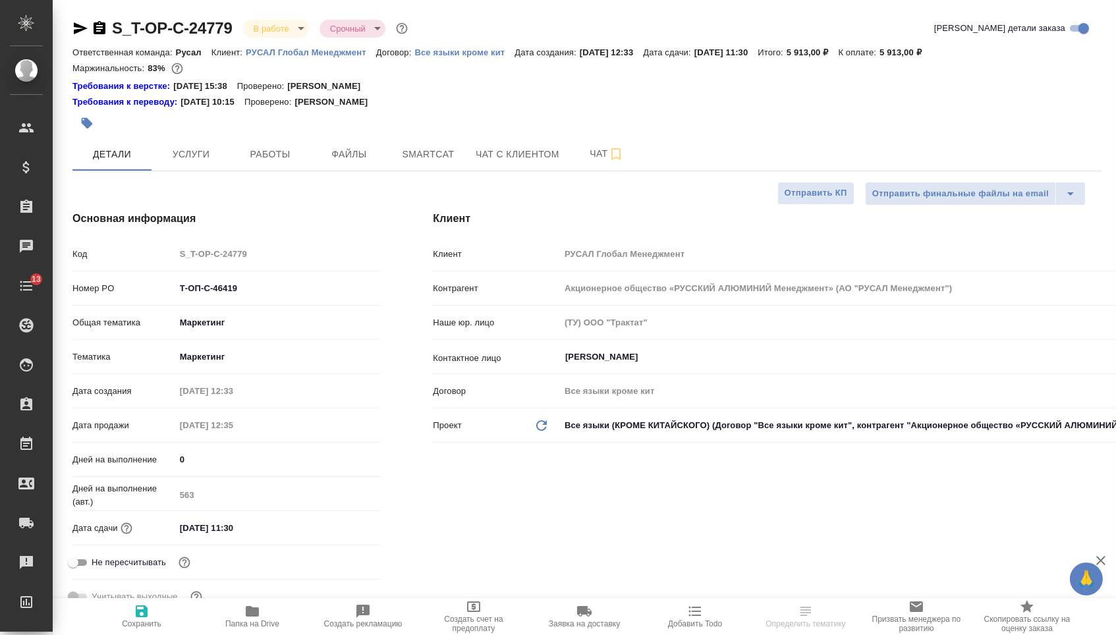
type textarea "x"
click at [101, 28] on icon "button" at bounding box center [100, 28] width 16 height 16
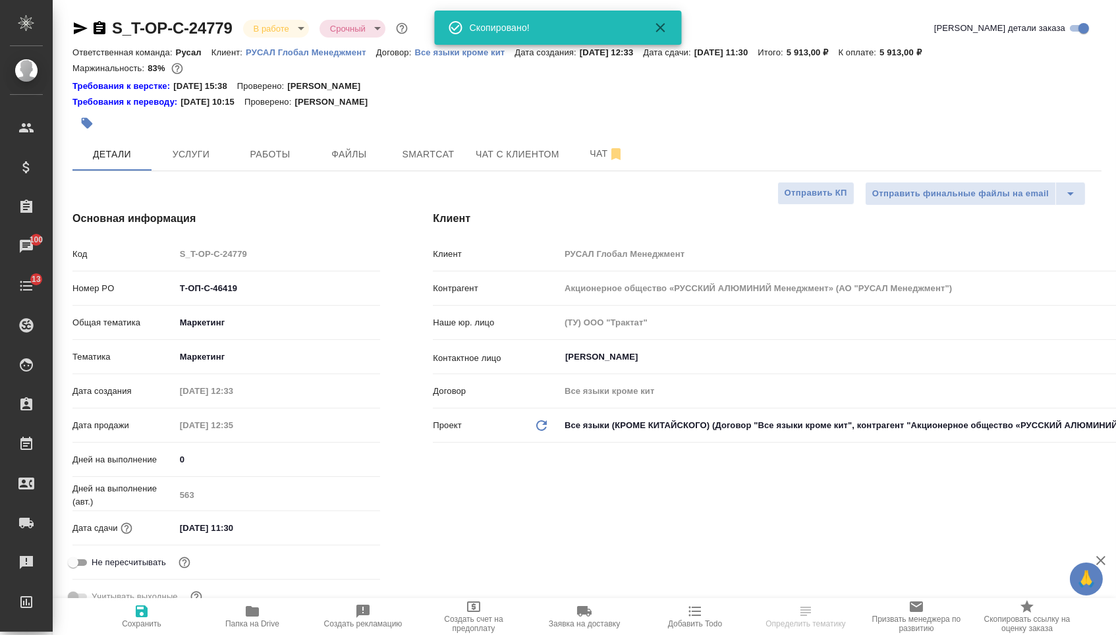
select select "RU"
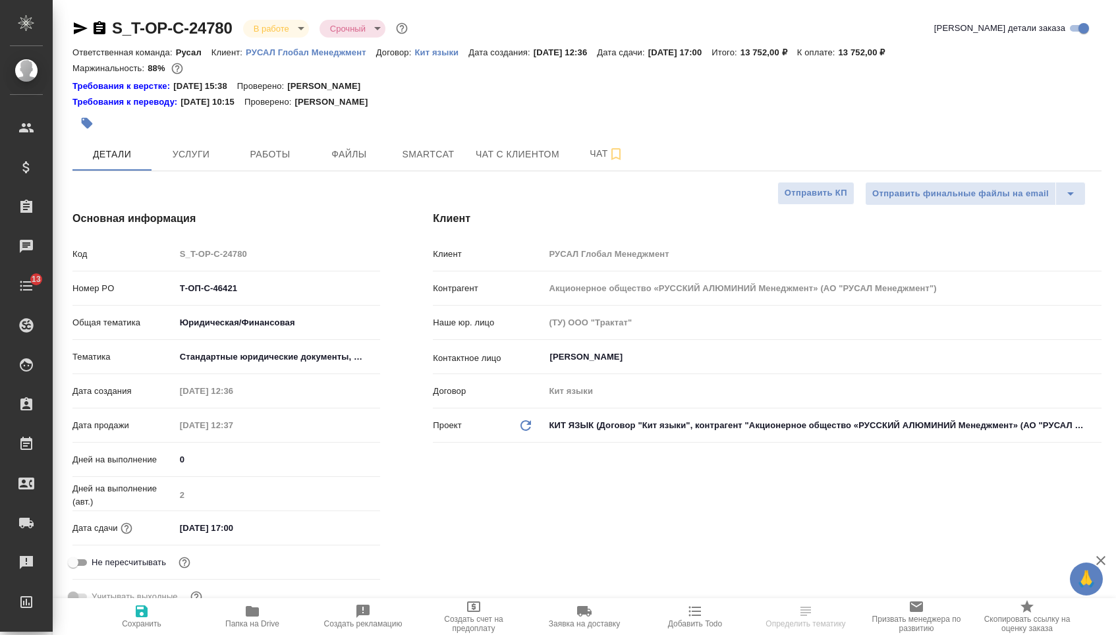
select select "RU"
click at [103, 32] on icon "button" at bounding box center [100, 28] width 16 height 16
select select "RU"
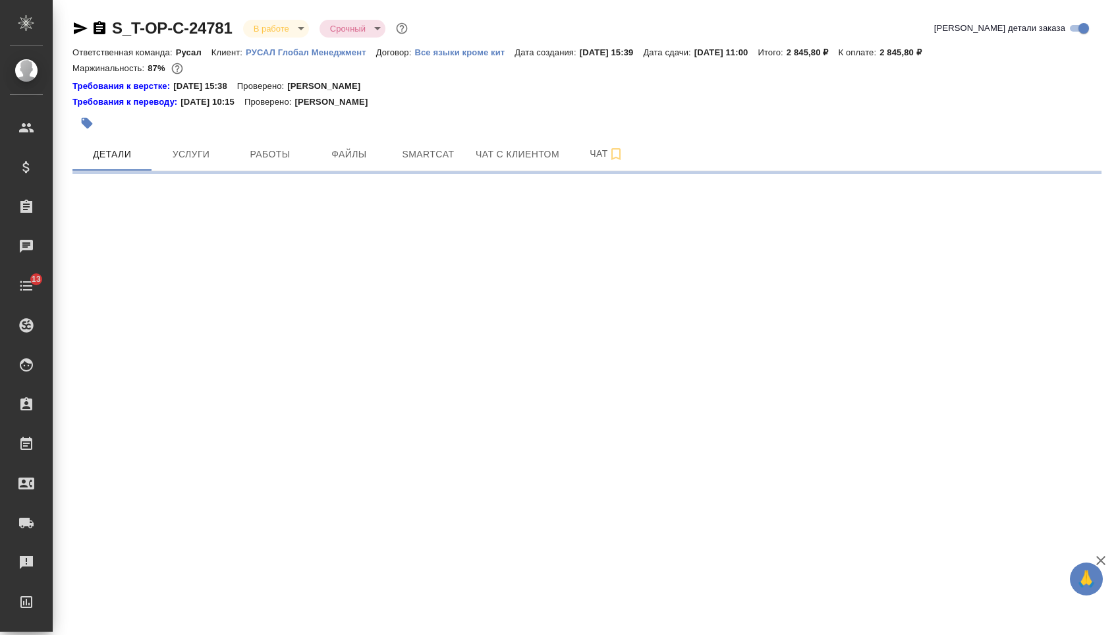
select select "RU"
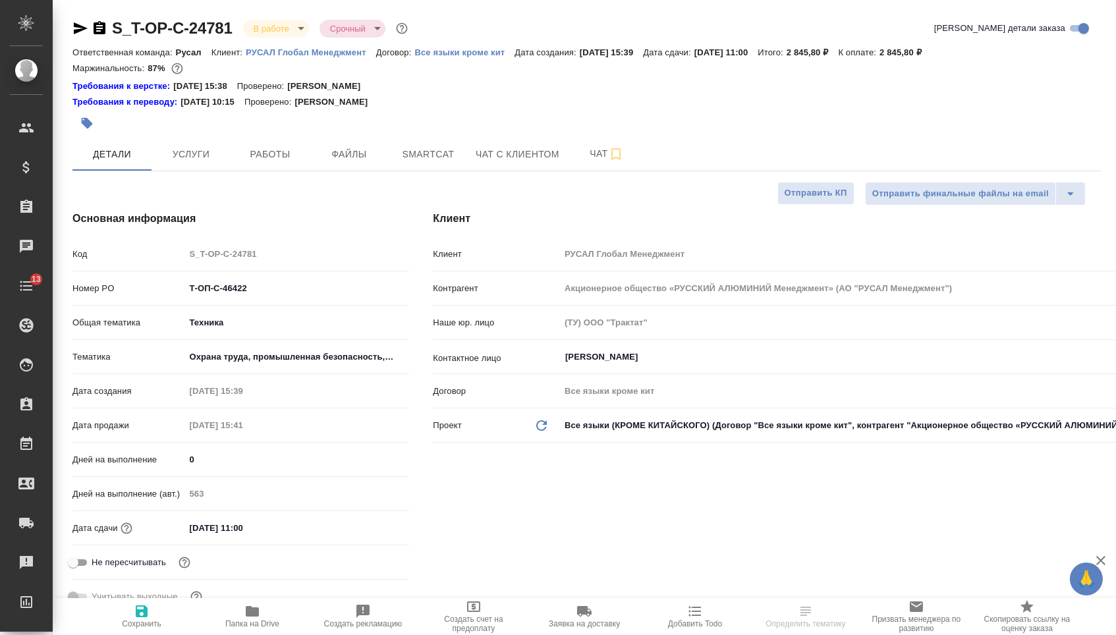
click at [101, 33] on icon "button" at bounding box center [100, 27] width 12 height 13
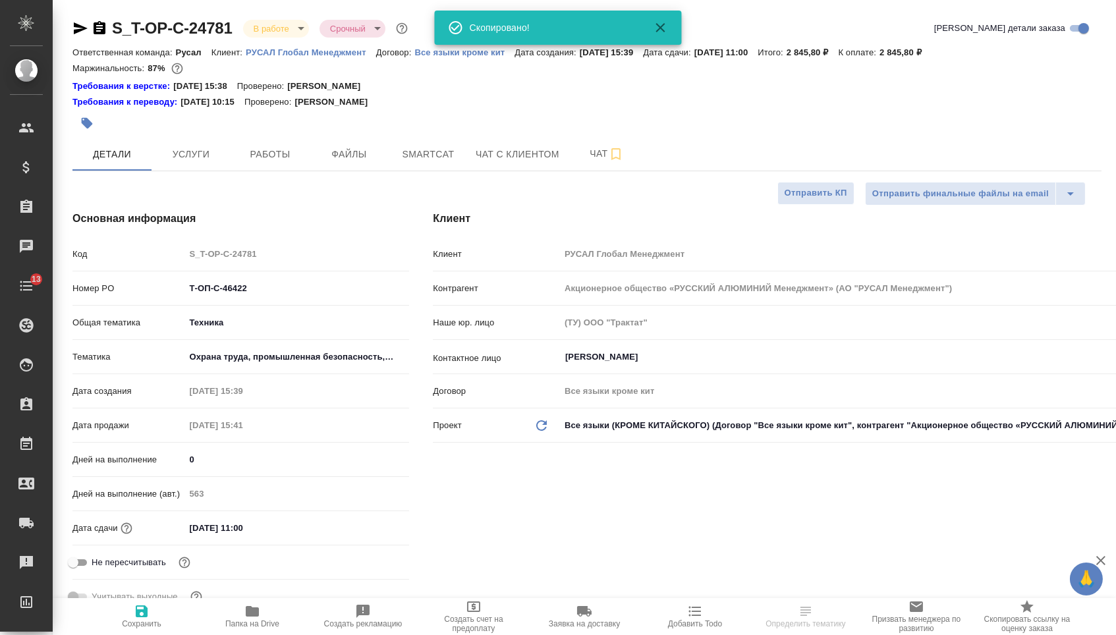
type textarea "x"
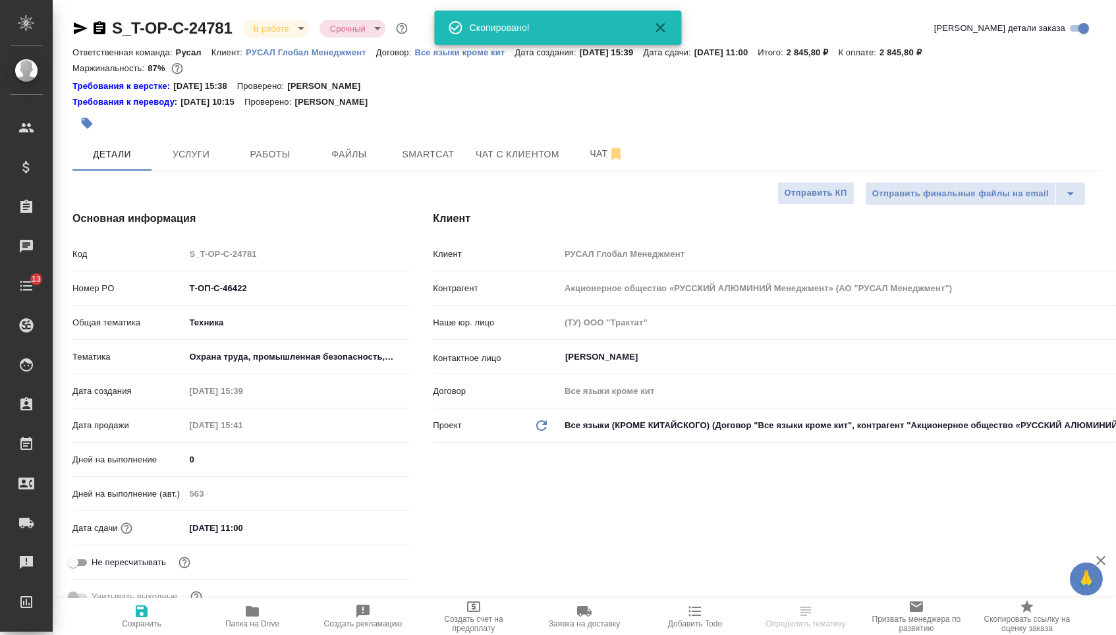
type textarea "x"
select select "RU"
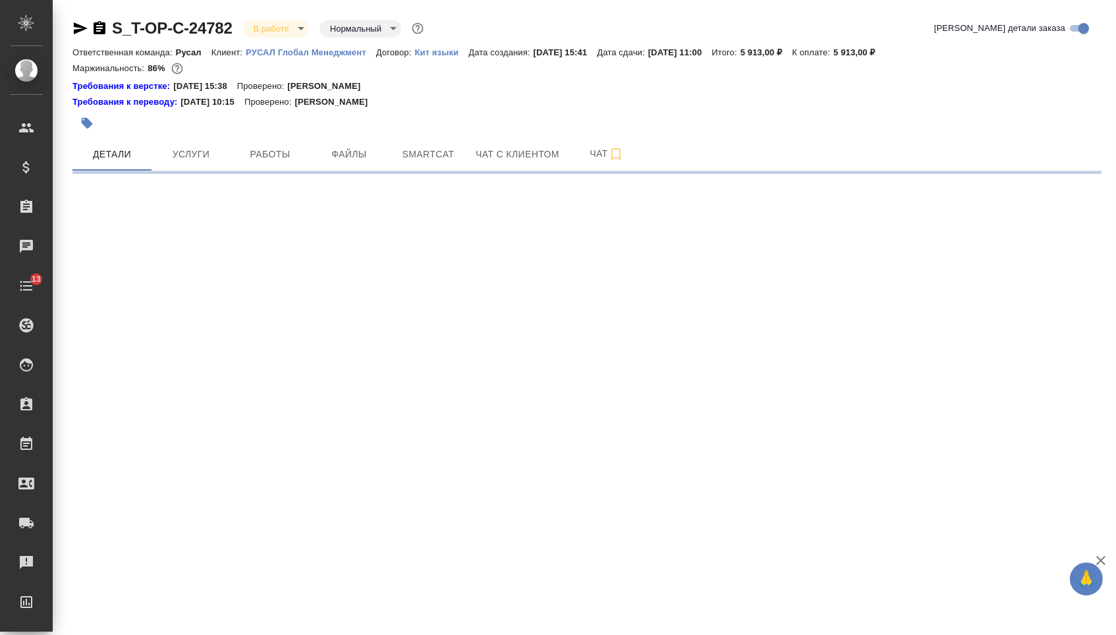
select select "RU"
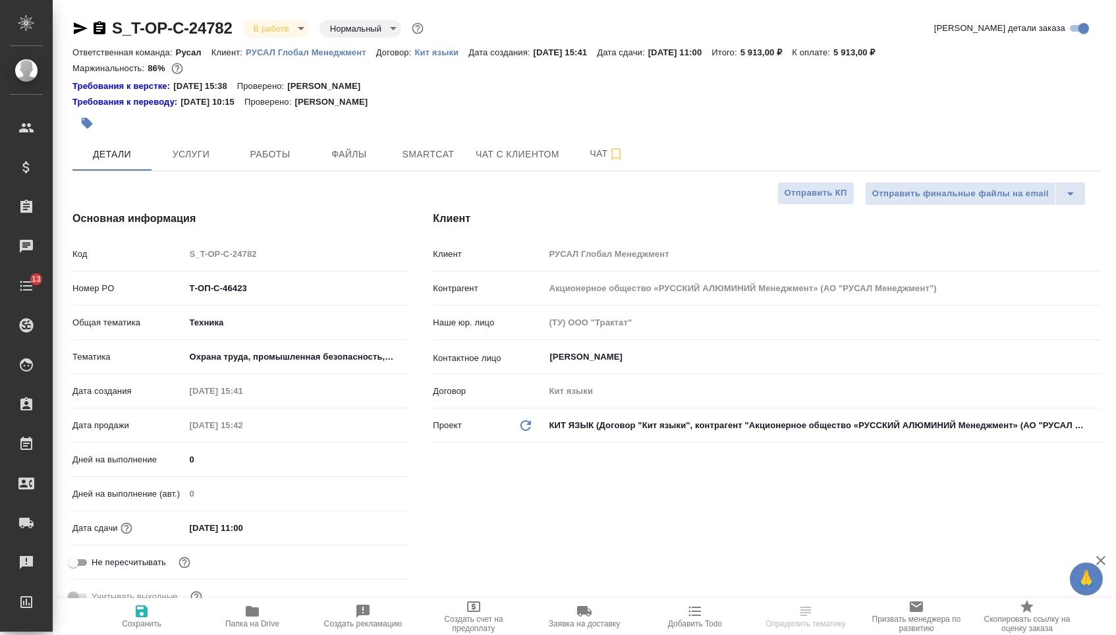
click at [105, 32] on icon "button" at bounding box center [100, 27] width 12 height 13
type textarea "x"
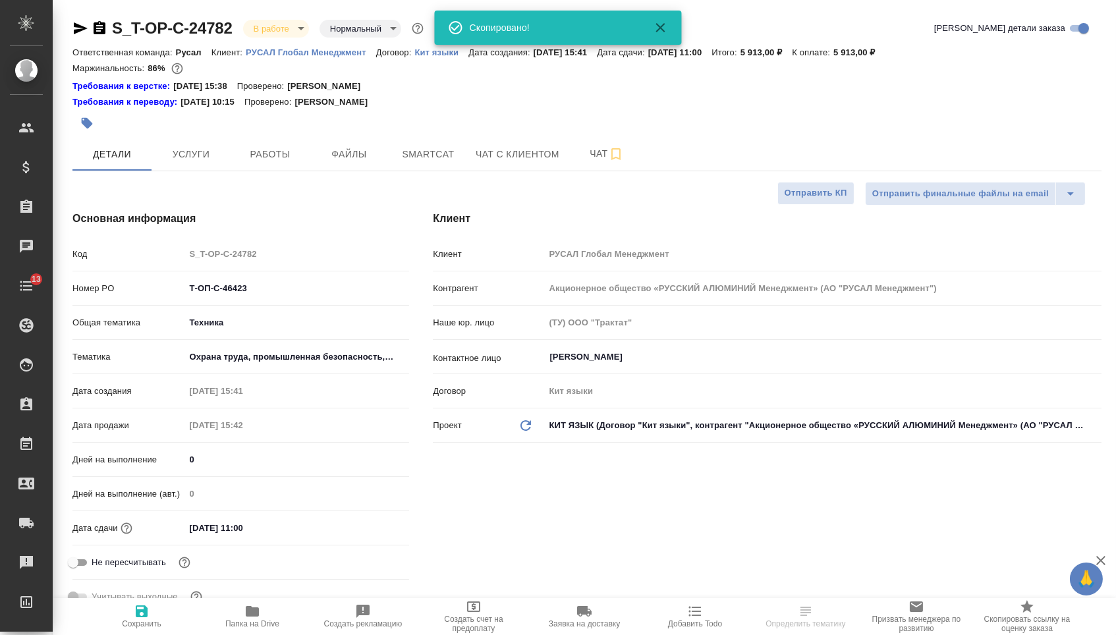
type textarea "x"
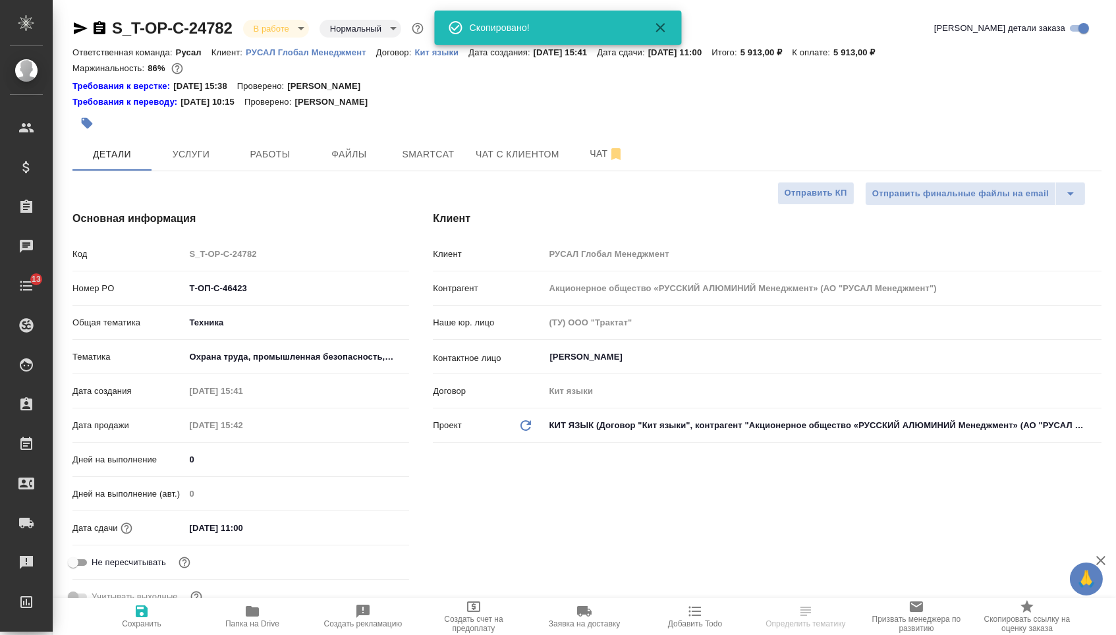
type textarea "x"
select select "RU"
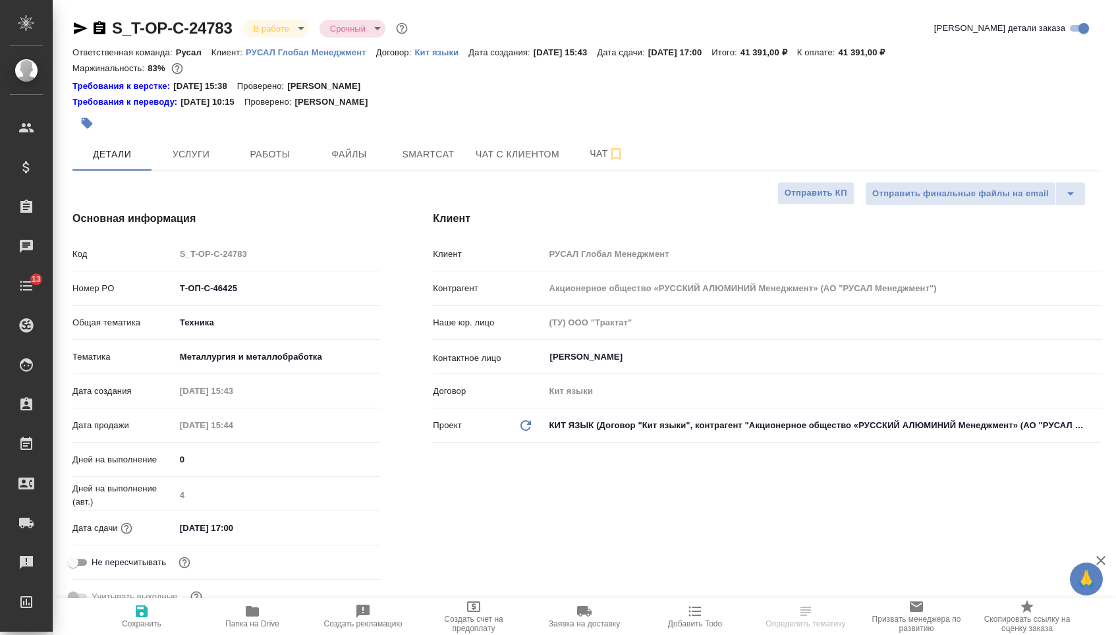
select select "RU"
type textarea "x"
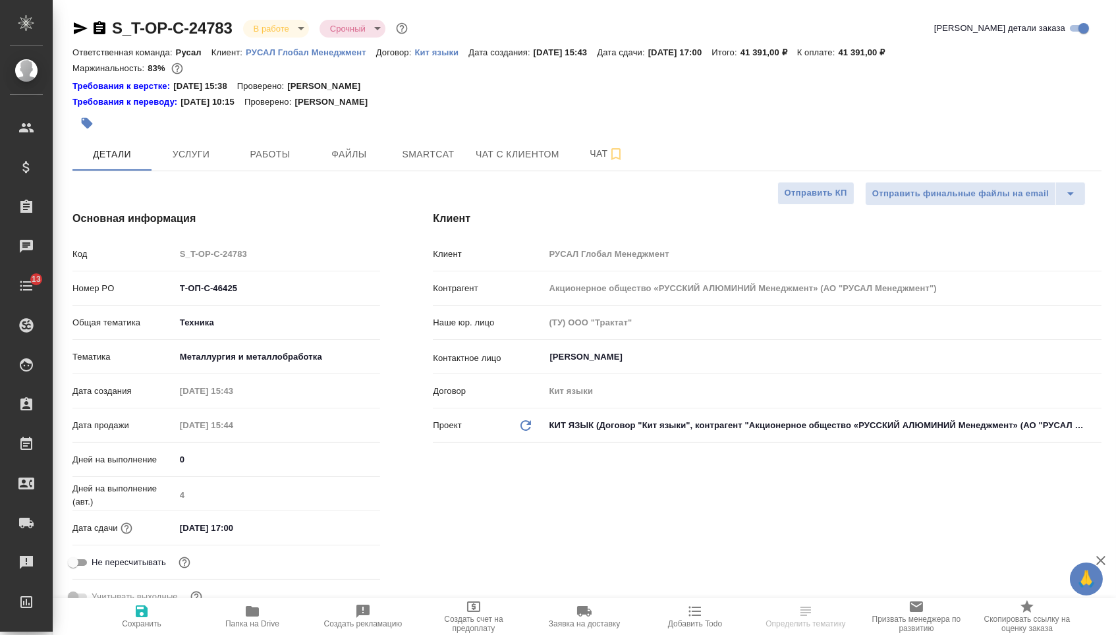
type textarea "x"
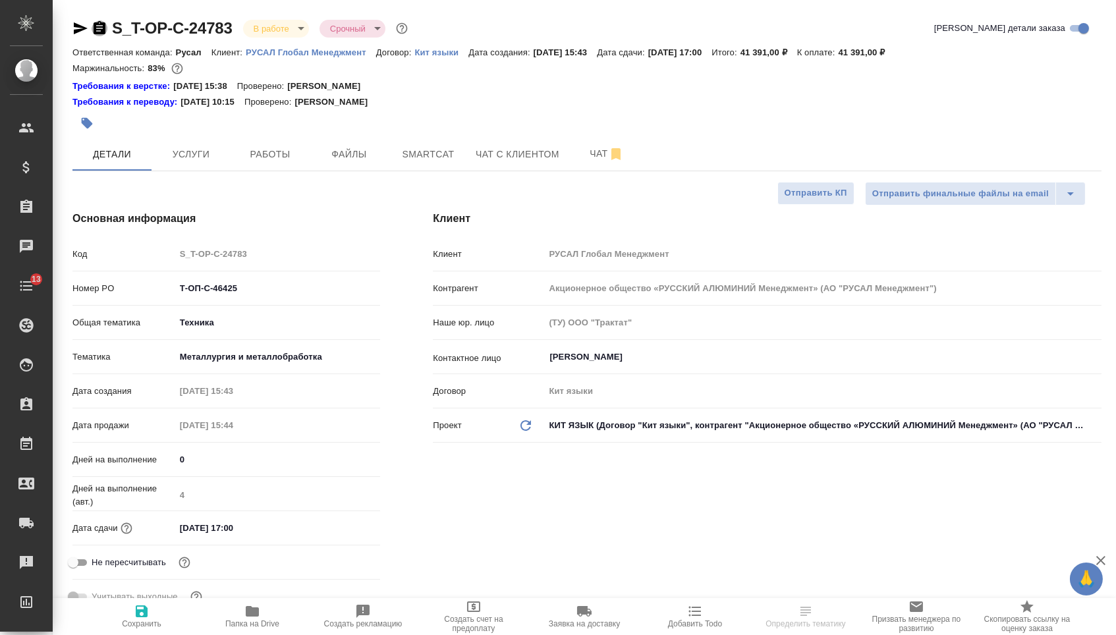
click at [105, 32] on icon "button" at bounding box center [100, 27] width 12 height 13
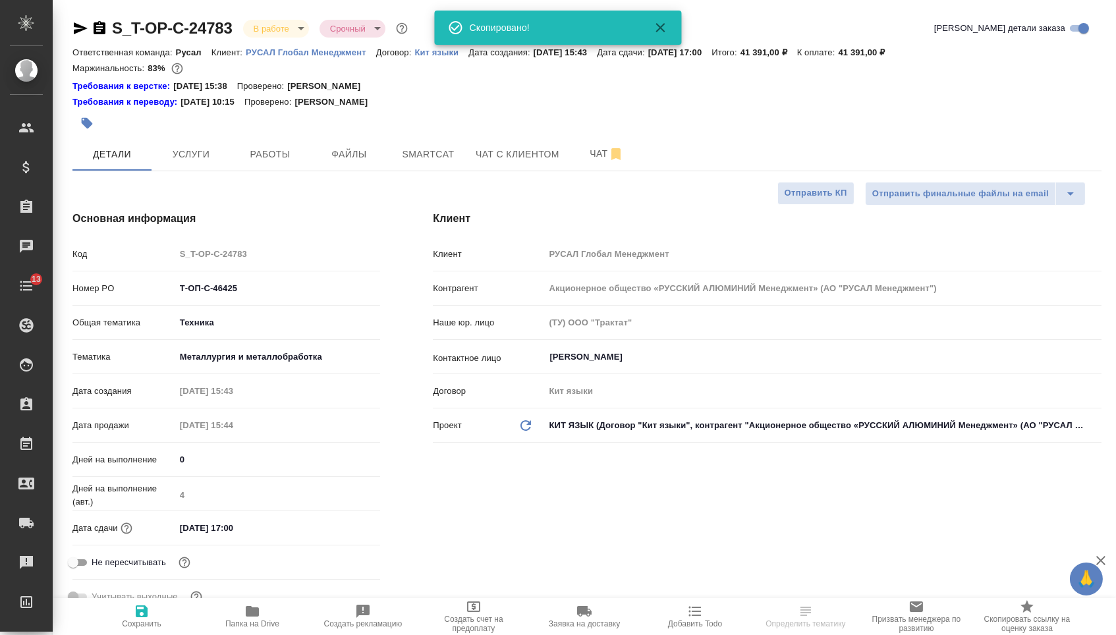
type textarea "x"
select select "RU"
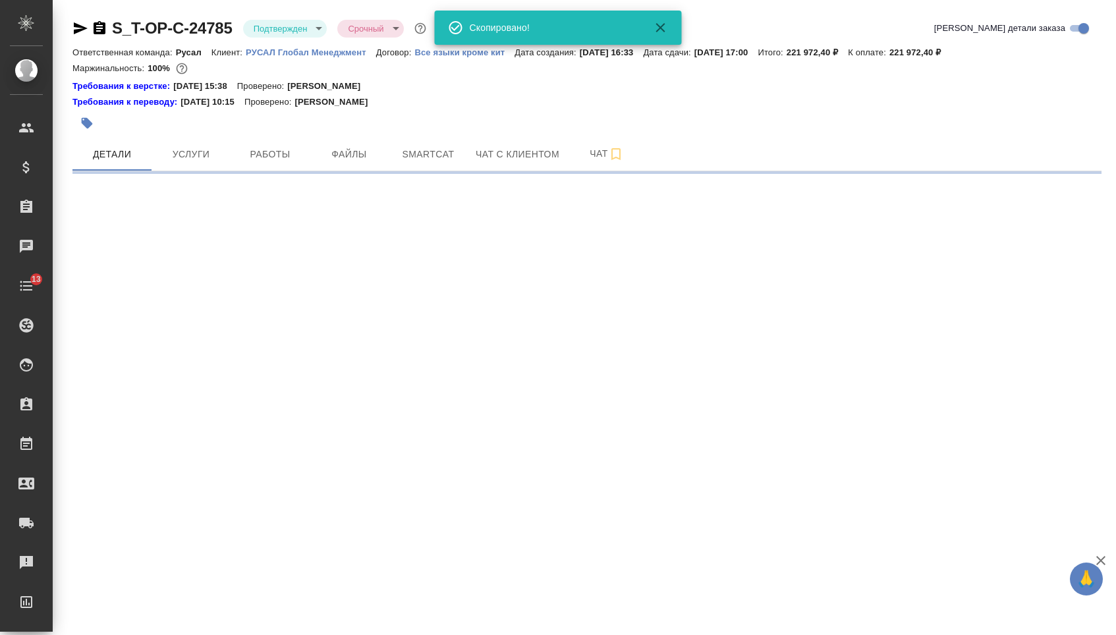
select select "RU"
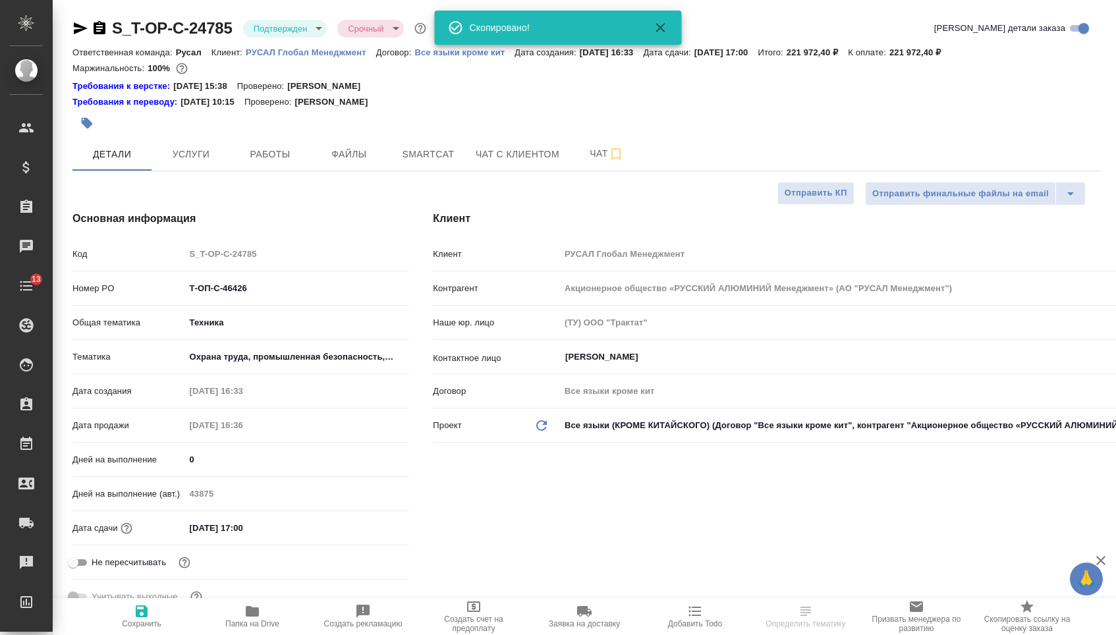
type textarea "x"
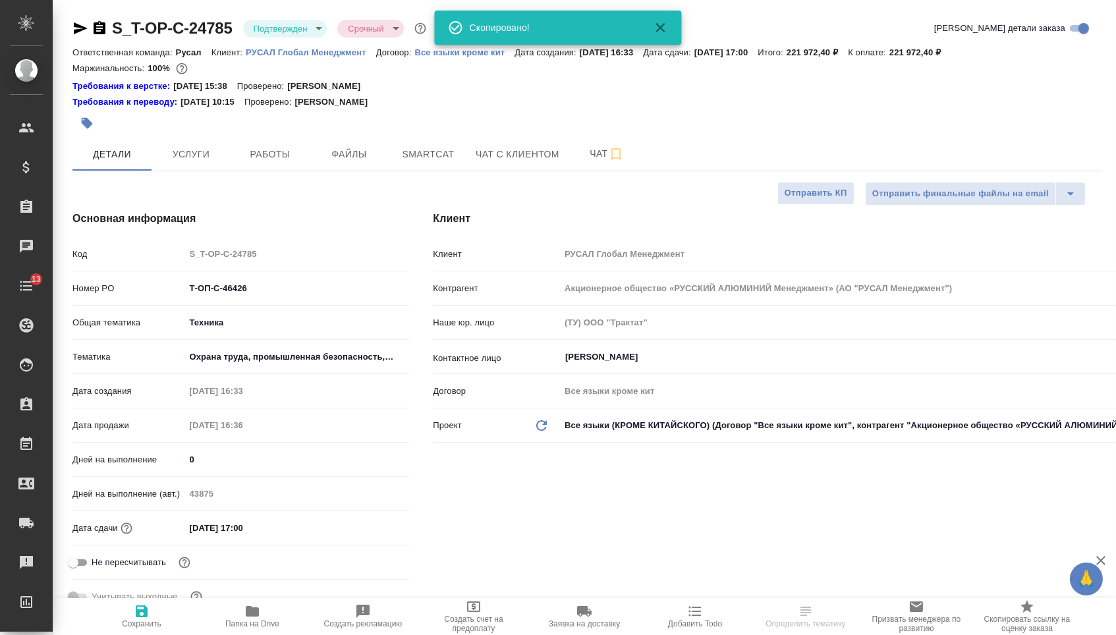
type textarea "x"
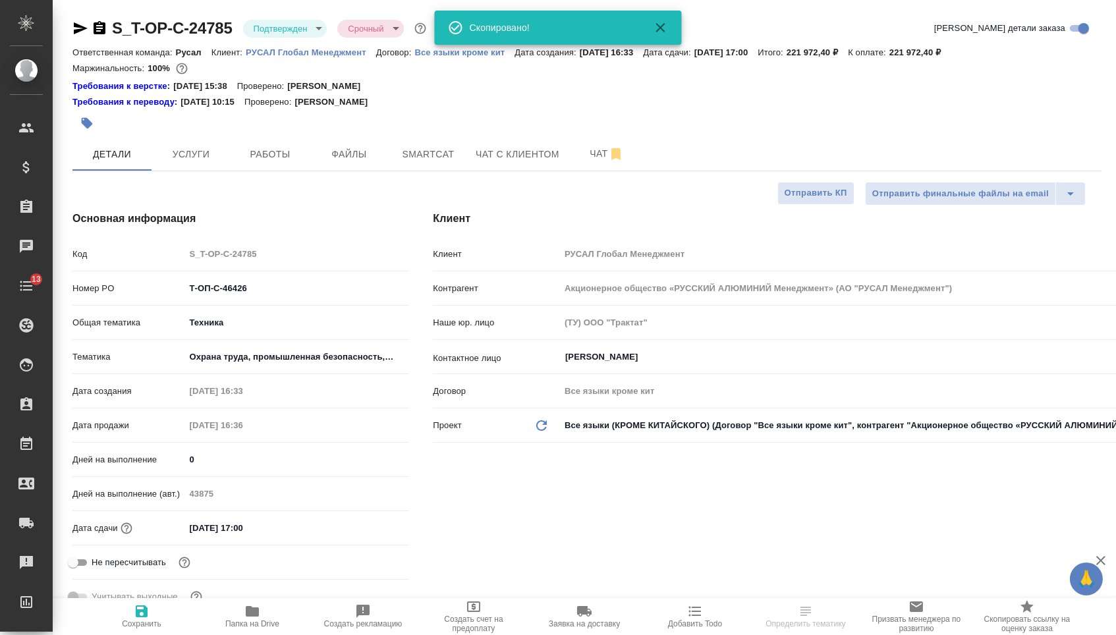
type textarea "x"
select select "RU"
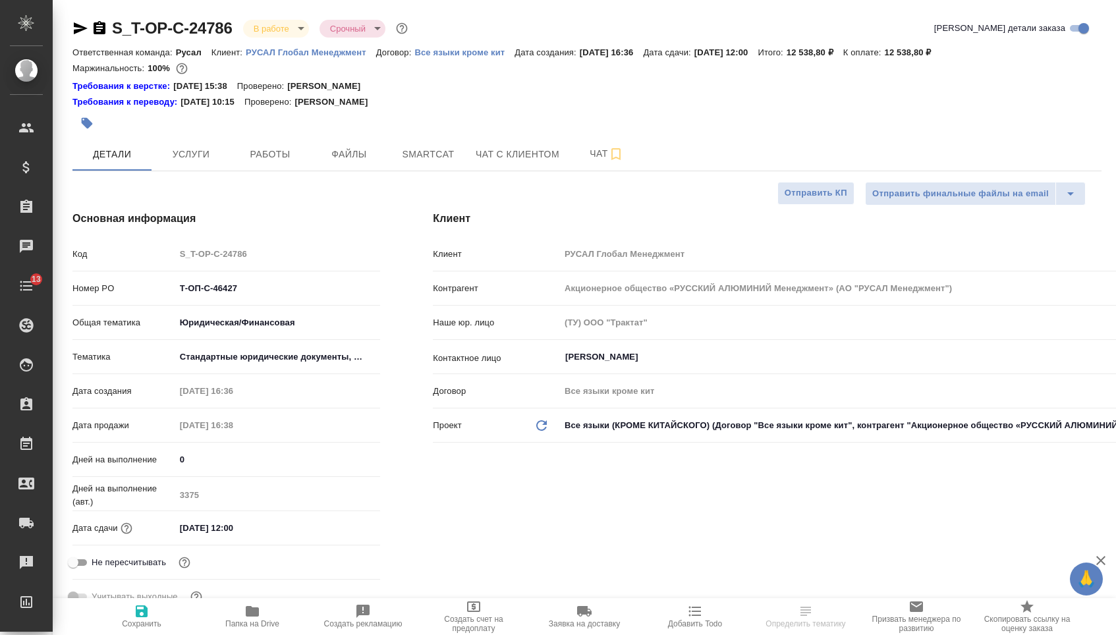
select select "RU"
click at [104, 28] on icon "button" at bounding box center [100, 28] width 16 height 16
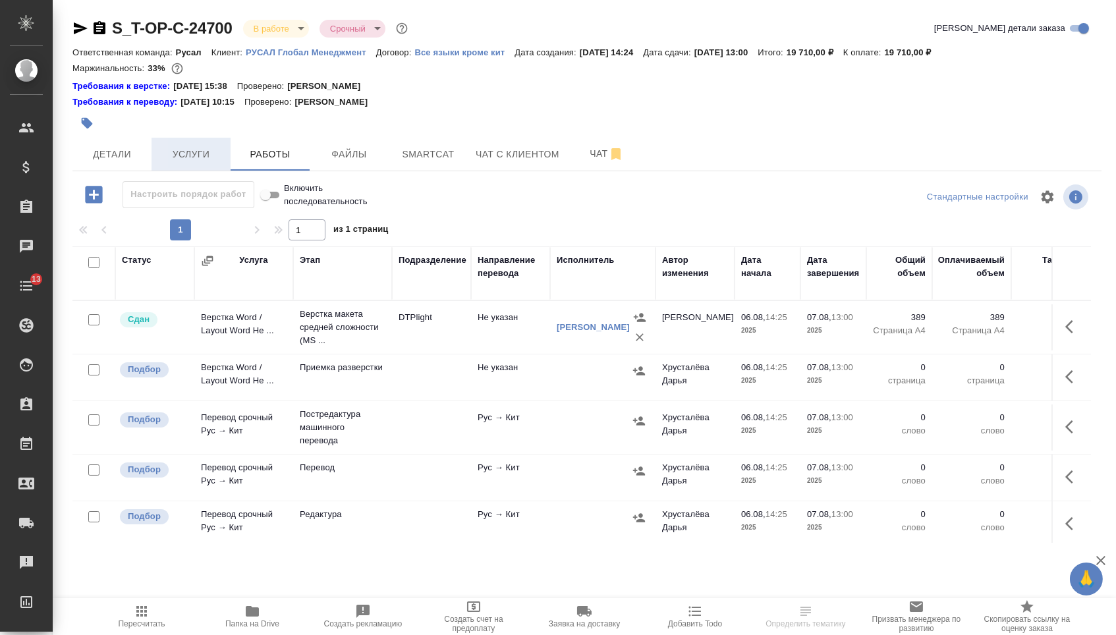
click at [186, 142] on button "Услуги" at bounding box center [191, 154] width 79 height 33
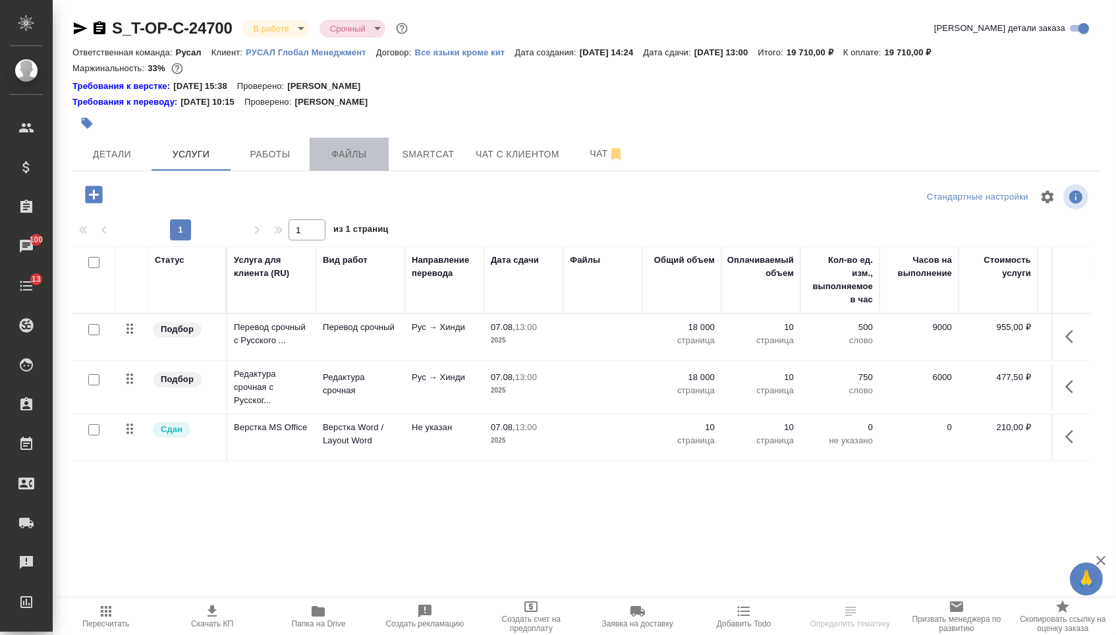
click at [365, 156] on span "Файлы" at bounding box center [349, 154] width 63 height 16
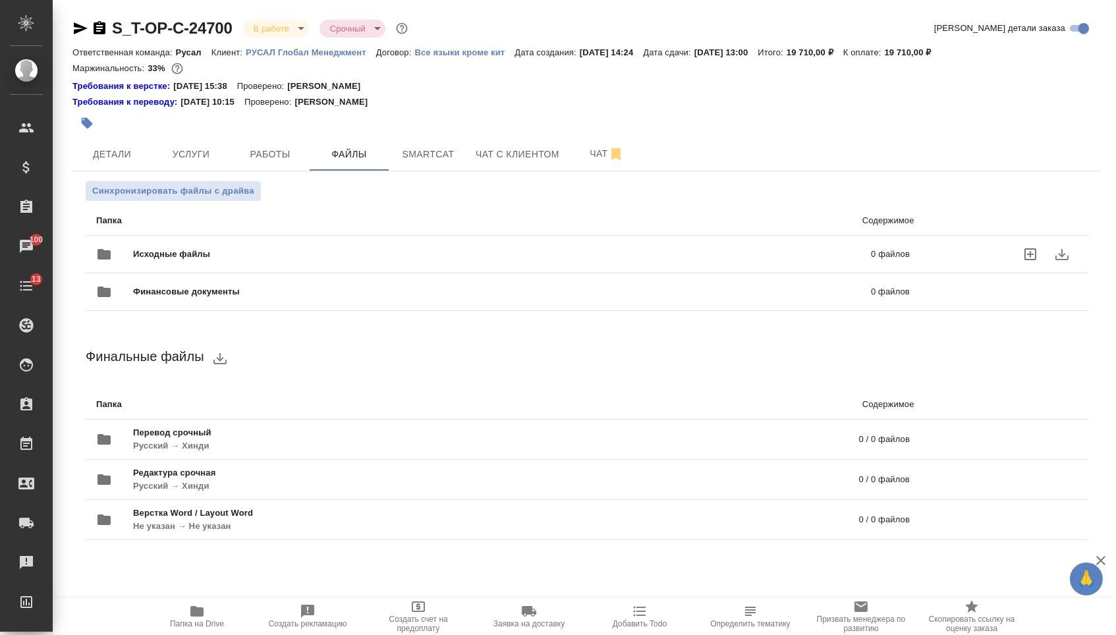
click at [304, 251] on div "Исходные файлы 0 файлов" at bounding box center [503, 255] width 814 height 32
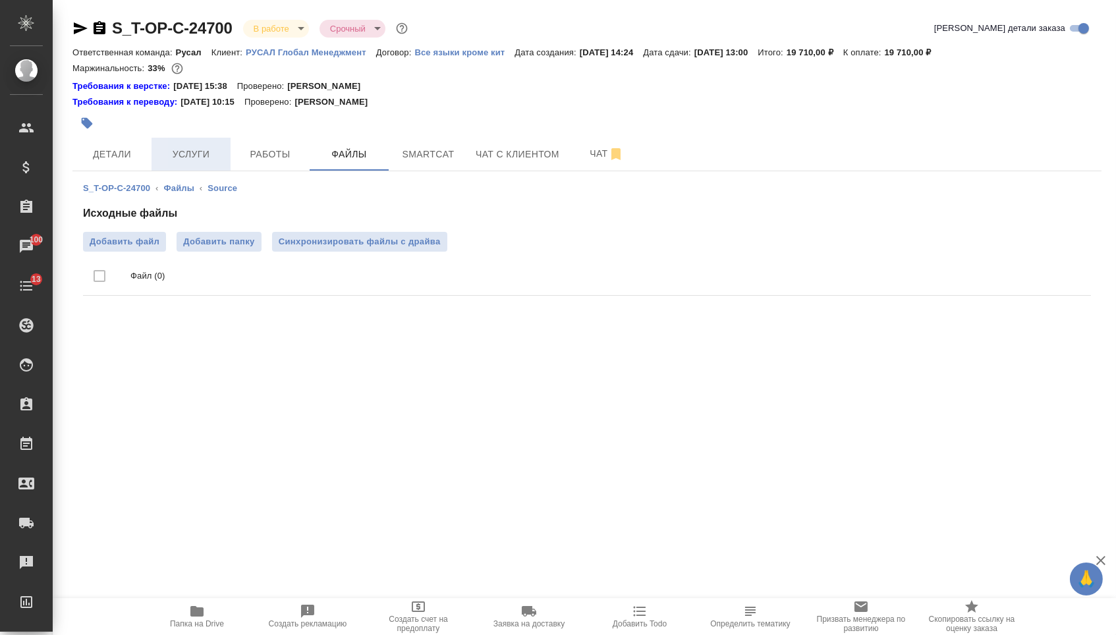
click at [165, 156] on span "Услуги" at bounding box center [190, 154] width 63 height 16
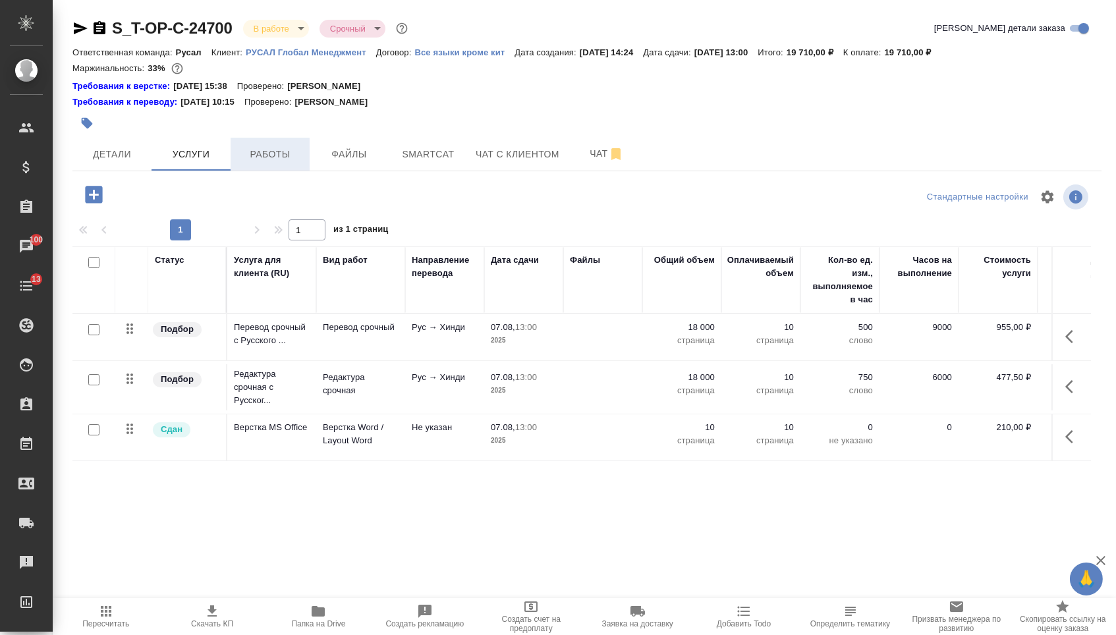
click at [289, 153] on span "Работы" at bounding box center [270, 154] width 63 height 16
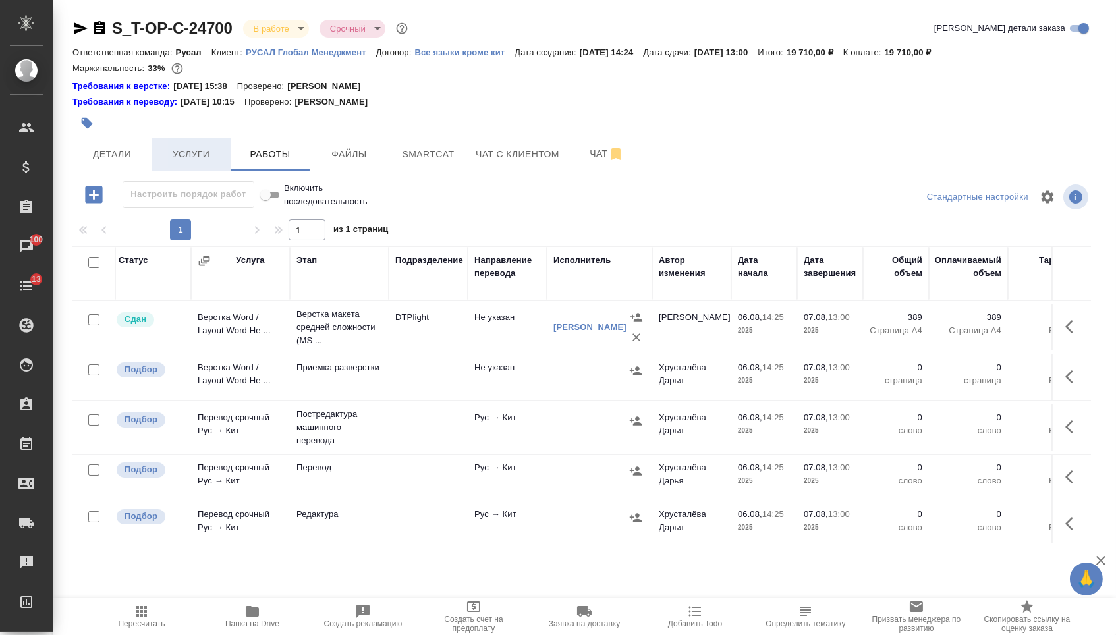
scroll to position [0, 3]
click at [218, 160] on span "Услуги" at bounding box center [190, 154] width 63 height 16
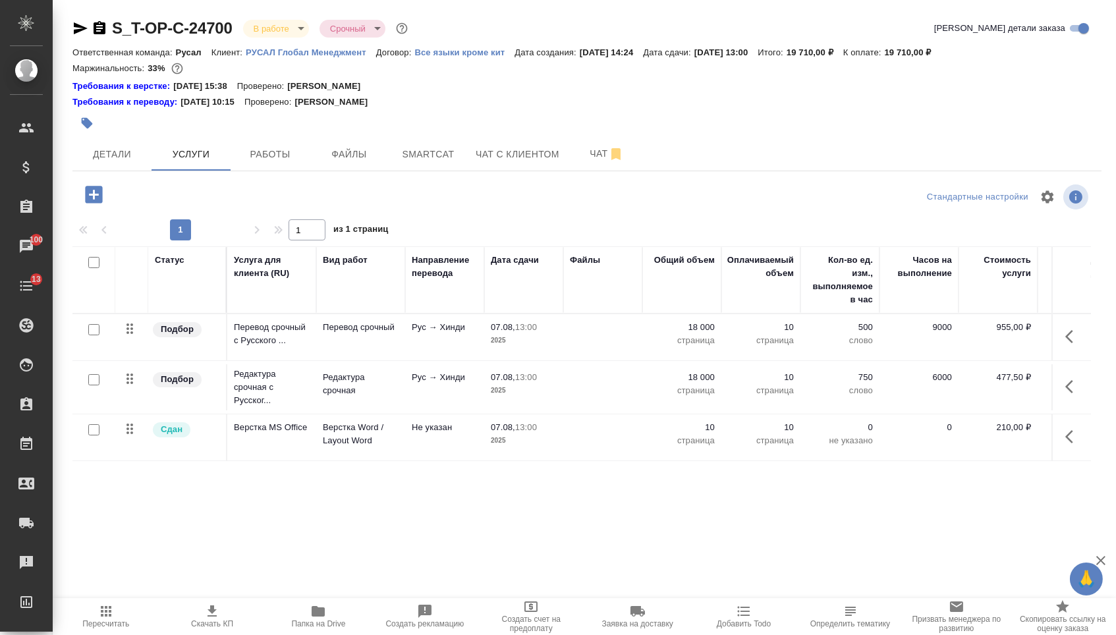
click at [680, 434] on p "10" at bounding box center [682, 427] width 66 height 13
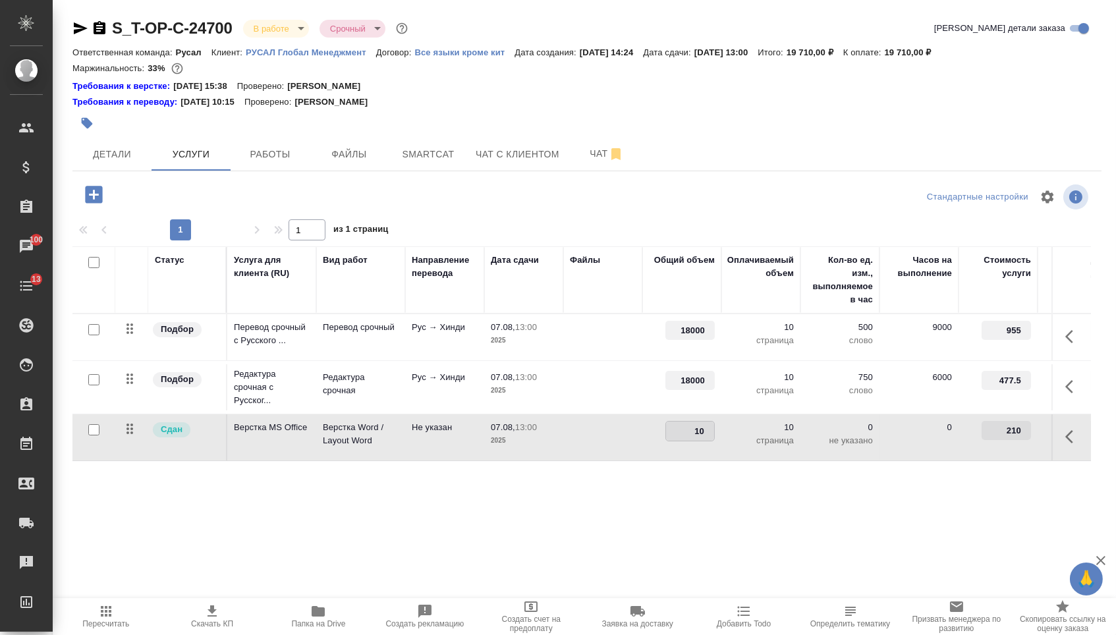
drag, startPoint x: 679, startPoint y: 438, endPoint x: 745, endPoint y: 438, distance: 66.6
click at [745, 438] on tr "Сдан Верстка MS Office Верстка Word / Layout Word Не указан 07.08, 13:00 2025 1…" at bounding box center [693, 438] width 1242 height 47
type input "511"
drag, startPoint x: 676, startPoint y: 335, endPoint x: 764, endPoint y: 335, distance: 88.3
click at [764, 335] on tr "Подбор Перевод срочный с Русского ... Перевод срочный Рус → Хинди 07.08, 13:00 …" at bounding box center [693, 337] width 1242 height 47
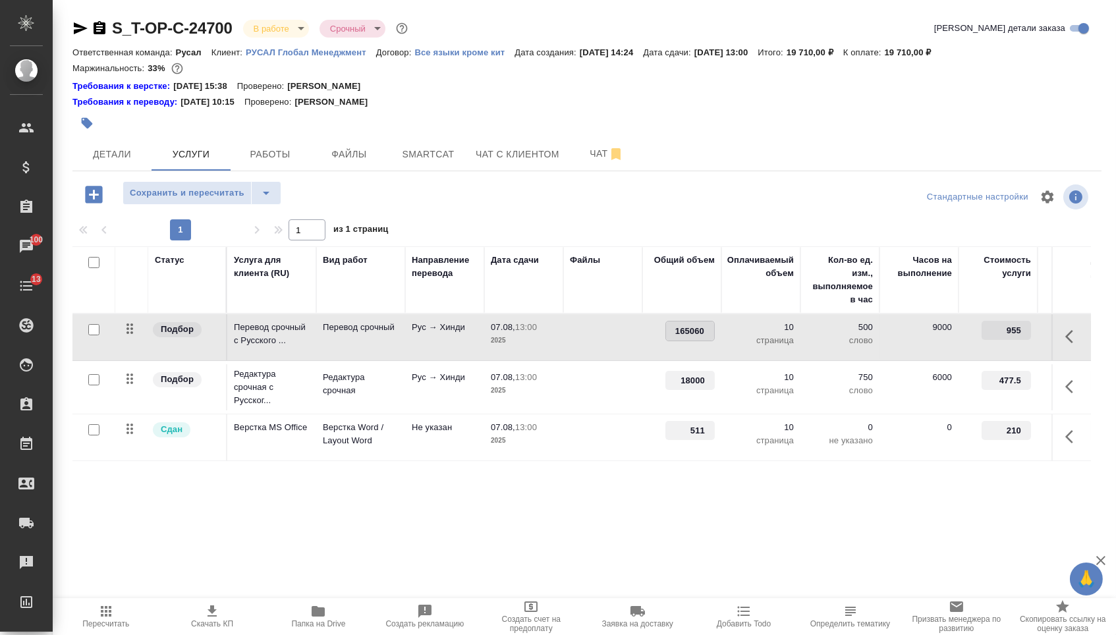
type input "1650600"
drag, startPoint x: 678, startPoint y: 387, endPoint x: 774, endPoint y: 387, distance: 95.6
type input "1650600"
click at [691, 507] on div "Статус Услуга для клиента (RU) Вид работ Направление перевода Дата сдачи Файлы …" at bounding box center [581, 387] width 1019 height 283
click at [217, 195] on span "Сохранить и пересчитать" at bounding box center [187, 193] width 115 height 15
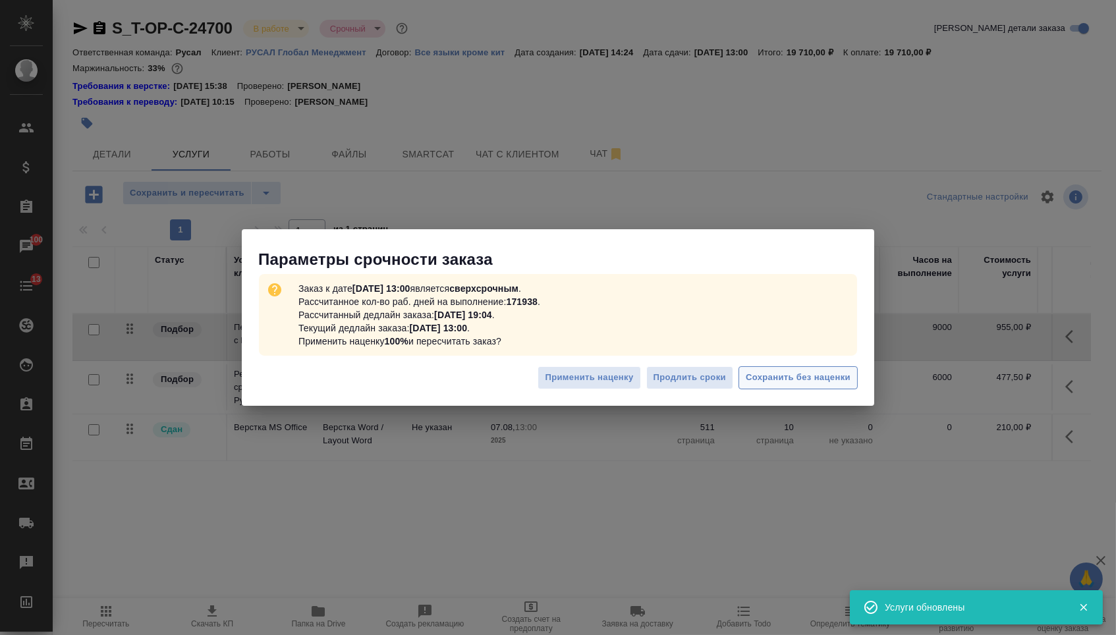
click at [788, 379] on span "Сохранить без наценки" at bounding box center [798, 377] width 105 height 15
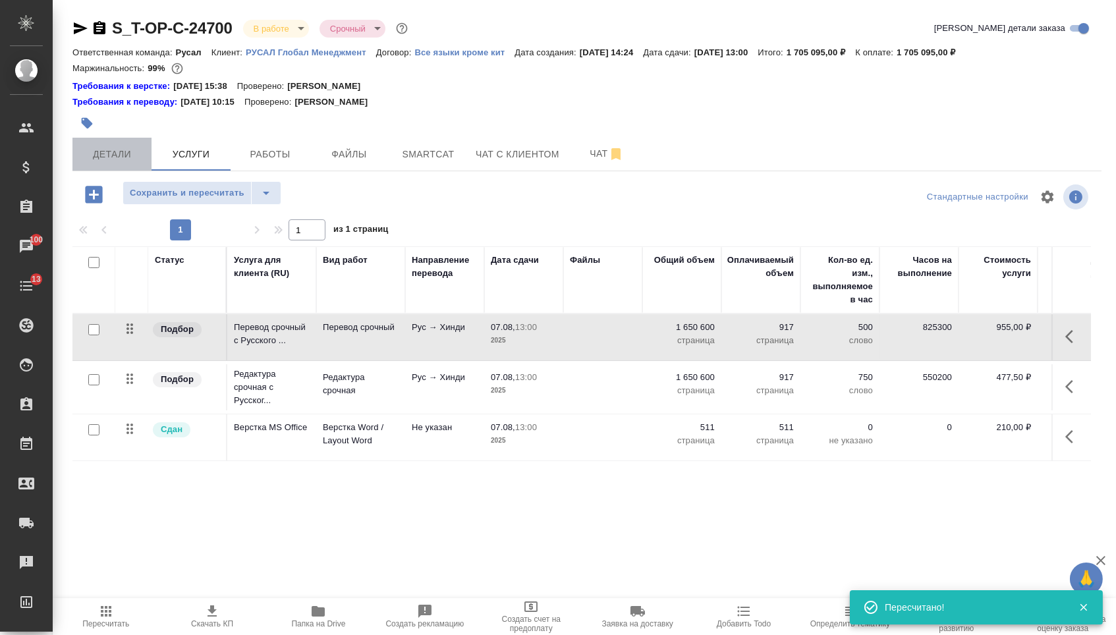
click at [128, 152] on span "Детали" at bounding box center [111, 154] width 63 height 16
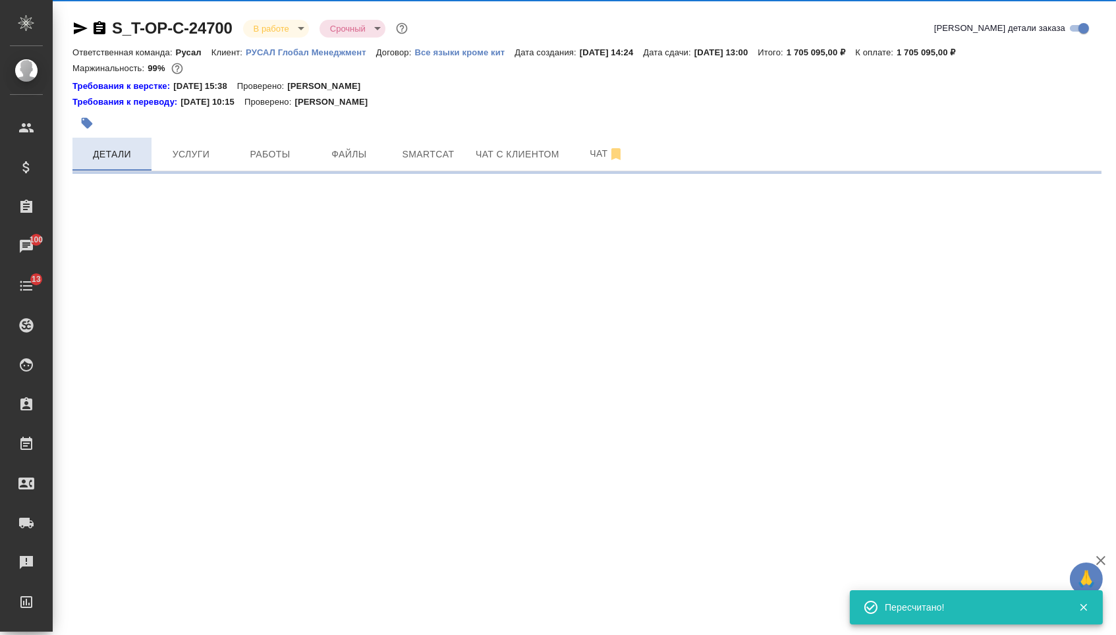
select select "RU"
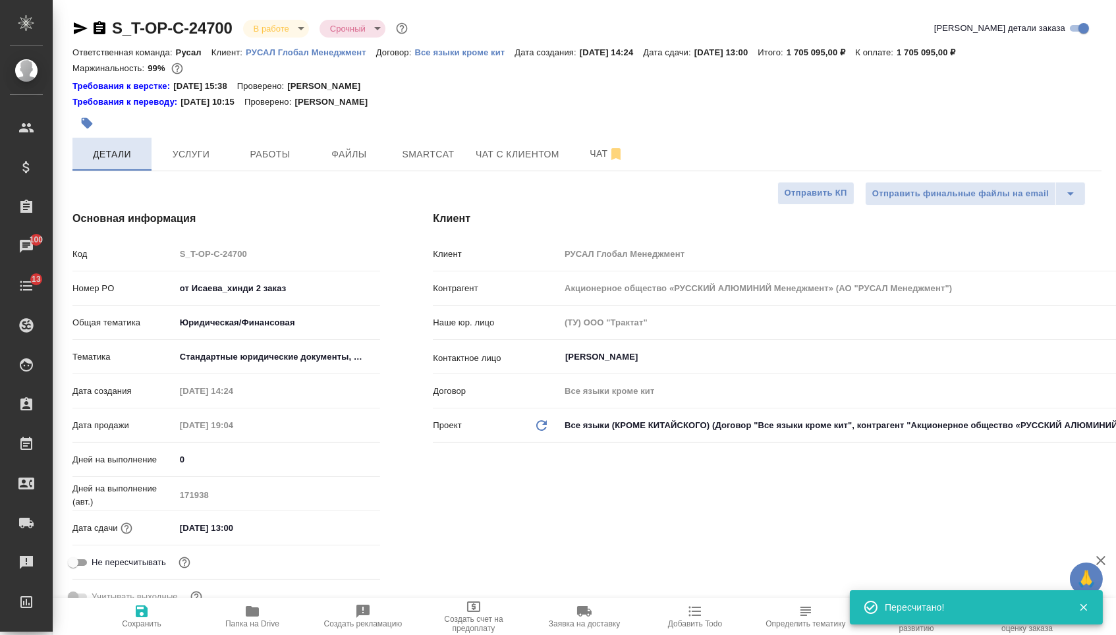
type textarea "x"
click at [212, 171] on button "Услуги" at bounding box center [191, 154] width 79 height 33
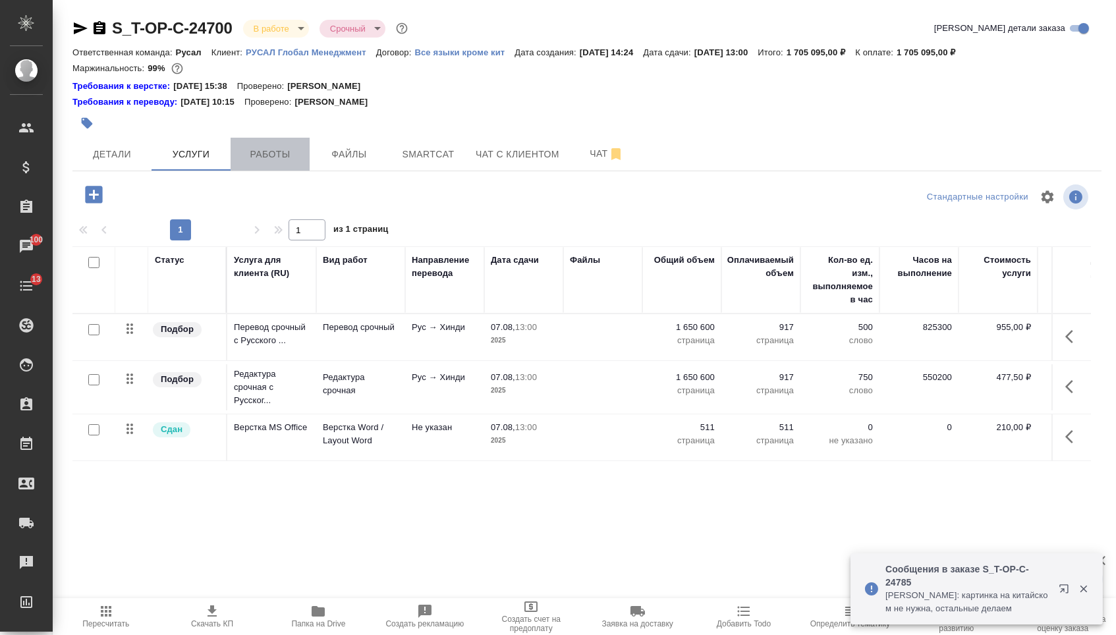
click at [267, 146] on button "Работы" at bounding box center [270, 154] width 79 height 33
